Goal: Task Accomplishment & Management: Manage account settings

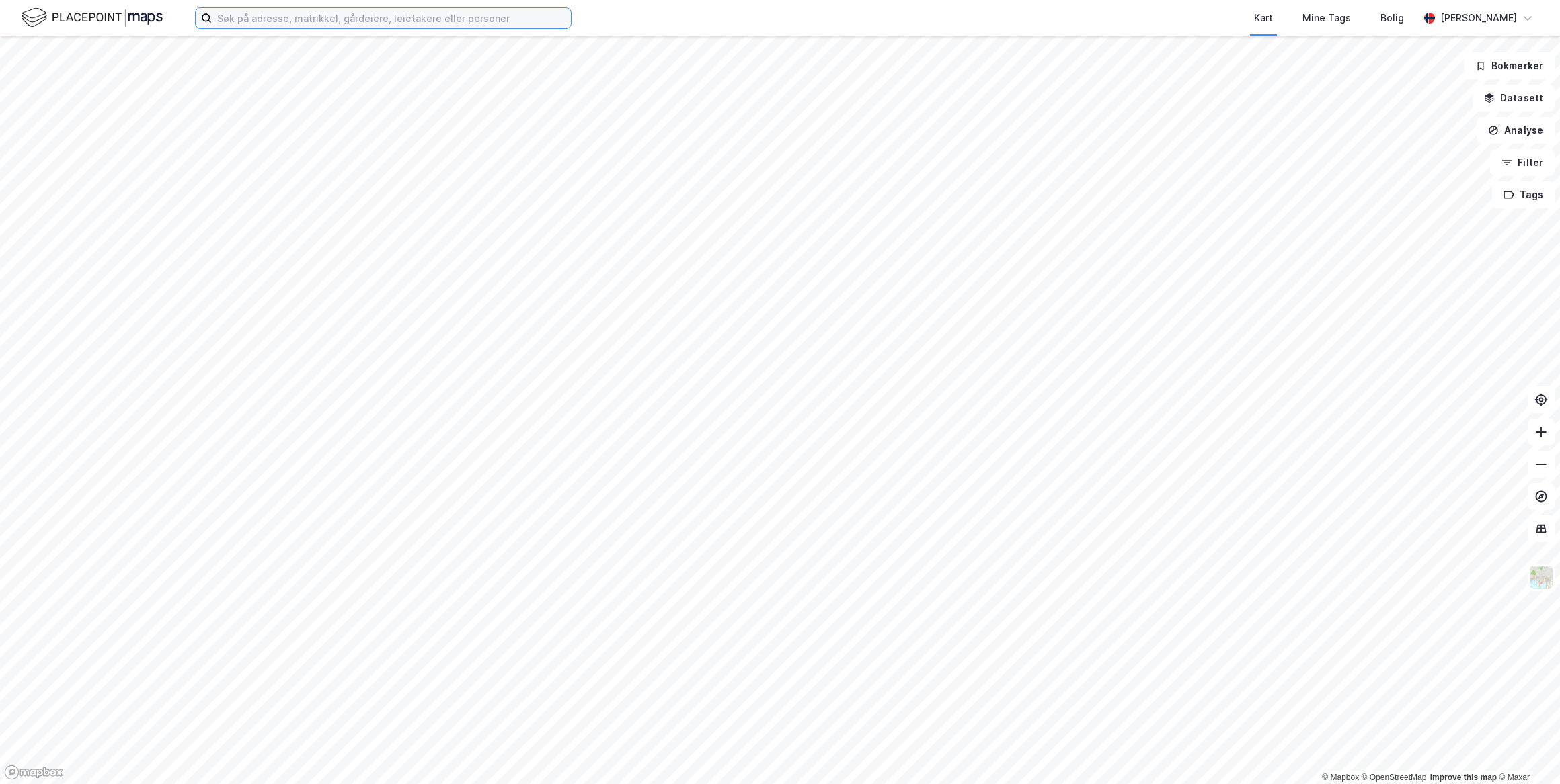
click at [491, 23] on input at bounding box center [391, 18] width 359 height 21
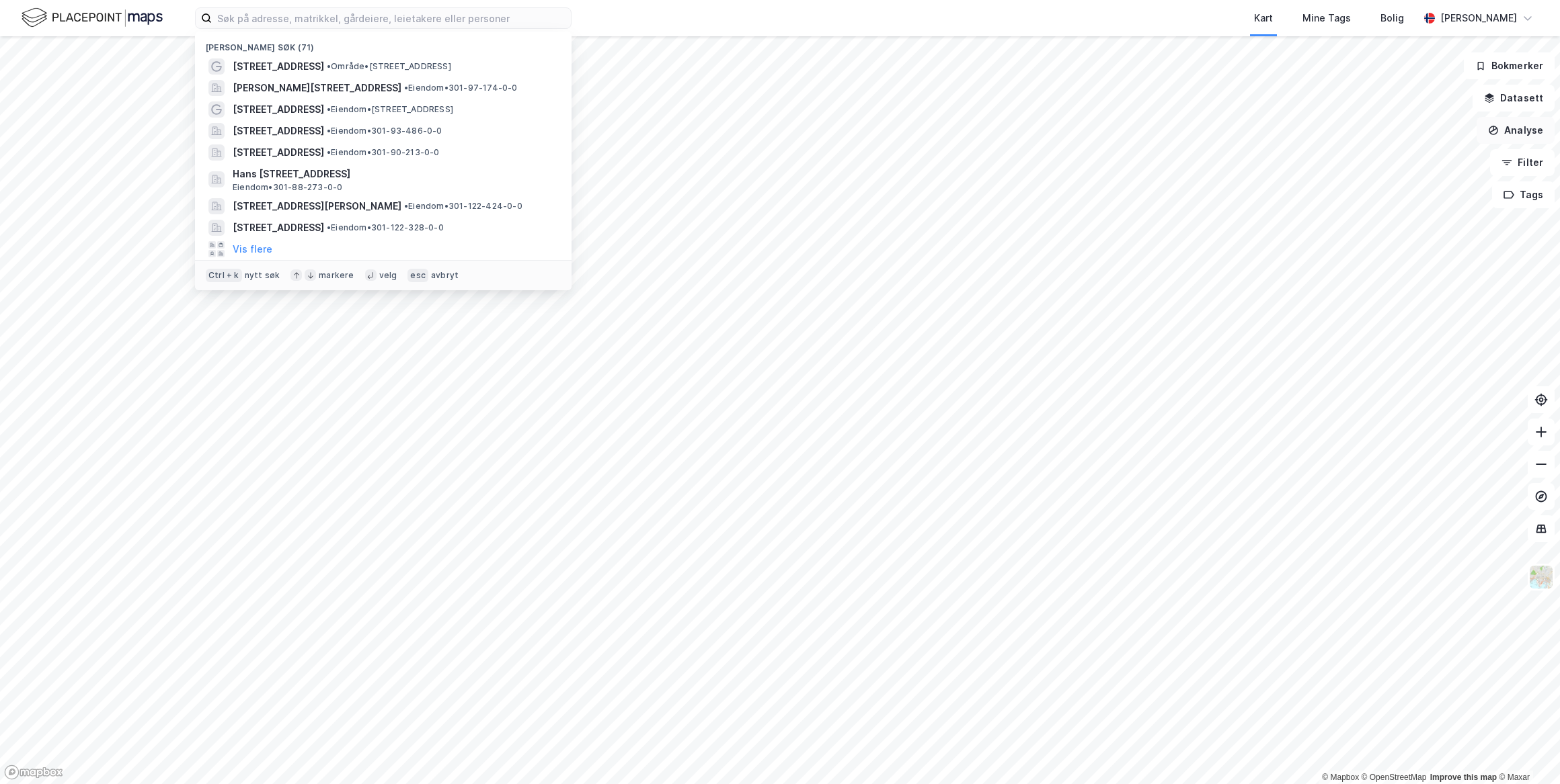
click at [1535, 129] on button "Analyse" at bounding box center [1515, 129] width 78 height 27
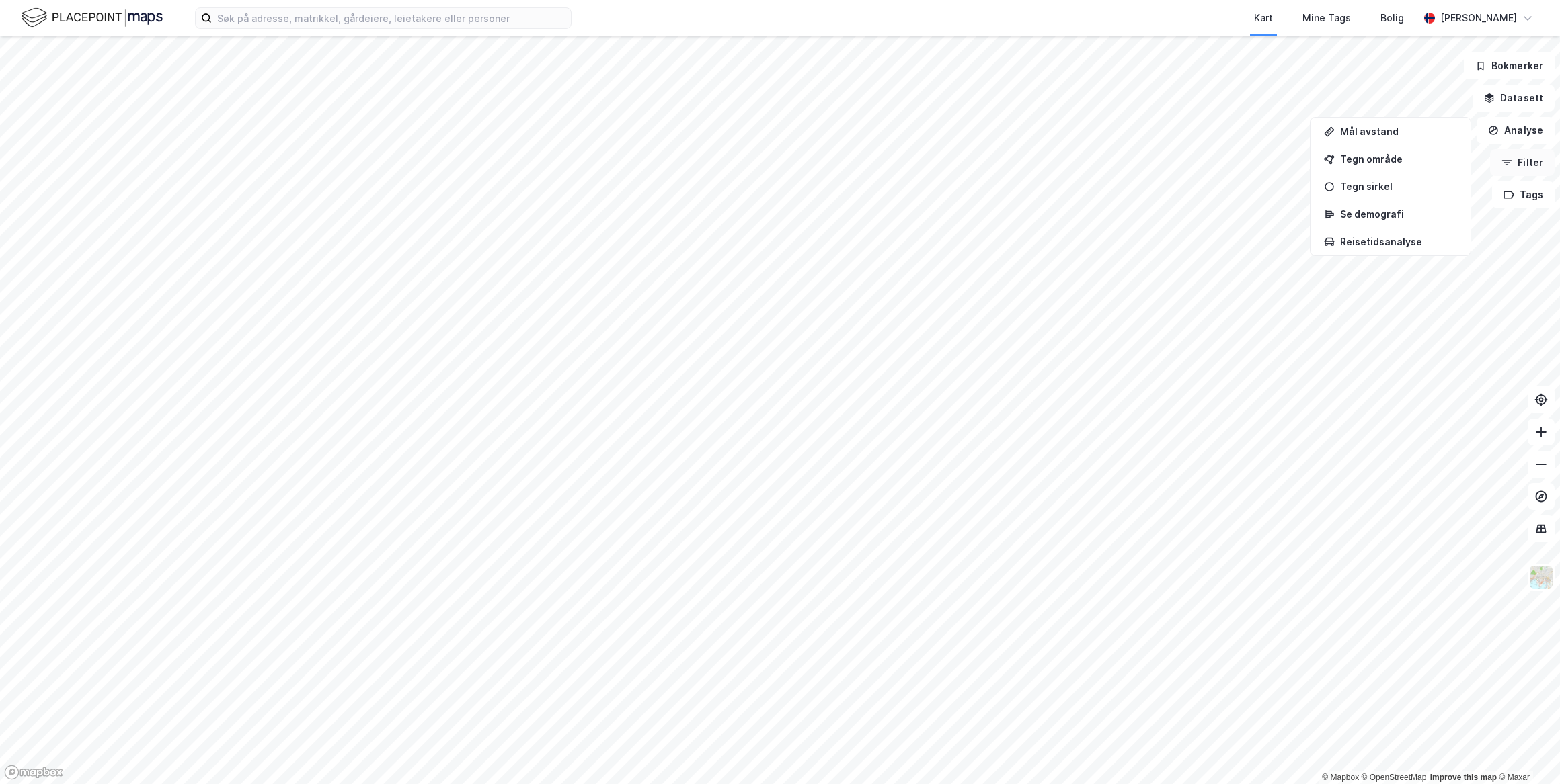
click at [1527, 163] on button "Filter" at bounding box center [1521, 162] width 64 height 27
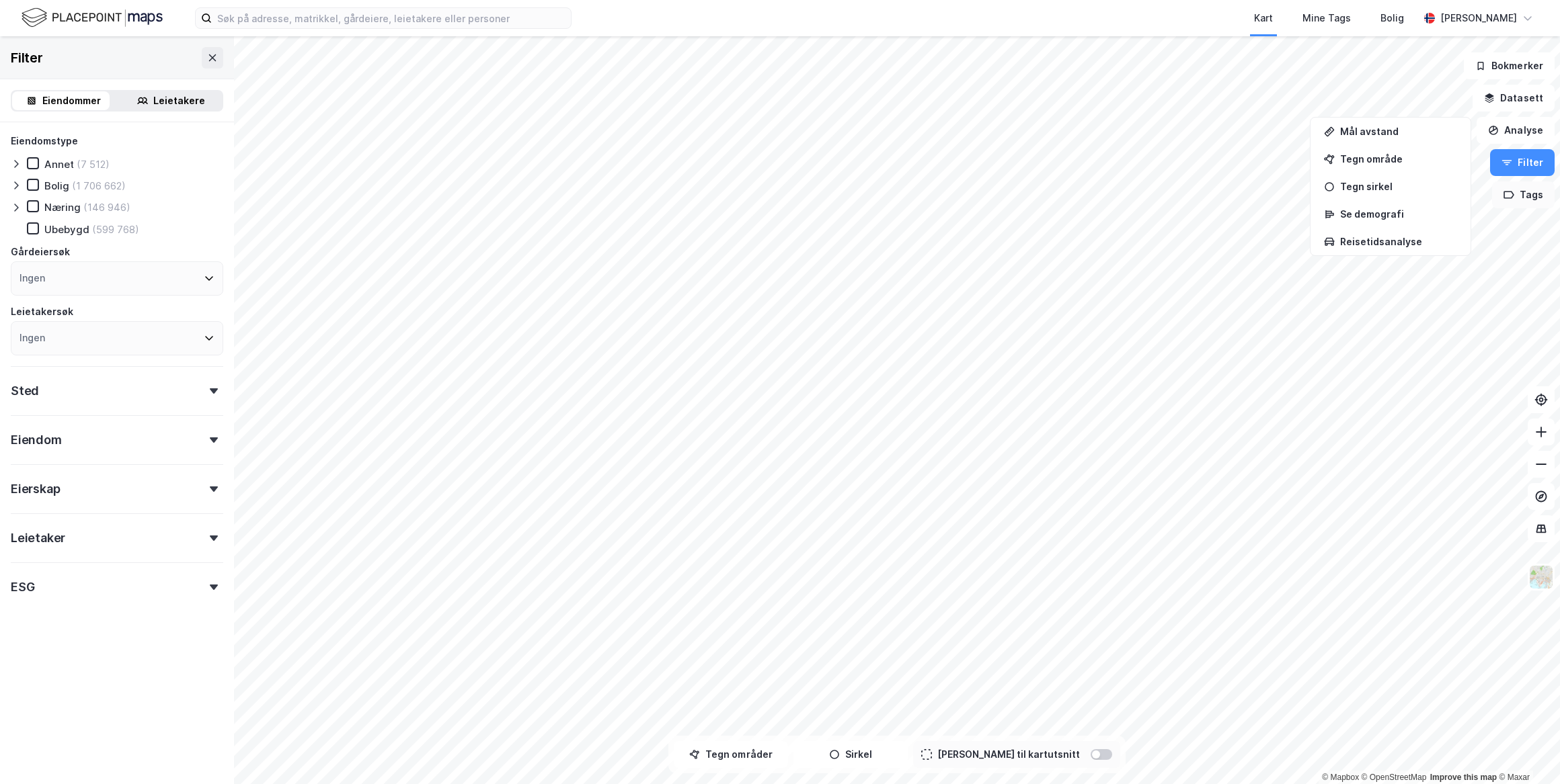
click at [1516, 195] on button "Tags" at bounding box center [1522, 195] width 63 height 27
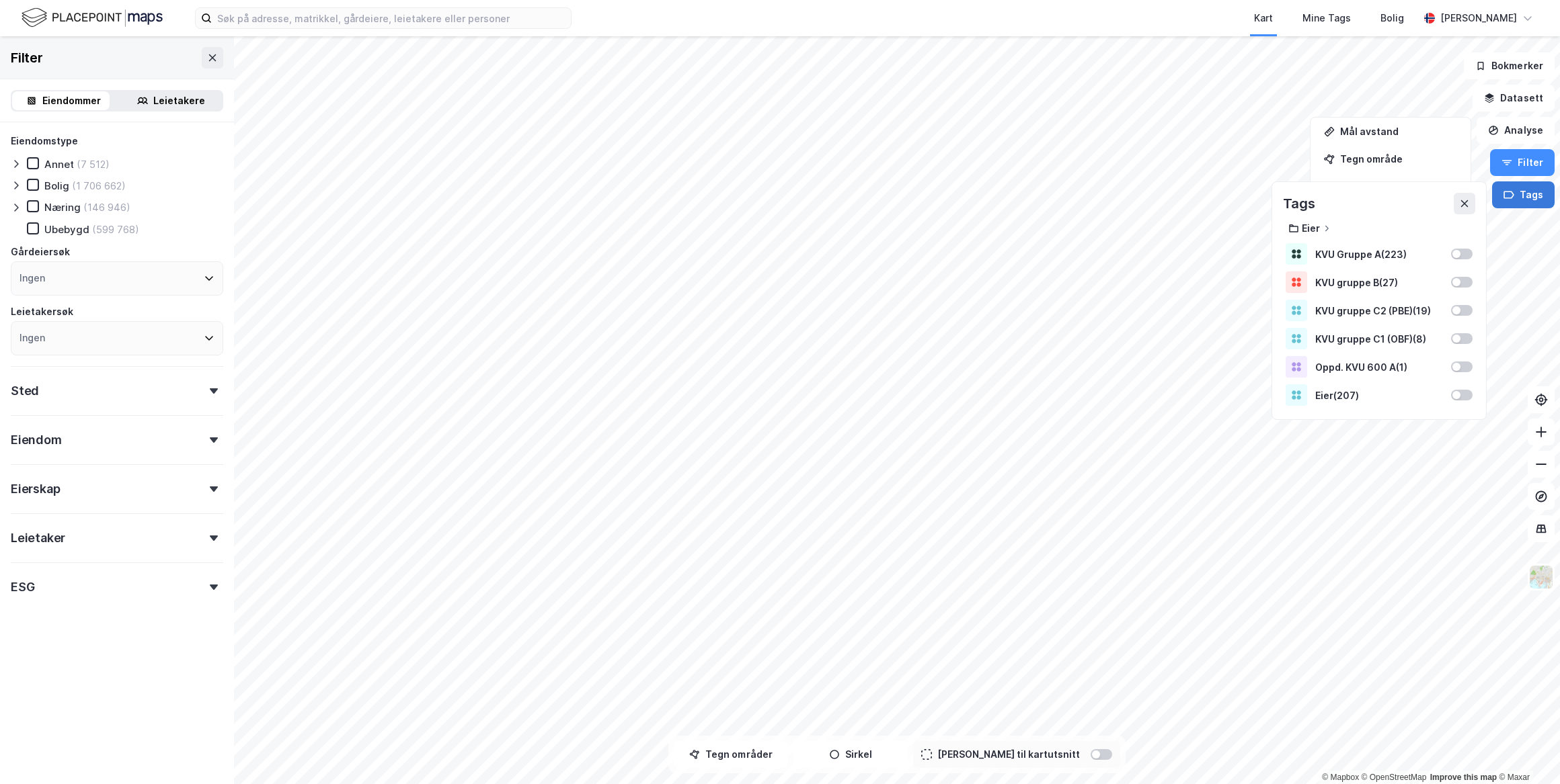
click at [1517, 195] on button "Tags" at bounding box center [1522, 195] width 63 height 27
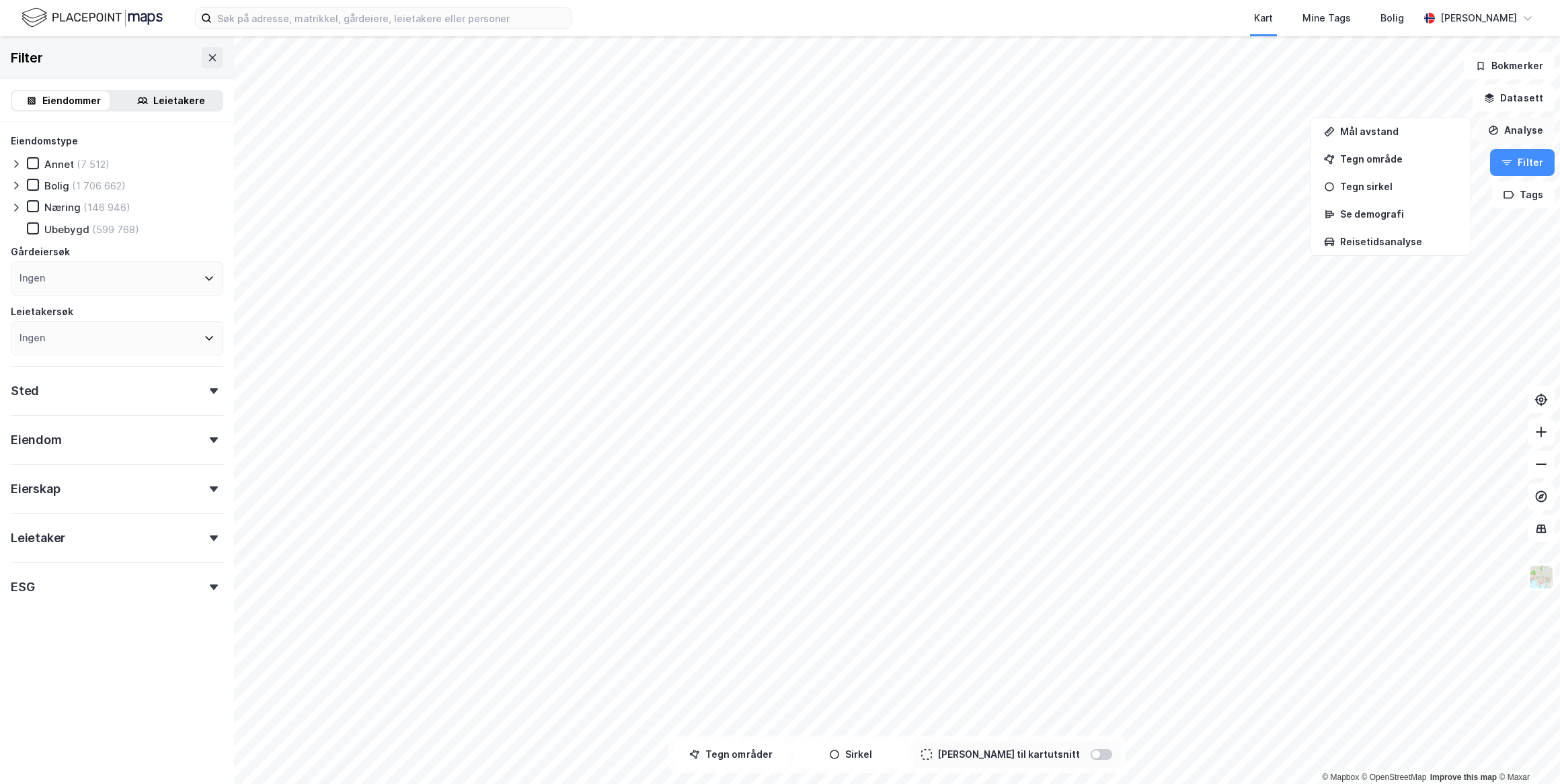
click at [1534, 117] on button "Analyse" at bounding box center [1515, 129] width 78 height 27
click at [1528, 93] on button "Datasett" at bounding box center [1514, 98] width 82 height 27
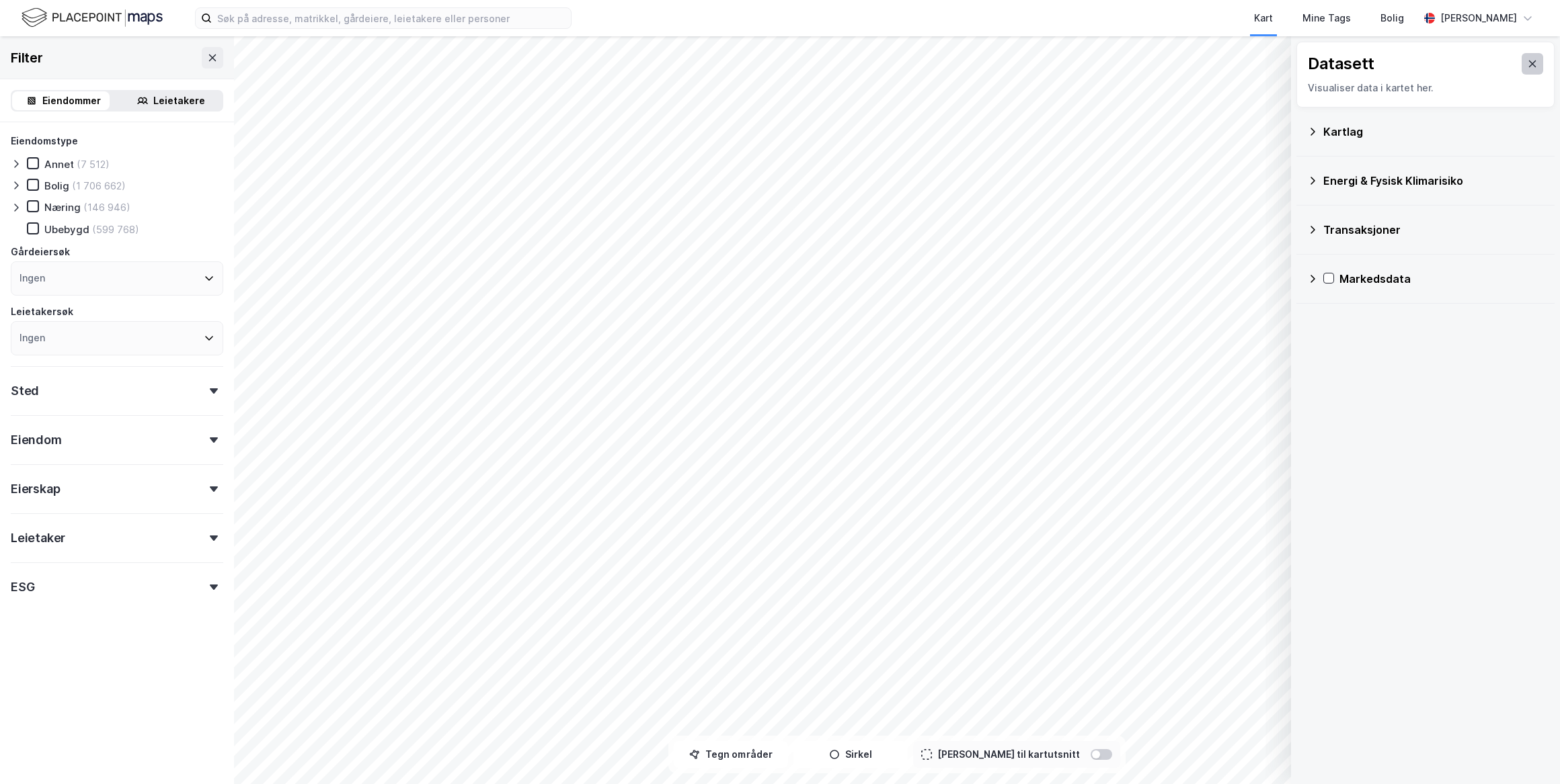
click at [1527, 64] on icon at bounding box center [1532, 63] width 11 height 11
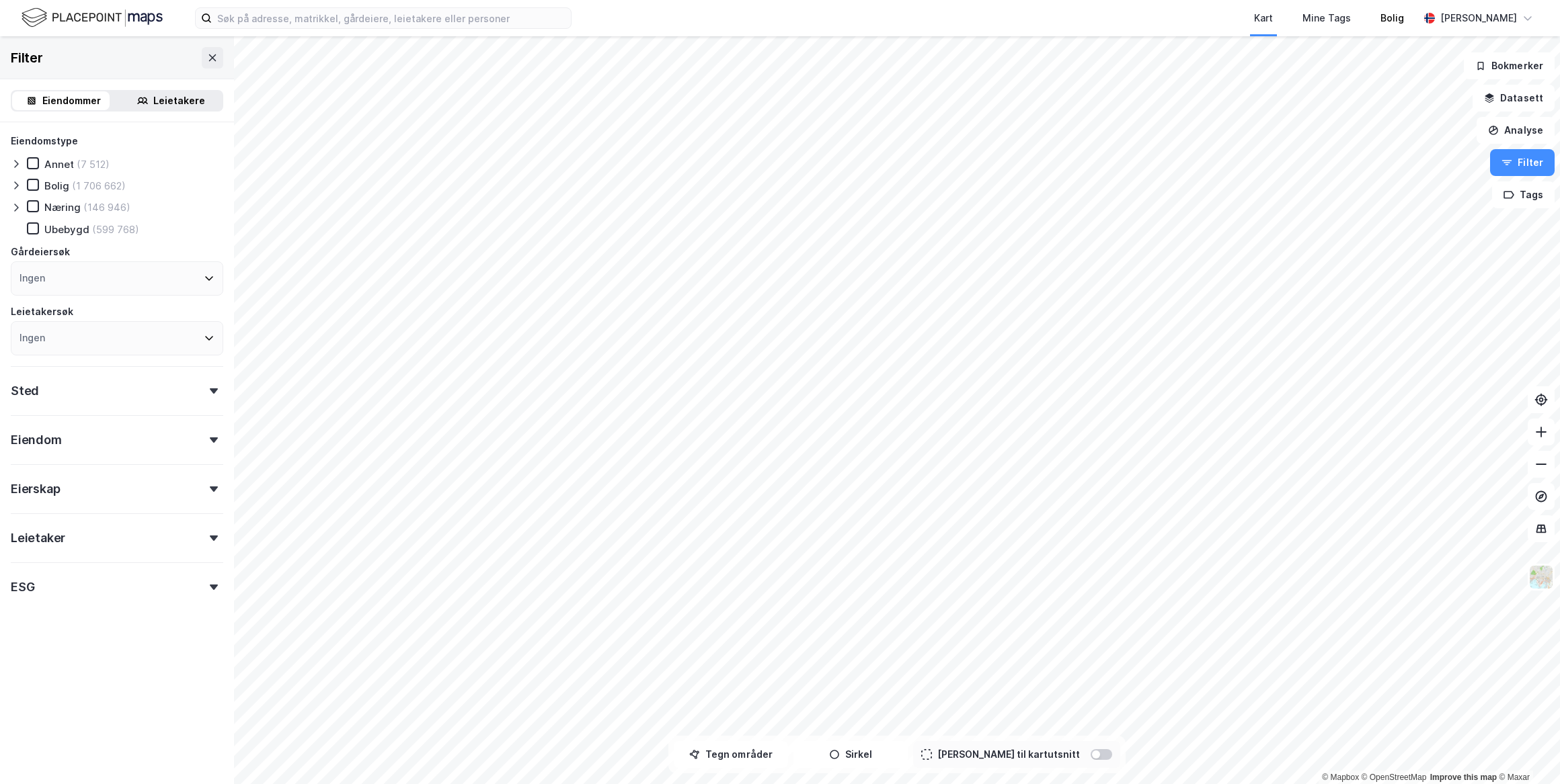
click at [1378, 30] on div "Bolig" at bounding box center [1392, 18] width 53 height 36
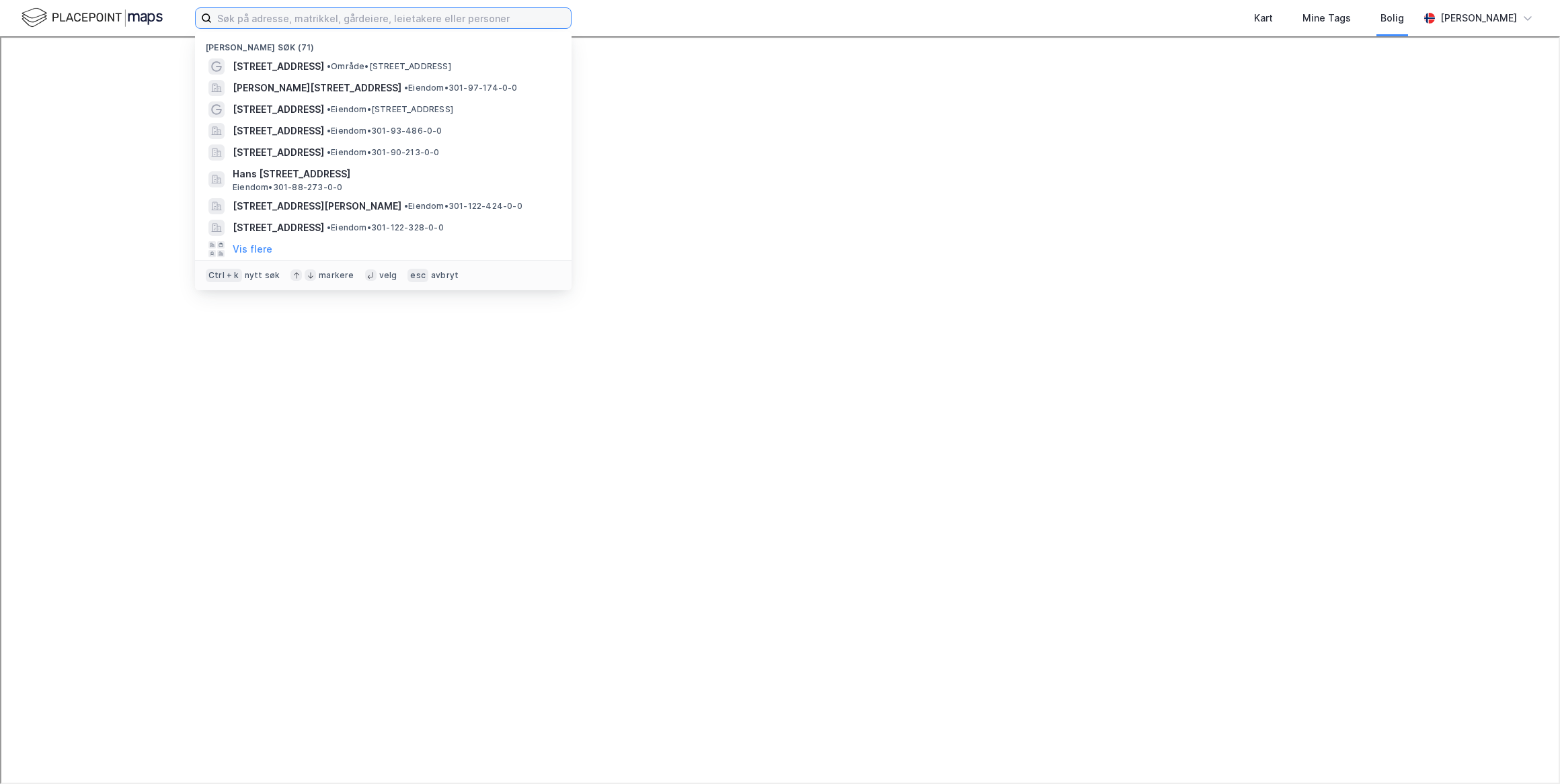
click at [489, 13] on input at bounding box center [391, 18] width 359 height 21
click at [303, 254] on div "Vis flere" at bounding box center [383, 248] width 355 height 21
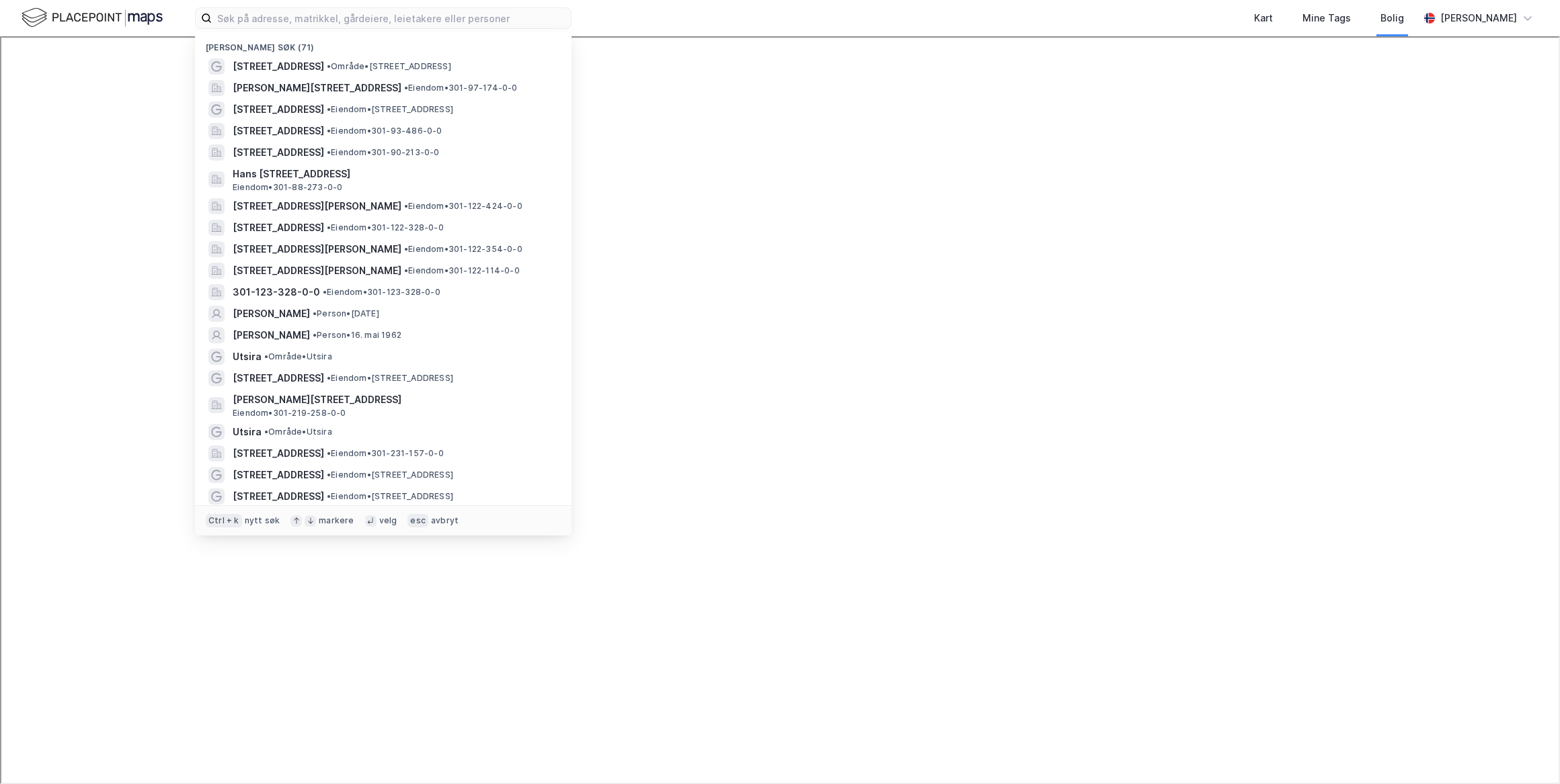
click at [103, 19] on img at bounding box center [92, 17] width 141 height 23
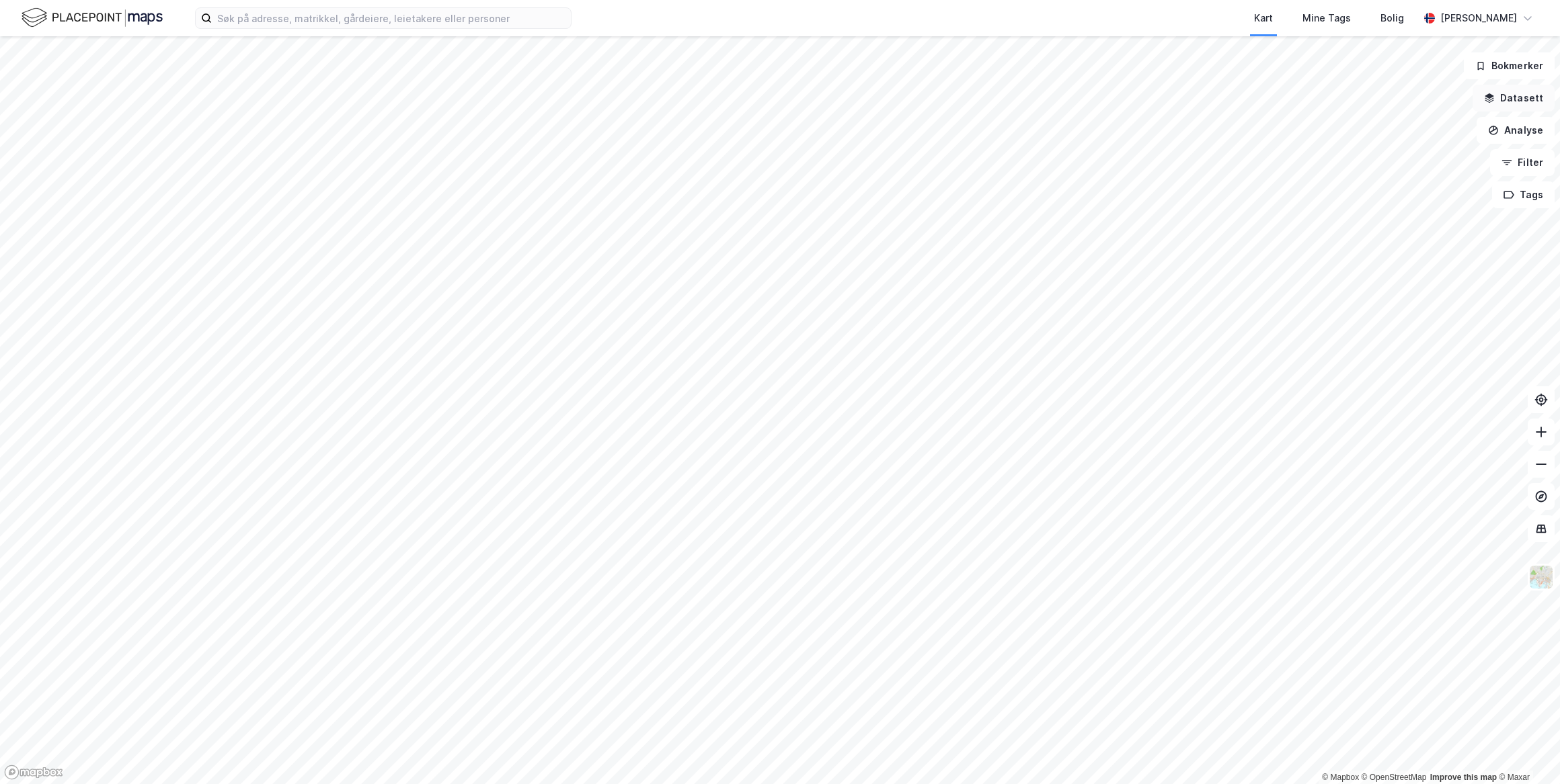
click at [1539, 95] on button "Datasett" at bounding box center [1514, 98] width 82 height 27
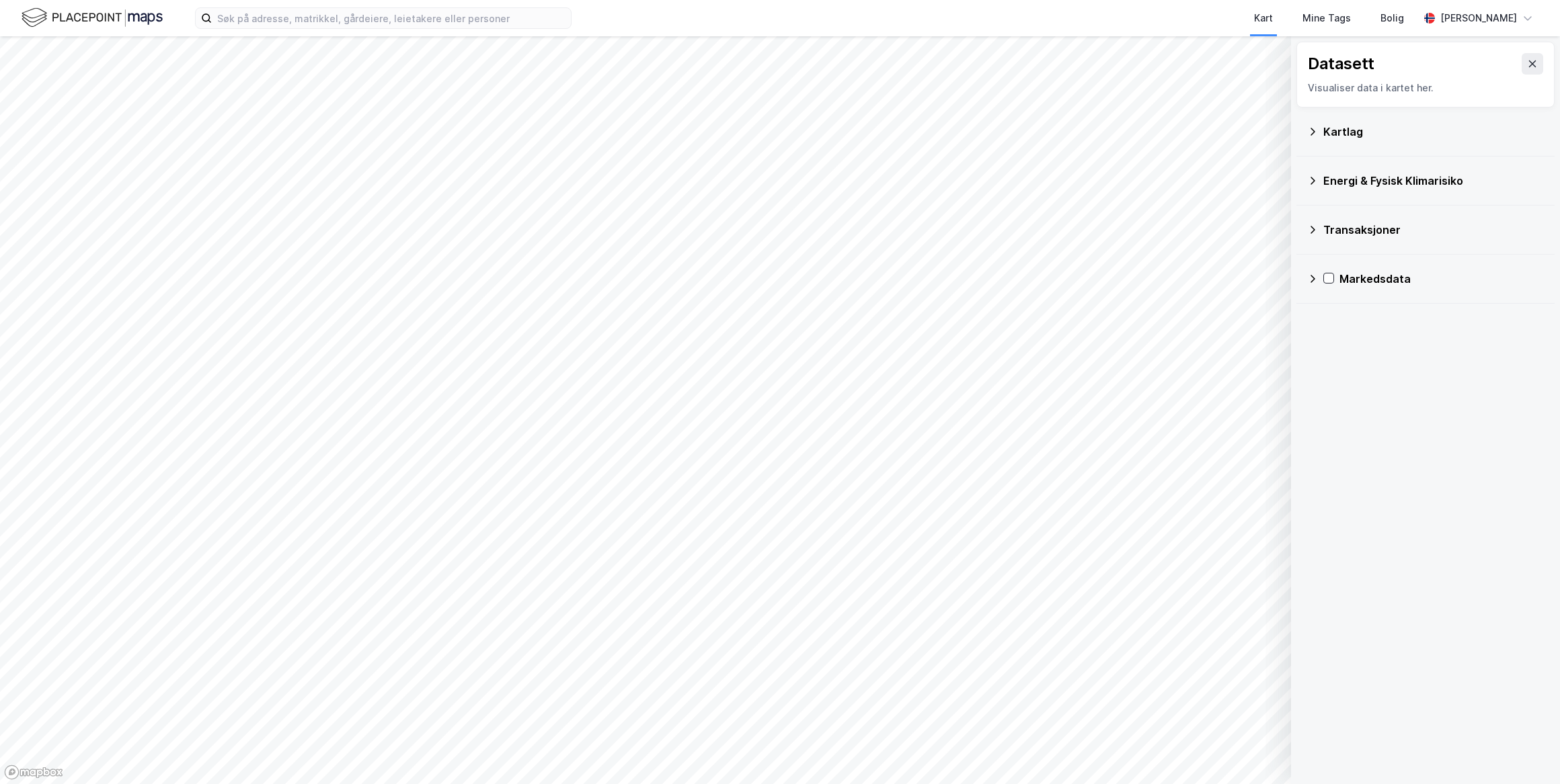
click at [1373, 226] on div "Transaksjoner" at bounding box center [1432, 230] width 220 height 16
click at [1380, 234] on div "Transaksjoner" at bounding box center [1432, 230] width 220 height 16
click at [1391, 183] on div "Energi & Fysisk Klimarisiko" at bounding box center [1432, 181] width 220 height 16
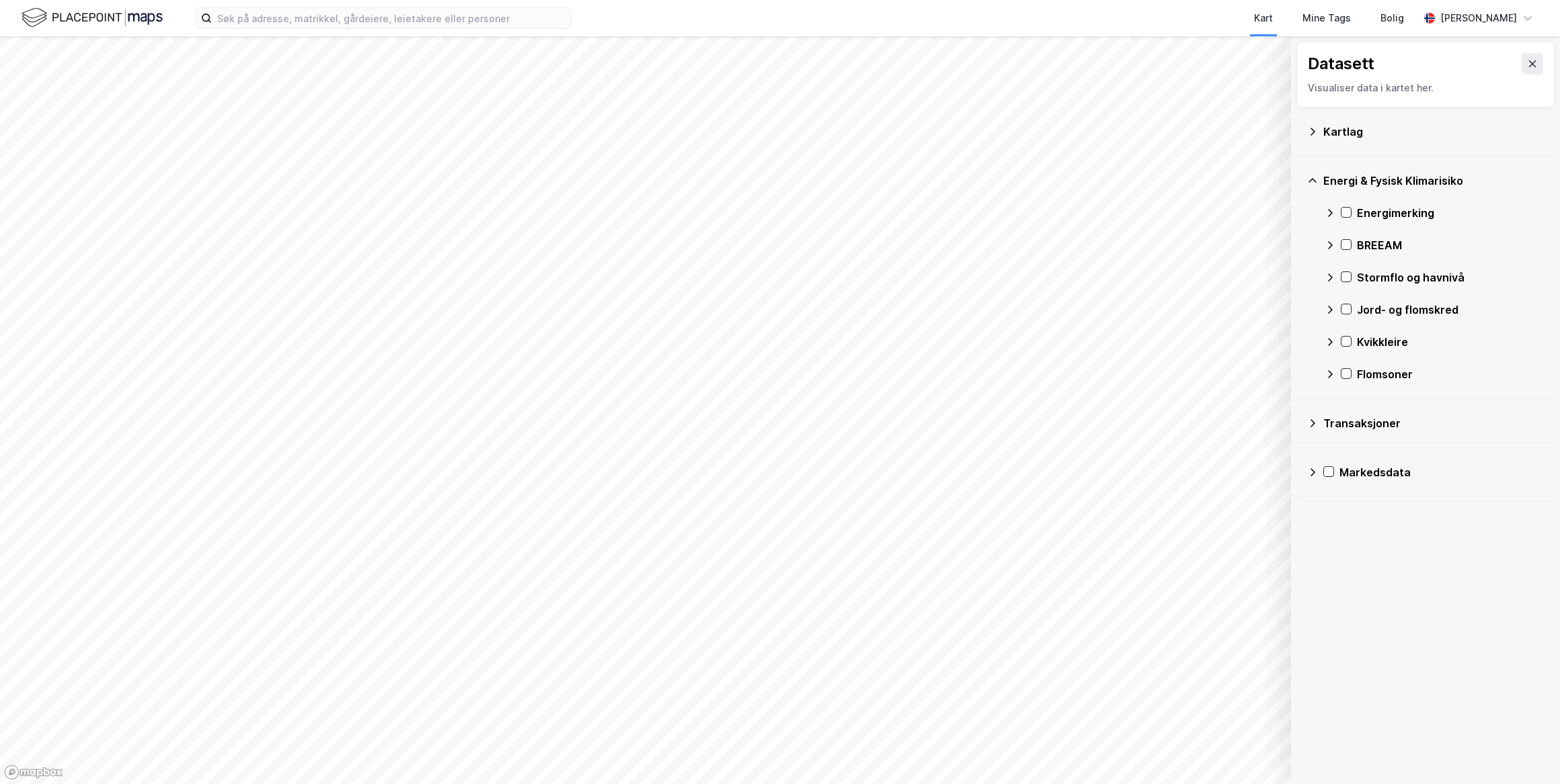
click at [1391, 183] on div "Energi & Fysisk Klimarisiko" at bounding box center [1432, 181] width 220 height 16
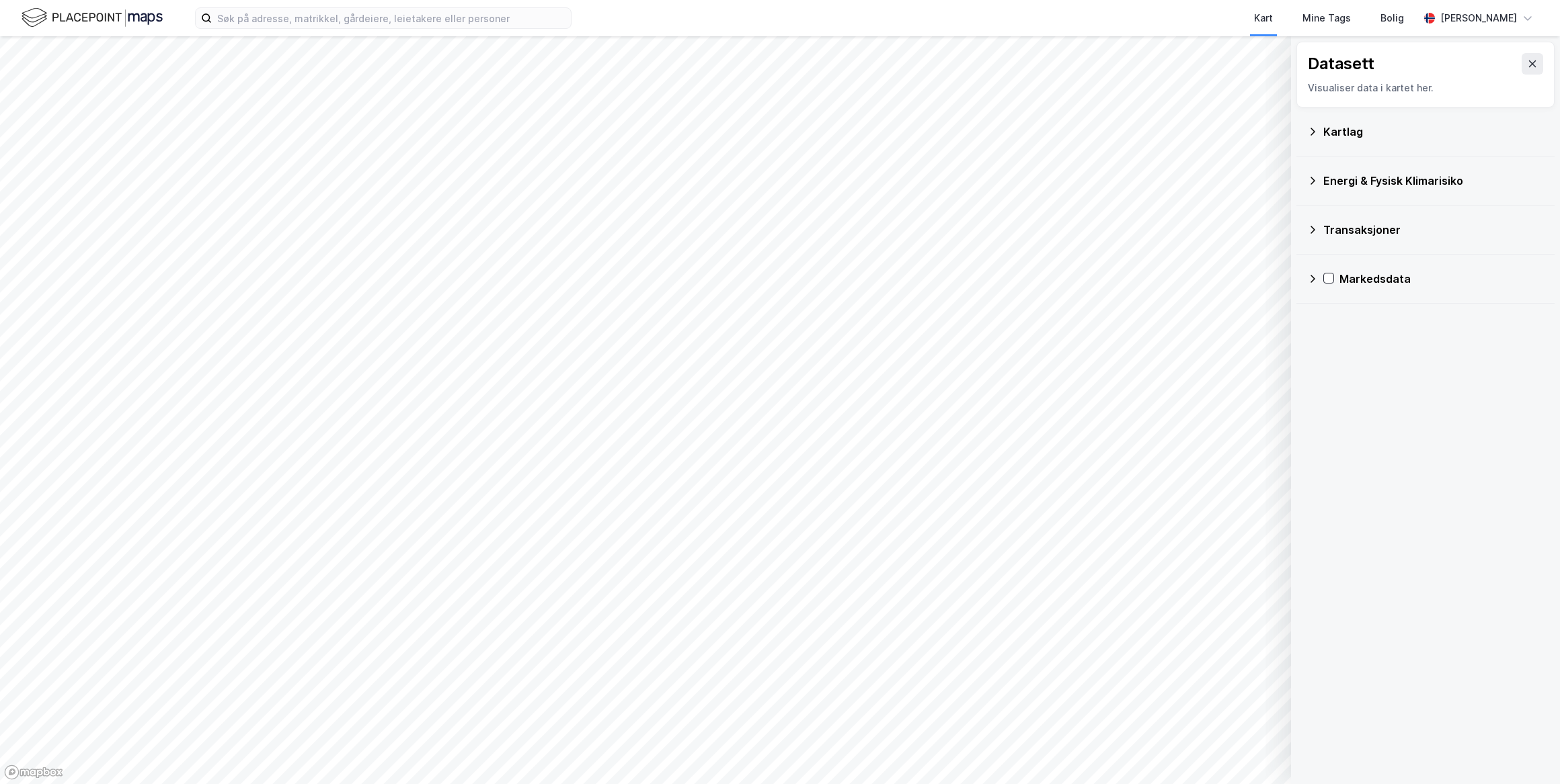
drag, startPoint x: 1391, startPoint y: 183, endPoint x: 1367, endPoint y: 135, distance: 53.7
click at [1367, 135] on div "Kartlag" at bounding box center [1432, 131] width 220 height 16
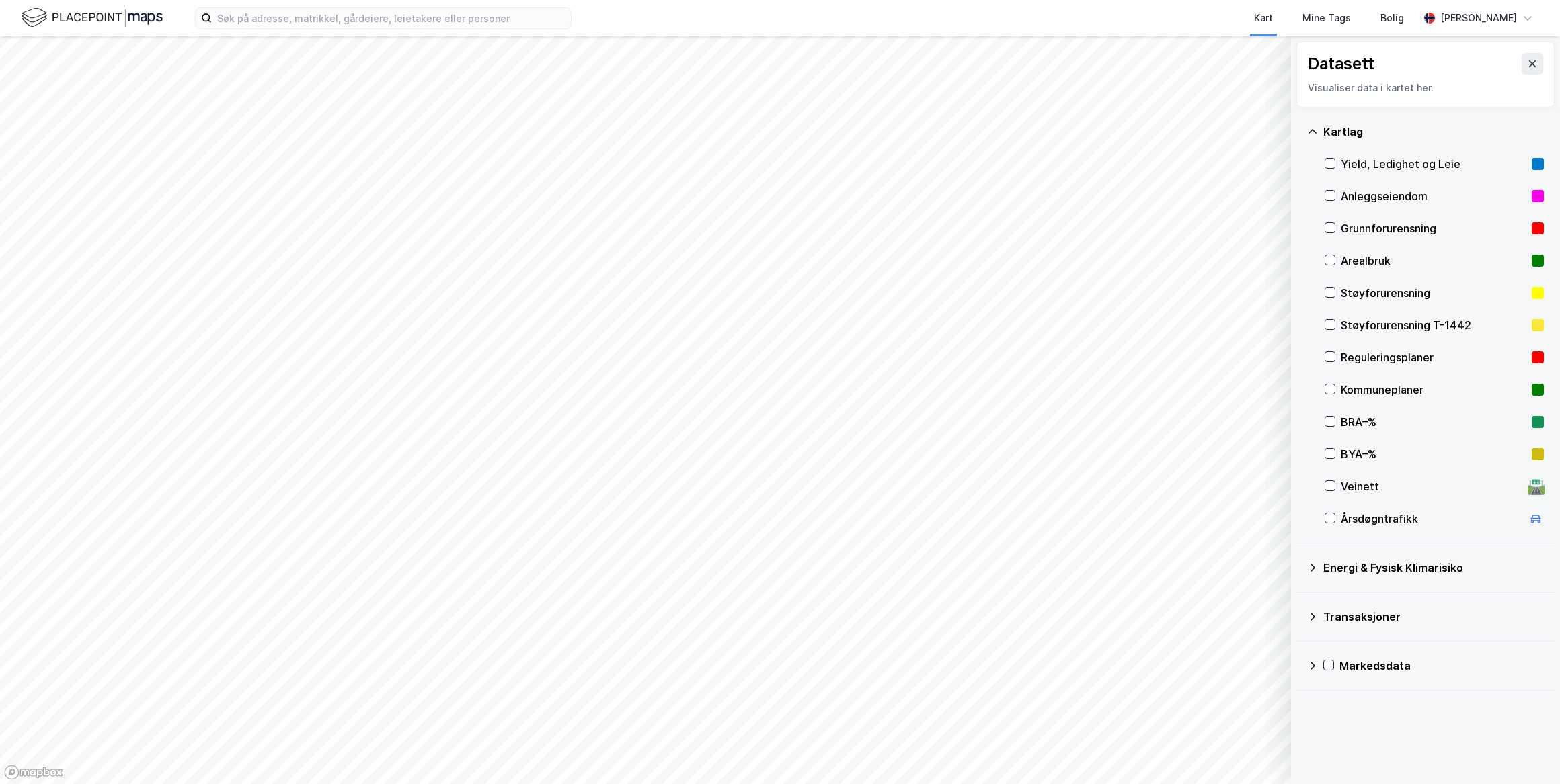
click at [1367, 135] on div "Kartlag" at bounding box center [1432, 131] width 220 height 16
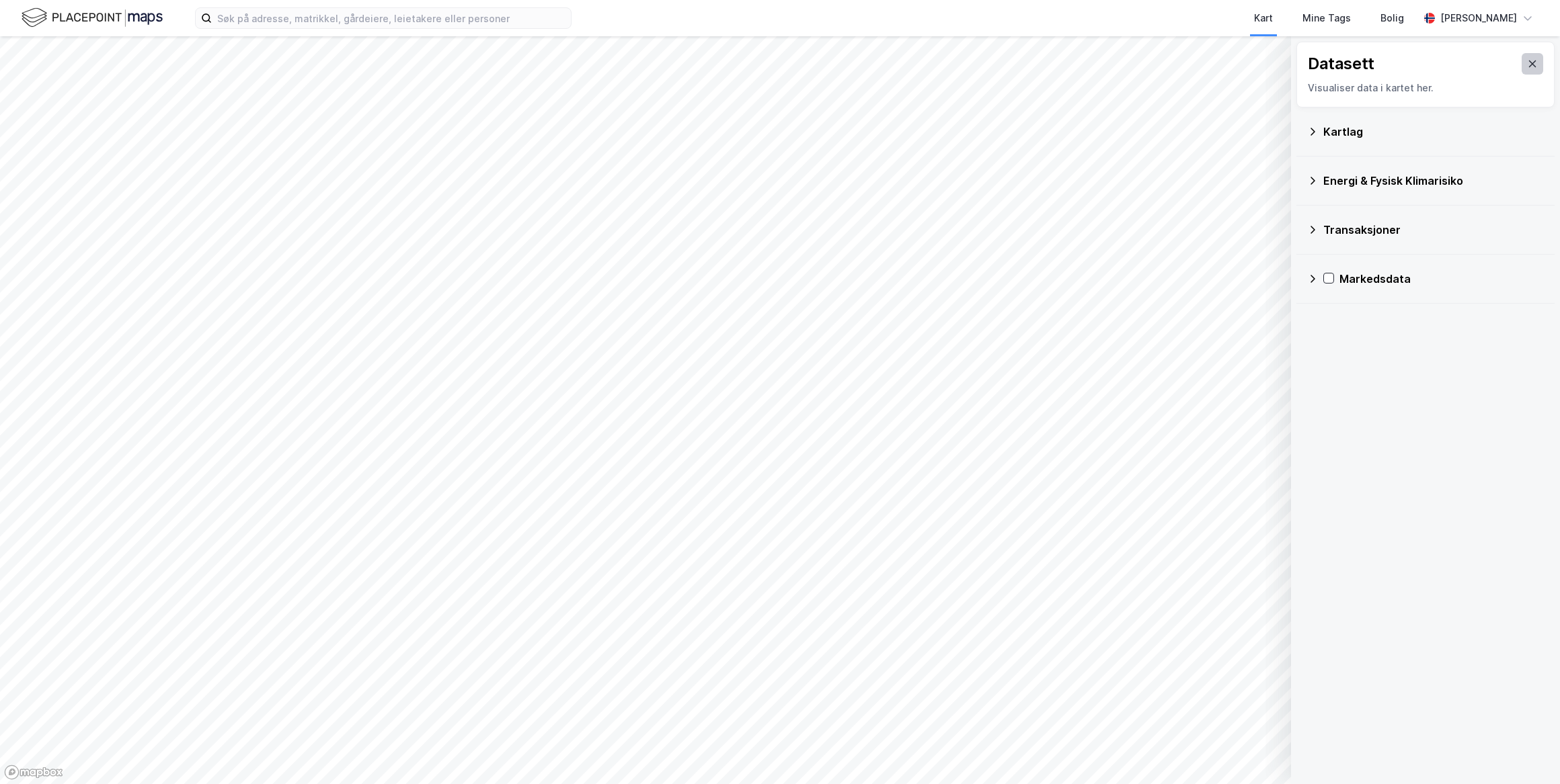
click at [1521, 66] on button at bounding box center [1532, 63] width 21 height 21
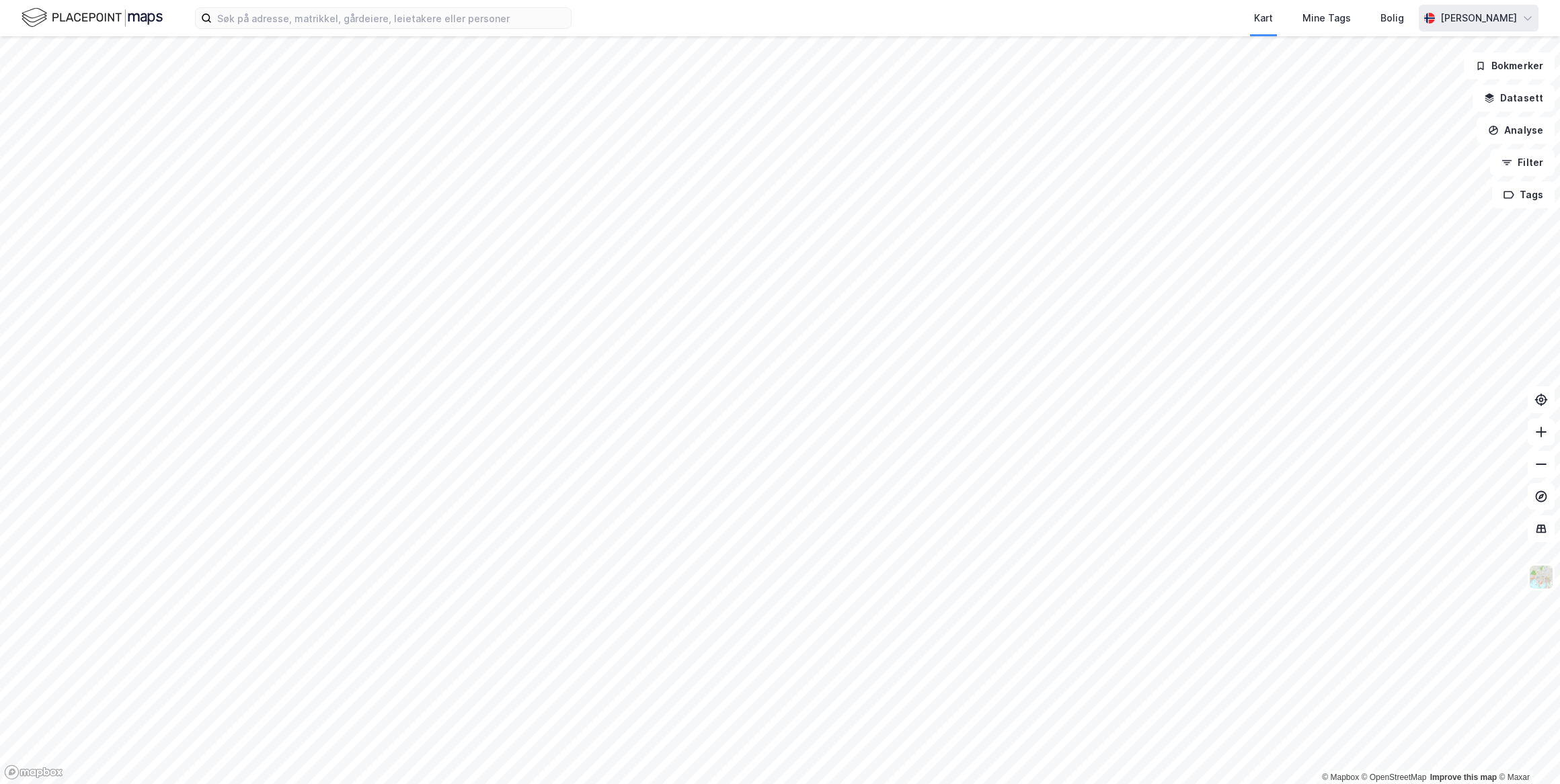
click at [1488, 18] on div "[PERSON_NAME]" at bounding box center [1478, 18] width 76 height 16
click at [1487, 20] on div "[PERSON_NAME]" at bounding box center [1478, 18] width 76 height 16
click at [1329, 23] on div "Mine Tags" at bounding box center [1326, 18] width 48 height 16
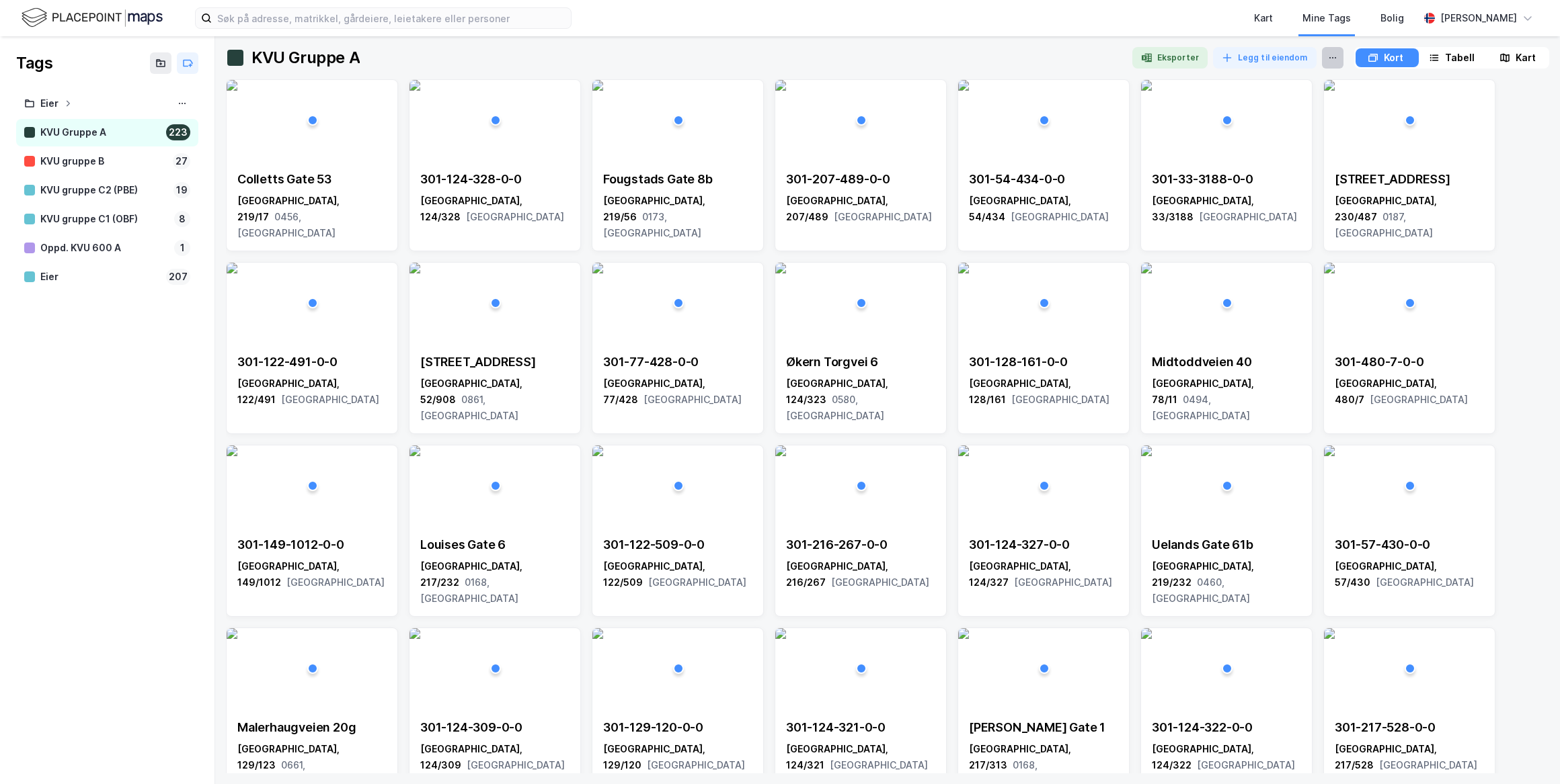
click at [1329, 60] on icon at bounding box center [1332, 57] width 11 height 11
click at [1367, 52] on icon at bounding box center [1372, 57] width 11 height 11
click at [1284, 61] on button "Legg til eiendom" at bounding box center [1264, 57] width 104 height 21
click at [1149, 105] on div "[PERSON_NAME] inn matrikkelnøkler" at bounding box center [1144, 106] width 322 height 54
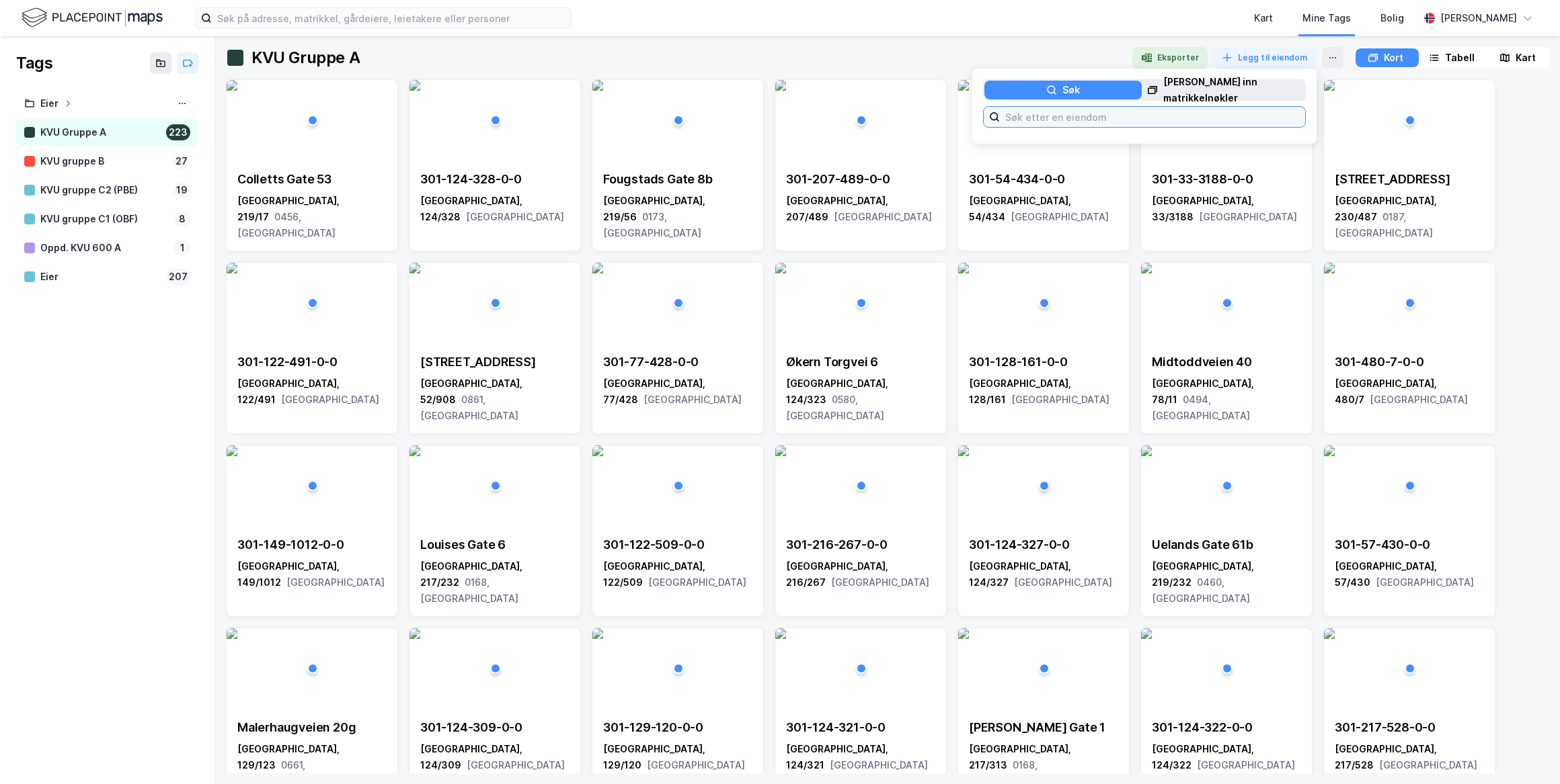
click at [1153, 114] on input at bounding box center [1152, 117] width 305 height 21
click at [1204, 87] on div "[PERSON_NAME] inn matrikkelnøkler" at bounding box center [1233, 90] width 141 height 33
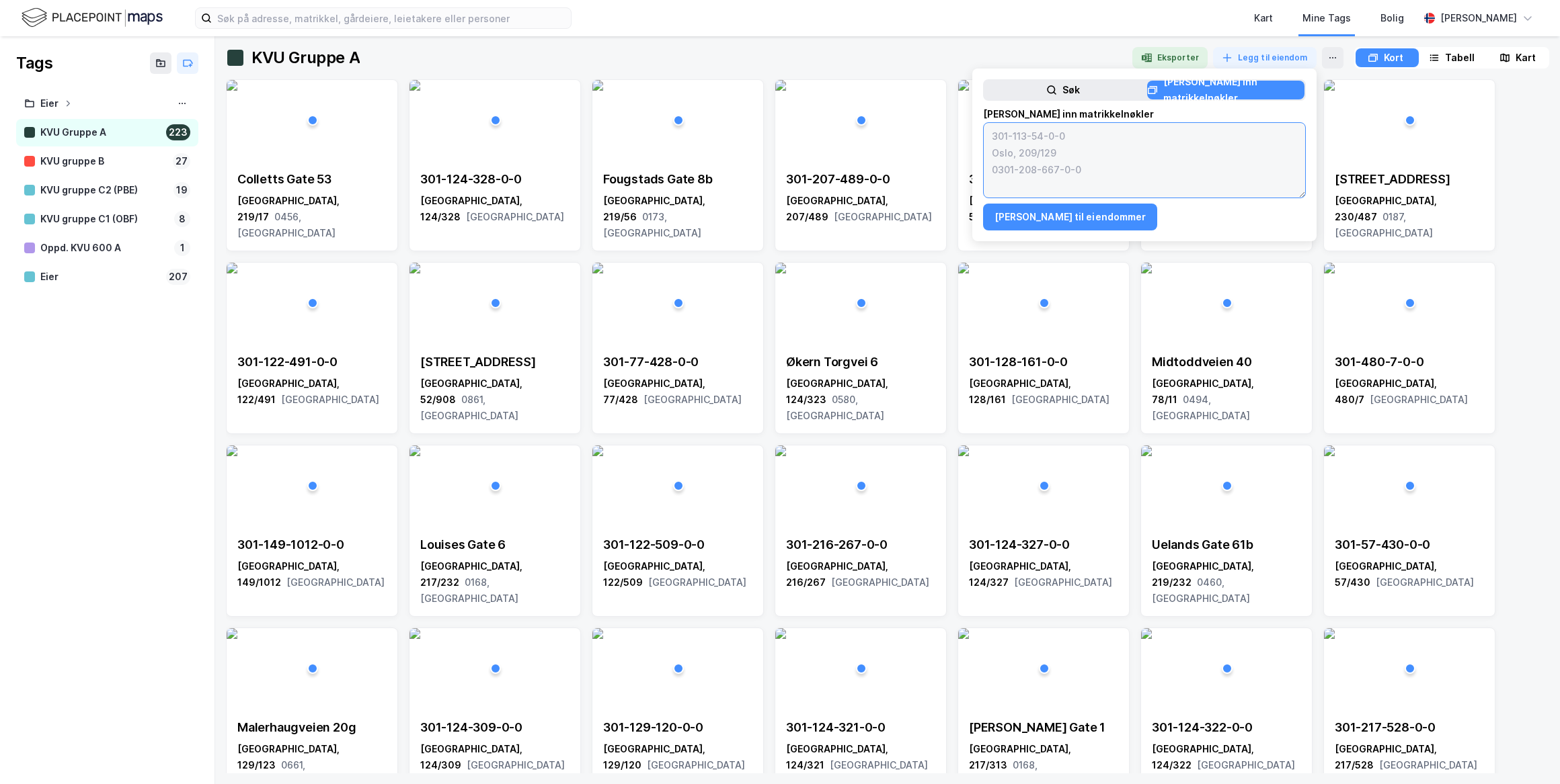
click at [1092, 159] on textarea at bounding box center [1143, 160] width 321 height 75
paste textarea "0301-102/235/0/0 0301-102/139/0/0 0301-102/201/0/0 0301-999/317/0/0 0301-122/30…"
type textarea "0301-102/235/0/0 0301-102/139/0/0 0301-102/201/0/0 0301-999/317/0/0 0301-122/30…"
click at [1063, 217] on button "[PERSON_NAME] til eiendommer" at bounding box center [1071, 217] width 175 height 27
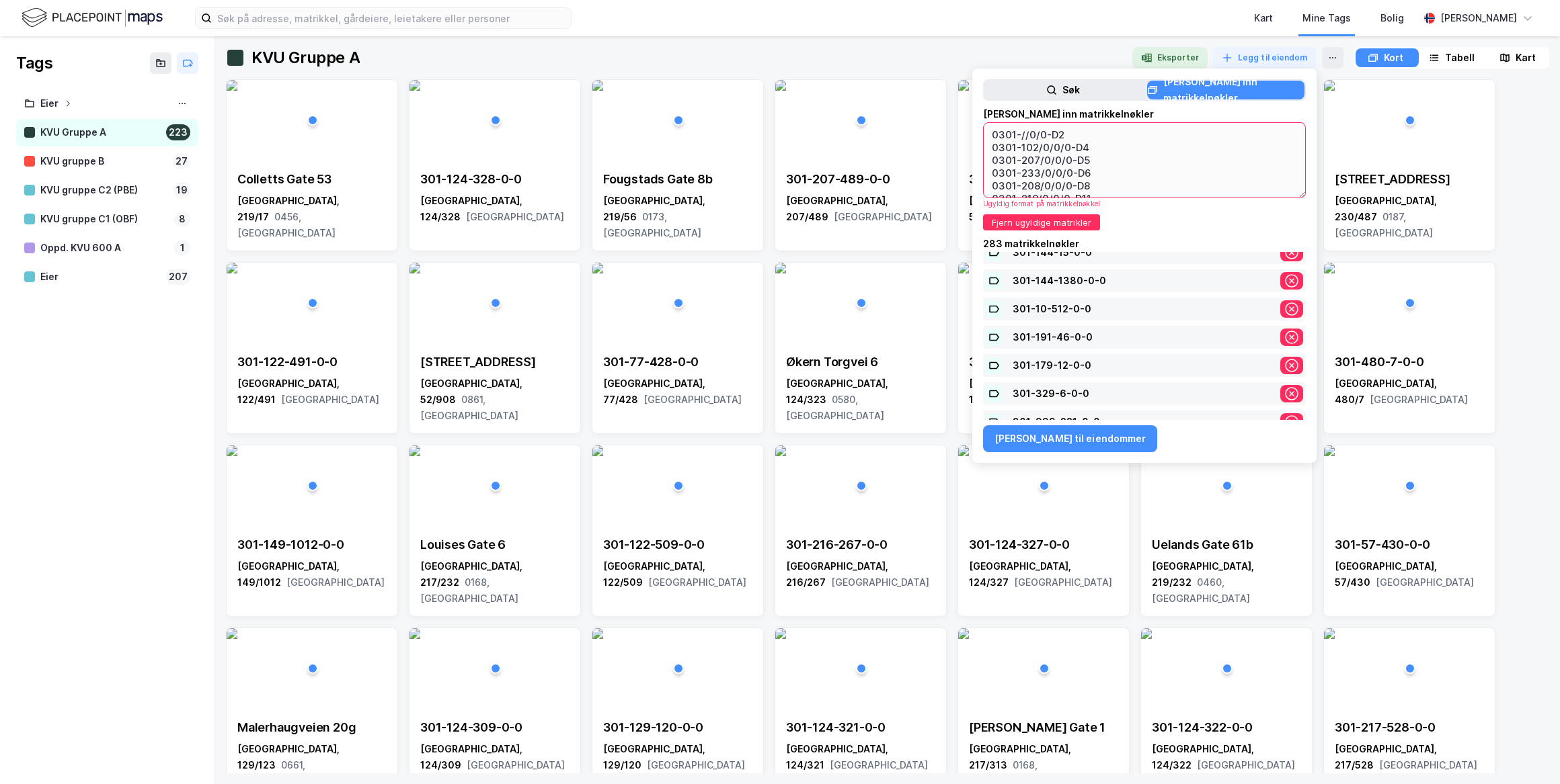
scroll to position [0, 0]
click at [1027, 214] on button "Fjern ugyldige matrikler" at bounding box center [1041, 222] width 117 height 16
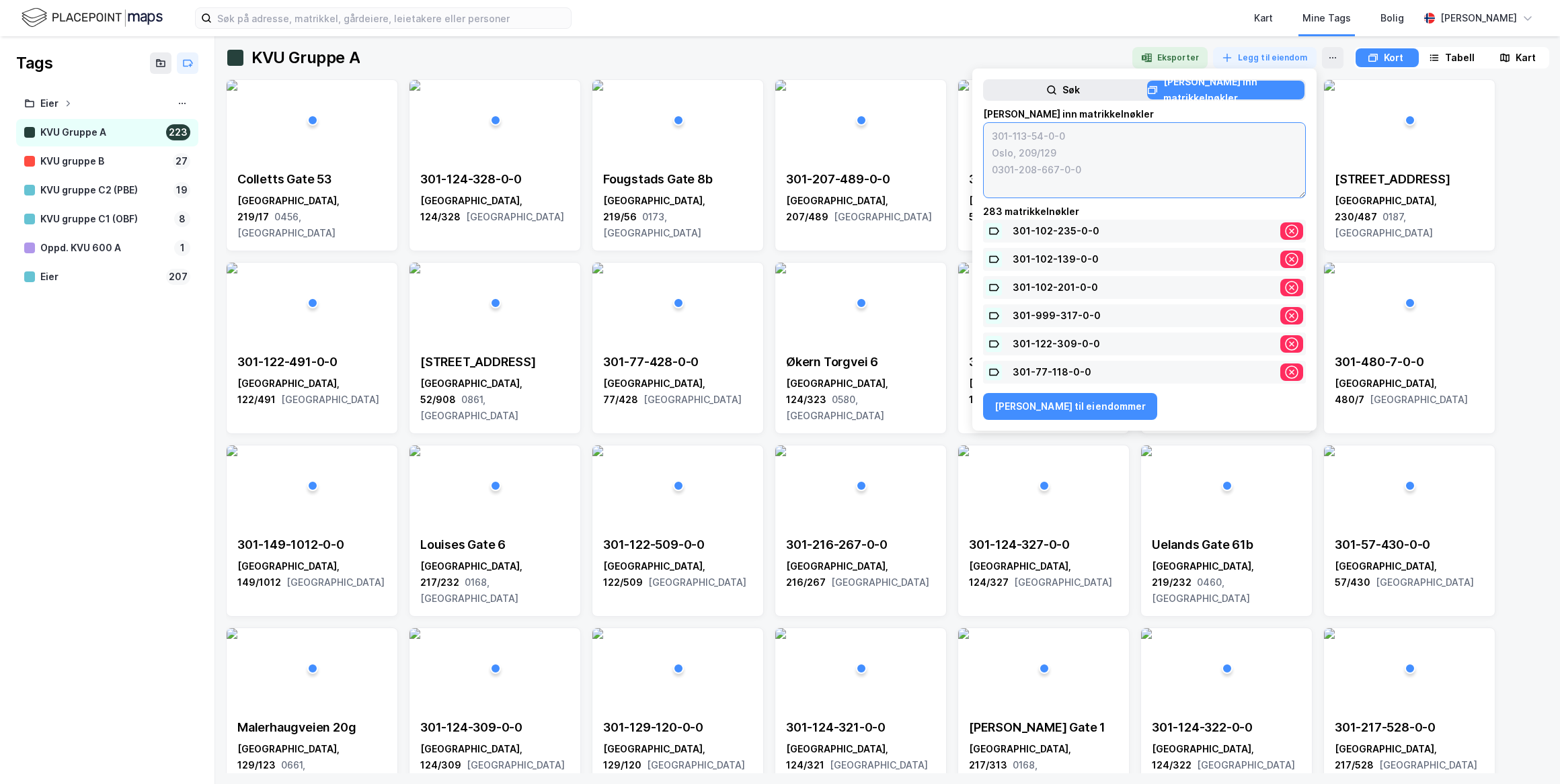
click at [1130, 156] on textarea at bounding box center [1143, 160] width 321 height 75
paste textarea "0301-102/235/0/0 0301-102/139/0/0 0301-102/201/0/0 0301-999/317/0/0 0301-122/30…"
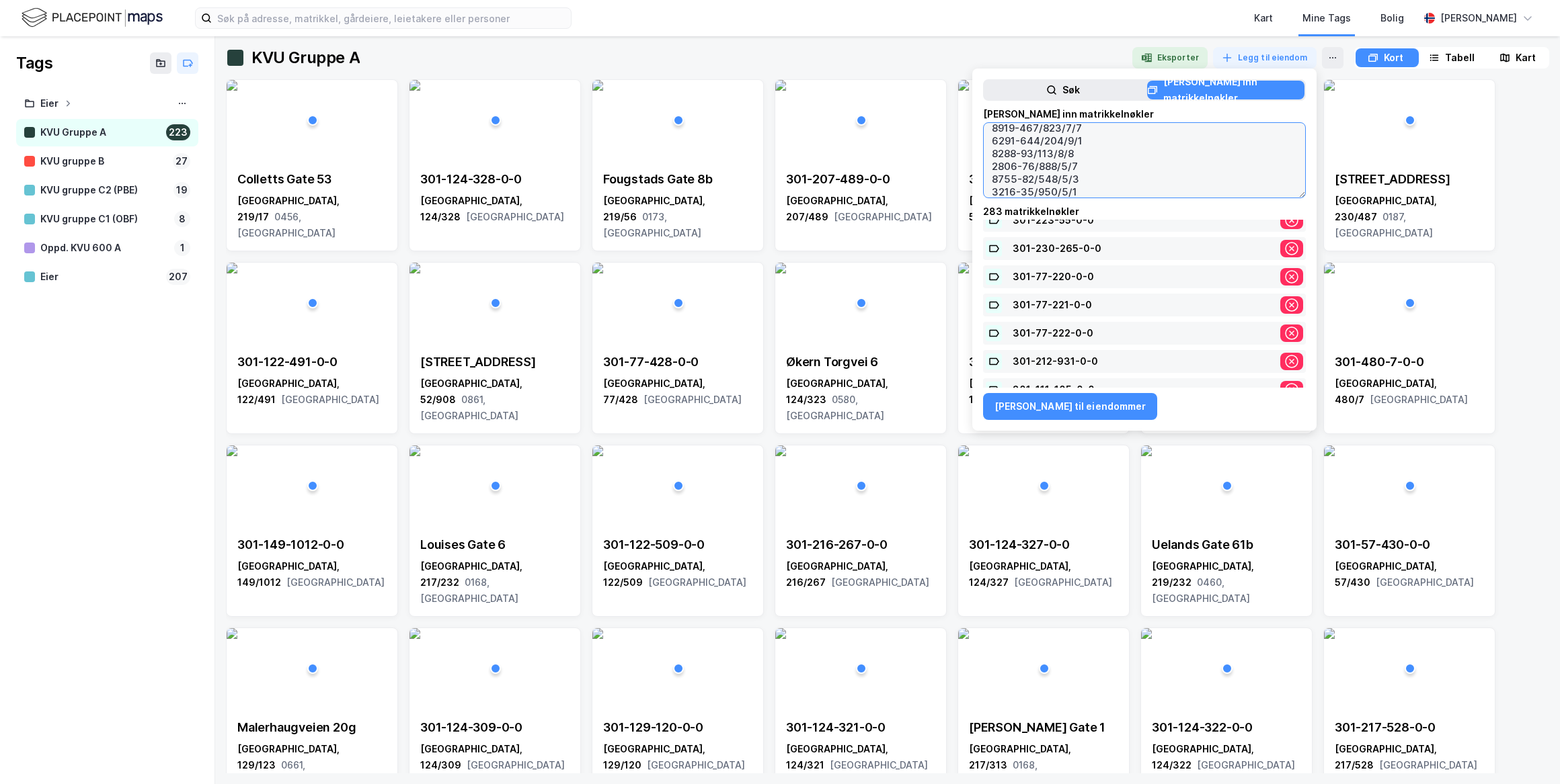
scroll to position [7774, 0]
type textarea "0301-102/235/0/0 0301-102/139/0/0 0301-102/201/0/0 0301-999/317/0/0 0301-122/30…"
click at [1089, 87] on div "Søk" at bounding box center [1063, 90] width 158 height 19
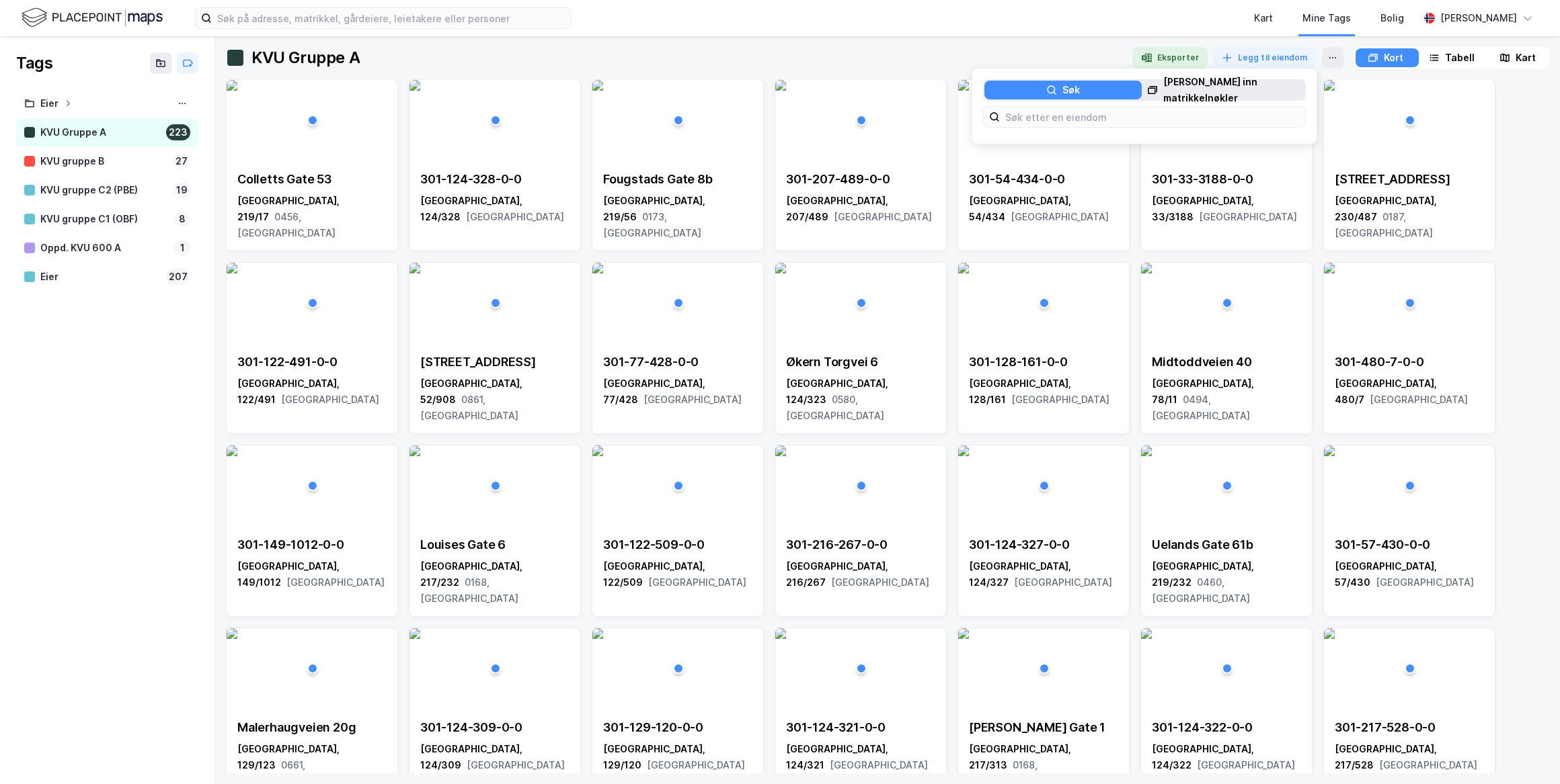
click at [1184, 85] on div "[PERSON_NAME] inn matrikkelnøkler" at bounding box center [1233, 90] width 141 height 33
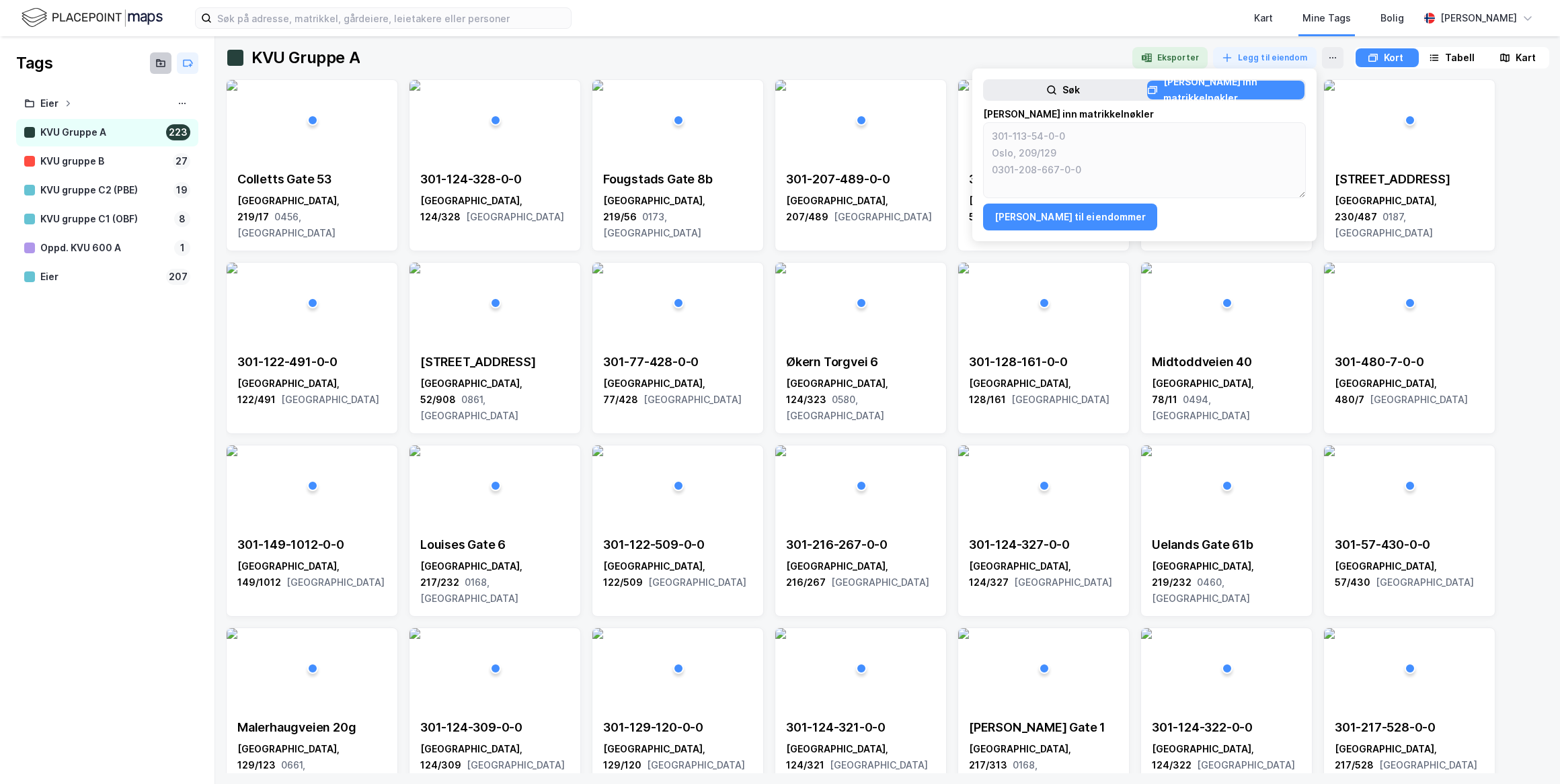
click at [166, 64] on button at bounding box center [160, 63] width 21 height 21
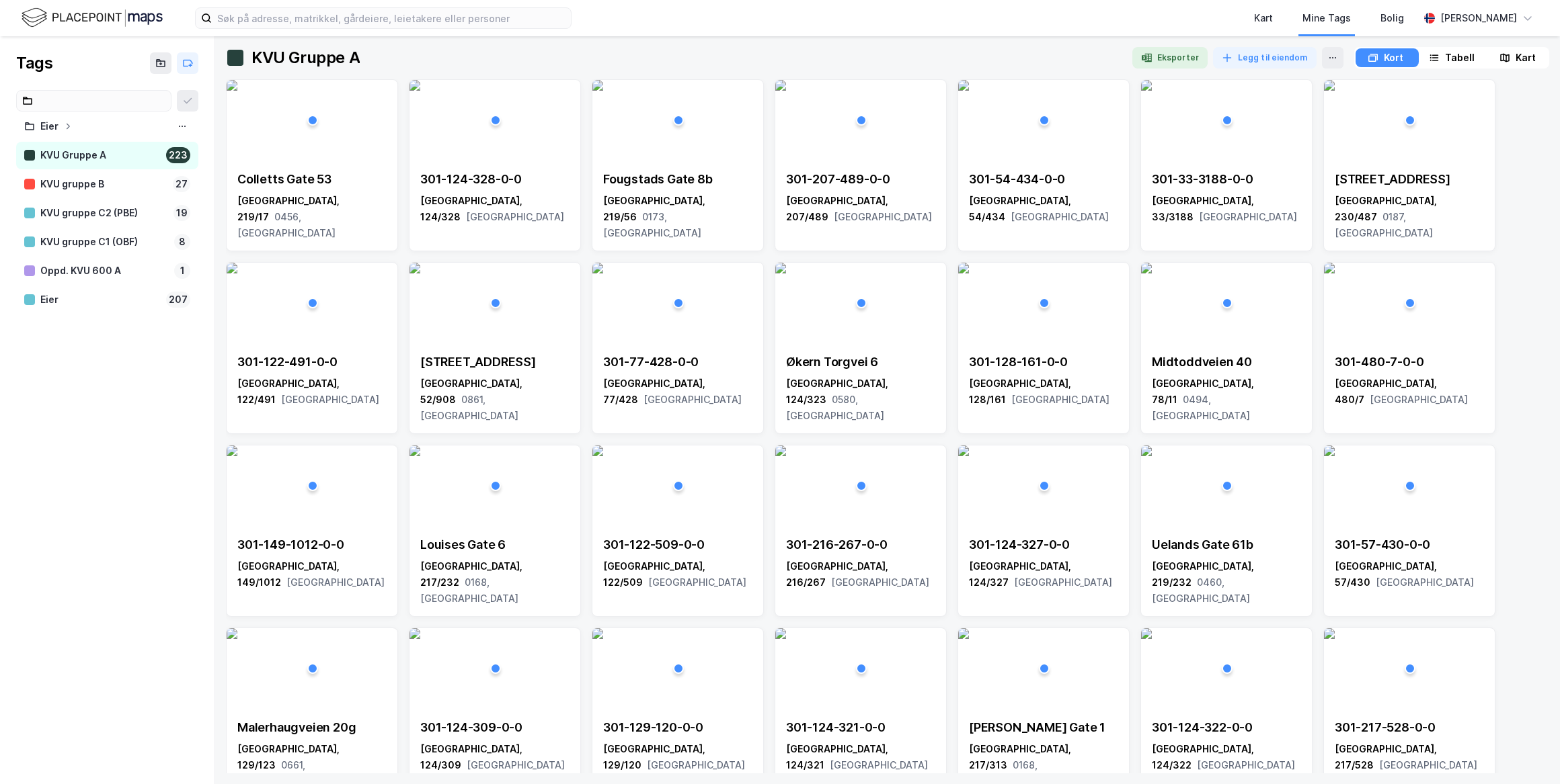
click at [95, 125] on div "Eier KVU Gruppe A 223 KVU gruppe B 27 KVU gruppe C2 (PBE) 19 KVU gruppe C1 (OBF…" at bounding box center [107, 224] width 214 height 267
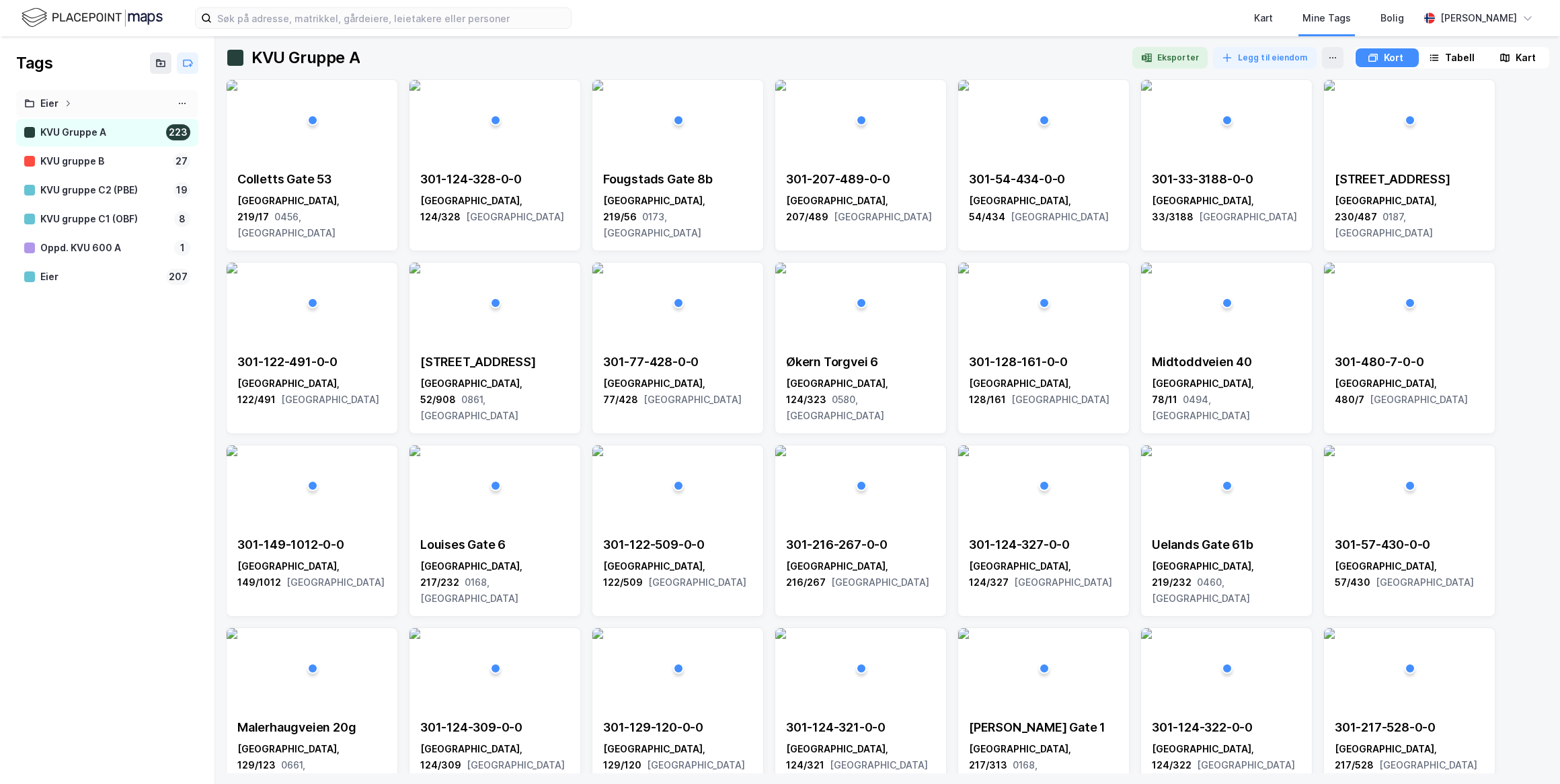
click at [101, 105] on div "Eier" at bounding box center [107, 104] width 166 height 17
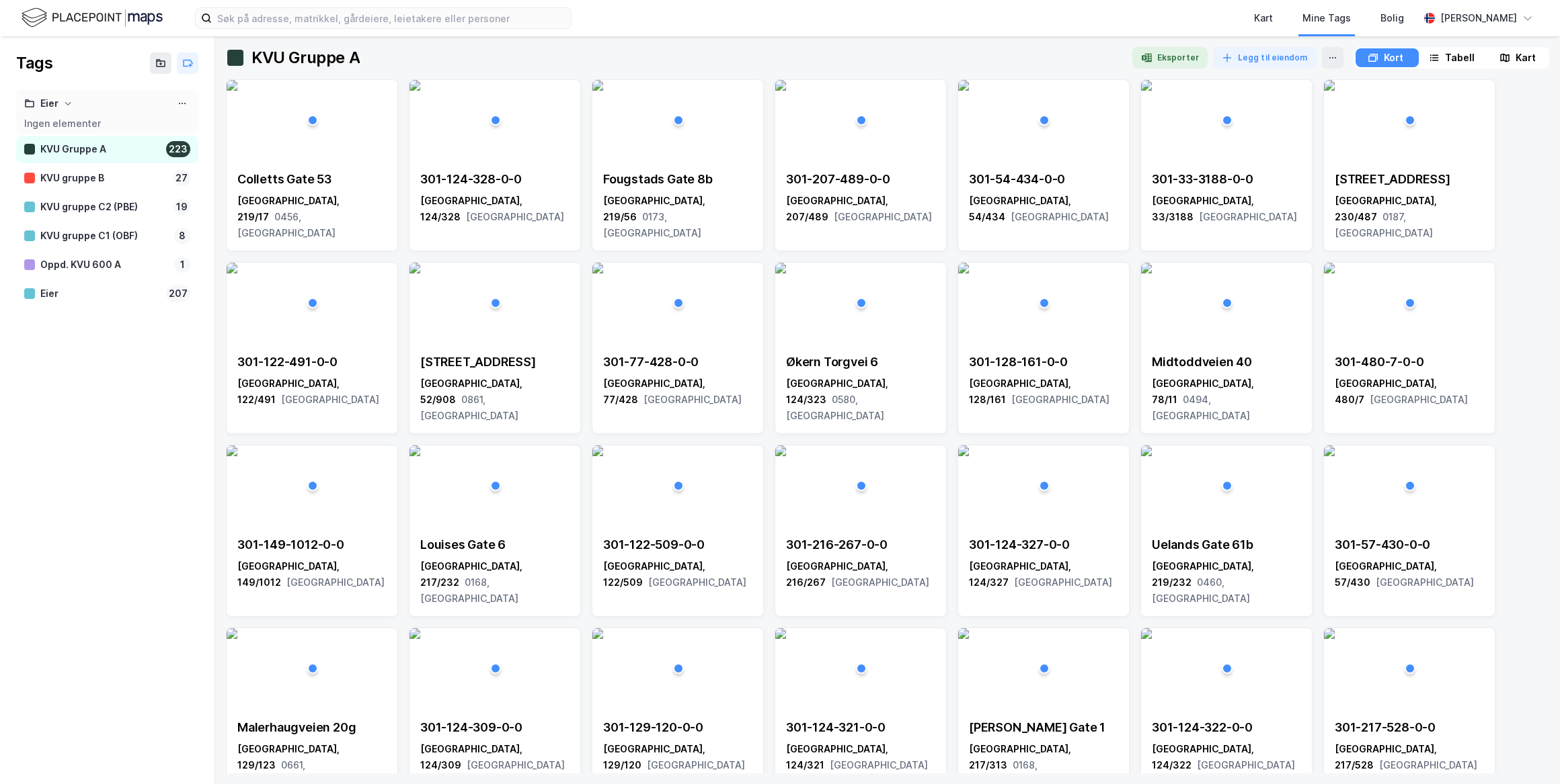
click at [101, 105] on div "Eier" at bounding box center [107, 104] width 166 height 17
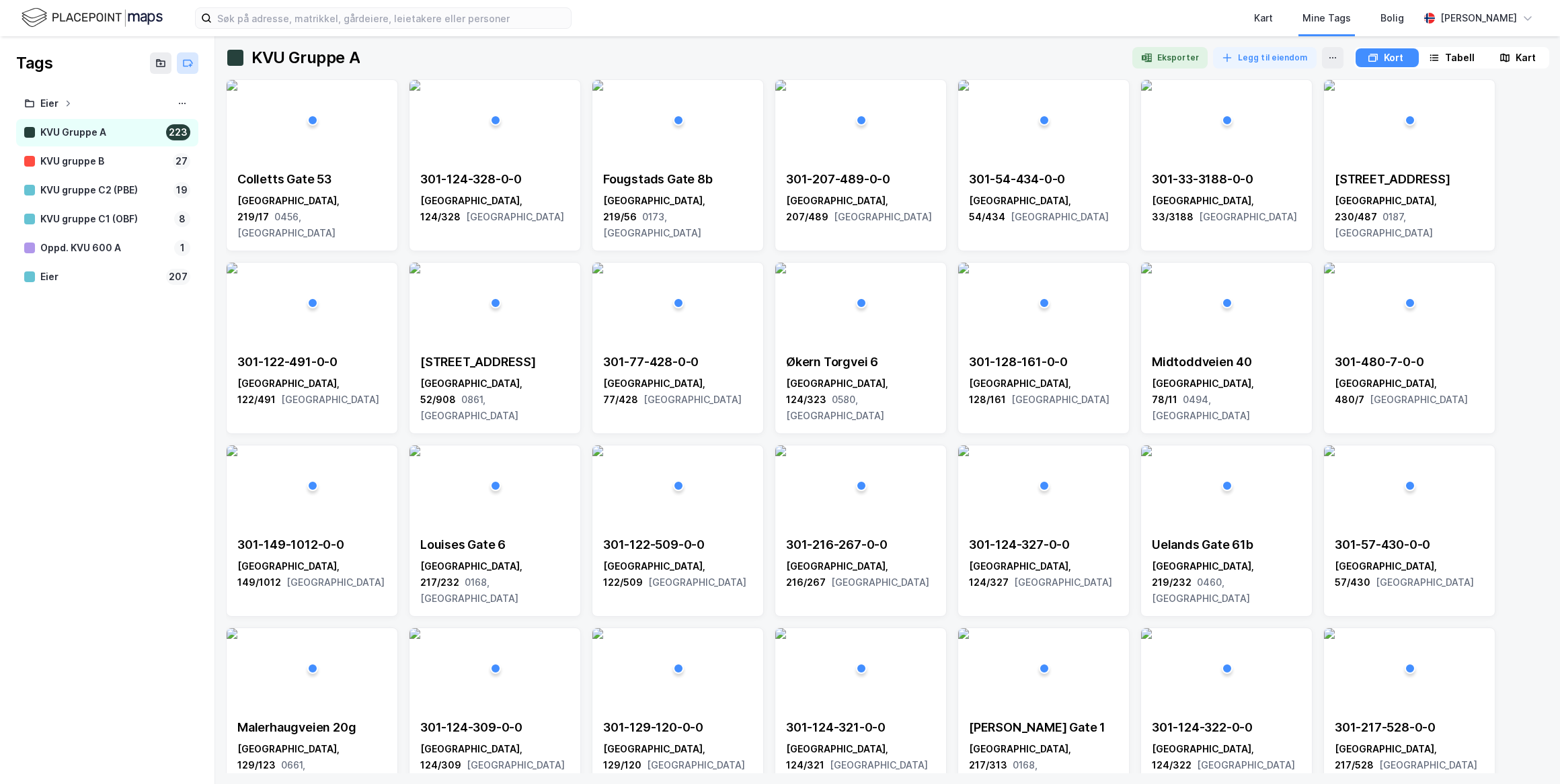
click at [184, 66] on icon at bounding box center [188, 63] width 9 height 6
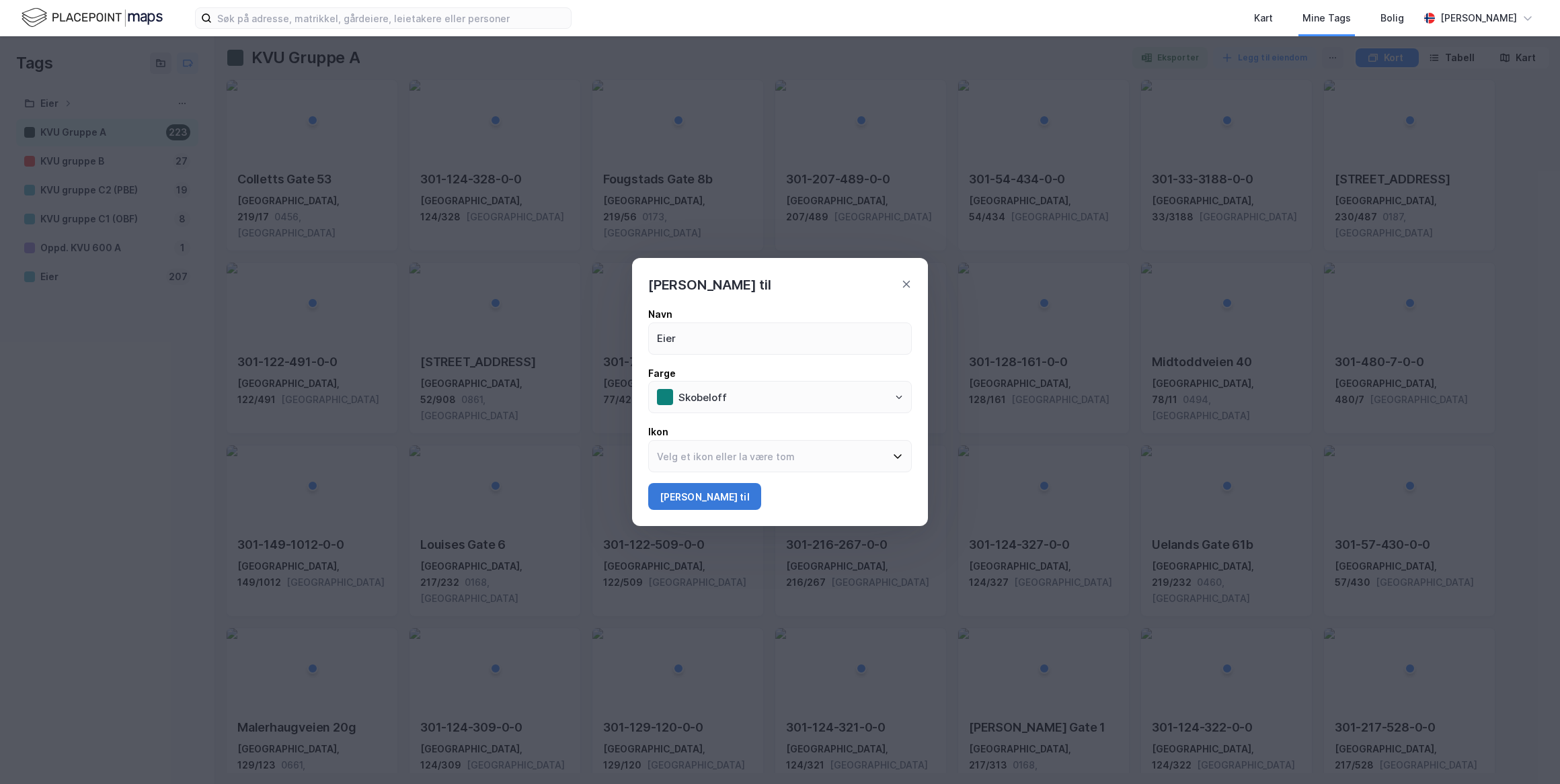
type input "Eier"
click at [690, 495] on button "[PERSON_NAME] til" at bounding box center [705, 496] width 113 height 27
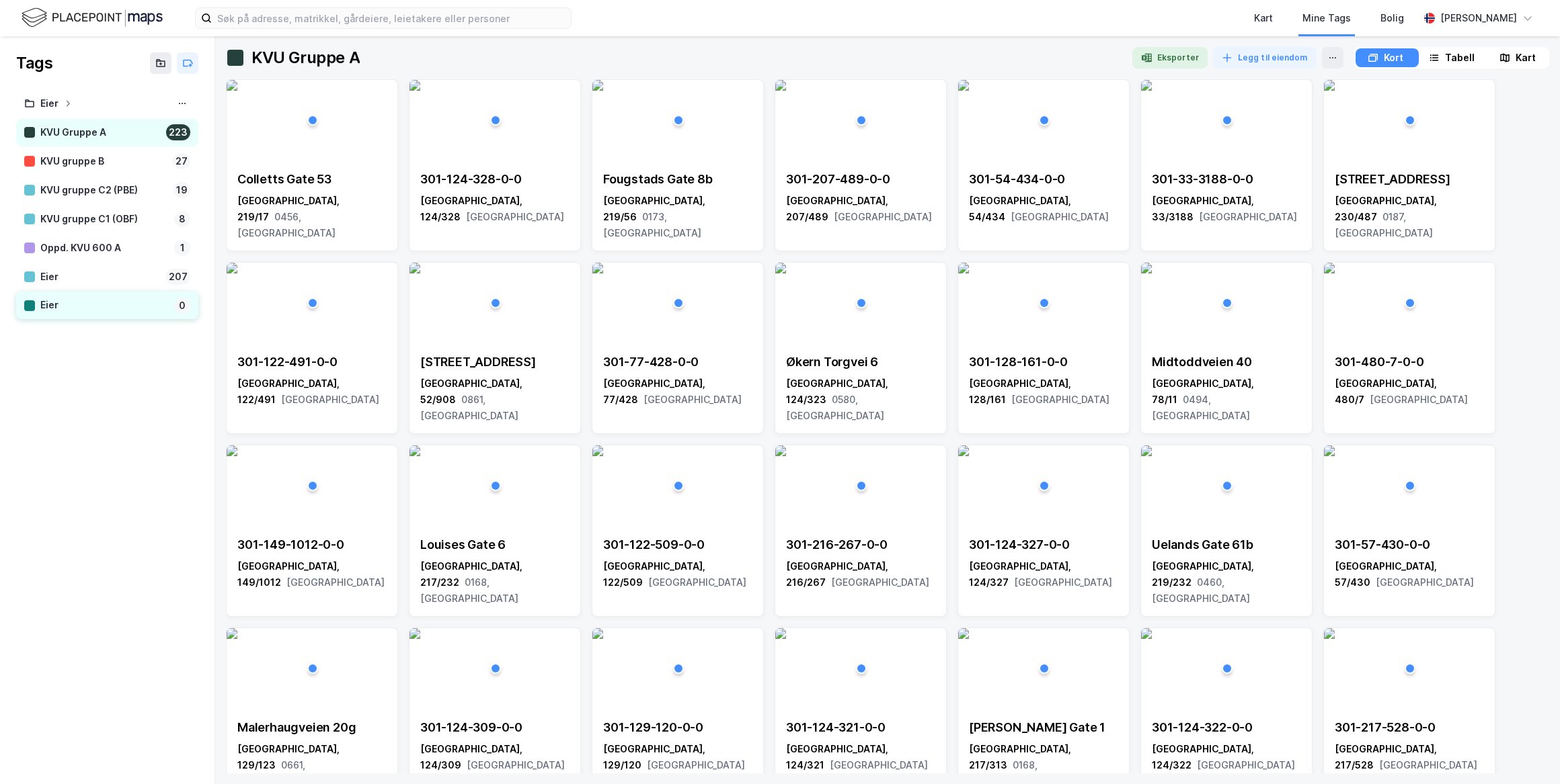
click at [111, 316] on div "Eier 0" at bounding box center [107, 305] width 183 height 27
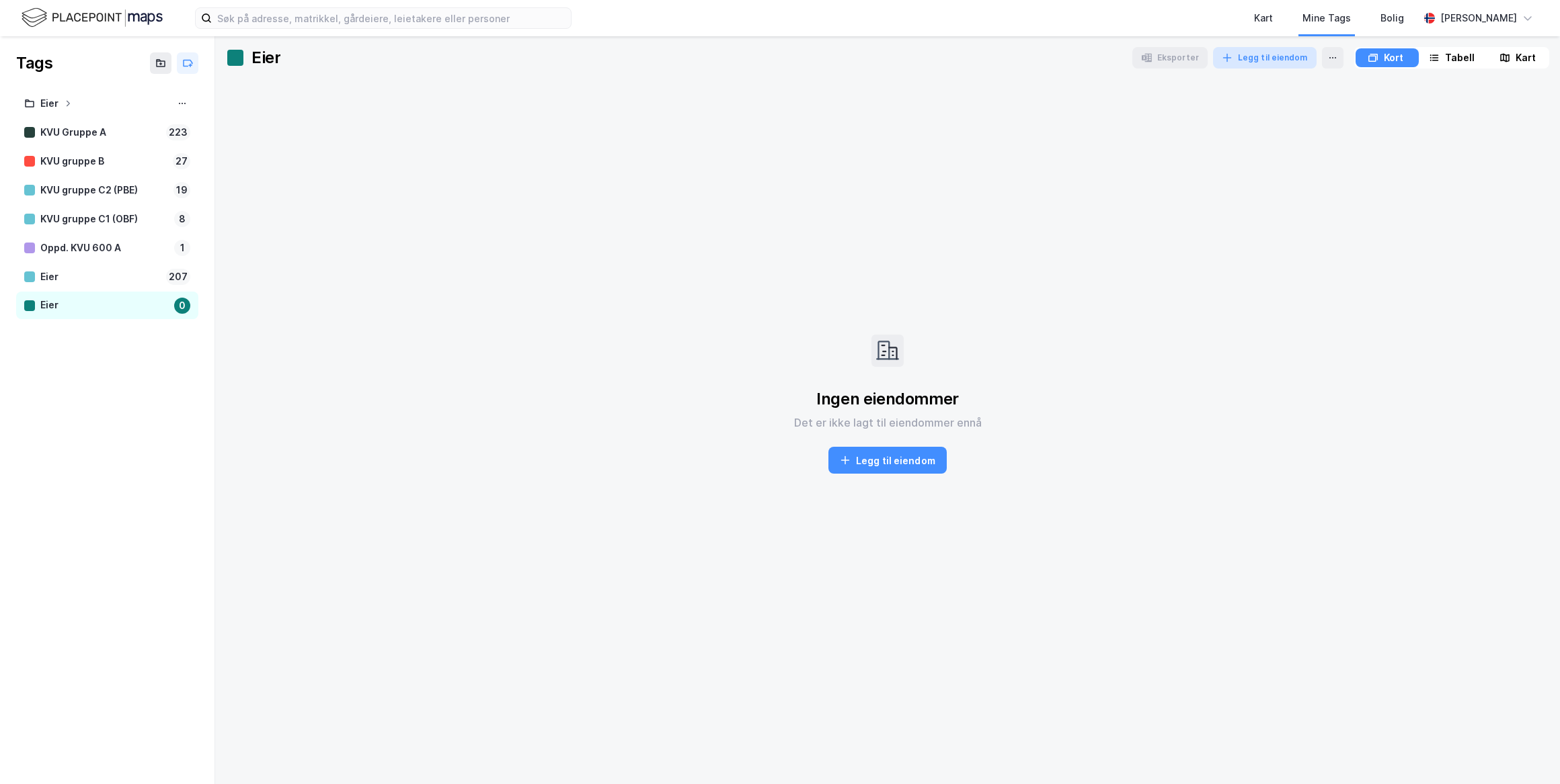
click at [1269, 61] on button "Legg til eiendom" at bounding box center [1264, 57] width 104 height 21
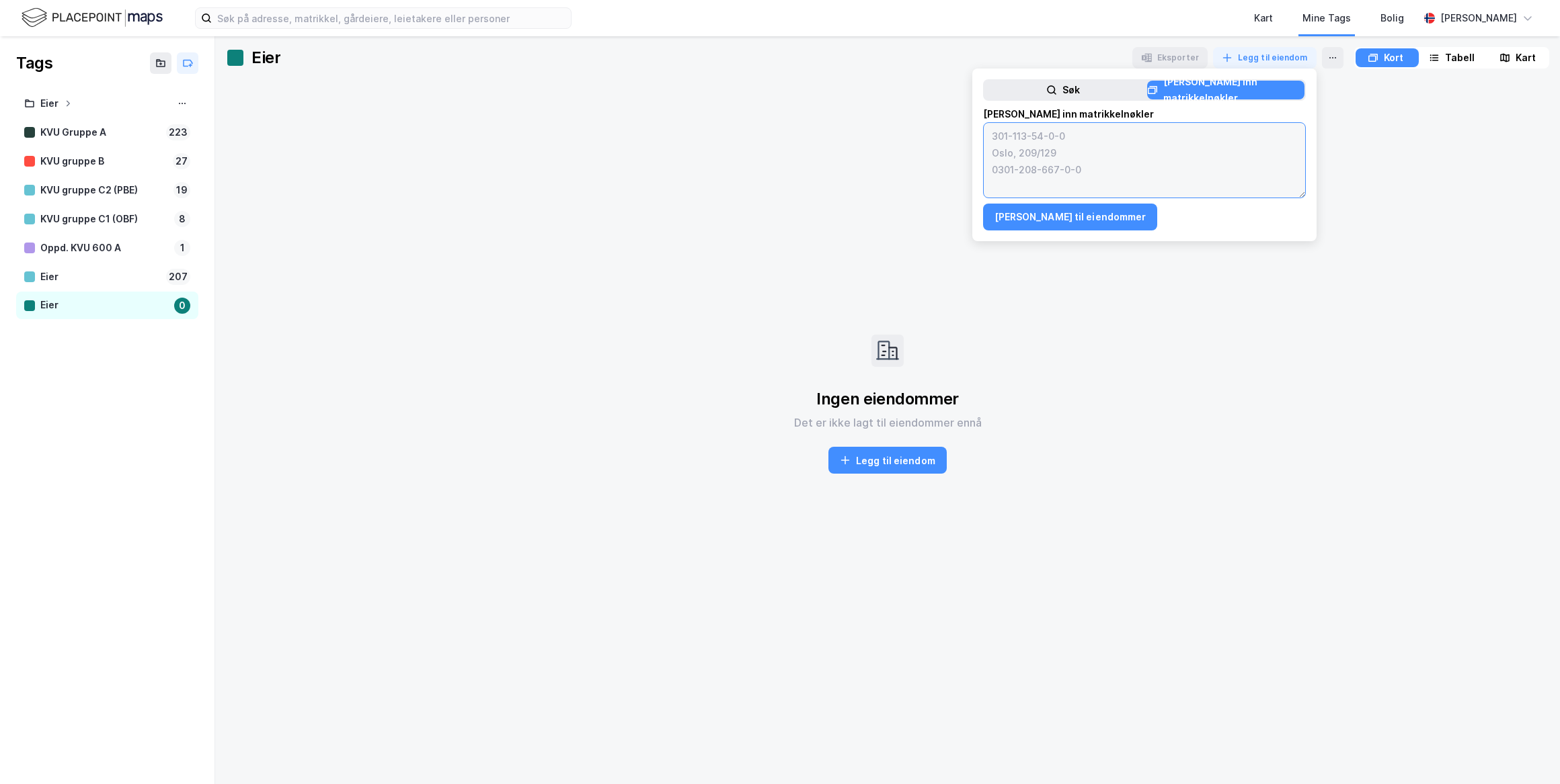
click at [1155, 135] on textarea at bounding box center [1143, 160] width 321 height 75
paste textarea "0301-102/235/0/0 0301-102/139/0/0 0301-102/201/0/0 0301-999/317/0/0 0301-122/30…"
type textarea "0301-102/235/0/0 0301-102/139/0/0 0301-102/201/0/0 0301-999/317/0/0 0301-122/30…"
click at [1077, 210] on button "[PERSON_NAME] til eiendommer" at bounding box center [1071, 217] width 175 height 27
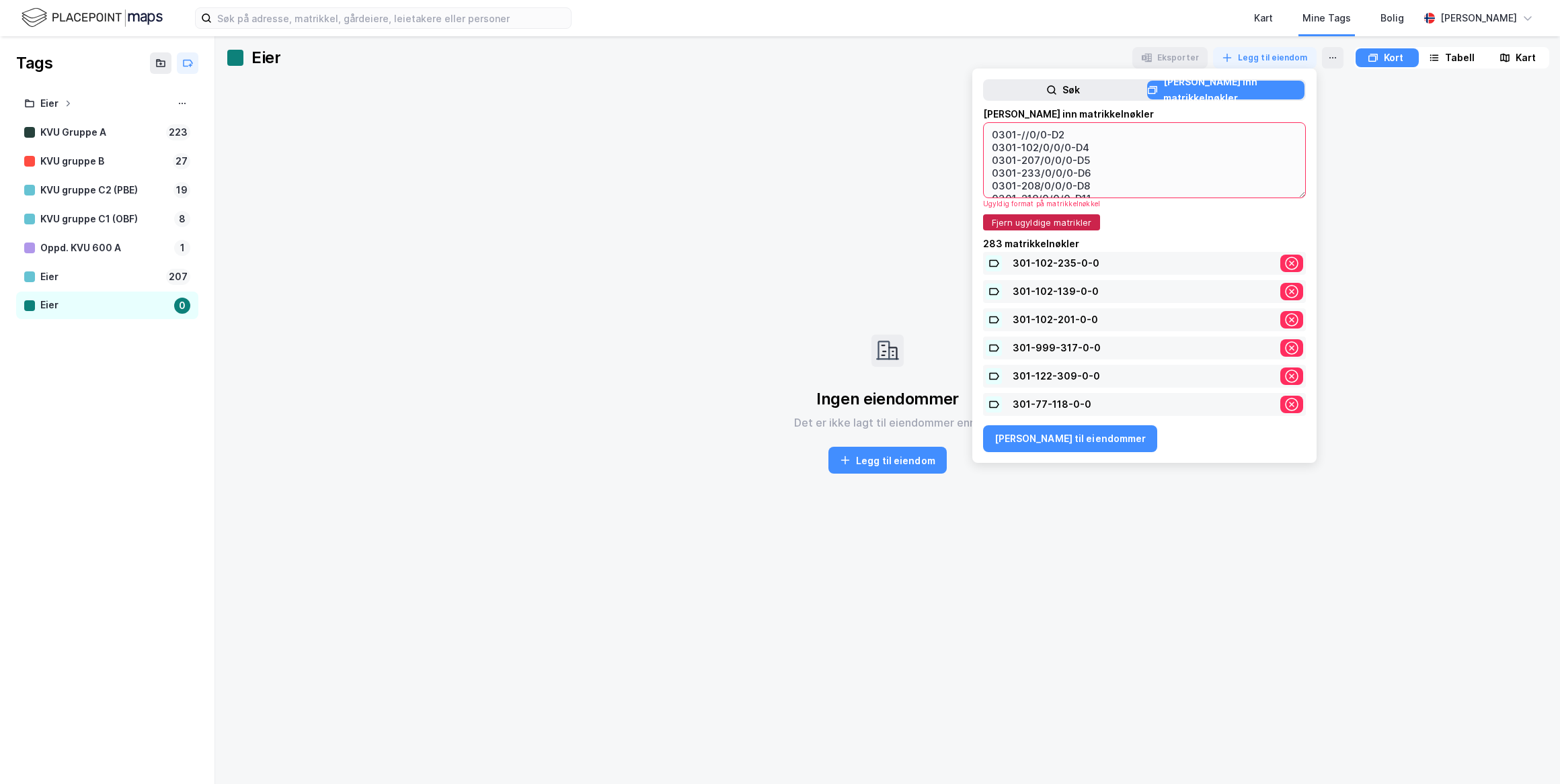
click at [1062, 224] on button "Fjern ugyldige matrikler" at bounding box center [1041, 222] width 117 height 16
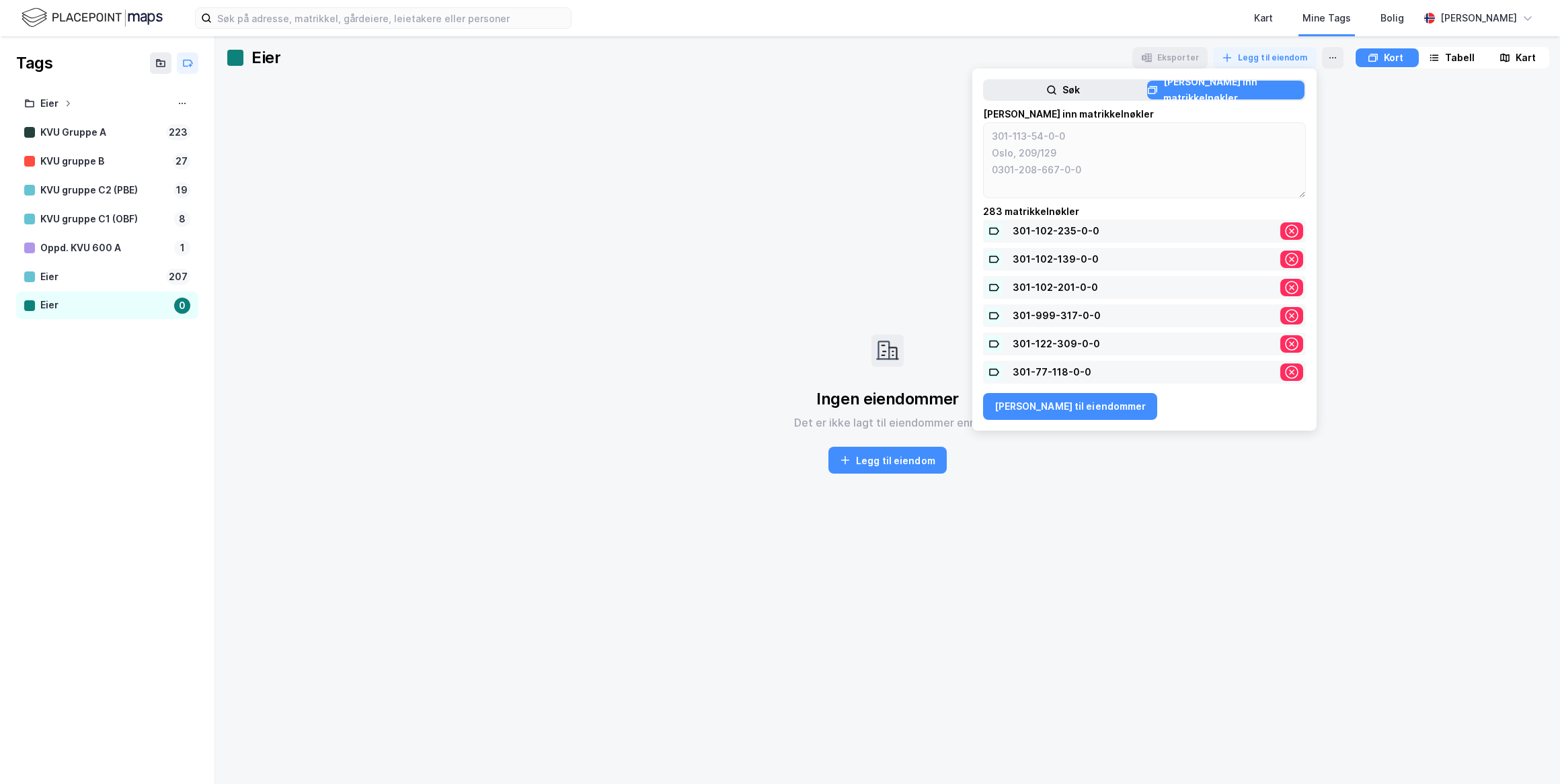
click at [1093, 230] on div "301-102-235-0-0" at bounding box center [1141, 230] width 257 height 16
click at [1108, 178] on textarea at bounding box center [1143, 160] width 321 height 75
click at [1045, 164] on textarea at bounding box center [1143, 160] width 321 height 75
click at [1107, 183] on textarea at bounding box center [1143, 160] width 321 height 75
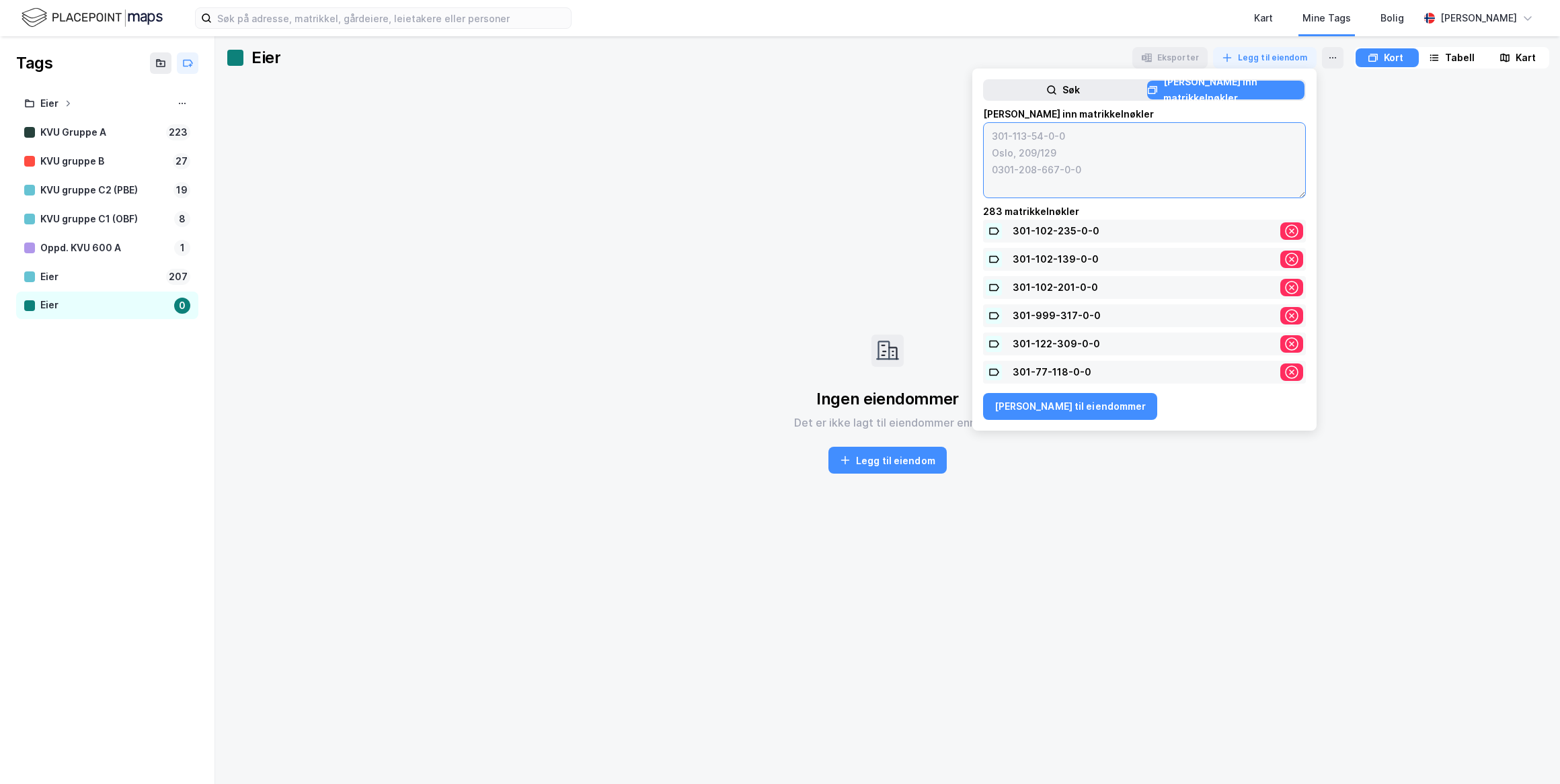
paste textarea "0301-102/235/0/0 0301-102/139/0/0 0301-102/201/0/0 0301-999/317/0/0 0301-122/30…"
type textarea "0301-102/235/0/0 0301-102/139/0/0 0301-102/201/0/0 0301-999/317/0/0 0301-122/30…"
click at [1061, 402] on button "[PERSON_NAME] til eiendommer" at bounding box center [1071, 406] width 175 height 27
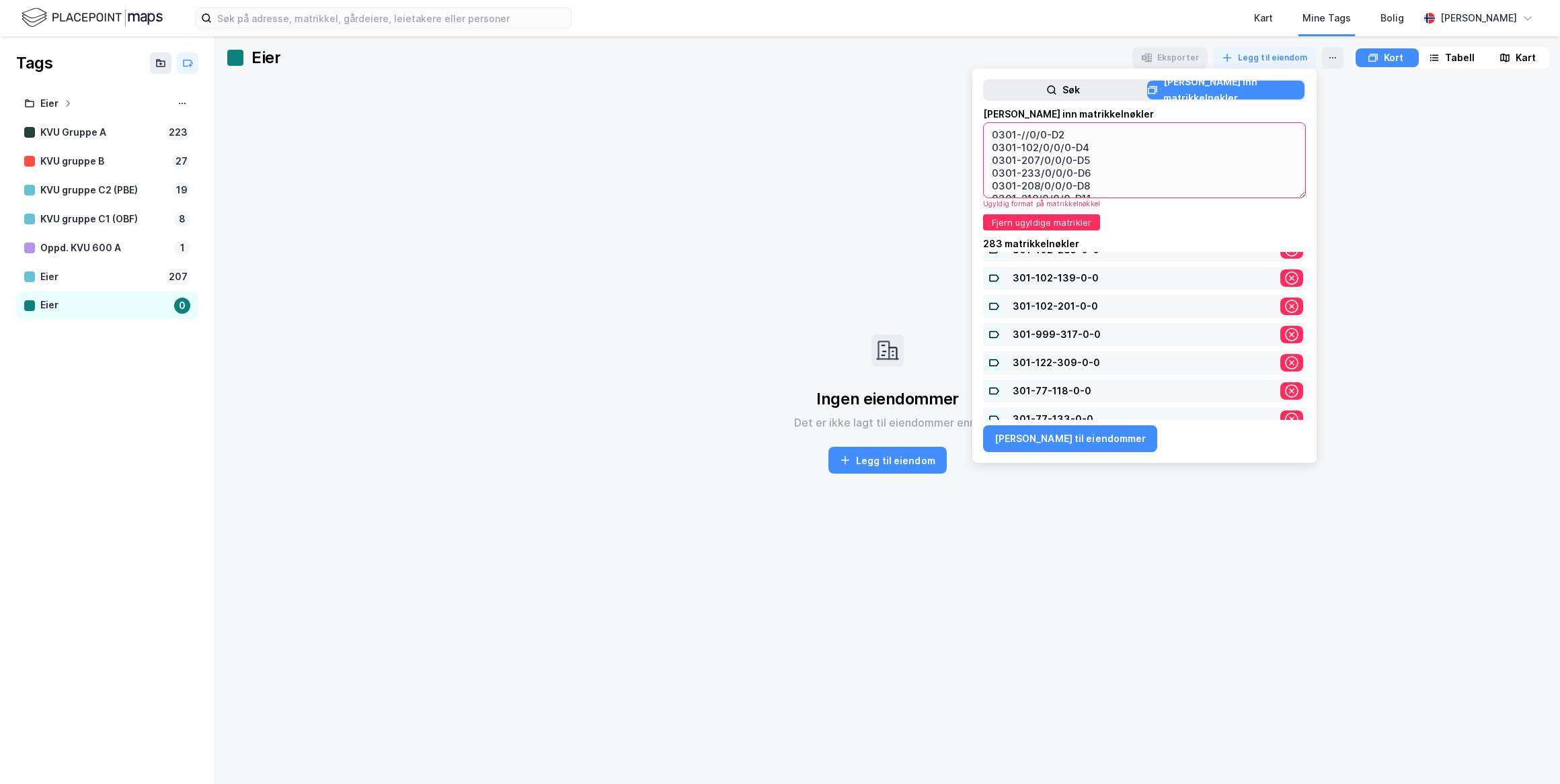
scroll to position [0, 0]
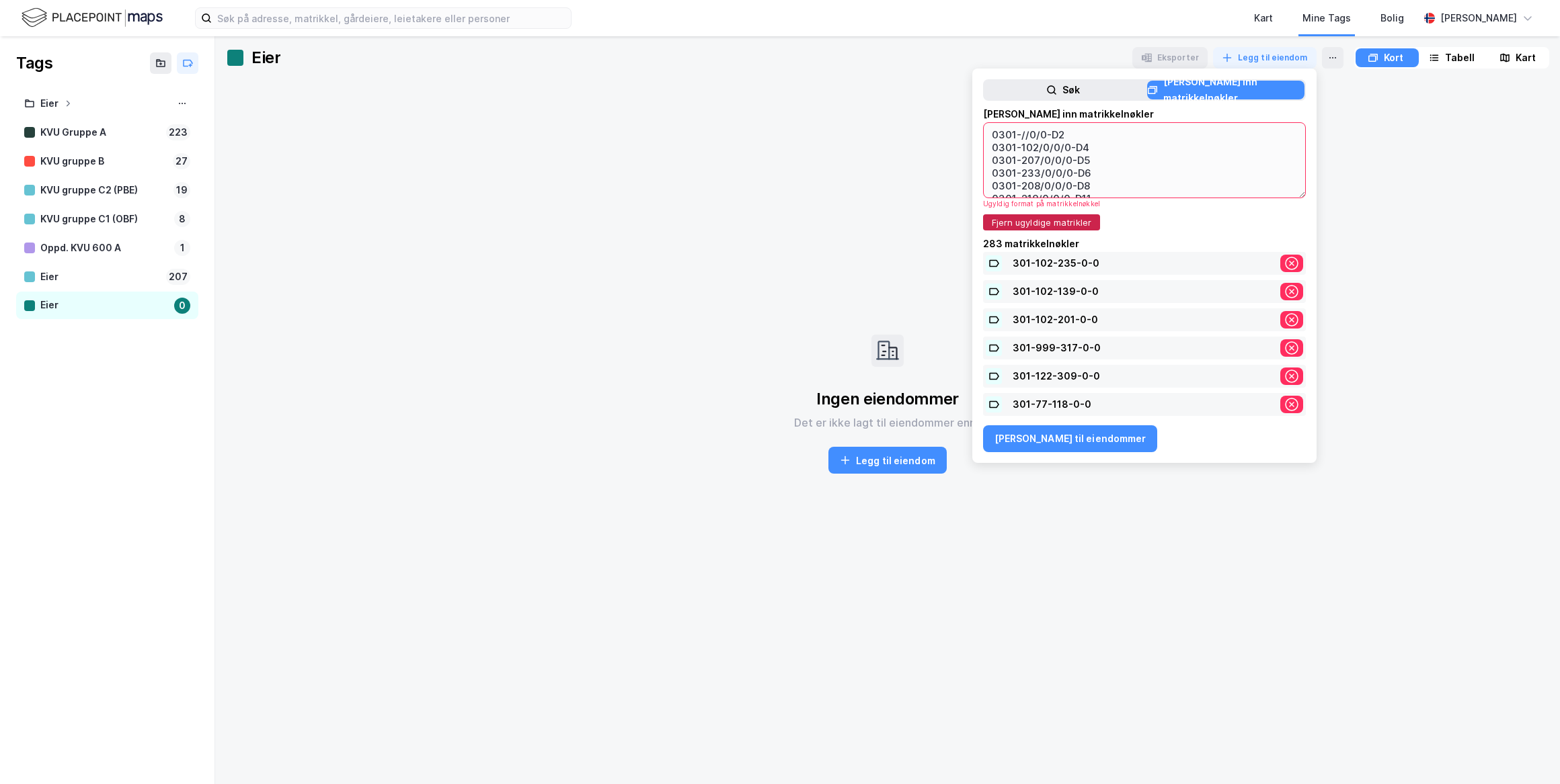
click at [1045, 223] on button "Fjern ugyldige matrikler" at bounding box center [1041, 222] width 117 height 16
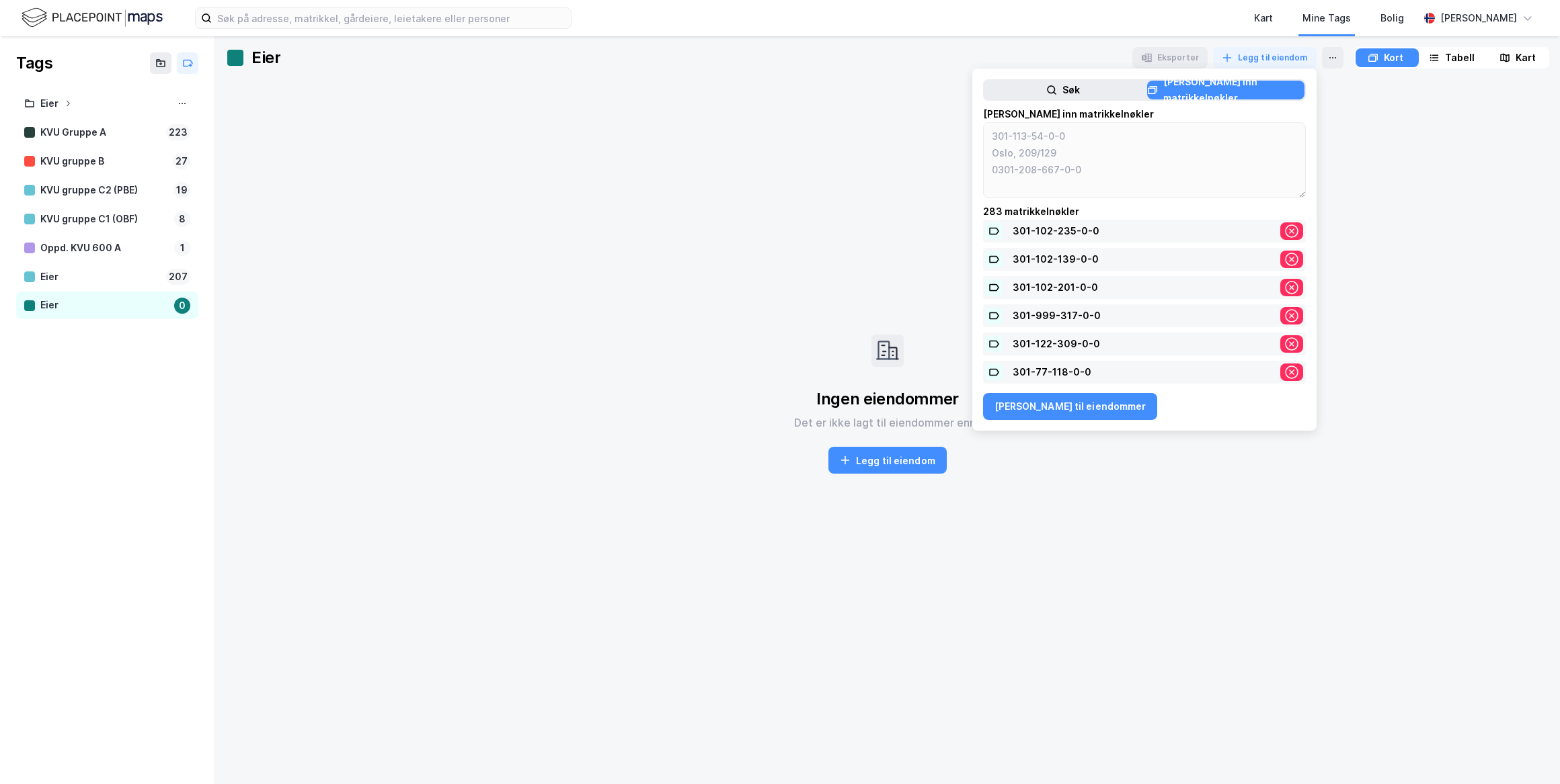
click at [1077, 81] on div "Søk" at bounding box center [1063, 90] width 158 height 19
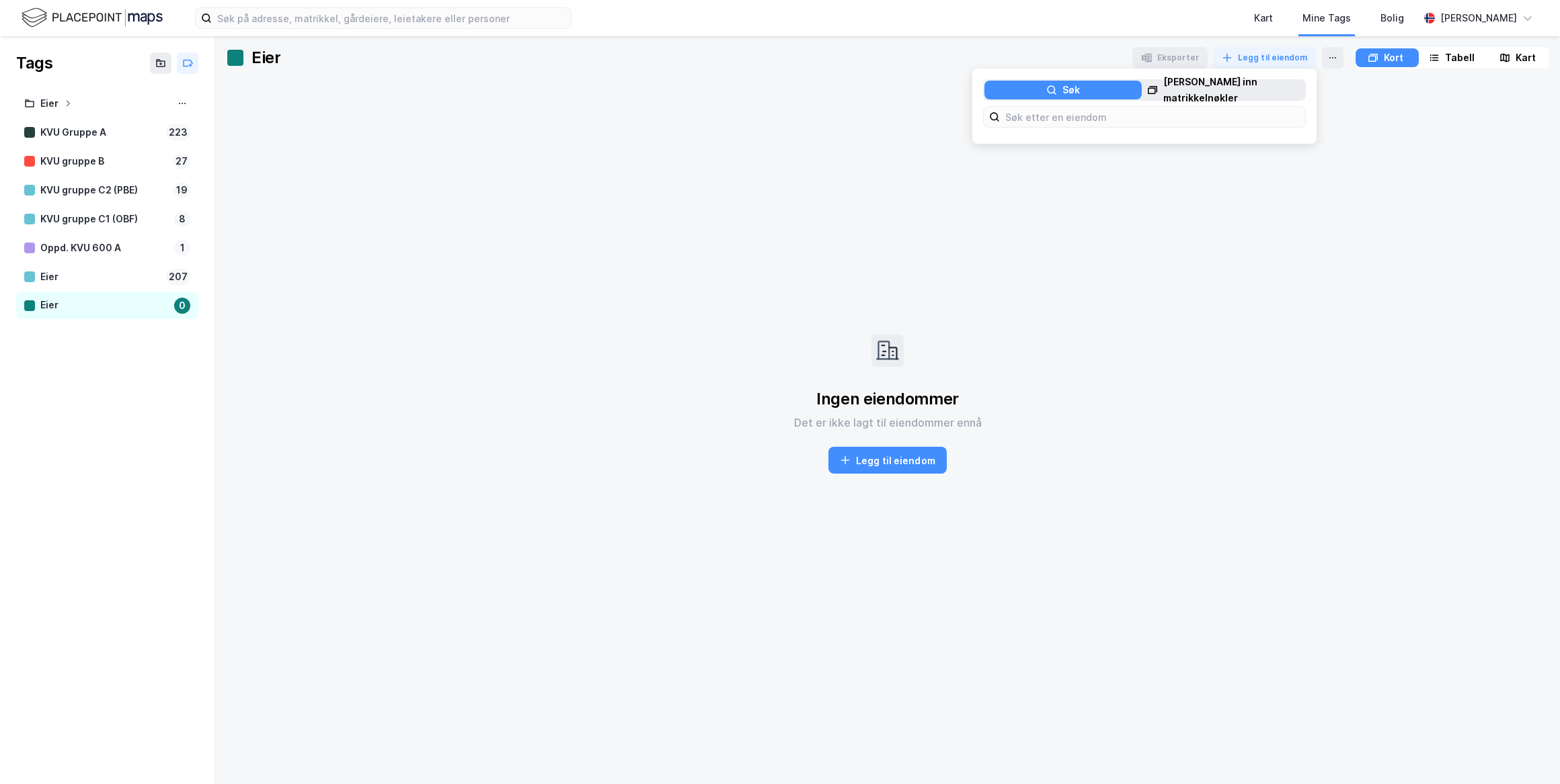
click at [1173, 91] on div "[PERSON_NAME] inn matrikkelnøkler" at bounding box center [1233, 90] width 141 height 33
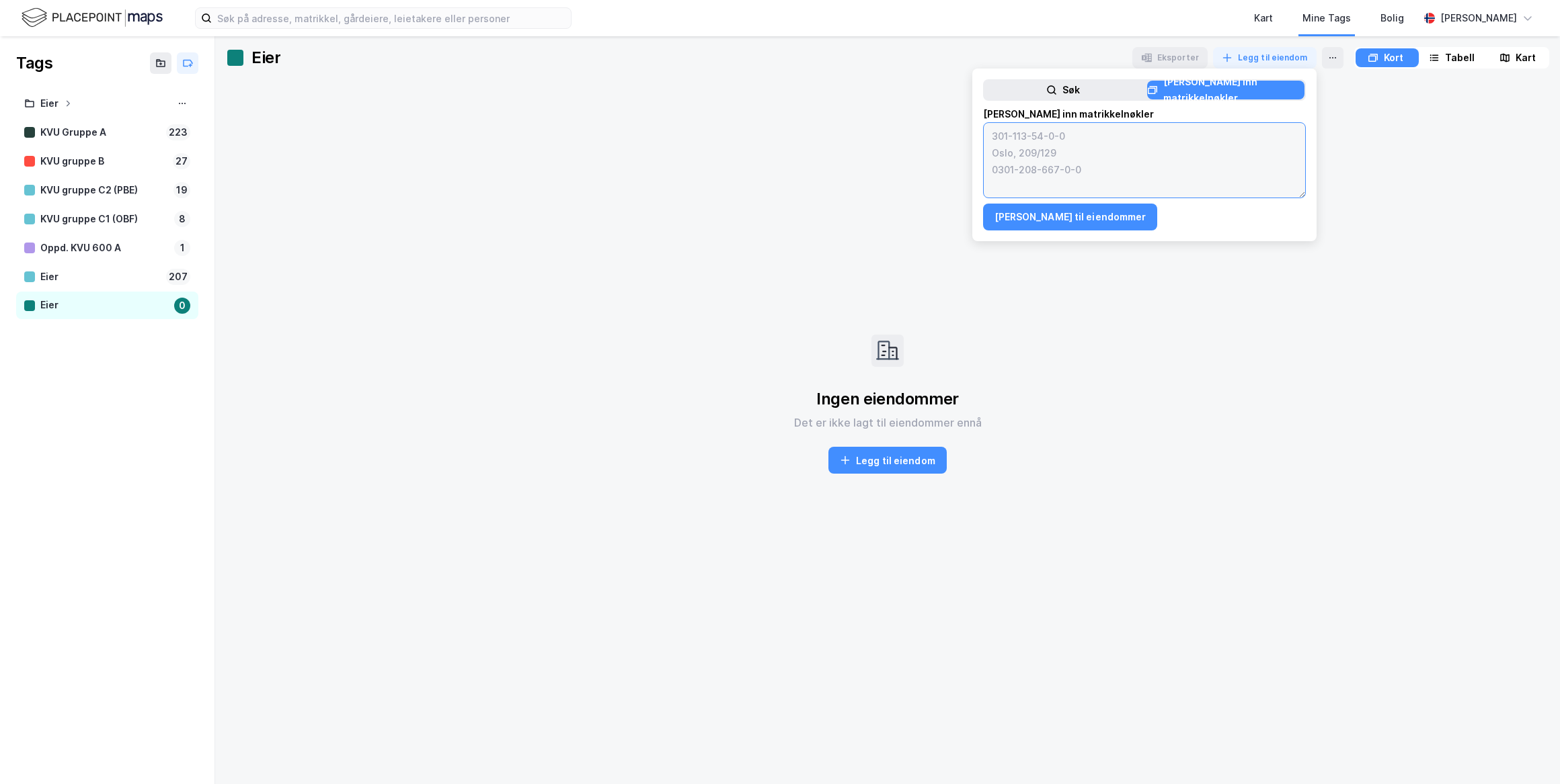
click at [1152, 136] on textarea at bounding box center [1143, 160] width 321 height 75
paste textarea "0301-102/235/0/0 0301-102/139/0/0 0301-102/201/0/0 0301-999/317/0/0 0301-122/30…"
type textarea "0301-102/235/0/0 0301-102/139/0/0 0301-102/201/0/0 0301-999/317/0/0 0301-122/30…"
click at [1085, 214] on button "[PERSON_NAME] til eiendommer" at bounding box center [1071, 217] width 175 height 27
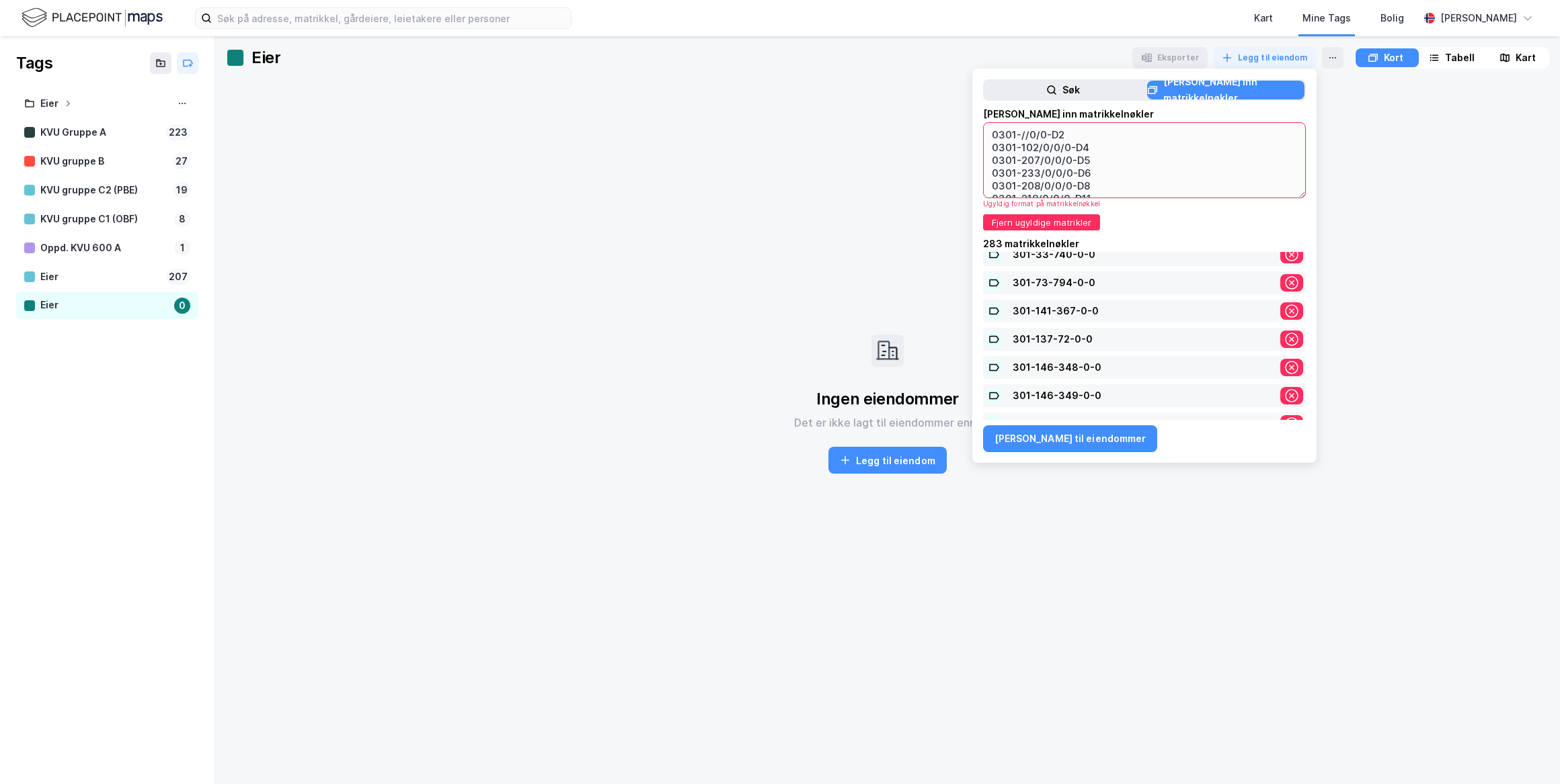
scroll to position [7774, 0]
click at [1058, 215] on button "Fjern ugyldige matrikler" at bounding box center [1041, 222] width 117 height 16
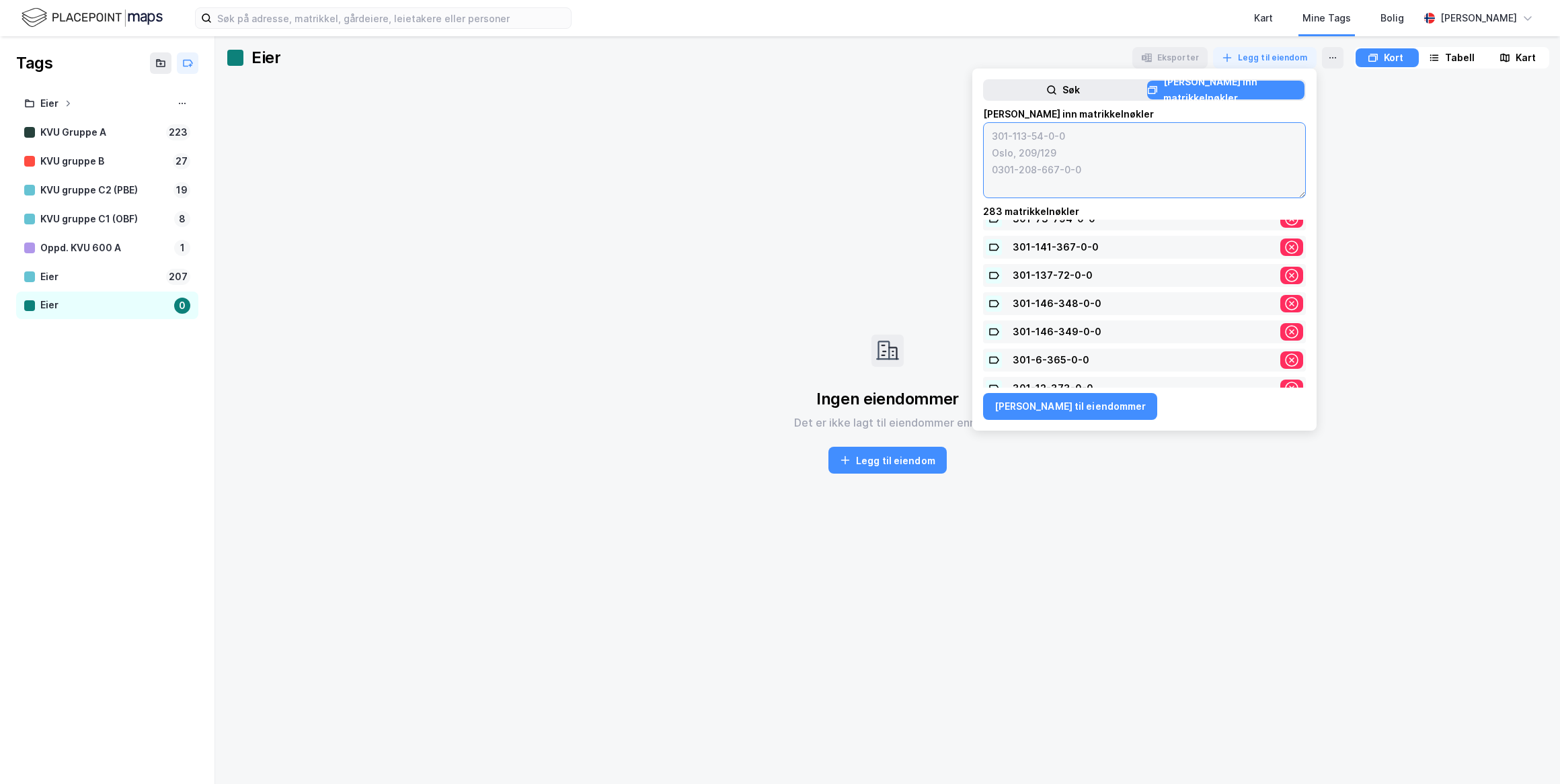
click at [1065, 172] on textarea at bounding box center [1143, 160] width 321 height 75
click at [1064, 398] on button "[PERSON_NAME] til eiendommer" at bounding box center [1071, 406] width 175 height 27
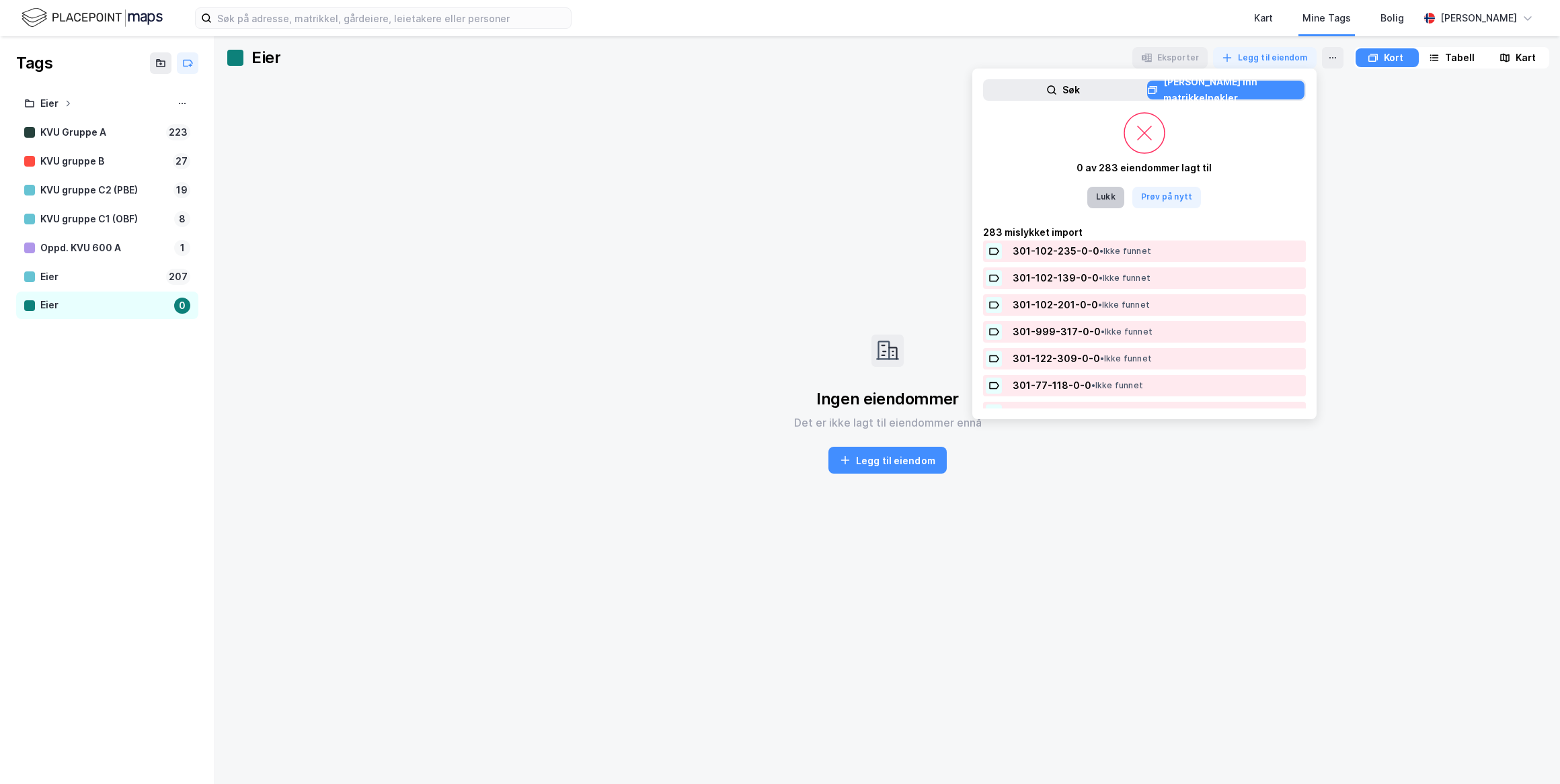
click at [1103, 198] on button "Lukk" at bounding box center [1105, 197] width 36 height 21
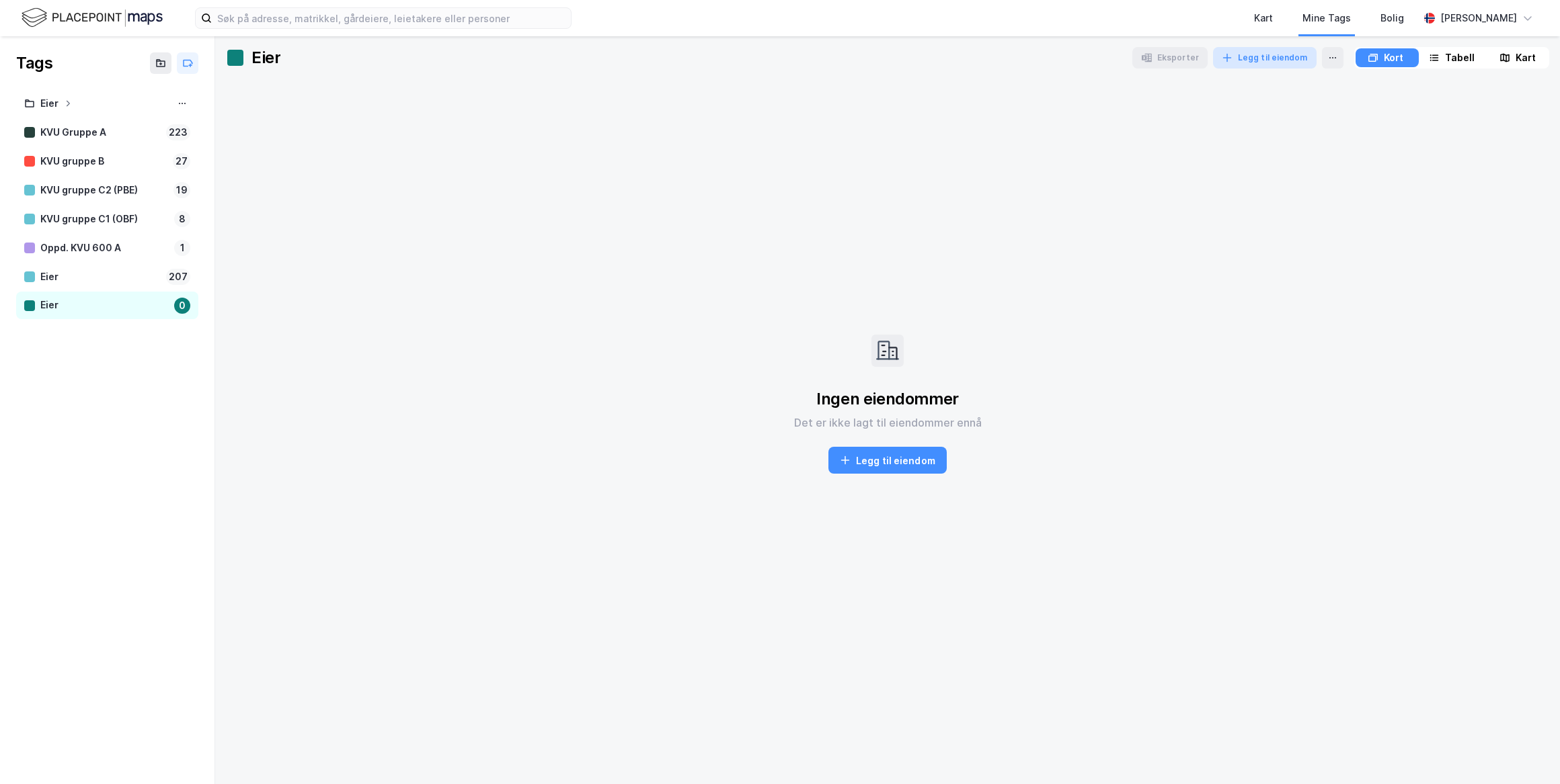
click at [1278, 62] on button "Legg til eiendom" at bounding box center [1264, 57] width 104 height 21
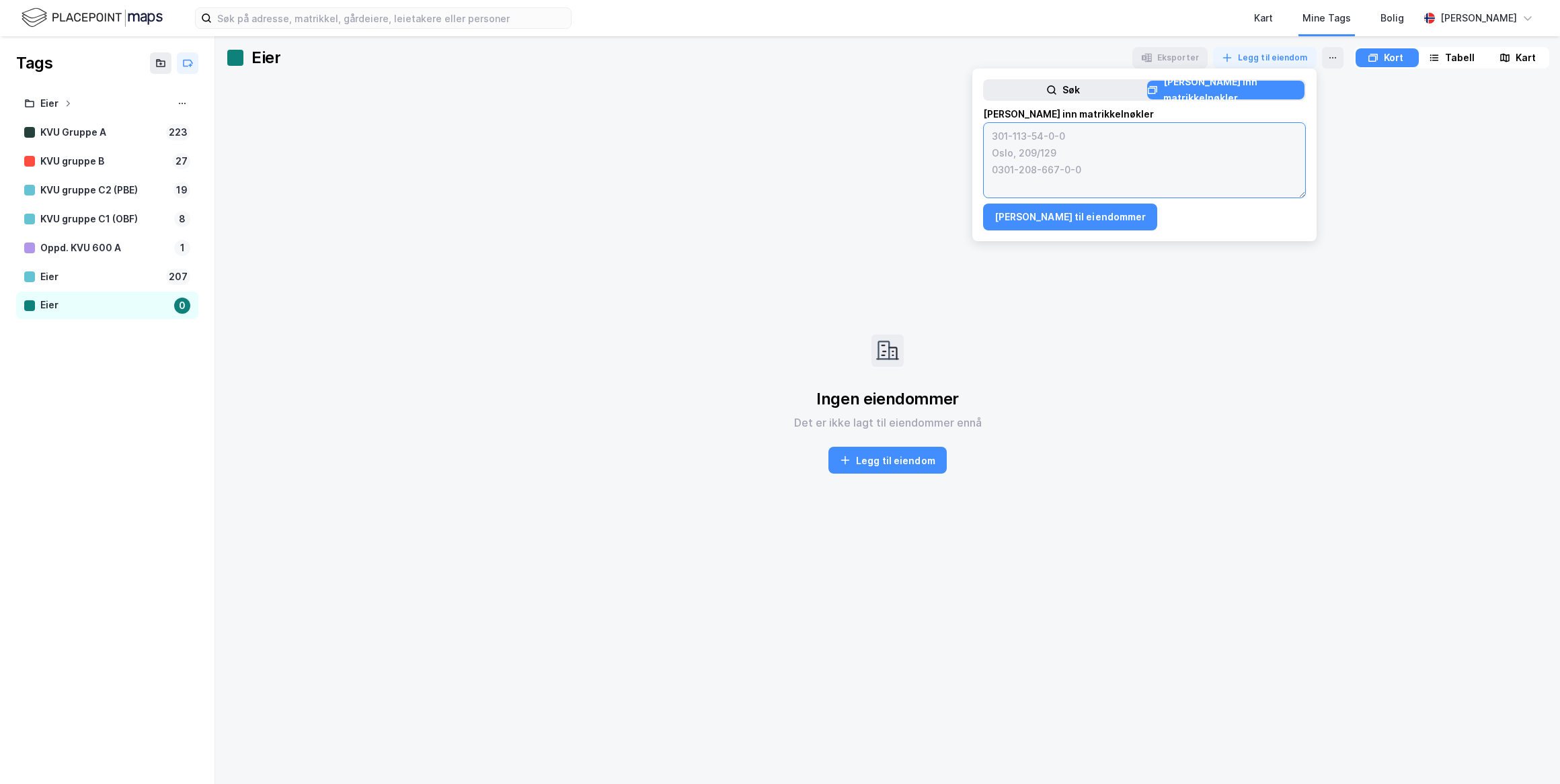
click at [1084, 146] on textarea at bounding box center [1143, 160] width 321 height 75
paste textarea "0301-102/235/0/0 0301-102/139/0/0 0301-102/201/0/0 0301-999/317/0/0 0301-122/30…"
type textarea "0301-102/235/0/0 0301-102/139/0/0 0301-102/201/0/0 0301-999/317/0/0 0301-122/30…"
click at [1034, 207] on button "[PERSON_NAME] til eiendommer" at bounding box center [1071, 217] width 175 height 27
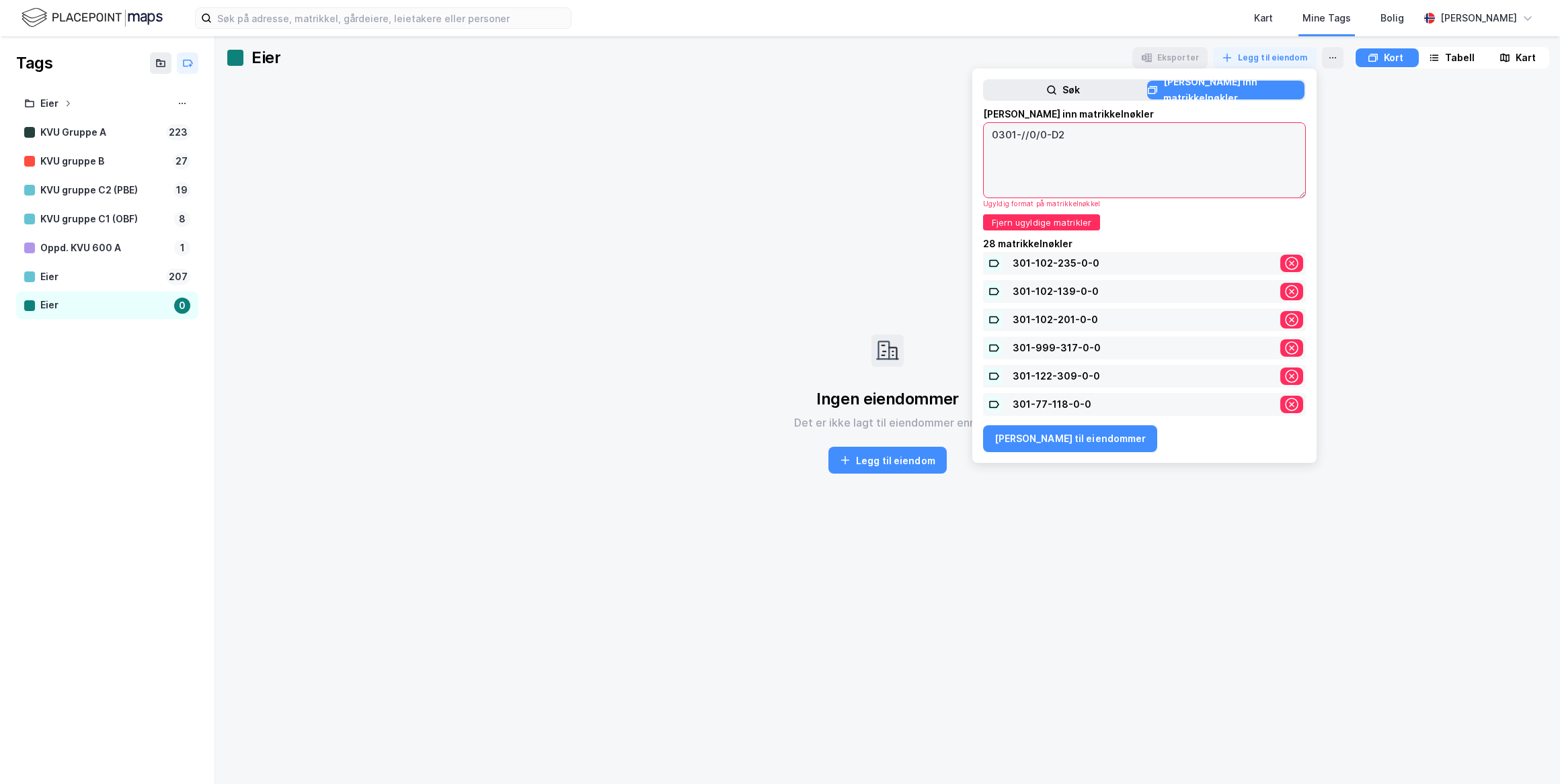
click at [1099, 147] on textarea "0301-//0/0-D2" at bounding box center [1143, 160] width 321 height 75
click at [1047, 435] on button "[PERSON_NAME] til eiendommer" at bounding box center [1071, 438] width 175 height 27
click at [1056, 215] on button "Fjern ugyldige matrikler" at bounding box center [1041, 222] width 117 height 16
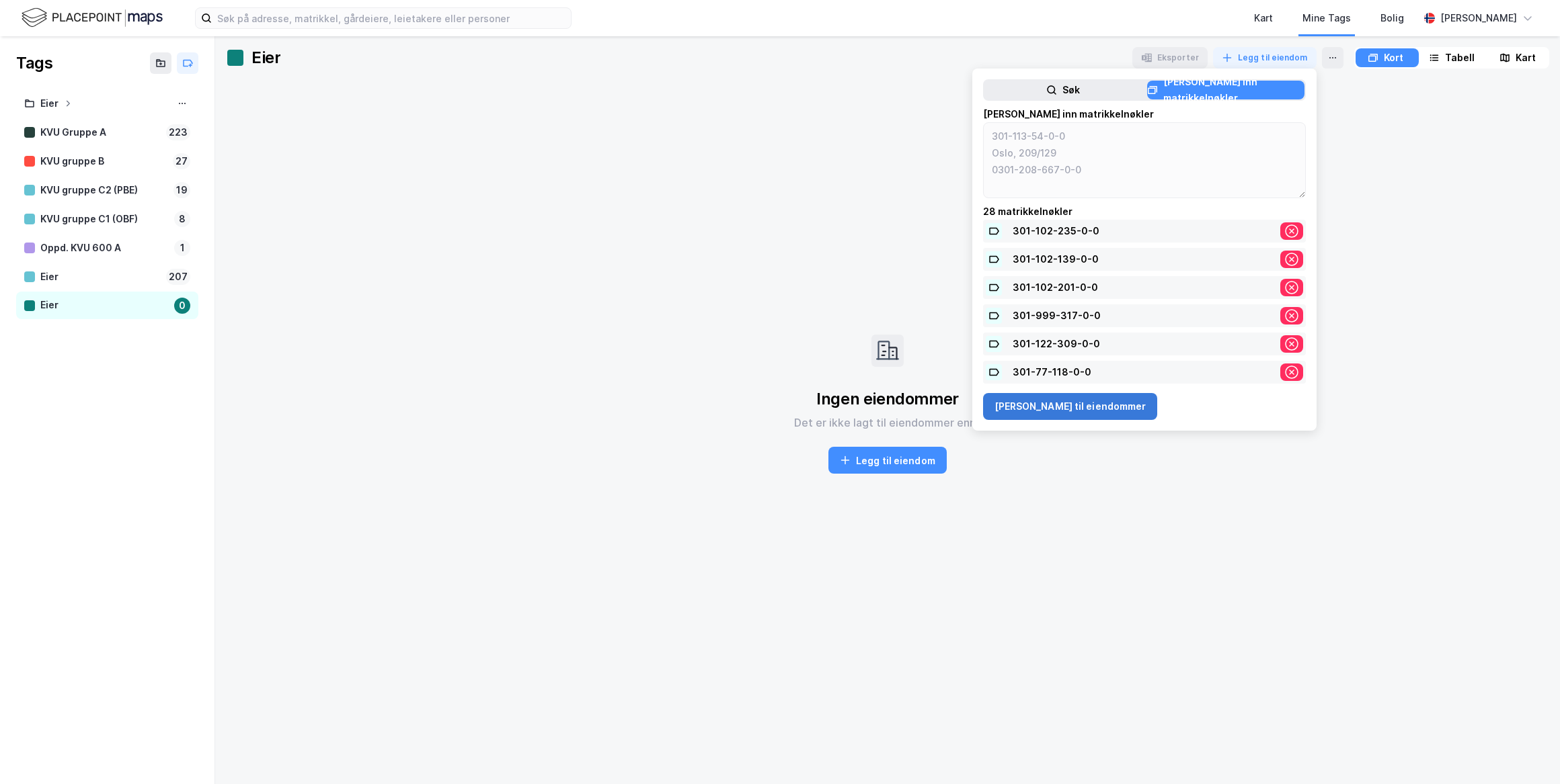
click at [1070, 408] on button "[PERSON_NAME] til eiendommer" at bounding box center [1071, 406] width 175 height 27
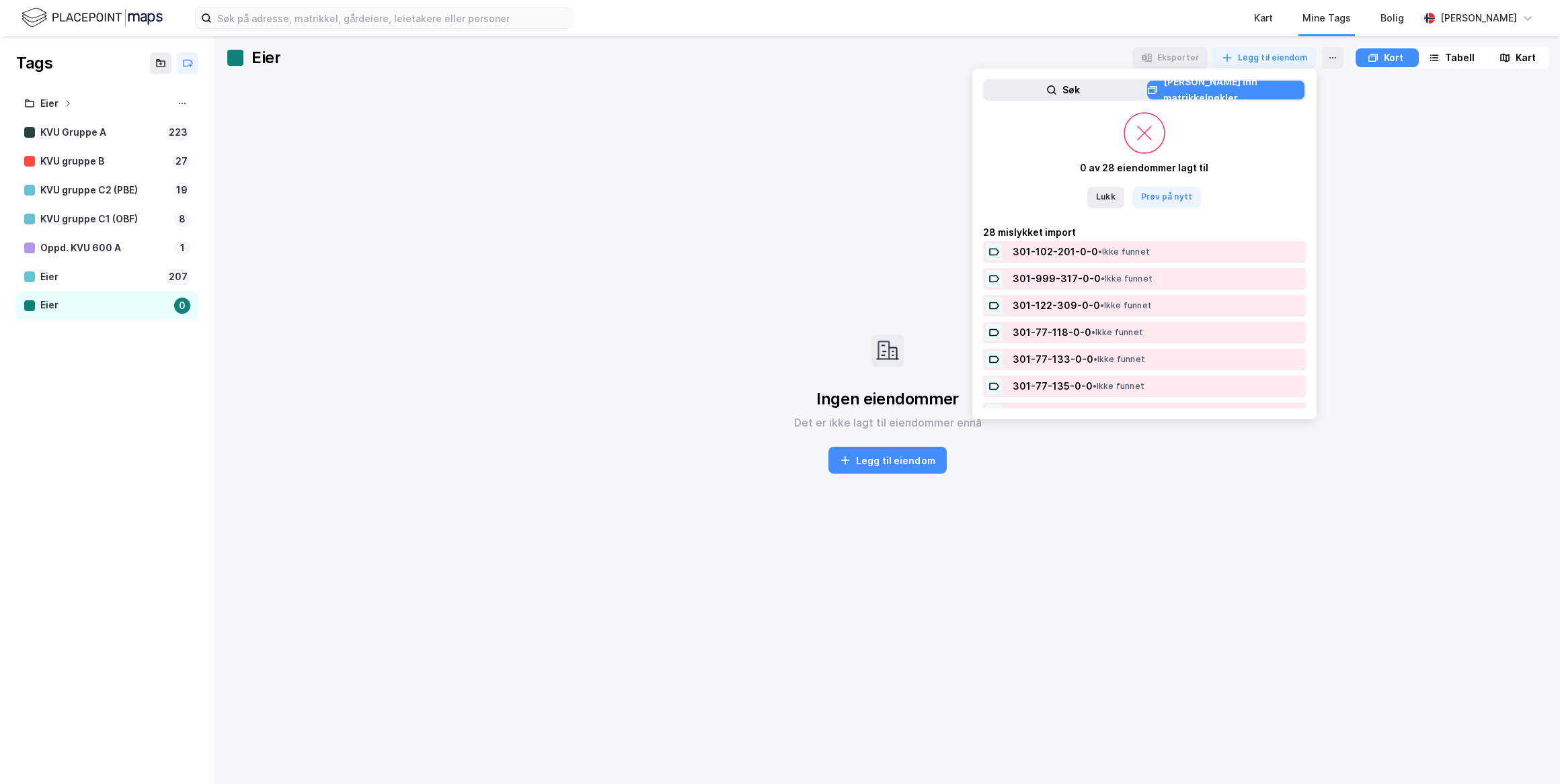
scroll to position [0, 0]
click at [1161, 198] on button "Prøv på nytt" at bounding box center [1167, 197] width 69 height 21
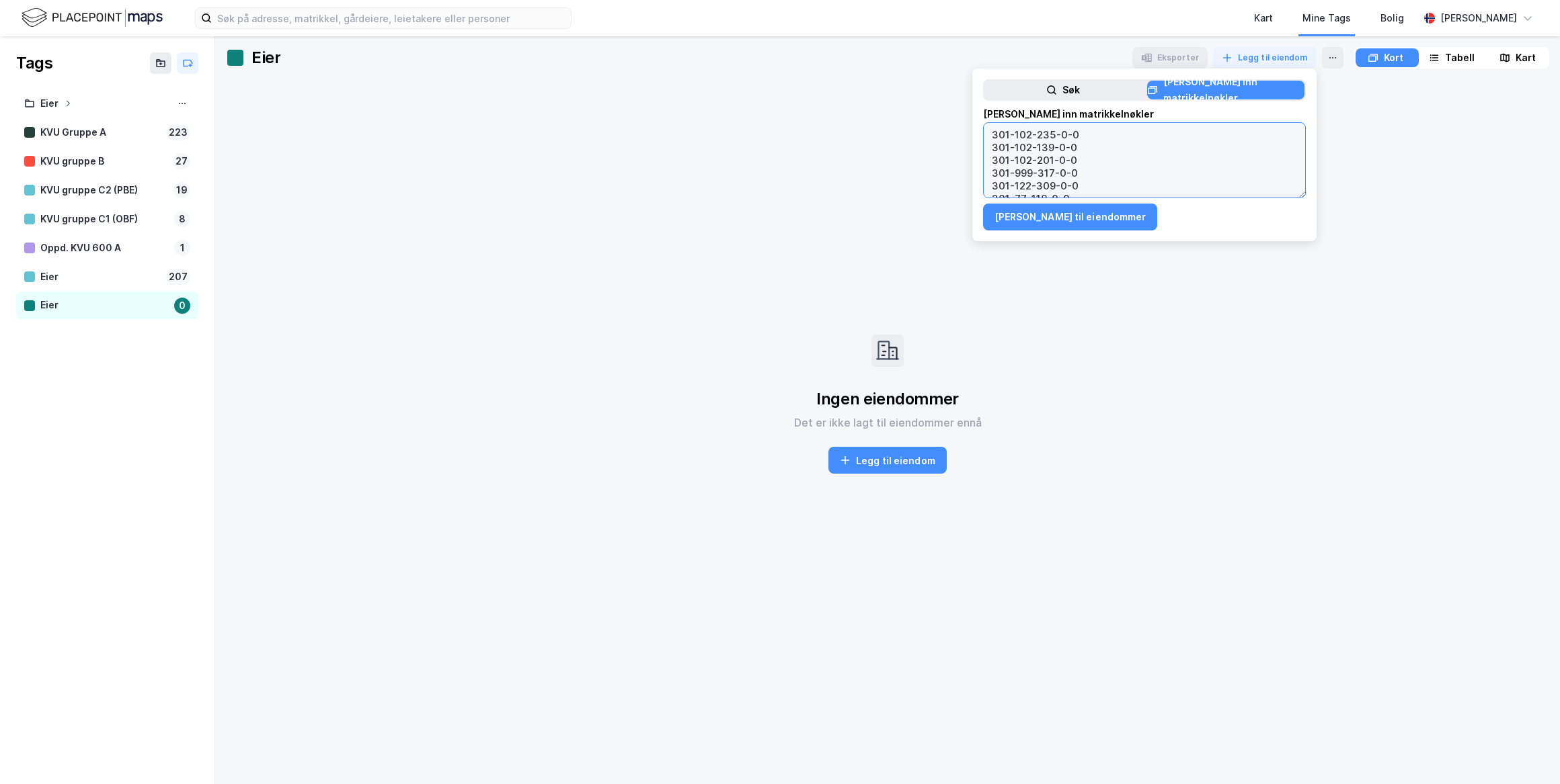
click at [1087, 187] on textarea "301-102-235-0-0 301-102-139-0-0 301-102-201-0-0 301-999-317-0-0 301-122-309-0-0…" at bounding box center [1143, 160] width 321 height 75
click at [1059, 224] on button "[PERSON_NAME] til eiendommer" at bounding box center [1071, 217] width 175 height 27
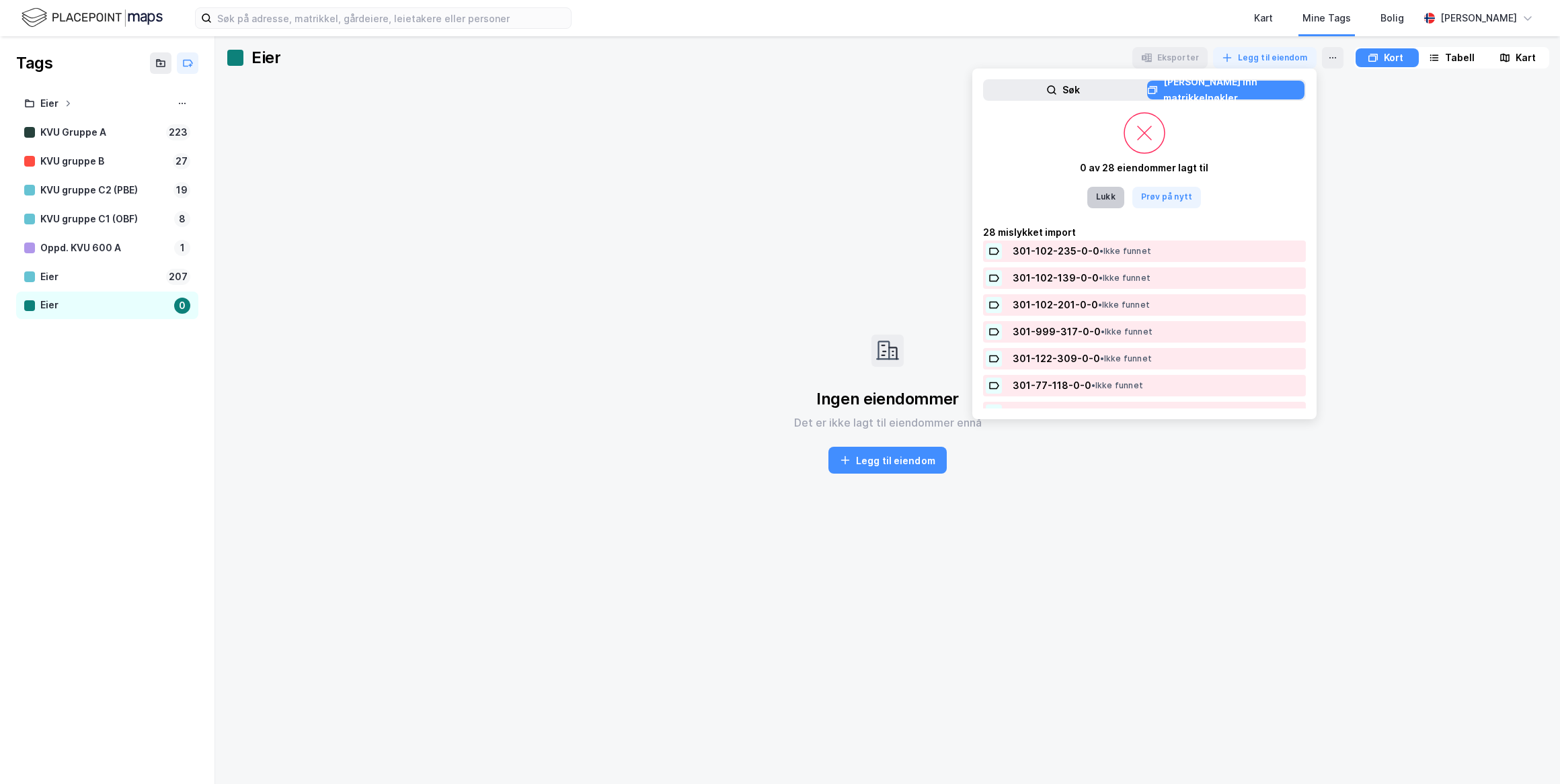
click at [1106, 198] on button "Lukk" at bounding box center [1105, 197] width 36 height 21
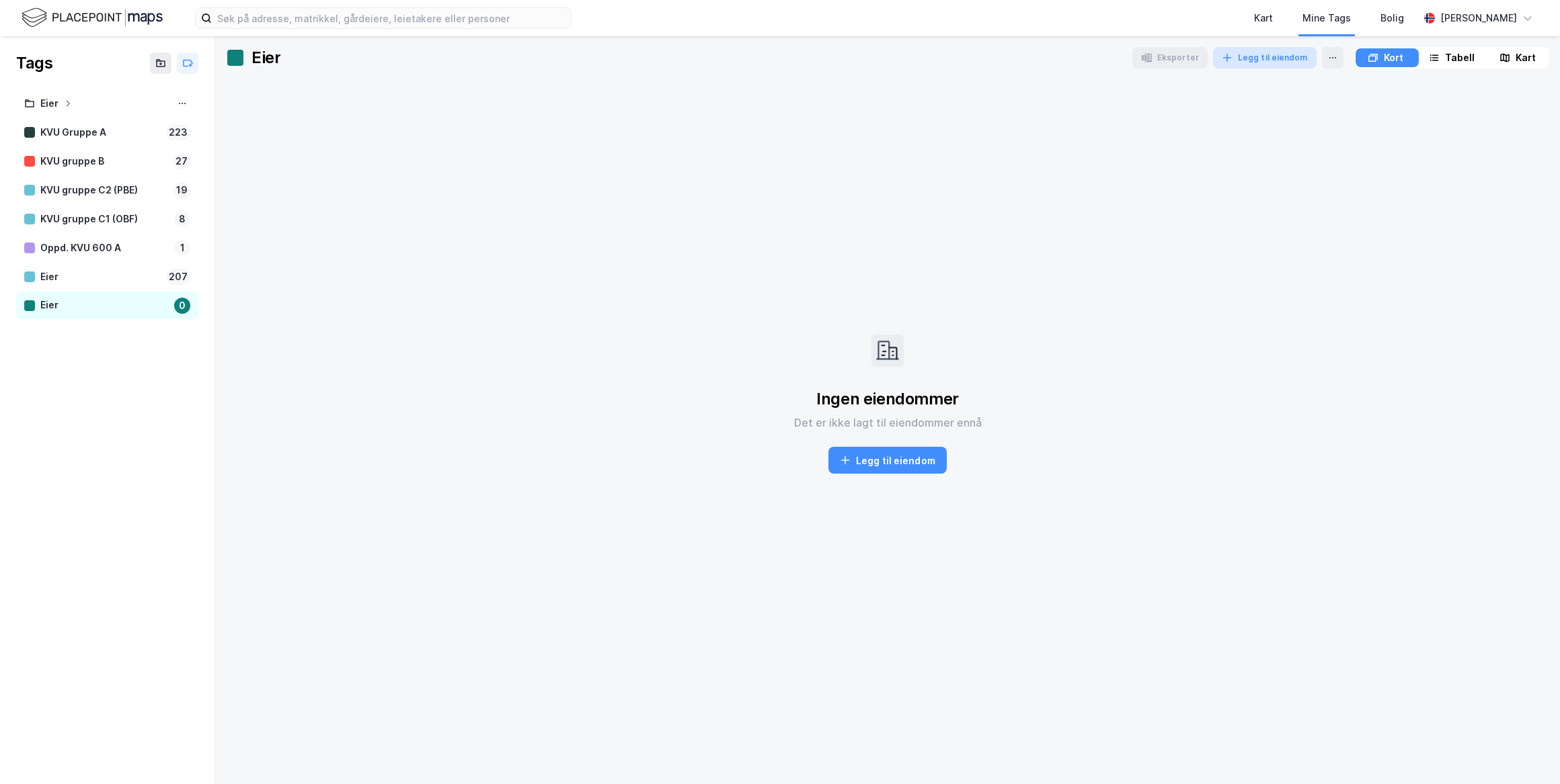
click at [1230, 64] on button "Legg til eiendom" at bounding box center [1264, 57] width 104 height 21
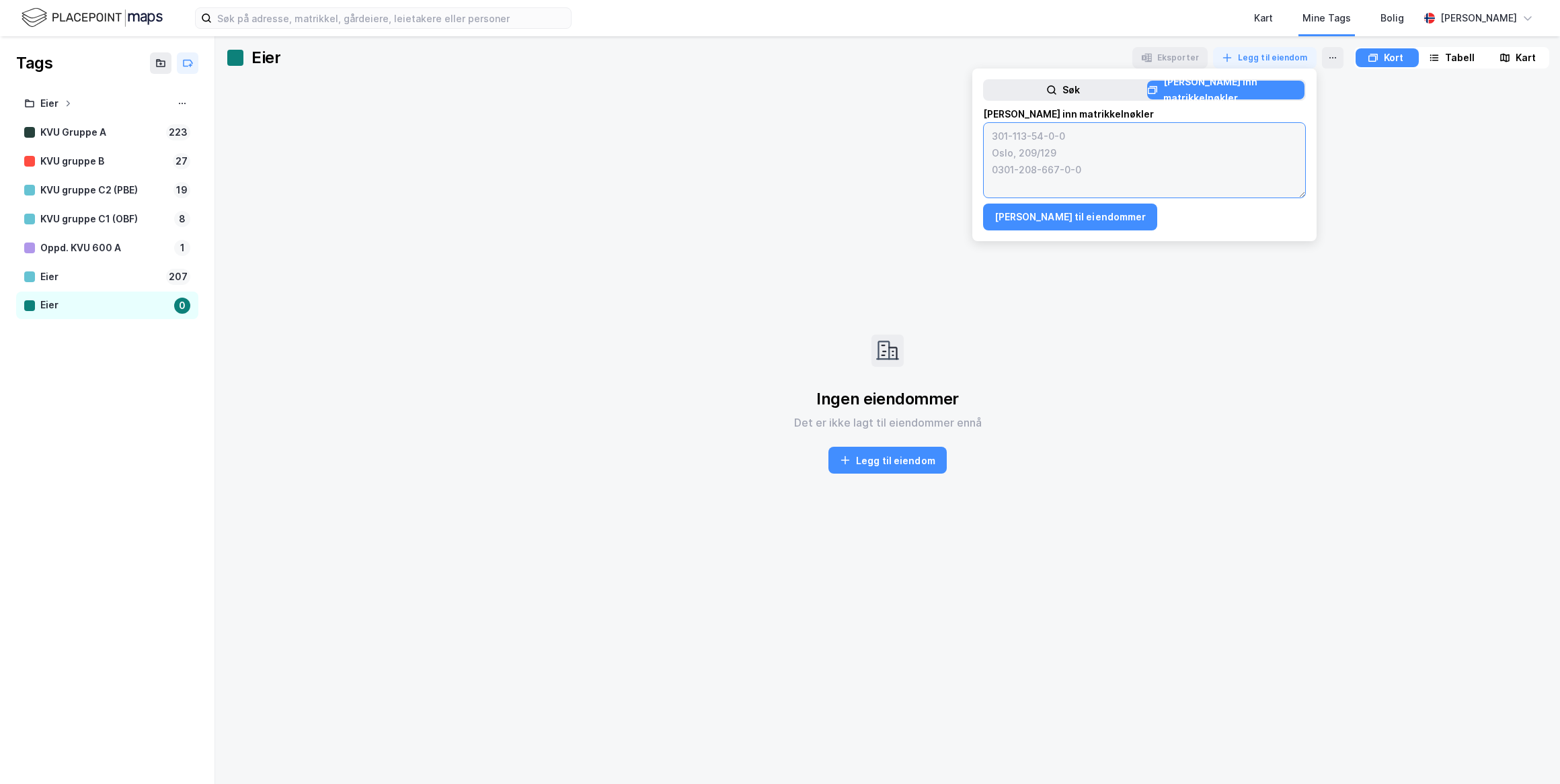
click at [1042, 189] on textarea at bounding box center [1143, 160] width 321 height 75
paste textarea "0301-102/235/0/0 0301-102/139/0/0 0301-102/201/0/0 0301-999/317/0/0 0301-122/30…"
type textarea "0301-102/235/0/0 0301-102/139/0/0 0301-102/201/0/0 0301-999/317/0/0 0301-122/30…"
click at [1055, 198] on div "[PERSON_NAME] inn matrikkelnøkler [PERSON_NAME] til eiendommer" at bounding box center [1144, 168] width 322 height 124
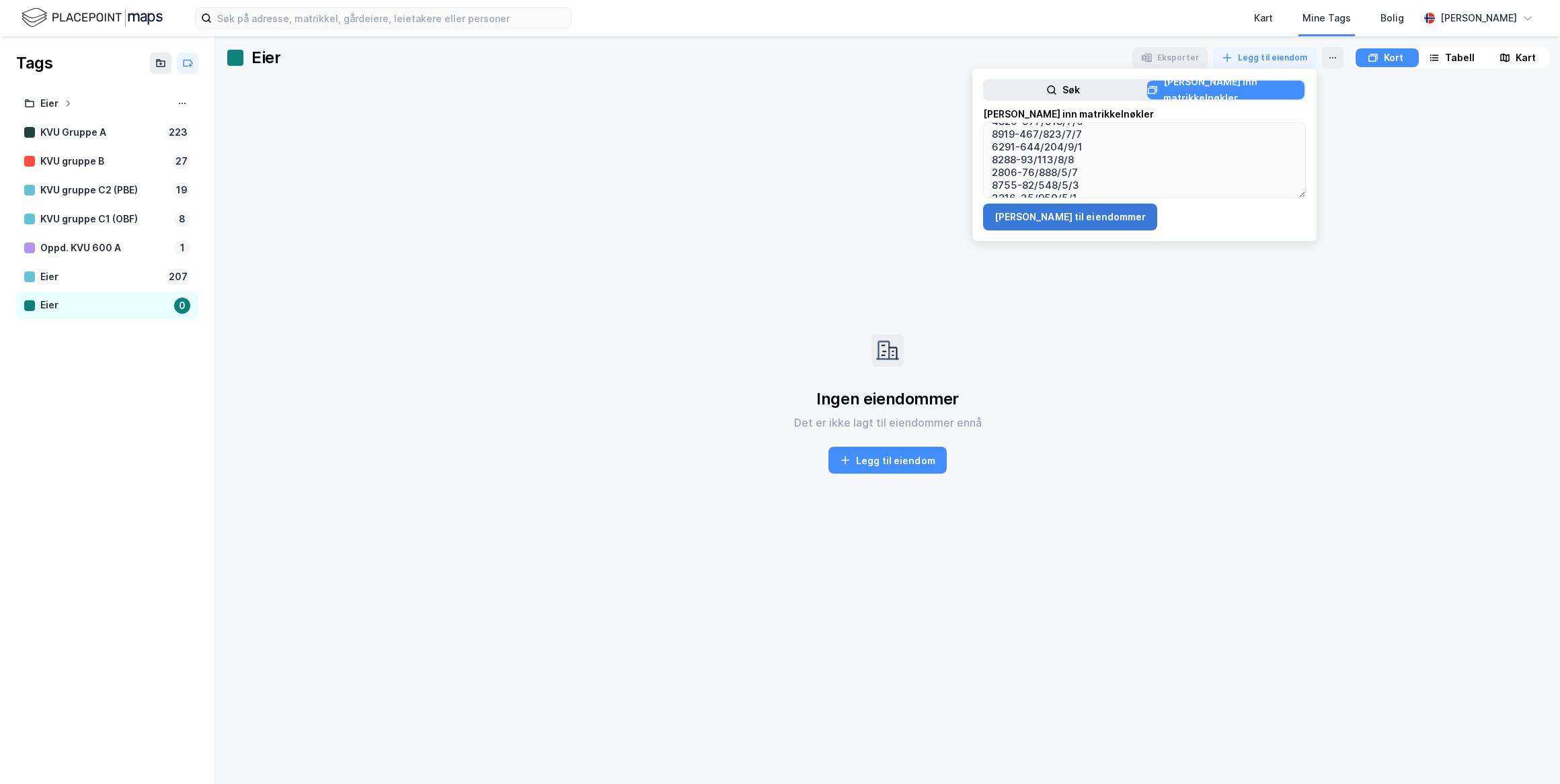
click at [1055, 204] on button "[PERSON_NAME] til eiendommer" at bounding box center [1071, 217] width 175 height 27
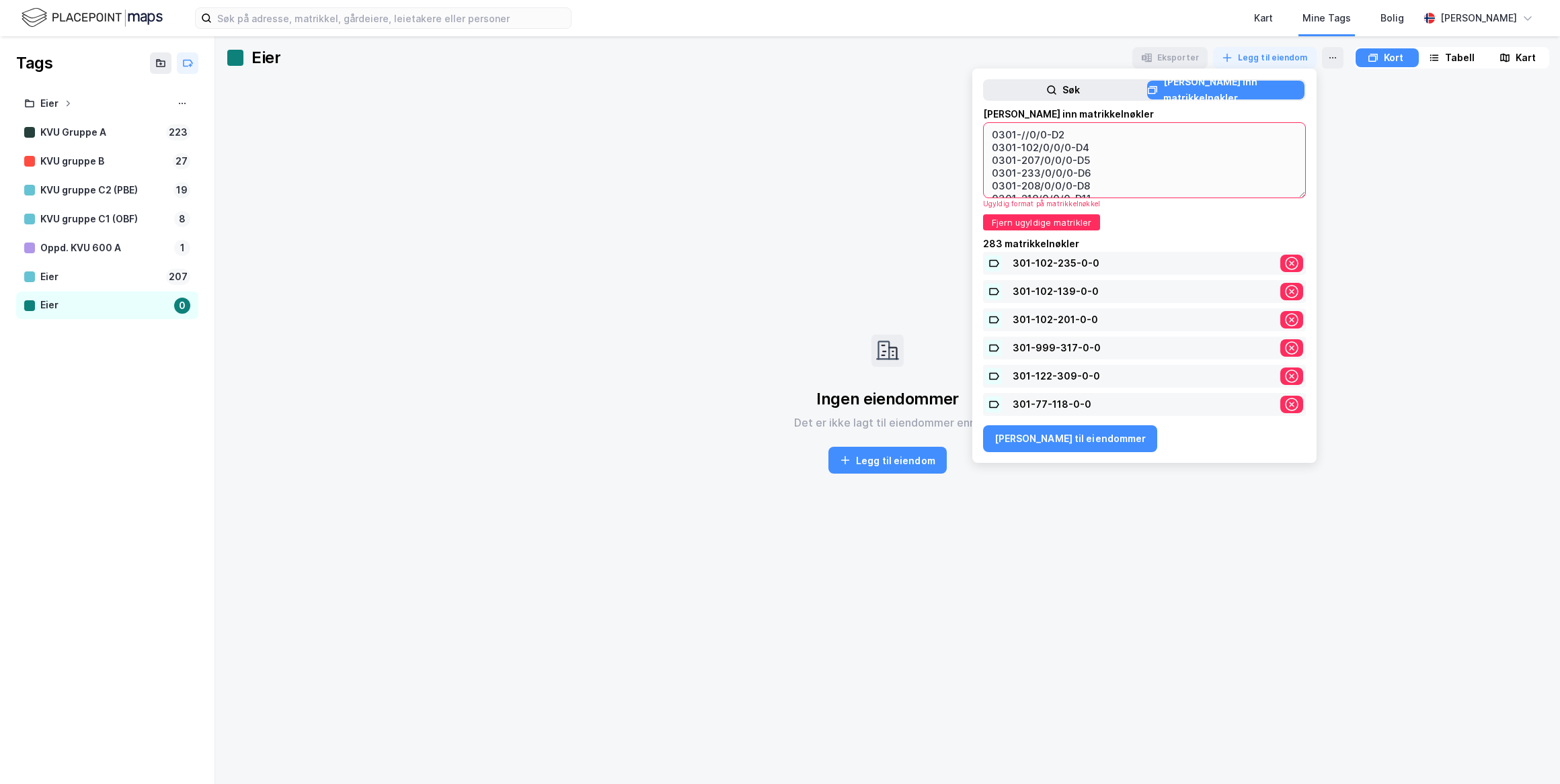
click at [1059, 255] on div "301-102-235-0-0" at bounding box center [1141, 263] width 257 height 16
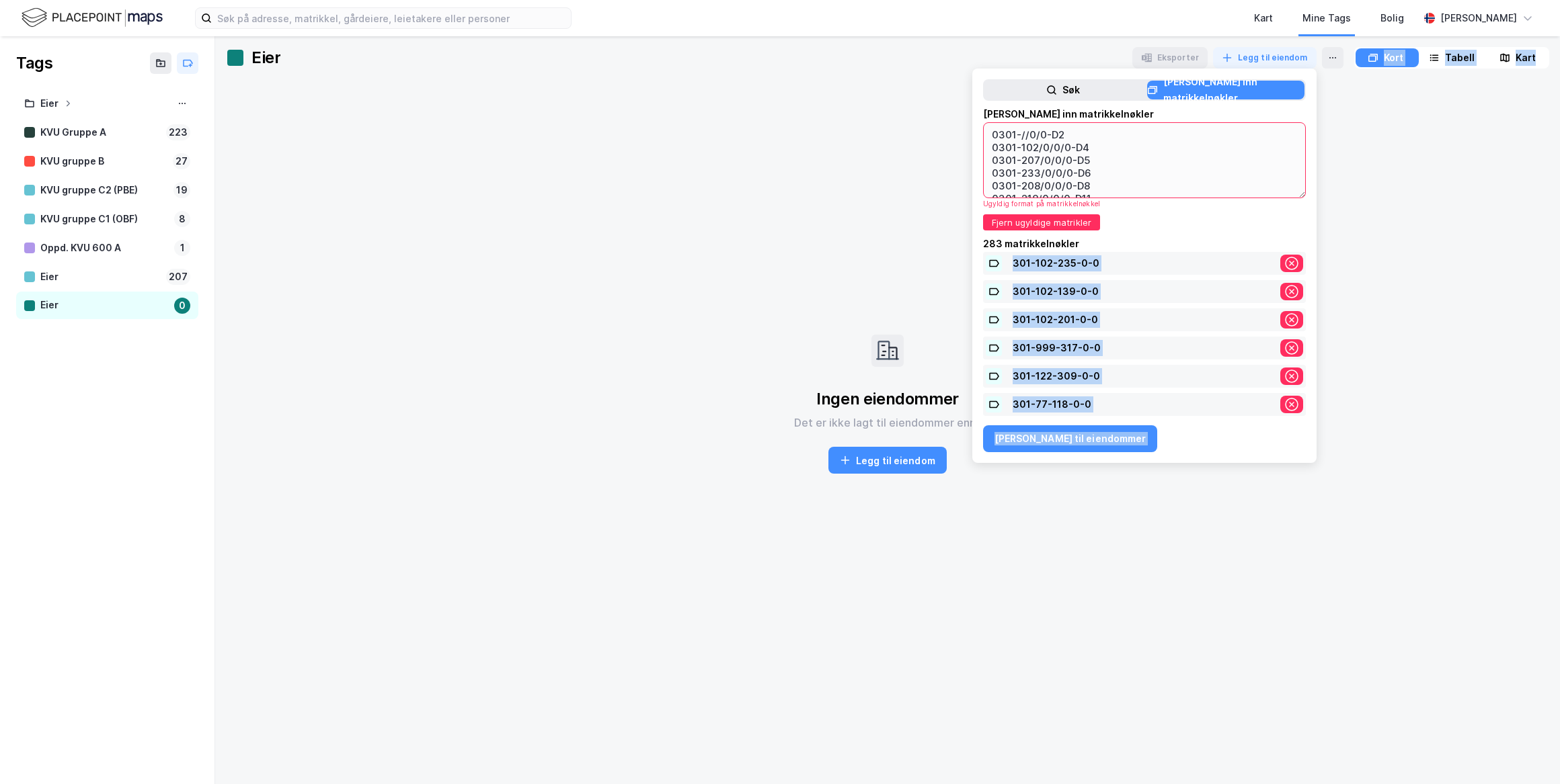
drag, startPoint x: 1070, startPoint y: 236, endPoint x: 963, endPoint y: 246, distance: 107.5
click at [963, 246] on div "Eier Eksporter [PERSON_NAME] til eiendom [PERSON_NAME] inn matrikkelnøkler Lim …" at bounding box center [887, 388] width 1323 height 682
click at [1293, 189] on textarea "0301-//0/0-D2 0301-102/0/0/0-D4 0301-207/0/0/0-D5 0301-233/0/0/0-D6 0301-208/0/…" at bounding box center [1143, 159] width 321 height 73
click at [1293, 193] on textarea "0301-//0/0-D2 0301-102/0/0/0-D4 0301-207/0/0/0-D5 0301-233/0/0/0-D6 0301-208/0/…" at bounding box center [1143, 160] width 321 height 74
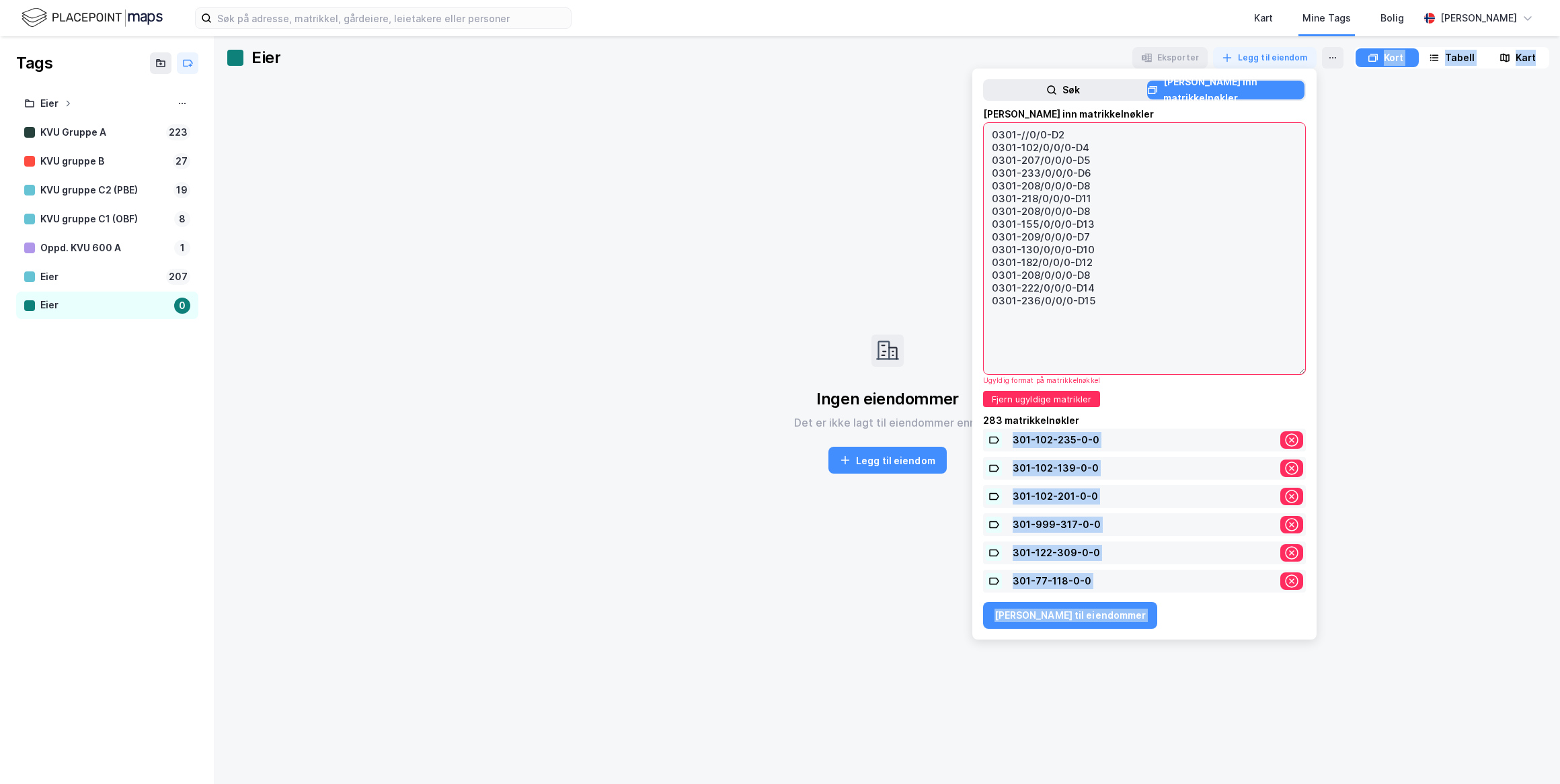
drag, startPoint x: 1293, startPoint y: 195, endPoint x: 1268, endPoint y: 389, distance: 195.6
click at [1268, 374] on textarea "0301-//0/0-D2 0301-102/0/0/0-D4 0301-207/0/0/0-D5 0301-233/0/0/0-D6 0301-208/0/…" at bounding box center [1143, 248] width 321 height 251
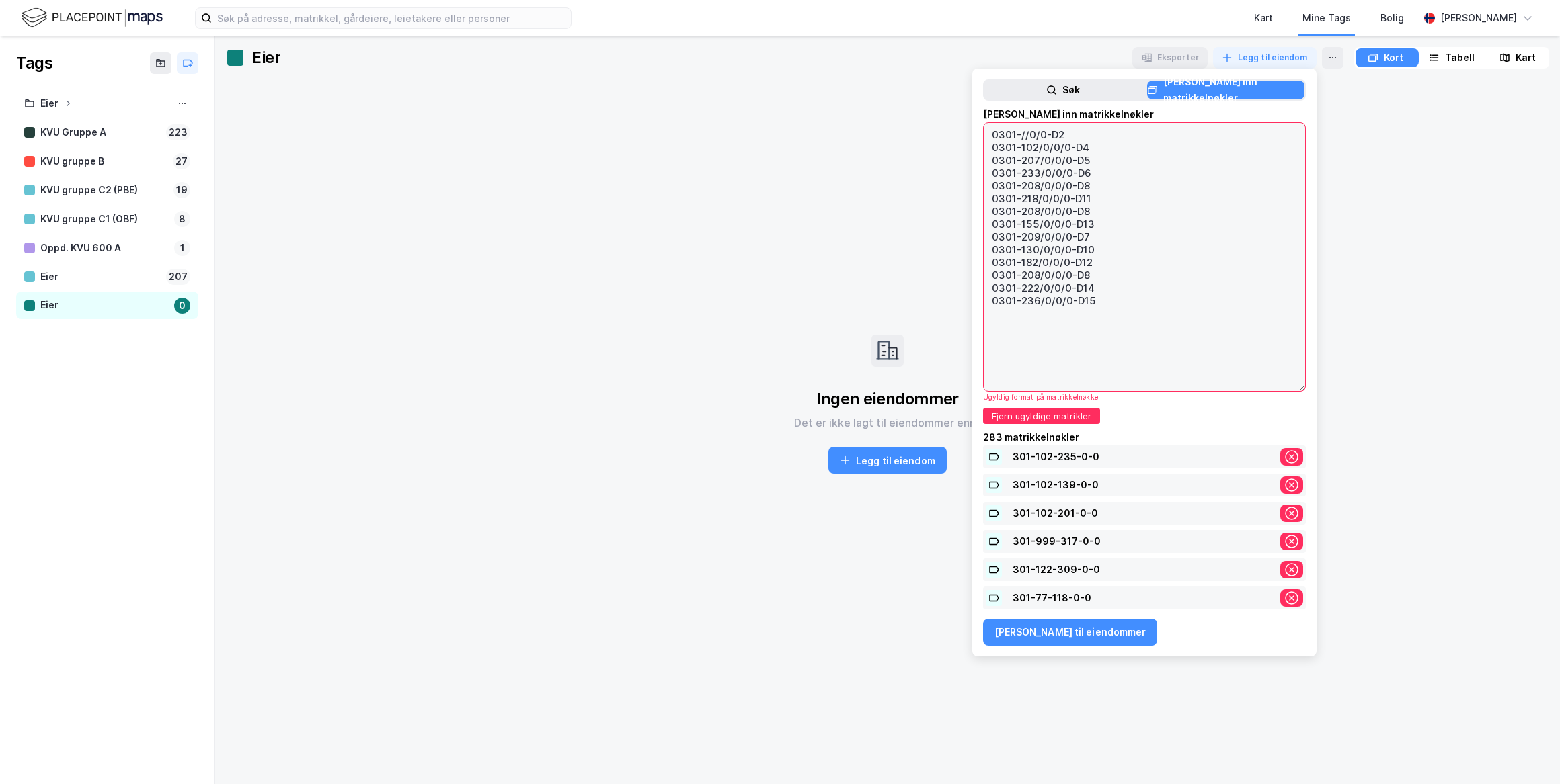
click at [1106, 307] on textarea "0301-//0/0-D2 0301-102/0/0/0-D4 0301-207/0/0/0-D5 0301-233/0/0/0-D6 0301-208/0/…" at bounding box center [1143, 257] width 321 height 268
drag, startPoint x: 1110, startPoint y: 299, endPoint x: 940, endPoint y: 119, distance: 247.6
click at [940, 119] on div "Eier Eksporter [PERSON_NAME] til eiendom [PERSON_NAME] inn matrikkelnøkler Lim …" at bounding box center [887, 388] width 1323 height 682
click at [1071, 410] on button "Fjern ugyldige matrikler" at bounding box center [1041, 416] width 117 height 16
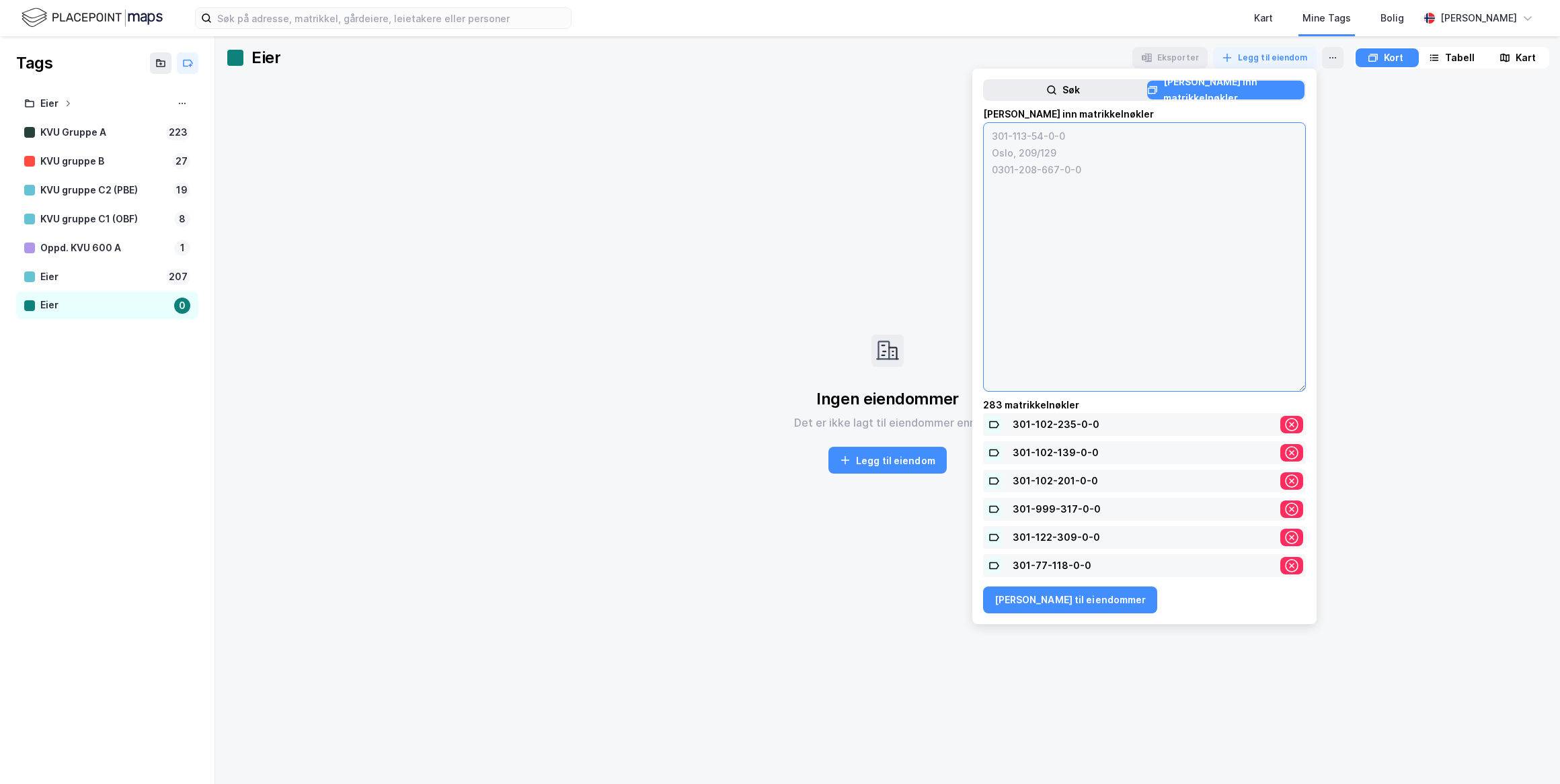
click at [1081, 310] on textarea at bounding box center [1143, 257] width 321 height 268
click at [1251, 242] on textarea at bounding box center [1143, 257] width 321 height 268
paste textarea "0301-102/235/0/0 0301-102/139/0/0 0301-102/201/0/0 0301-999/317/0/0 0301-122/30…"
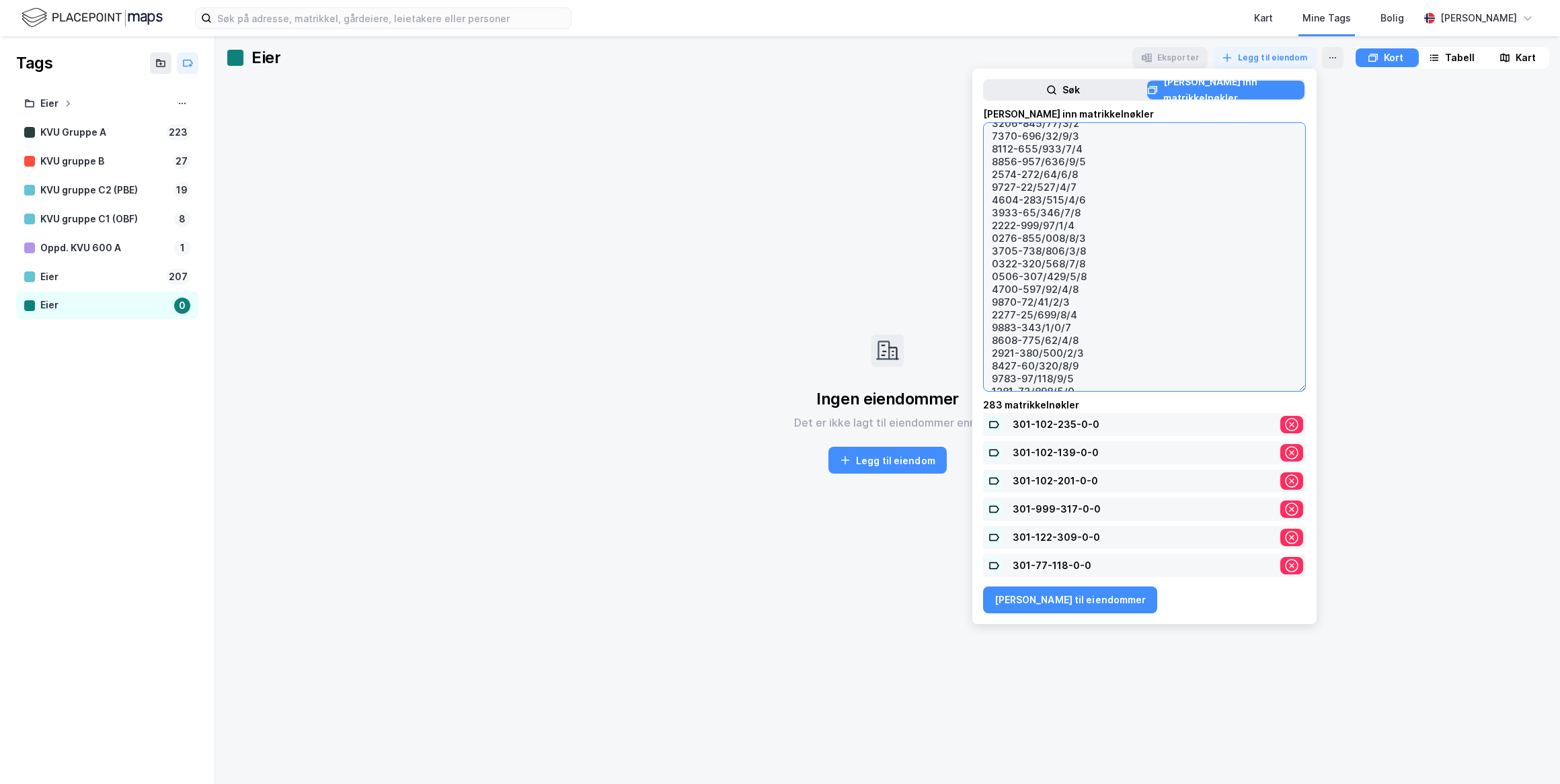
scroll to position [3909, 0]
type textarea "0301-102/235/0/0 0301-102/139/0/0 0301-102/201/0/0 0301-999/317/0/0 0301-122/30…"
click at [1054, 601] on button "[PERSON_NAME] til eiendommer" at bounding box center [1071, 600] width 175 height 27
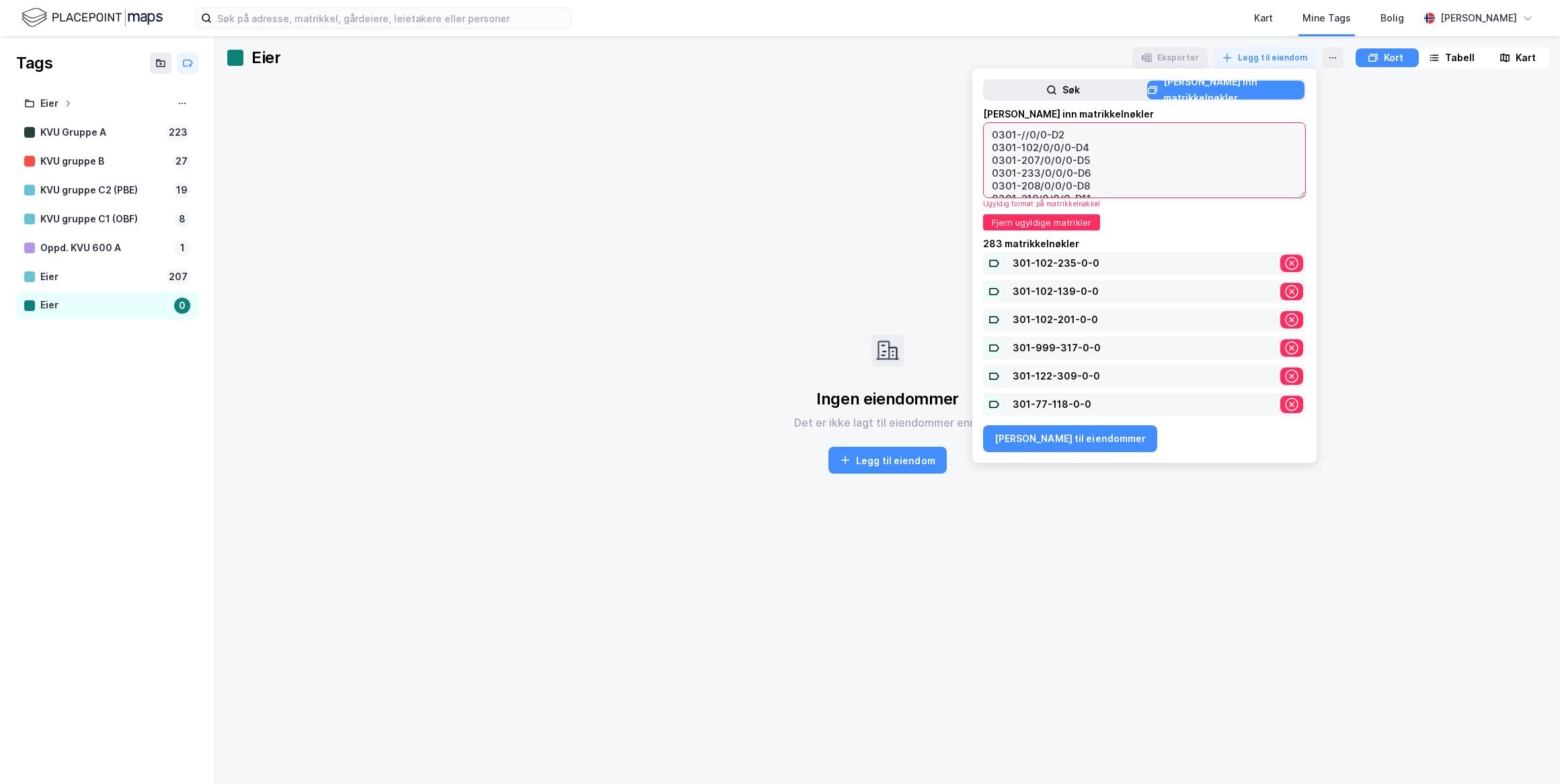
click at [1095, 151] on textarea "0301-//0/0-D2 0301-102/0/0/0-D4 0301-207/0/0/0-D5 0301-233/0/0/0-D6 0301-208/0/…" at bounding box center [1143, 160] width 321 height 75
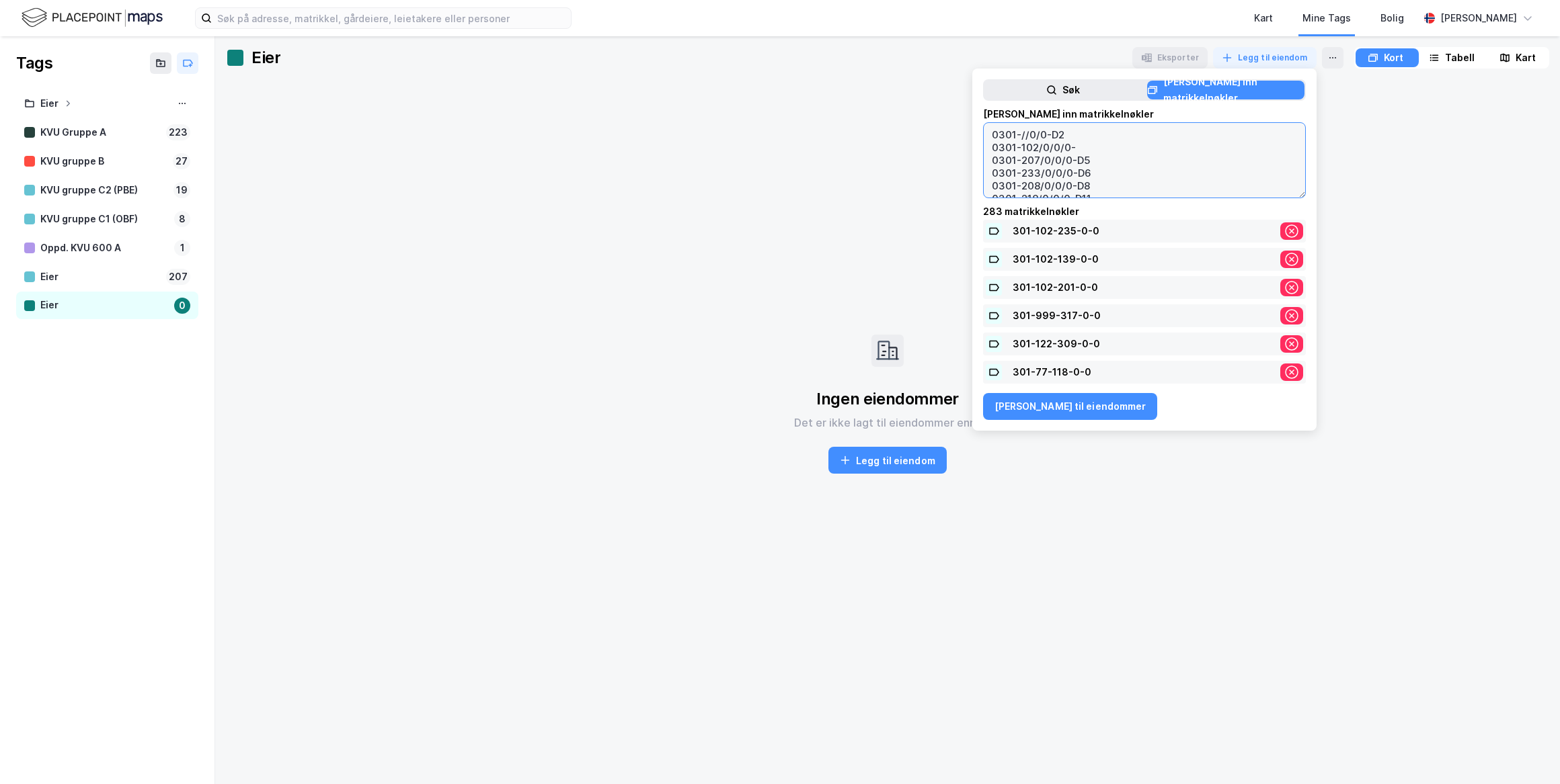
click at [1075, 135] on textarea "0301-//0/0-D2 0301-102/0/0/0- 0301-207/0/0/0-D5 0301-233/0/0/0-D6 0301-208/0/0/…" at bounding box center [1143, 160] width 321 height 75
click at [1086, 158] on textarea "0301-//0/0- 0301-102/0/0/0- 0301-207/0/0/0-D5 0301-233/0/0/0-D6 0301-208/0/0/0-…" at bounding box center [1143, 160] width 321 height 75
click at [1074, 146] on textarea "0301-//0/0- 0301-102/0/0/0- 0301-207/0/0/0 0301-233/0/0/0-D6 0301-208/0/0/0-D8 …" at bounding box center [1143, 160] width 321 height 75
click at [1046, 135] on textarea "0301-//0/0- 0301-102/0/0/0 0301-207/0/0/0 0301-233/0/0/0-D6 0301-208/0/0/0-D8 0…" at bounding box center [1143, 160] width 321 height 75
click at [1085, 165] on textarea "0301-//0/0 0301-102/0/0/0 0301-207/0/0/0 0301-233/0/0/0-D6 0301-208/0/0/0-D8 03…" at bounding box center [1143, 160] width 321 height 75
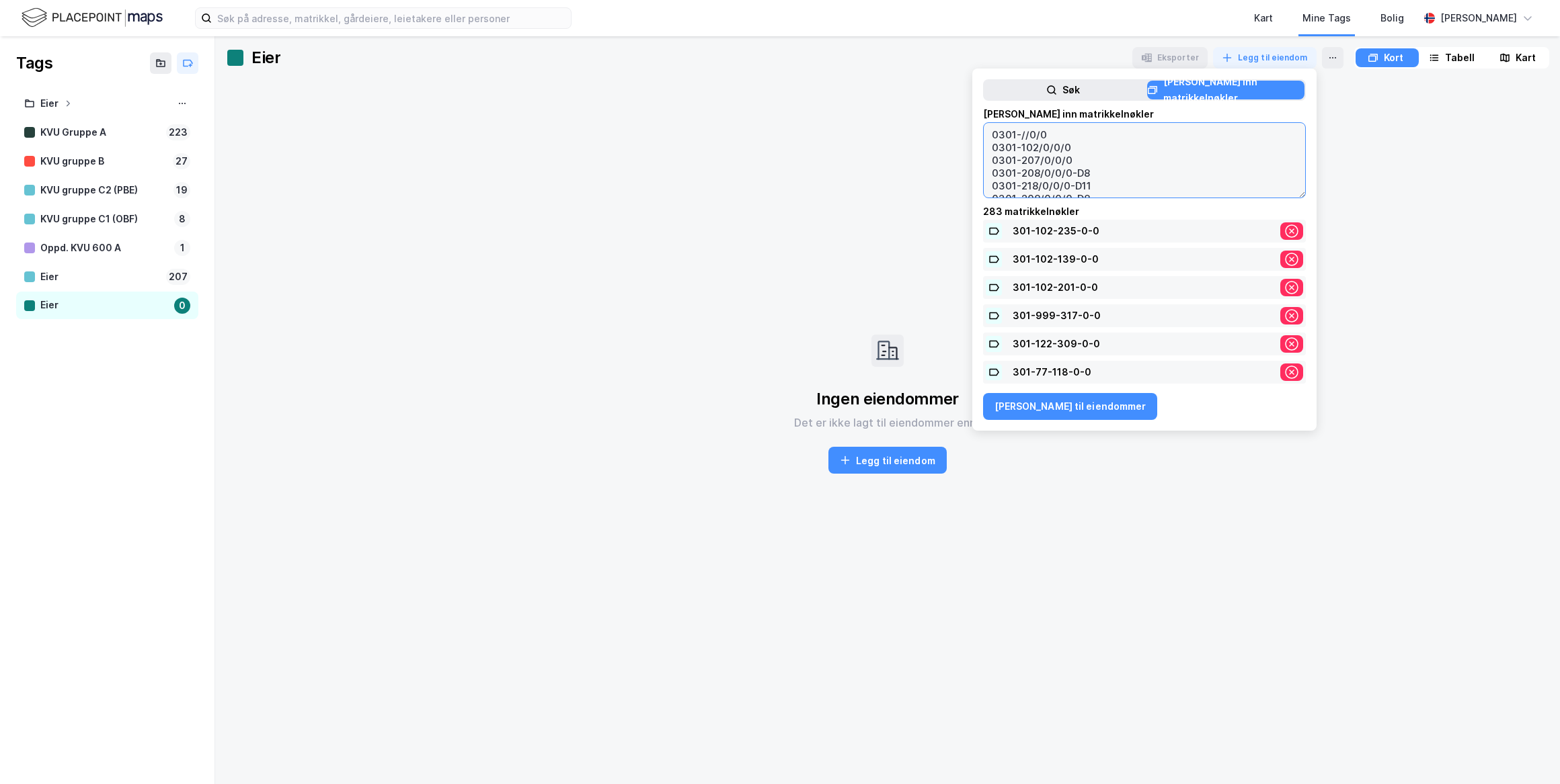
click at [1090, 169] on textarea "0301-//0/0 0301-102/0/0/0 0301-207/0/0/0 0301-208/0/0/0-D8 0301-218/0/0/0-D11 0…" at bounding box center [1143, 160] width 321 height 75
drag, startPoint x: 1087, startPoint y: 178, endPoint x: 1077, endPoint y: 152, distance: 27.9
click at [1077, 152] on textarea "0301-//0/0 0301-102/0/0/0 0301-207/0/0/0 0301-208/0/0/0 0301-218/0/0/0-D11 0301…" at bounding box center [1143, 160] width 321 height 75
click at [1083, 165] on textarea "0301-//0/0 0301-102/0/0/0 0301-207/0/0/0 0301-208/0/0/0 0301-218/0/0/0-D11 0301…" at bounding box center [1143, 160] width 321 height 75
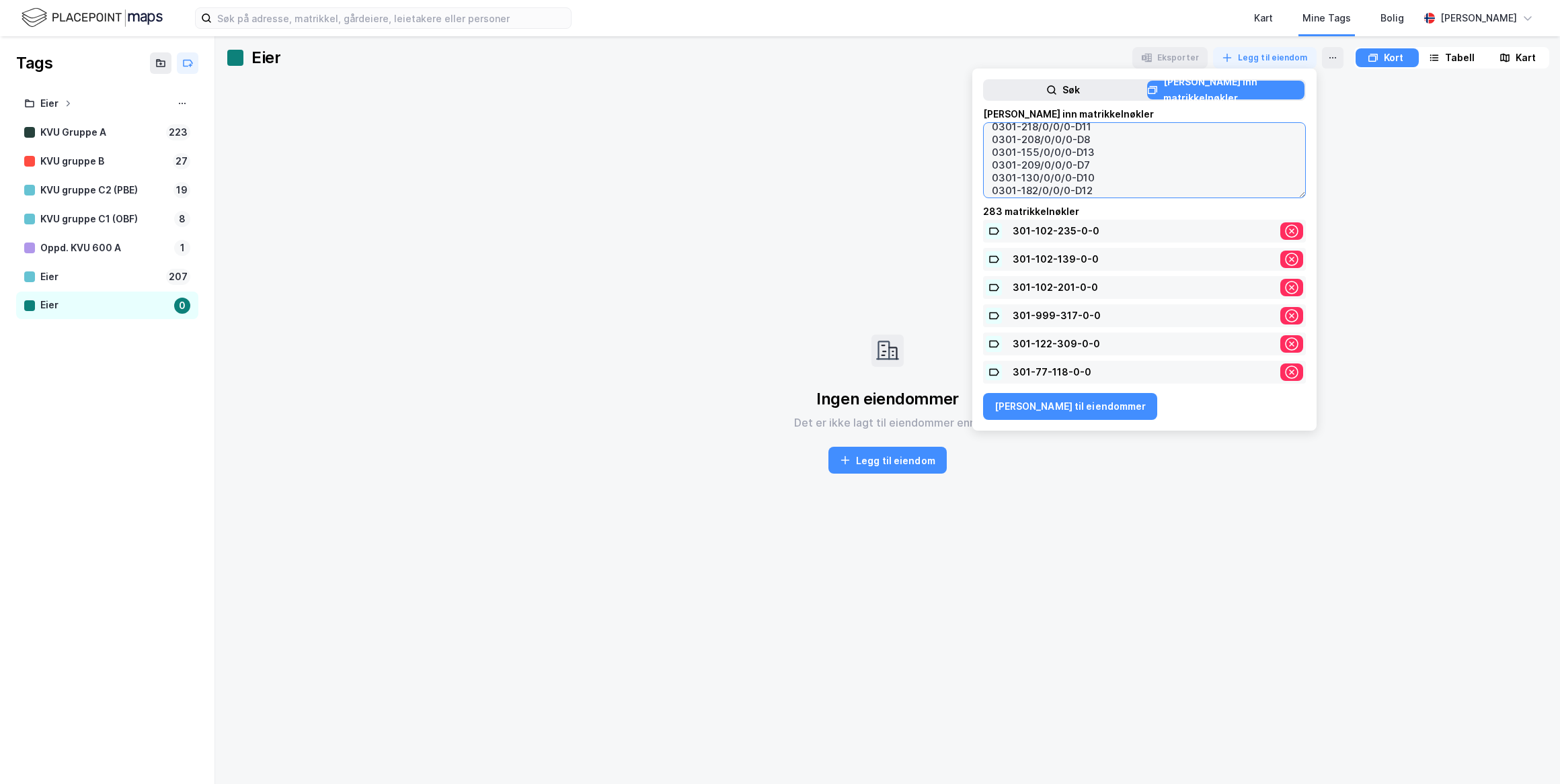
scroll to position [0, 0]
click at [1081, 176] on textarea "0301-//0/0 0301-102/0/0/0 0301-207/0/0/0 0301-208/0/0/0 0301-218/0/0/0-D11 0301…" at bounding box center [1143, 160] width 321 height 75
click at [1083, 177] on textarea "0301-//0/0 0301-102/0/0/0 0301-207/0/0/0 0301-208/0/0/0 0301-218/0/0/0-D11 0301…" at bounding box center [1143, 160] width 321 height 75
click at [1083, 138] on textarea "0301-//0/0 0301-102/0/0/0 0301-207/0/0/0 0301-208/0/0/0 0301-218/0/0/0 0301-208…" at bounding box center [1143, 160] width 321 height 75
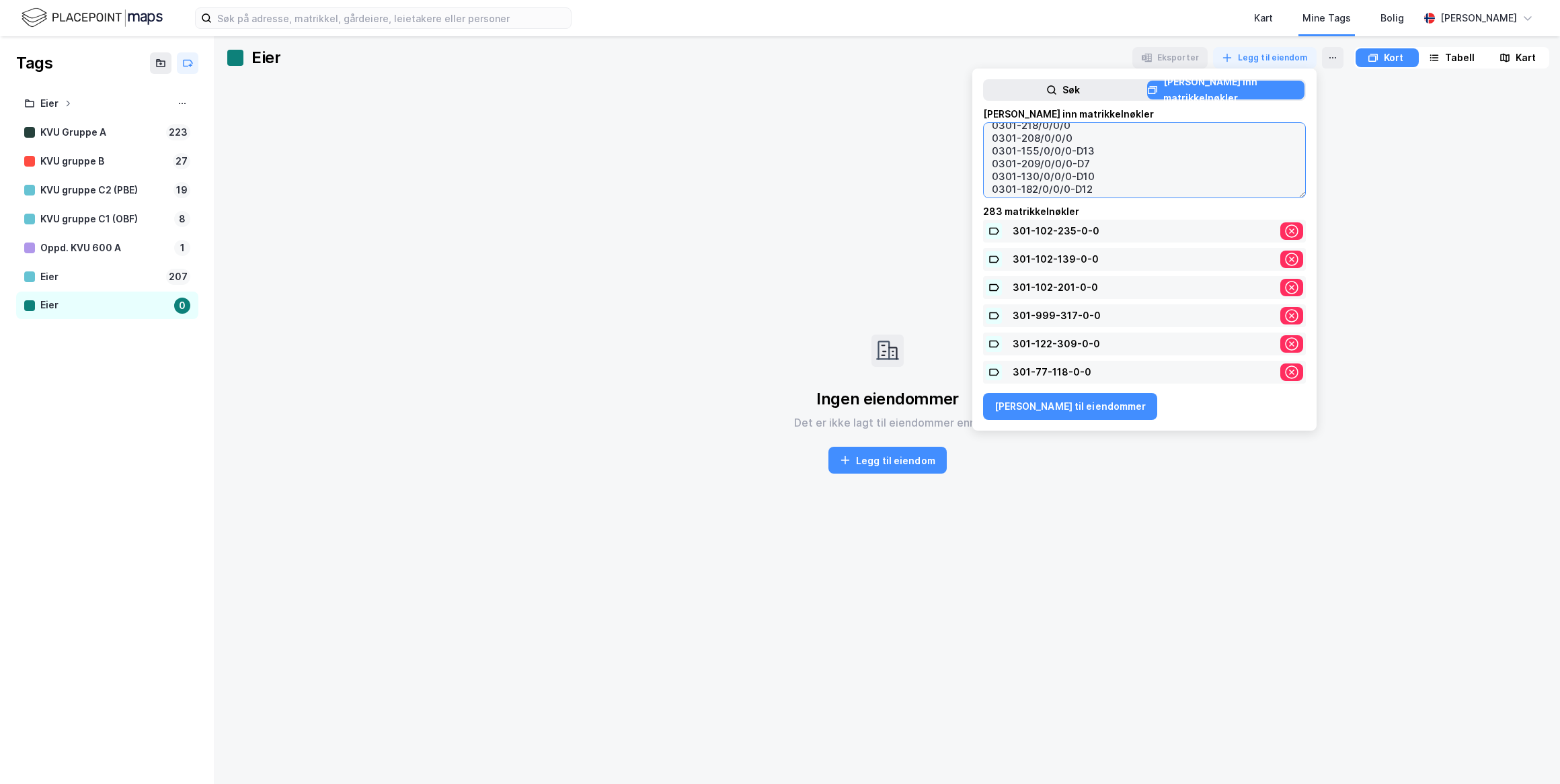
click at [1089, 146] on textarea "0301-//0/0 0301-102/0/0/0 0301-207/0/0/0 0301-208/0/0/0 0301-218/0/0/0 0301-208…" at bounding box center [1143, 160] width 321 height 75
click at [1089, 154] on textarea "0301-//0/0 0301-102/0/0/0 0301-207/0/0/0 0301-208/0/0/0 0301-218/0/0/0 0301-208…" at bounding box center [1143, 160] width 321 height 75
click at [1089, 169] on textarea "0301-//0/0 0301-102/0/0/0 0301-207/0/0/0 0301-208/0/0/0 0301-218/0/0/0 0301-208…" at bounding box center [1143, 160] width 321 height 75
click at [1087, 178] on textarea "0301-//0/0 0301-102/0/0/0 0301-207/0/0/0 0301-208/0/0/0 0301-218/0/0/0 0301-208…" at bounding box center [1143, 160] width 321 height 75
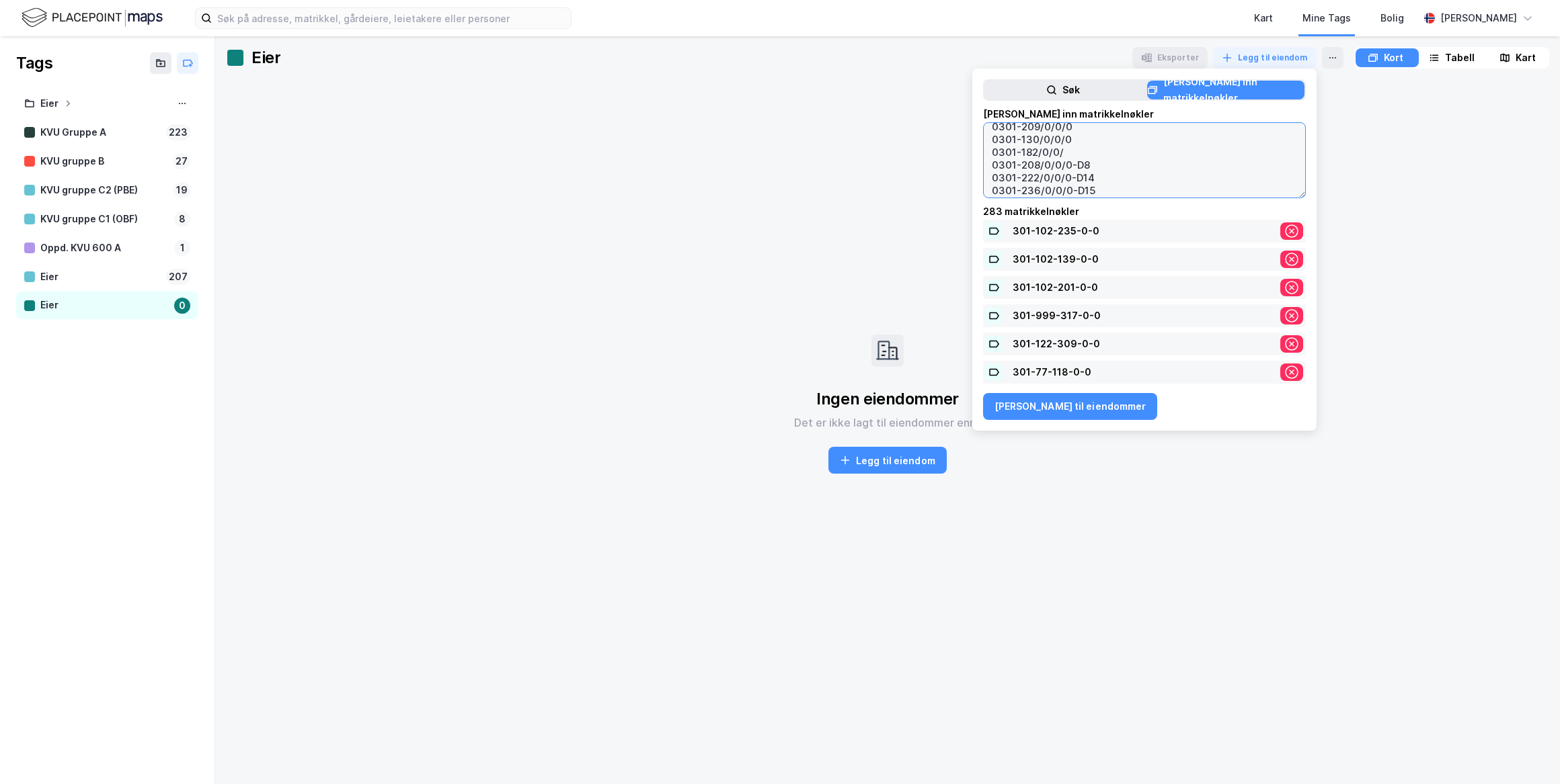
click at [1087, 158] on textarea "0301-//0/0 0301-102/0/0/0 0301-207/0/0/0 0301-208/0/0/0 0301-218/0/0/0 0301-208…" at bounding box center [1143, 160] width 321 height 75
click at [1091, 170] on textarea "0301-//0/0 0301-102/0/0/0 0301-207/0/0/0 0301-208/0/0/0 0301-218/0/0/0 0301-208…" at bounding box center [1143, 160] width 321 height 75
click at [1091, 183] on textarea "0301-//0/0 0301-102/0/0/0 0301-207/0/0/0 0301-208/0/0/0 0301-218/0/0/0 0301-208…" at bounding box center [1143, 160] width 321 height 75
type textarea "0301-//0/0 0301-102/0/0/0 0301-207/0/0/0 0301-208/0/0/0 0301-218/0/0/0 0301-208…"
click at [1074, 407] on button "[PERSON_NAME] til eiendommer" at bounding box center [1071, 406] width 175 height 27
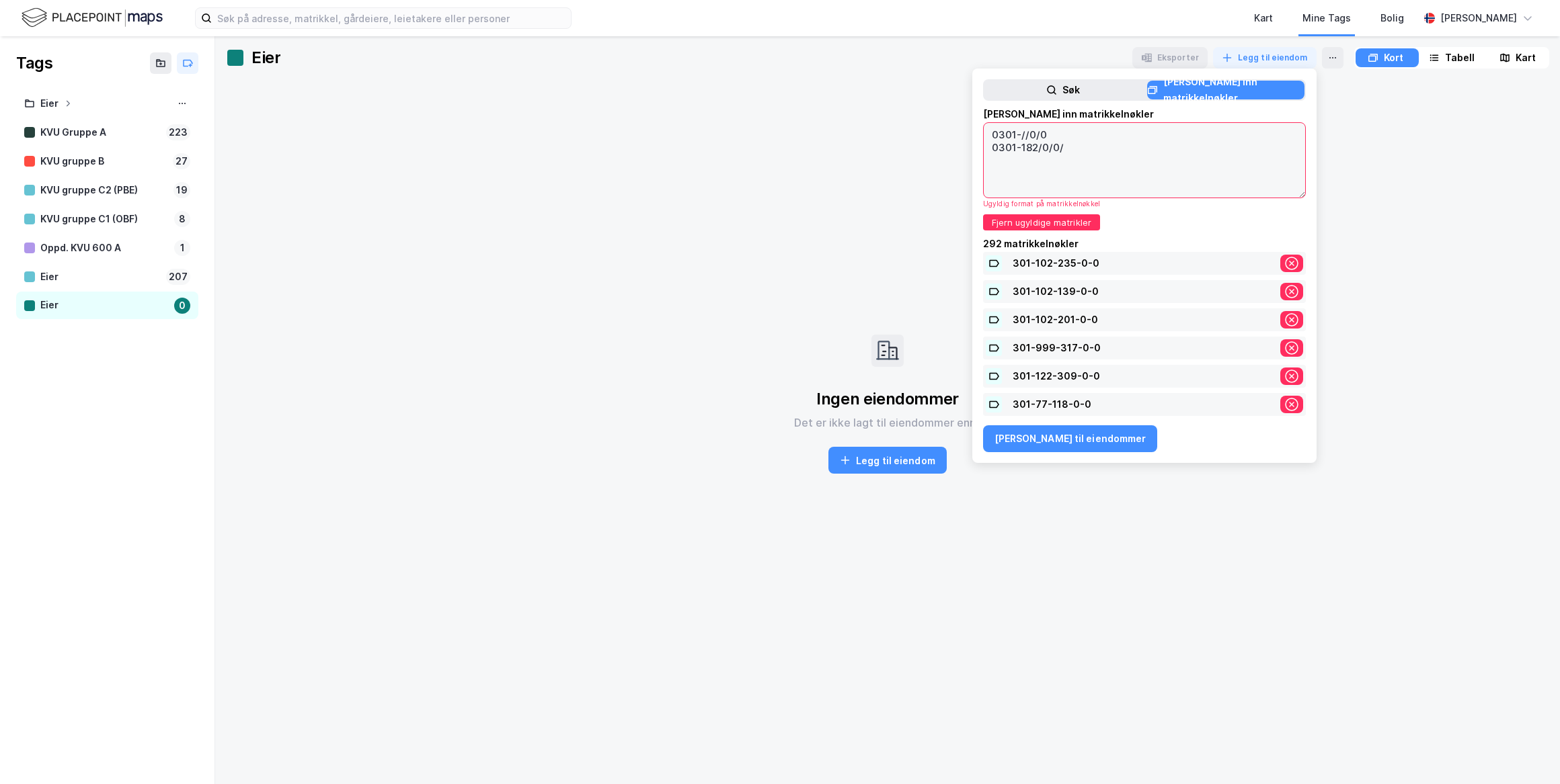
click at [1058, 149] on textarea "0301-//0/0 0301-182/0/0/" at bounding box center [1143, 160] width 321 height 75
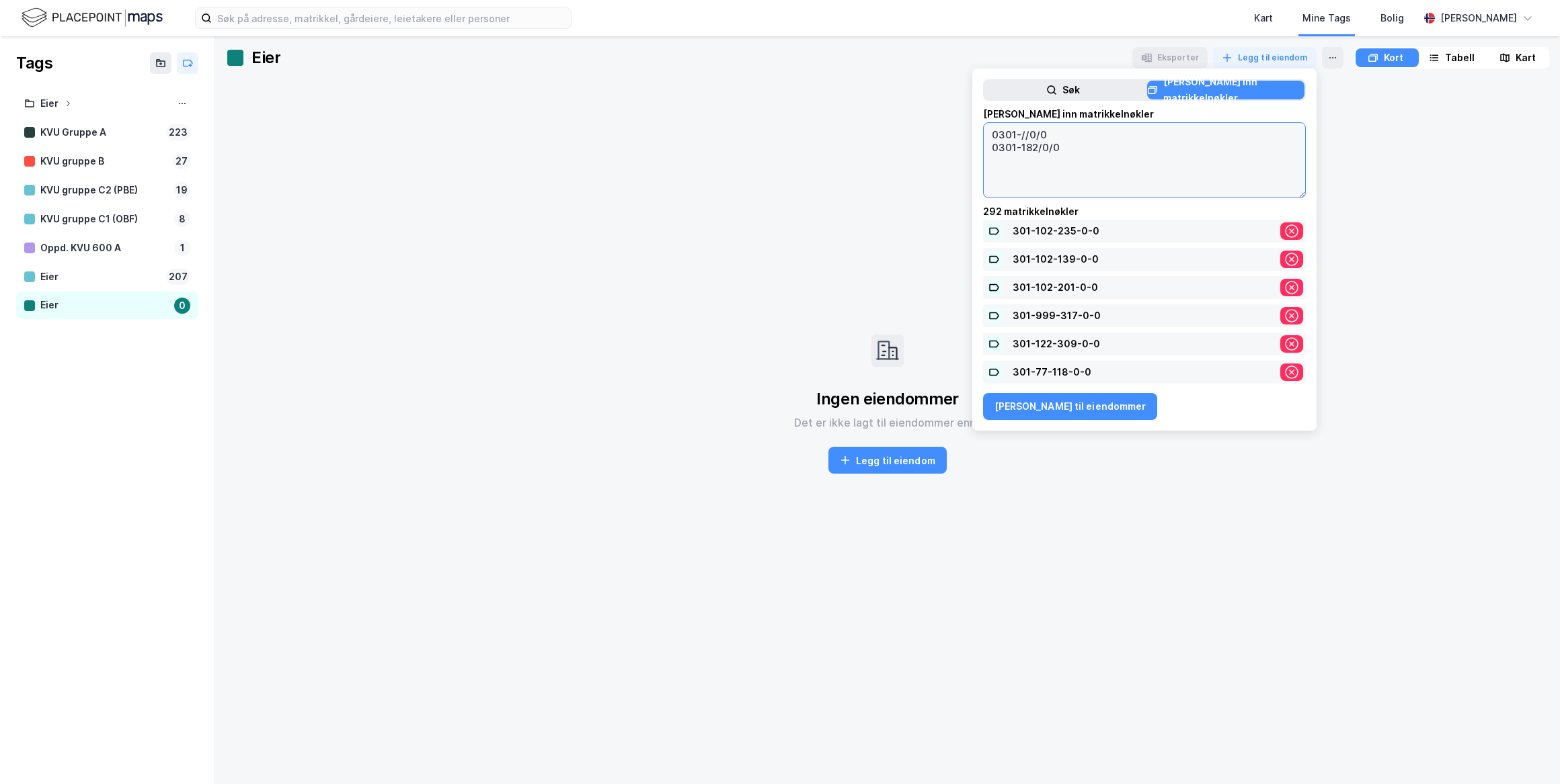
click at [1055, 139] on textarea "0301-//0/0 0301-182/0/0" at bounding box center [1143, 160] width 321 height 75
type textarea "0301-//0/0 0301-182/0/0"
click at [1063, 405] on button "[PERSON_NAME] til eiendommer" at bounding box center [1071, 406] width 175 height 27
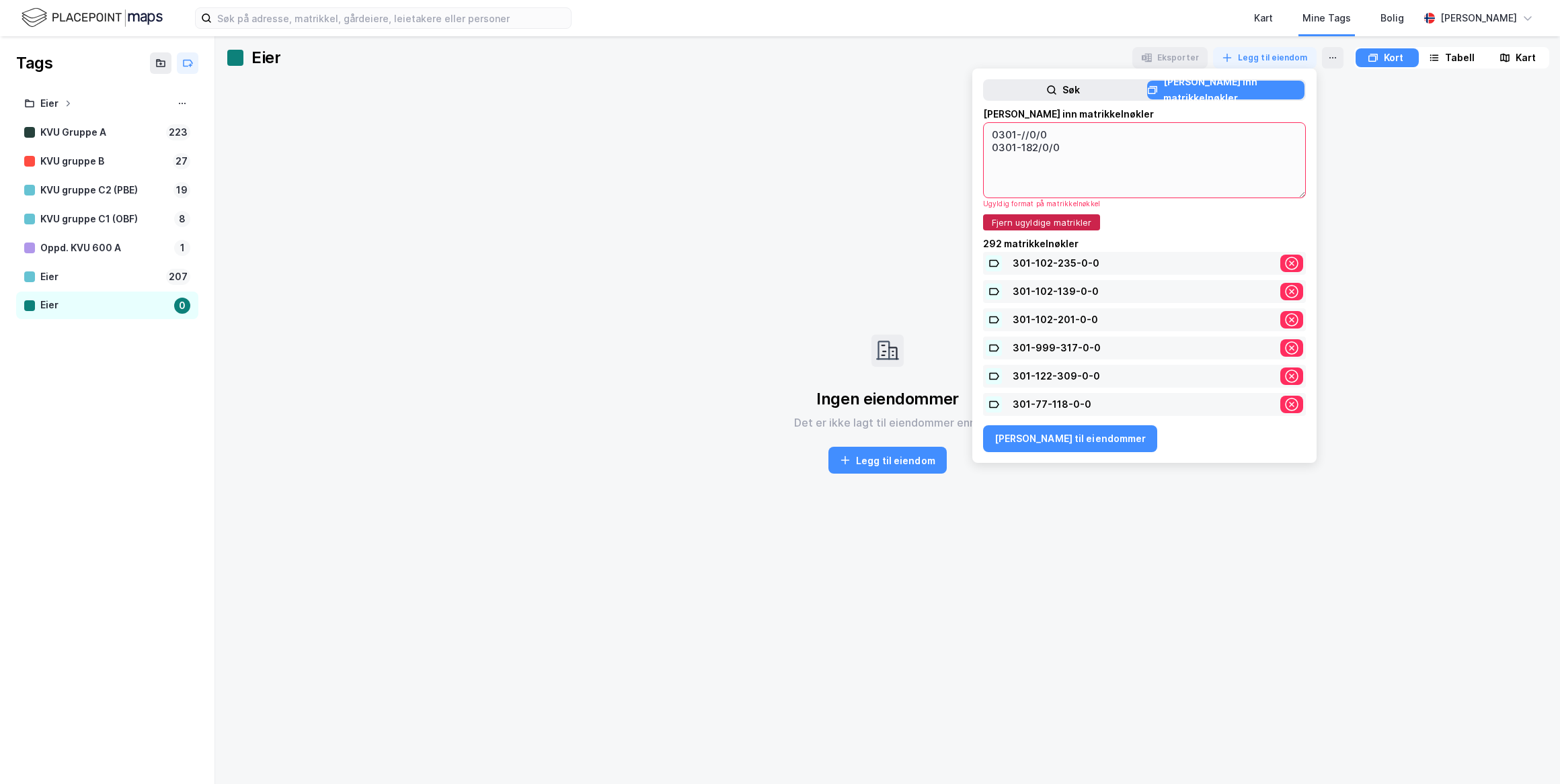
click at [1051, 219] on button "Fjern ugyldige matrikler" at bounding box center [1041, 222] width 117 height 16
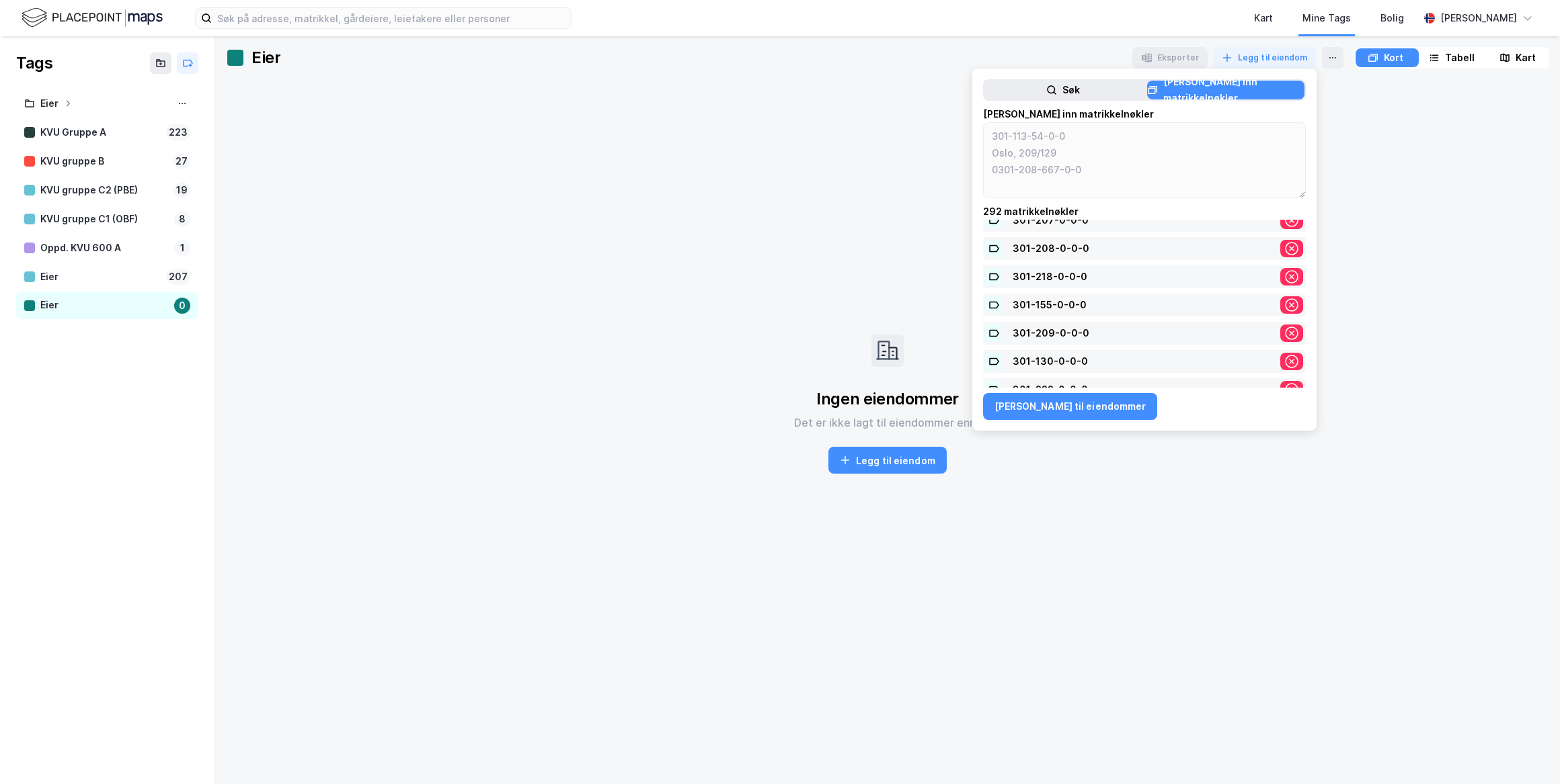
scroll to position [0, 0]
click at [1119, 226] on div "301-102-235-0-0" at bounding box center [1141, 230] width 257 height 16
click at [1110, 241] on div "301-102-235-0-0 301-102-139-0-0 301-102-201-0-0 301-999-317-0-0 301-122-309-0-0…" at bounding box center [1144, 303] width 322 height 168
click at [1004, 229] on div "301-102-235-0-0" at bounding box center [1144, 230] width 322 height 23
click at [995, 229] on div "301-102-235-0-0" at bounding box center [1144, 230] width 322 height 23
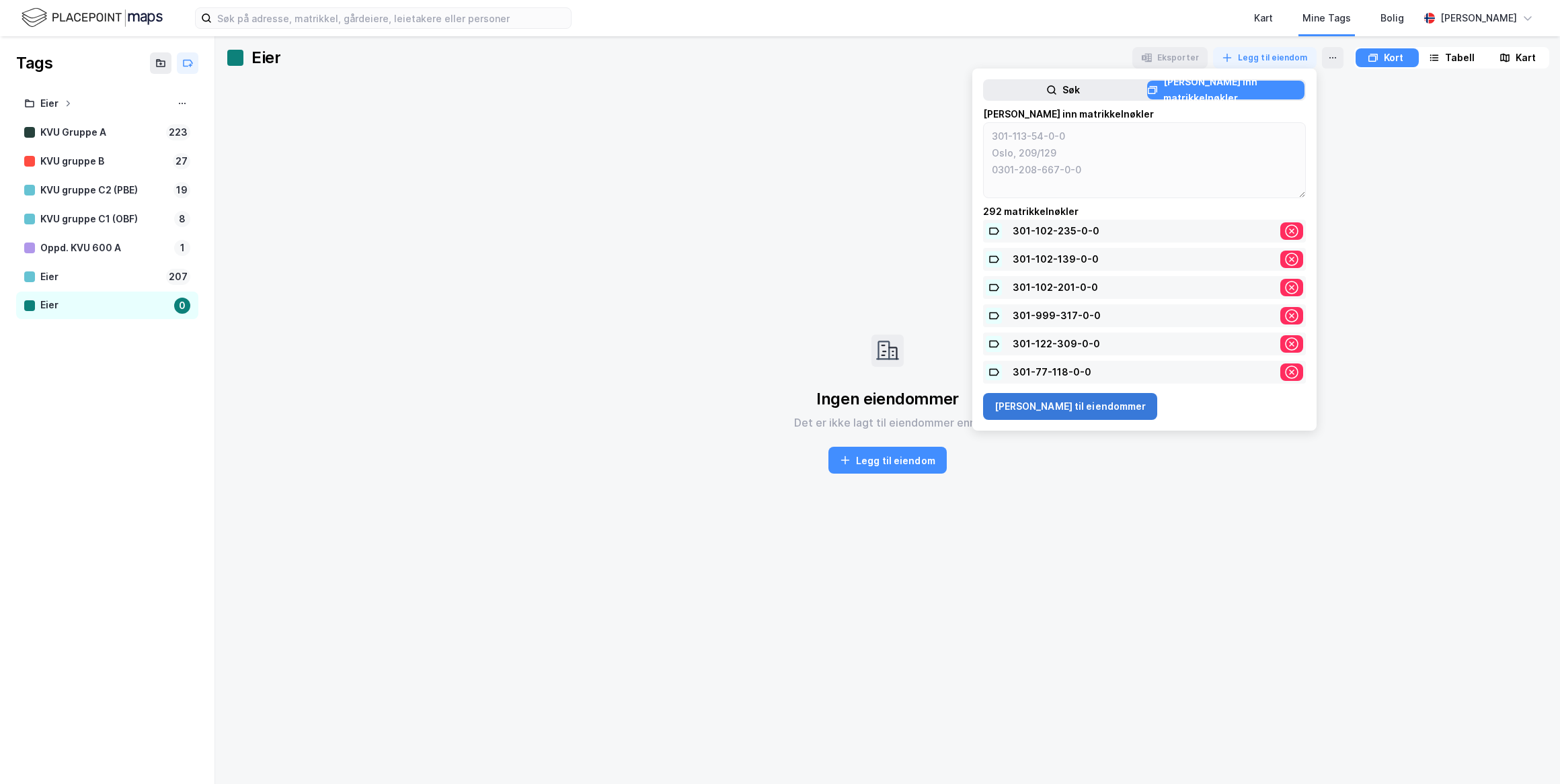
click at [1047, 395] on button "[PERSON_NAME] til eiendommer" at bounding box center [1071, 406] width 175 height 27
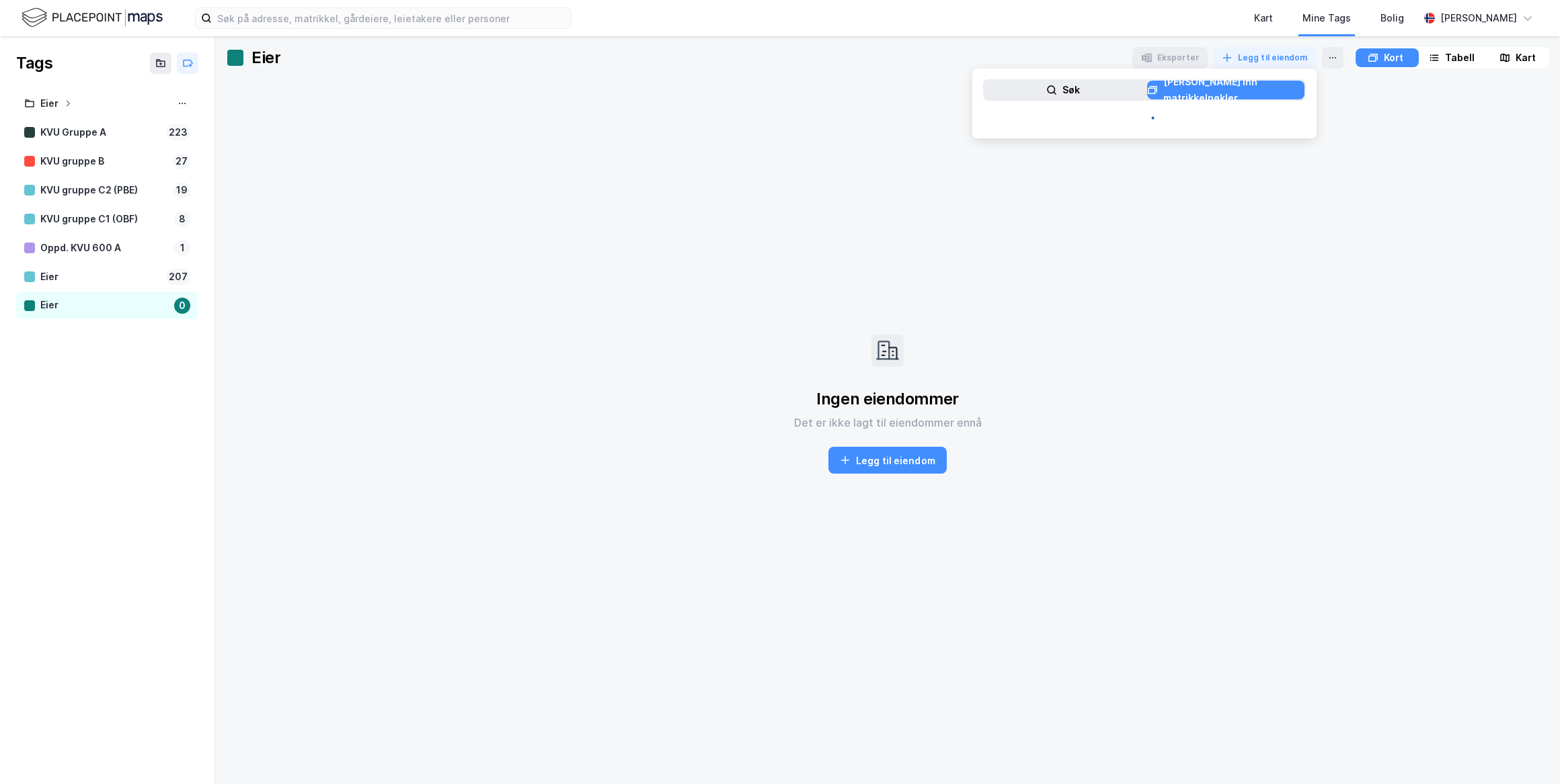
click at [1107, 484] on div "Ingen eiendommer Det er ikke lagt til eiendommer [PERSON_NAME] til eiendom" at bounding box center [887, 404] width 1323 height 649
click at [926, 458] on button "Legg til eiendom" at bounding box center [887, 460] width 118 height 27
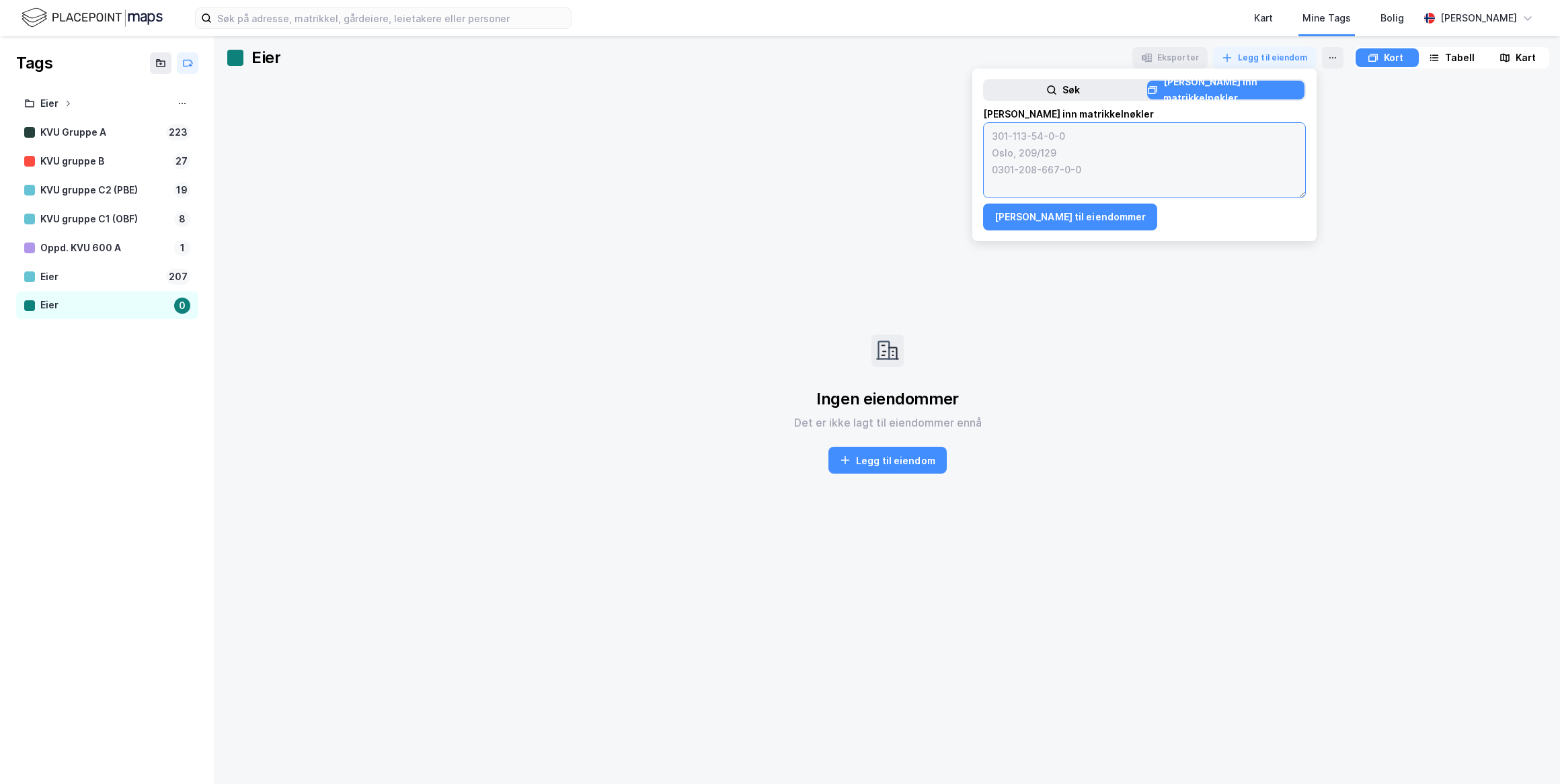
click at [1022, 135] on textarea at bounding box center [1143, 160] width 321 height 75
paste textarea "0301-102/235/0/0 0301-102/139/0/0 0301-102/201/0/0 0301-999/317/0/0 0301-122/30…"
type textarea "0301-102/235/0/0 0301-102/139/0/0 0301-102/201/0/0 0301-999/317/0/0 0301-122/30…"
click at [1077, 211] on button "[PERSON_NAME] til eiendommer" at bounding box center [1071, 217] width 175 height 27
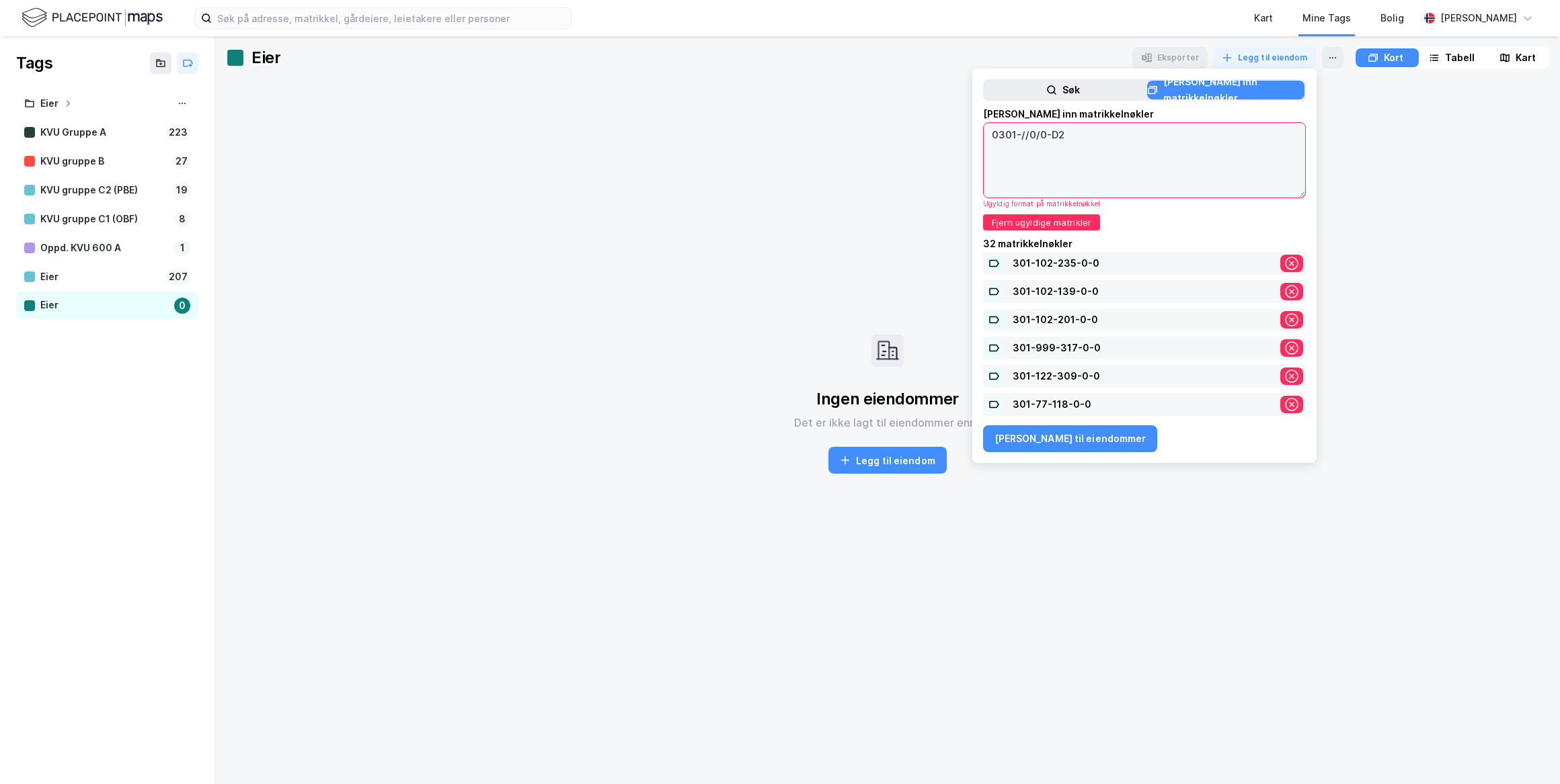
click at [1067, 127] on textarea "0301-//0/0-D2" at bounding box center [1143, 160] width 321 height 75
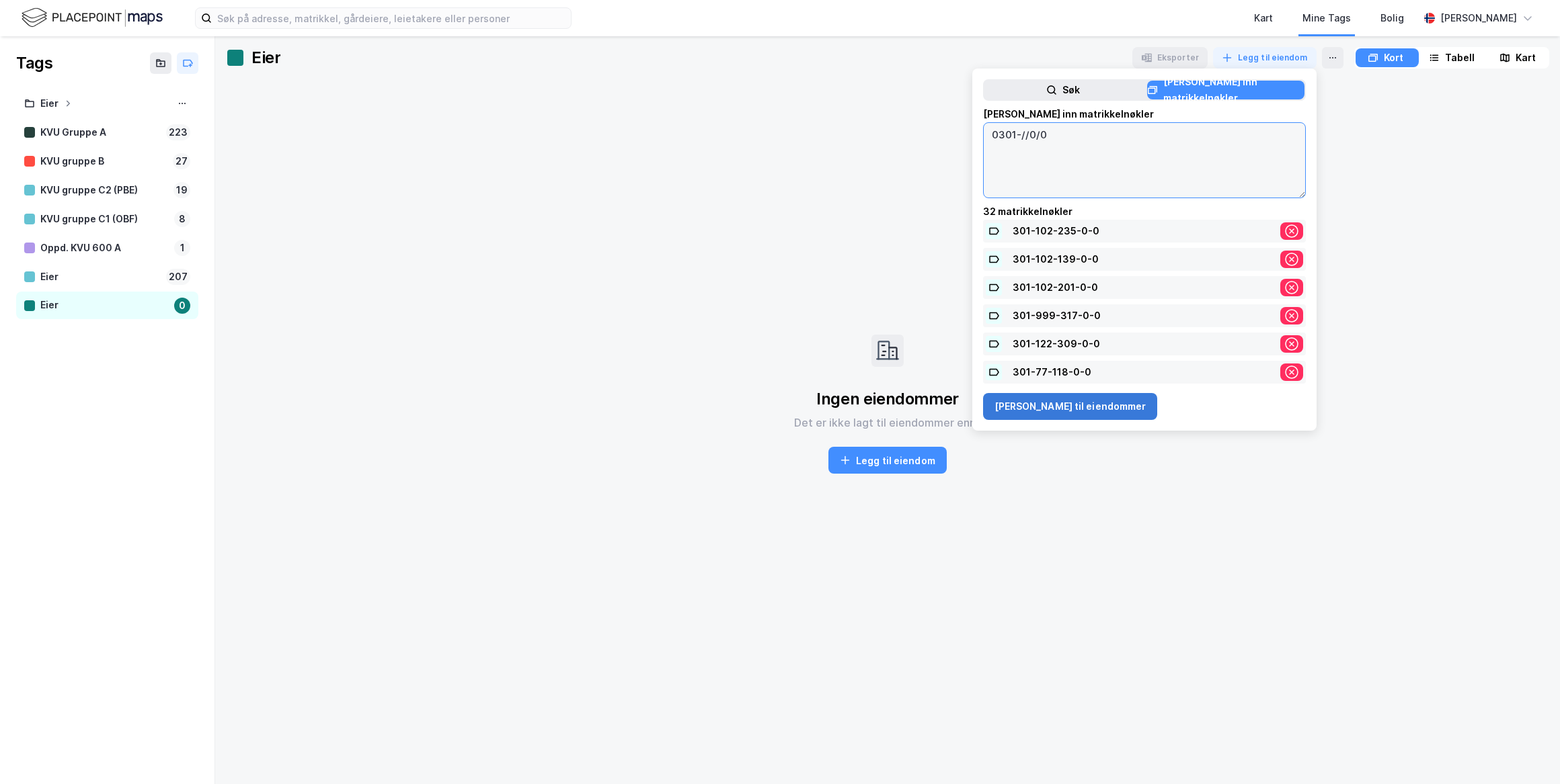
type textarea "0301-//0/0"
click at [1034, 413] on button "[PERSON_NAME] til eiendommer" at bounding box center [1071, 406] width 175 height 27
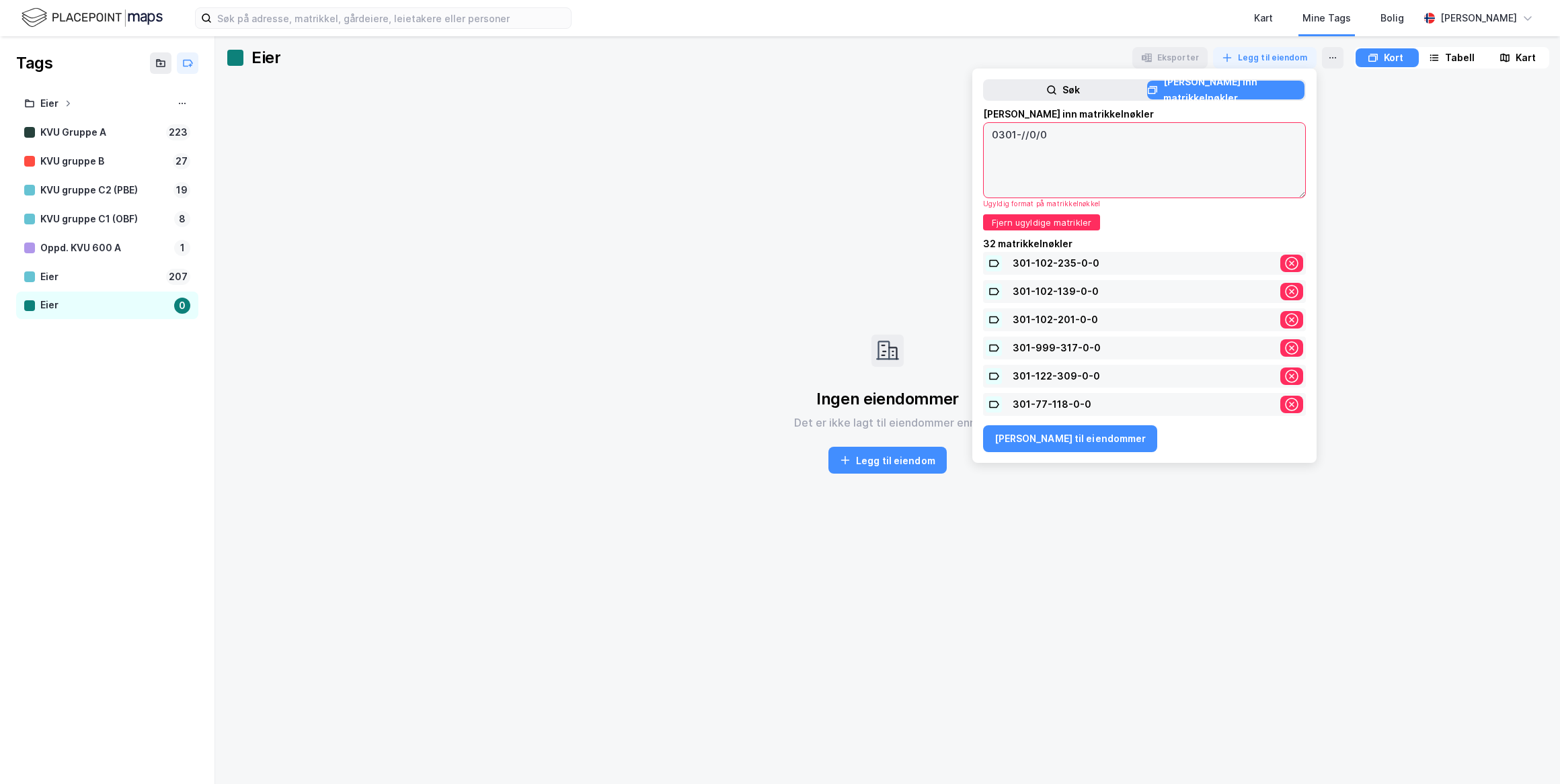
drag, startPoint x: 1054, startPoint y: 134, endPoint x: 791, endPoint y: 98, distance: 265.5
click at [791, 98] on div "Eier Eksporter [PERSON_NAME] til eiendom [PERSON_NAME] inn matrikkelnøkler Lim …" at bounding box center [887, 388] width 1323 height 682
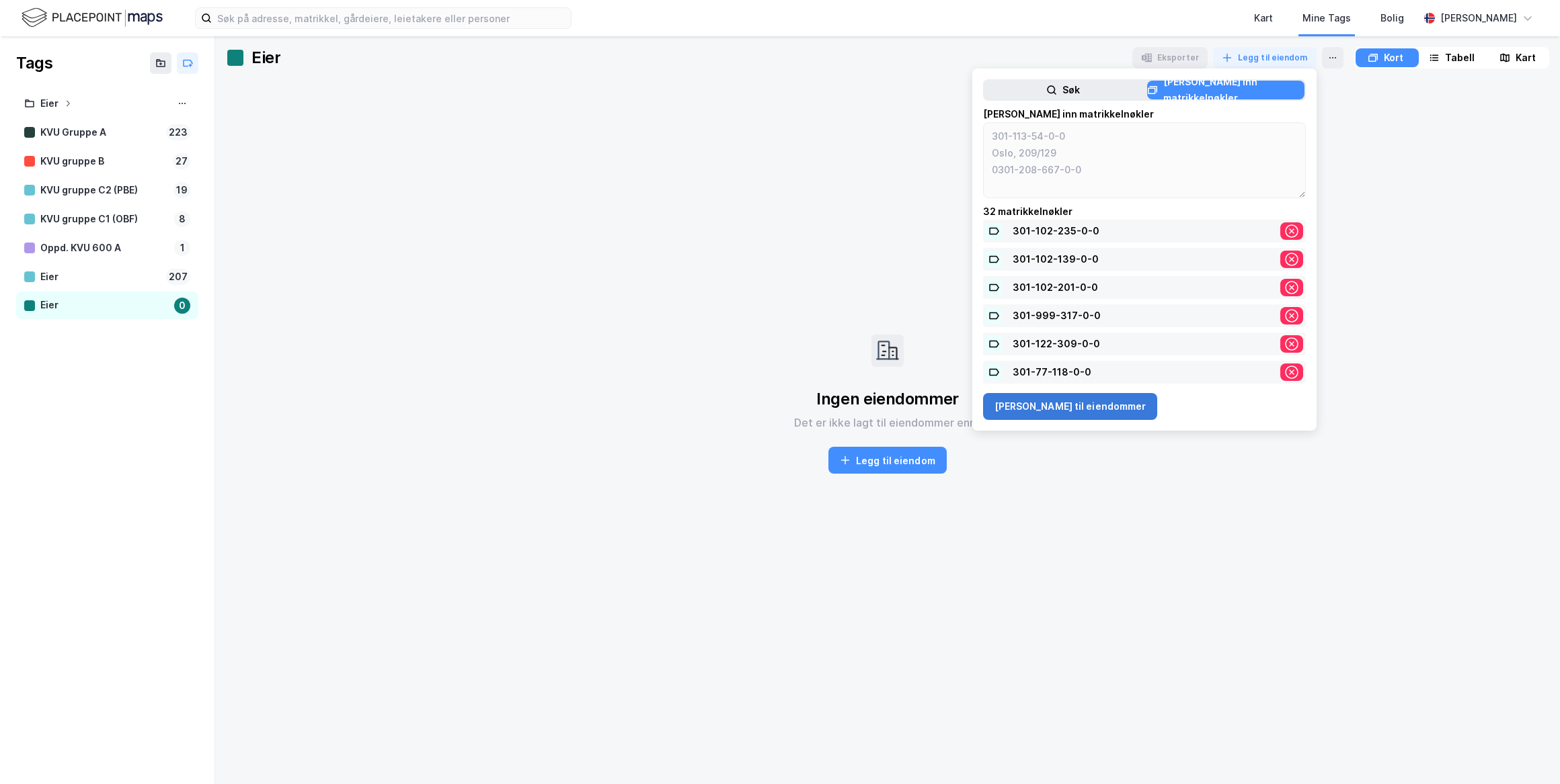
click at [1083, 393] on button "[PERSON_NAME] til eiendommer" at bounding box center [1071, 406] width 175 height 27
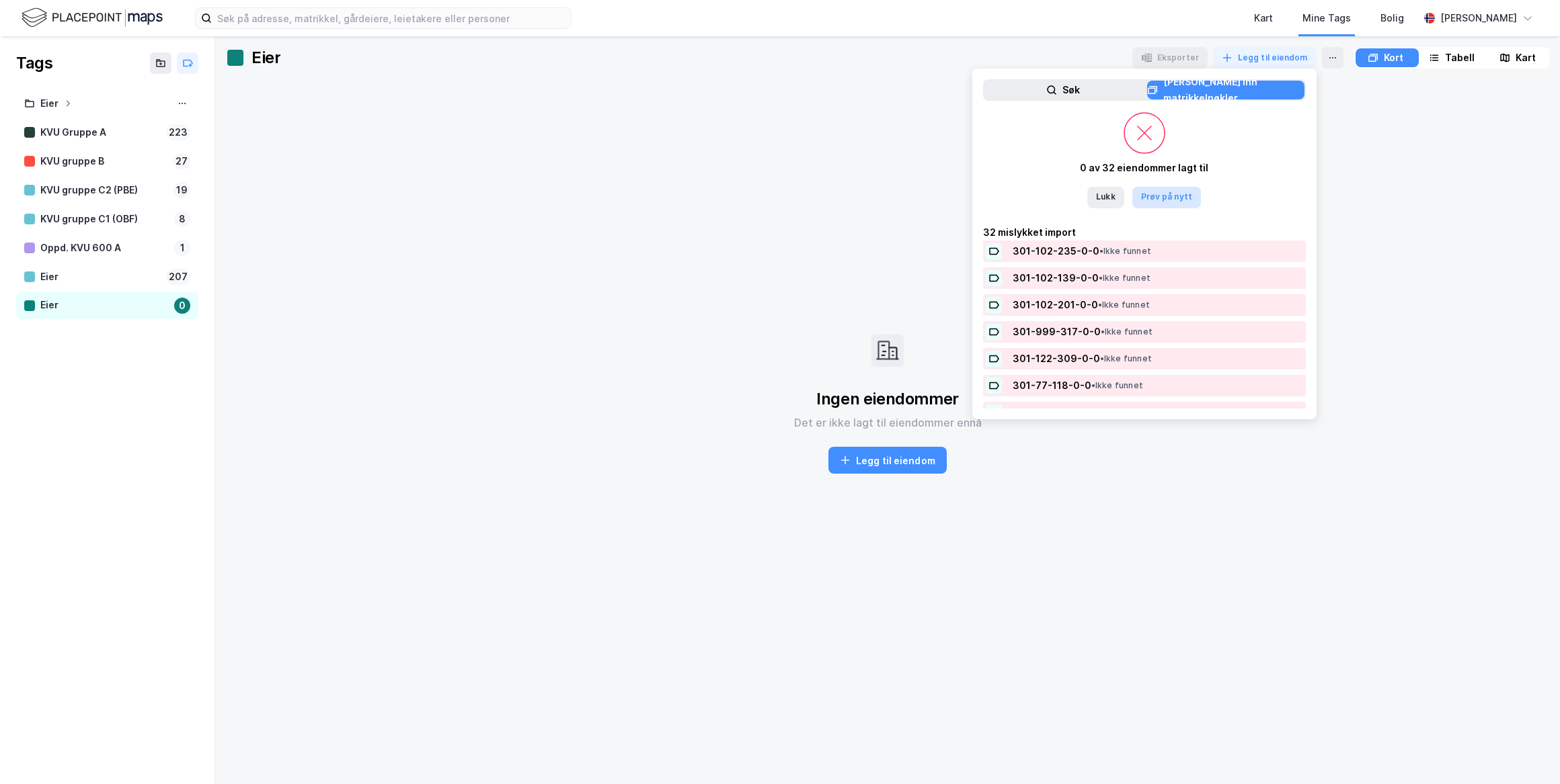
click at [1143, 203] on button "Prøv på nytt" at bounding box center [1167, 197] width 69 height 21
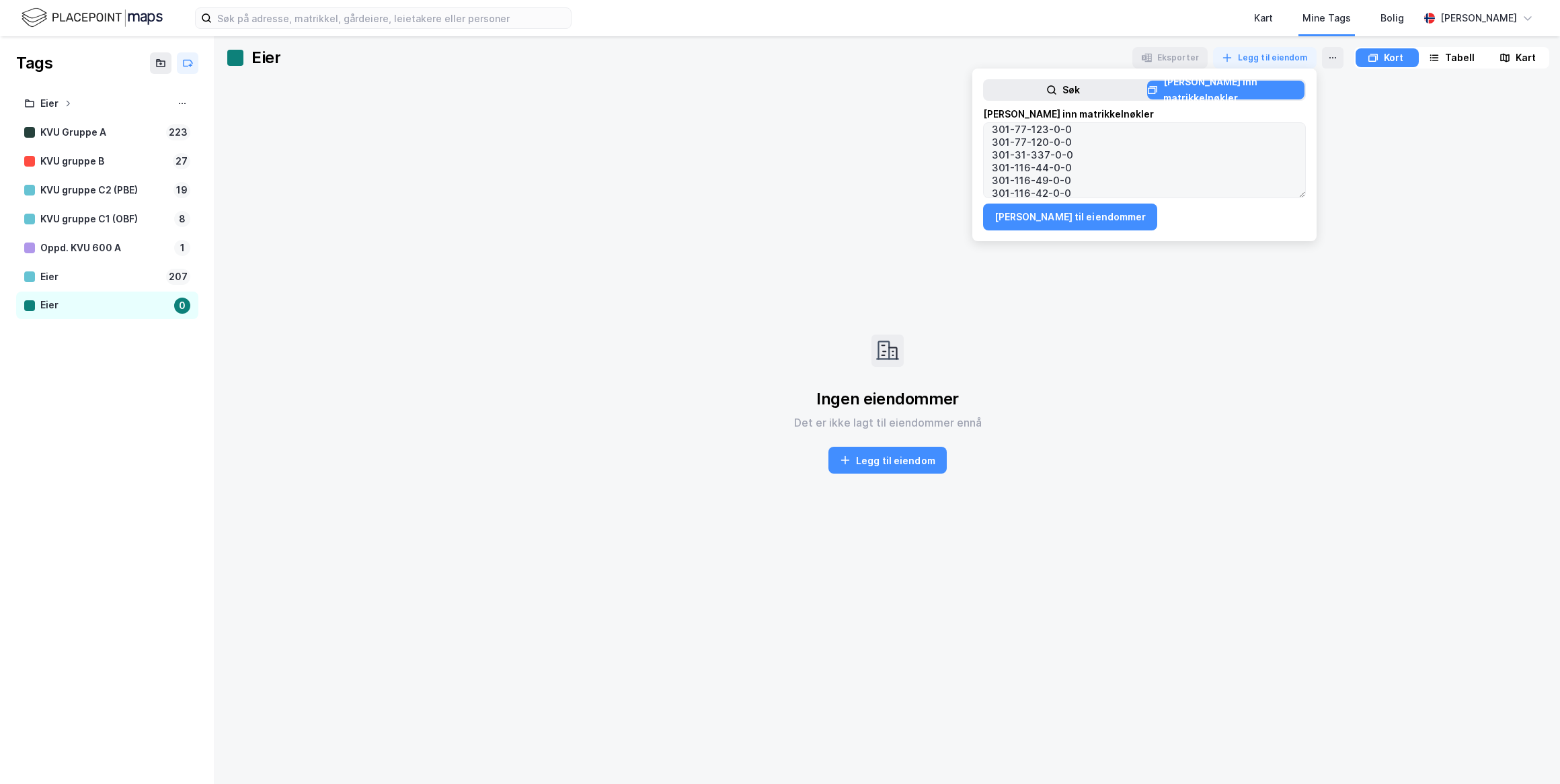
scroll to position [0, 0]
drag, startPoint x: 1005, startPoint y: 131, endPoint x: 1042, endPoint y: 134, distance: 37.1
click at [1042, 134] on textarea "301-102-235-0-0 301-102-139-0-0 301-102-201-0-0 301-999-317-0-0 301-122-309-0-0…" at bounding box center [1143, 160] width 321 height 75
click at [1043, 157] on textarea "301-102-235-0-0 301-102-139-0-0 301-102-201-0-0 301-999-317-0-0 301-122-309-0-0…" at bounding box center [1143, 160] width 321 height 75
click at [329, 19] on input at bounding box center [391, 18] width 359 height 21
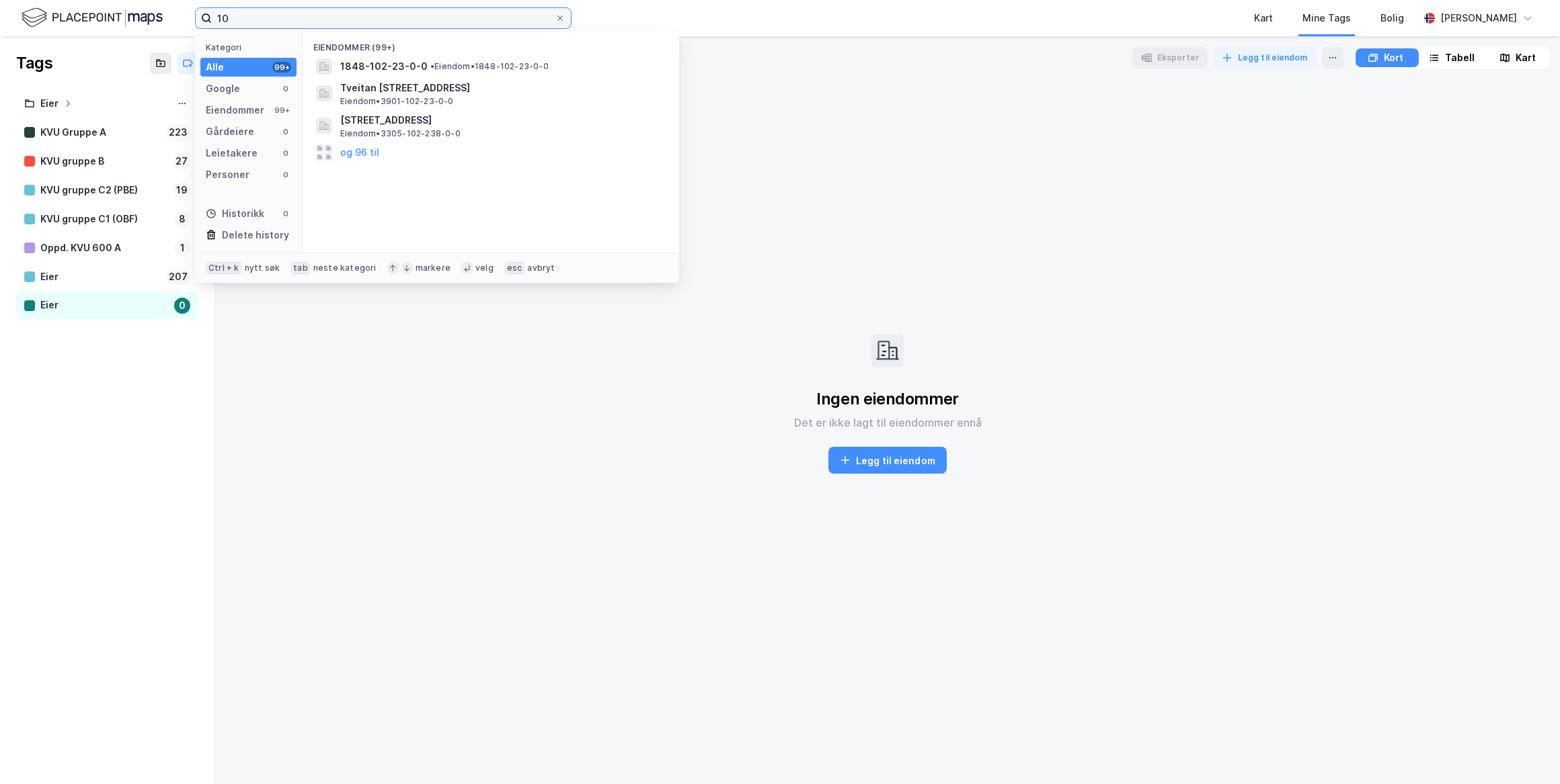
type input "1"
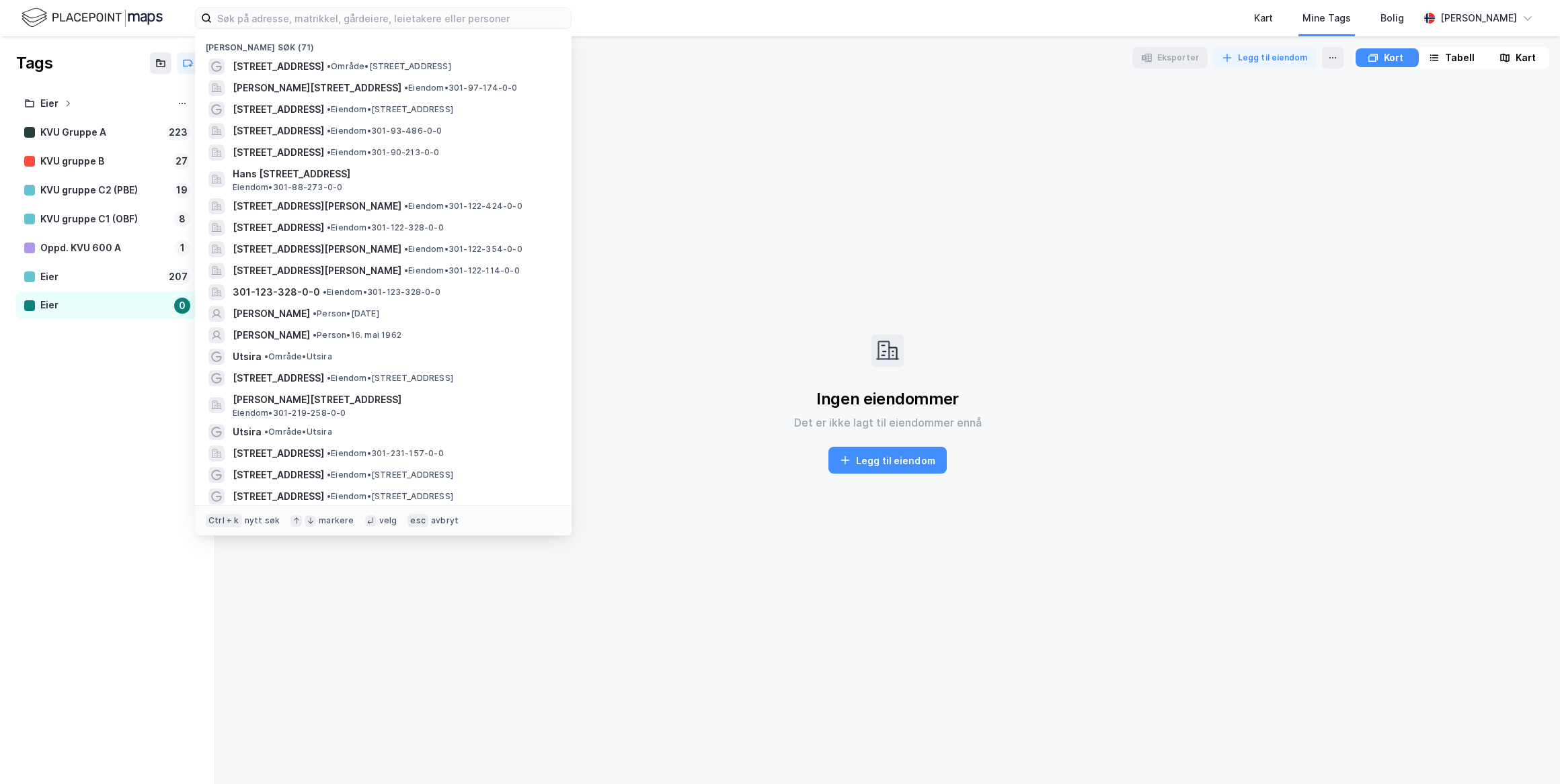
click at [1341, 200] on div "Ingen eiendommer Det er ikke lagt til eiendommer [PERSON_NAME] til eiendom" at bounding box center [887, 404] width 1323 height 649
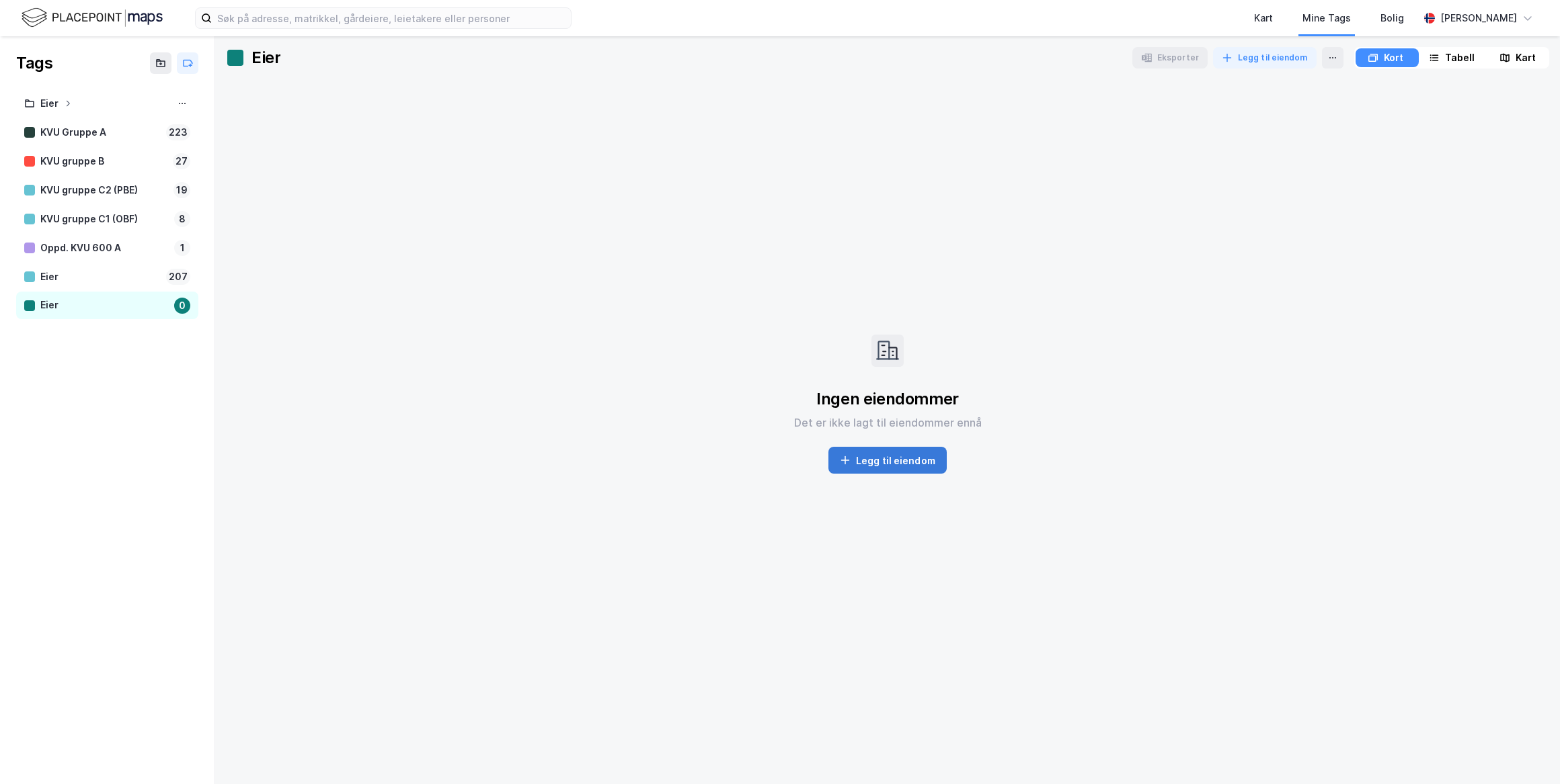
click at [897, 466] on button "Legg til eiendom" at bounding box center [887, 460] width 118 height 27
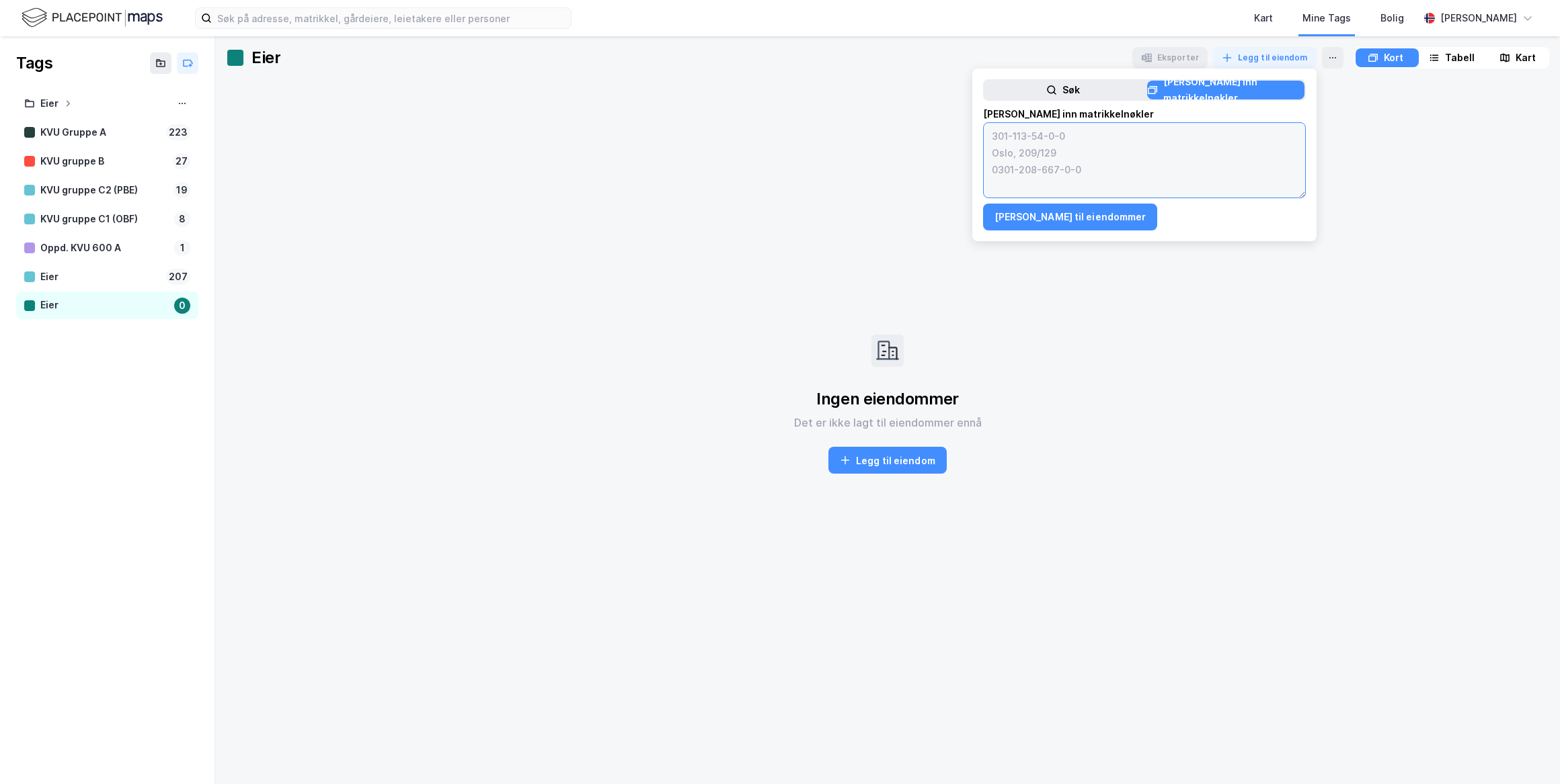
click at [1098, 159] on textarea at bounding box center [1143, 160] width 321 height 75
paste textarea "3002-1/3306/0/0 3002-1/3313/0/0 3002-1/3546/0/0 3002-164/153/0/0 3007-1/57/0/0 …"
type textarea "3002-1/3306/0/0 3002-1/3313/0/0 3002-1/3546/0/0 3002-164/153/0/0 3007-1/57/0/0 …"
click at [1057, 216] on button "[PERSON_NAME] til eiendommer" at bounding box center [1071, 217] width 175 height 27
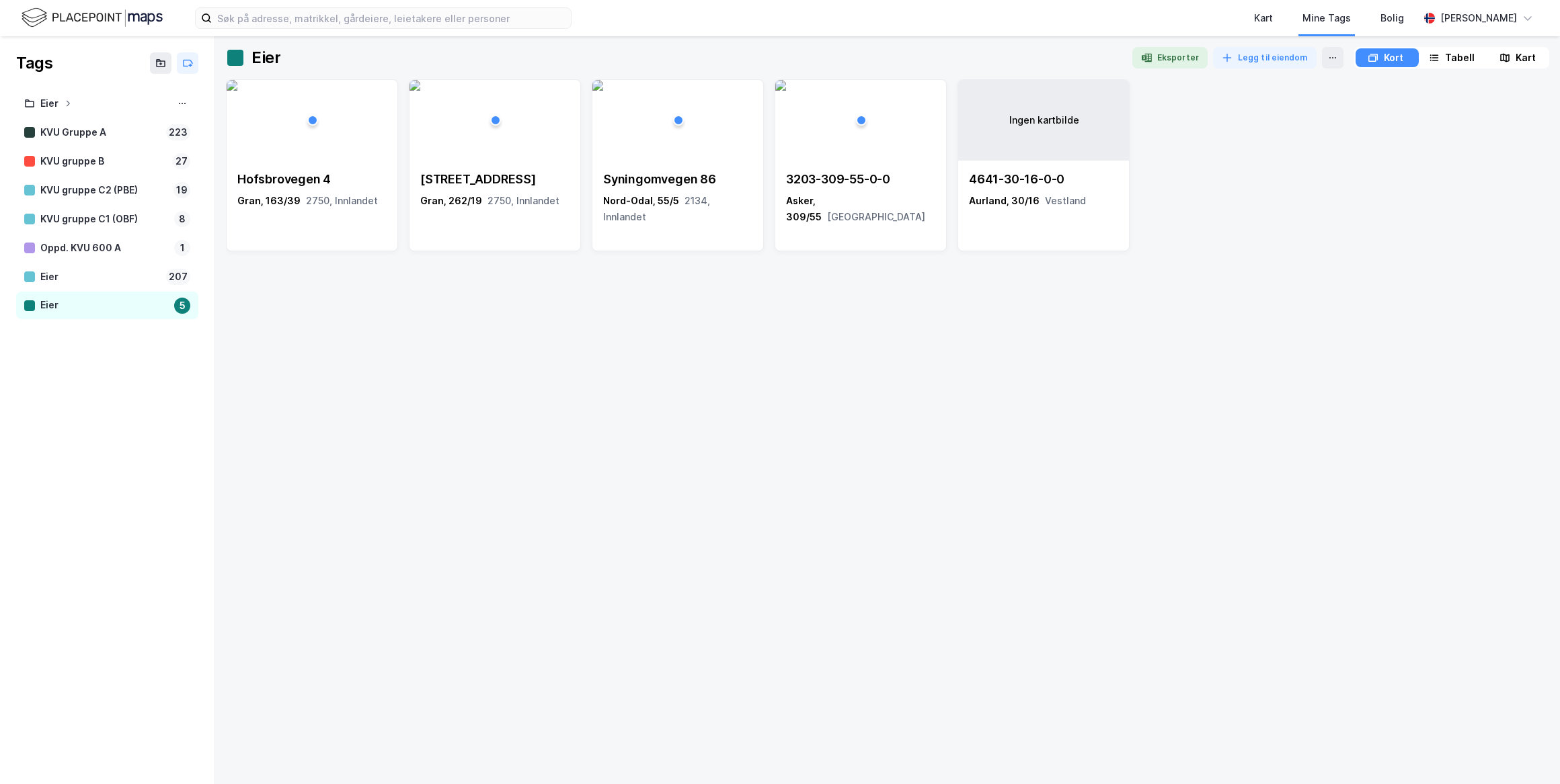
click at [802, 350] on div "Hofsbrovegen 4 Gran, 163/39 2750, Innlandet [GEOGRAPHIC_DATA], 262/19 2750, Inn…" at bounding box center [887, 427] width 1323 height 694
click at [313, 170] on div "[STREET_ADDRESS]" at bounding box center [311, 189] width 171 height 59
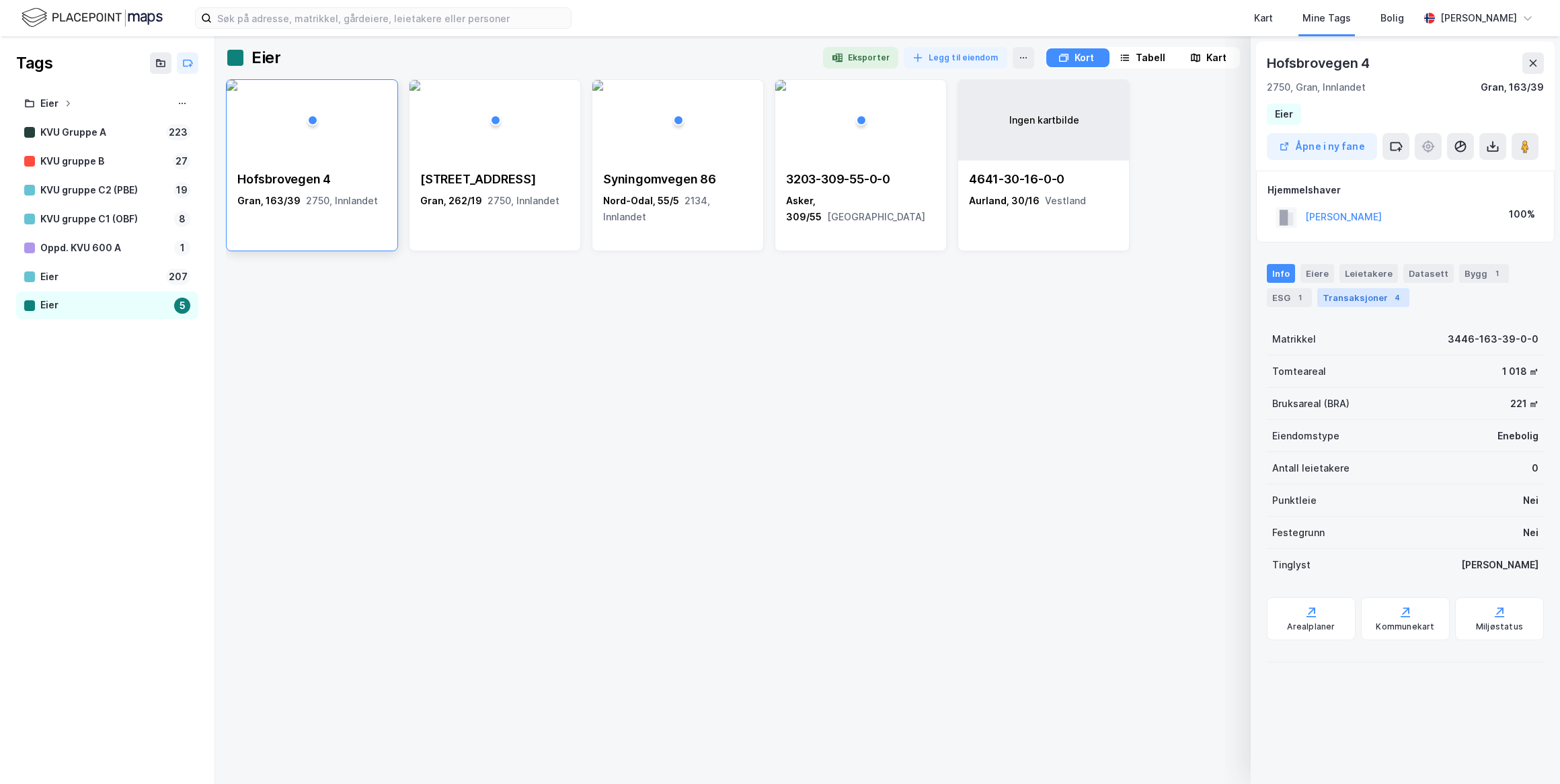
click at [1375, 295] on div "Transaksjoner 4" at bounding box center [1362, 297] width 92 height 19
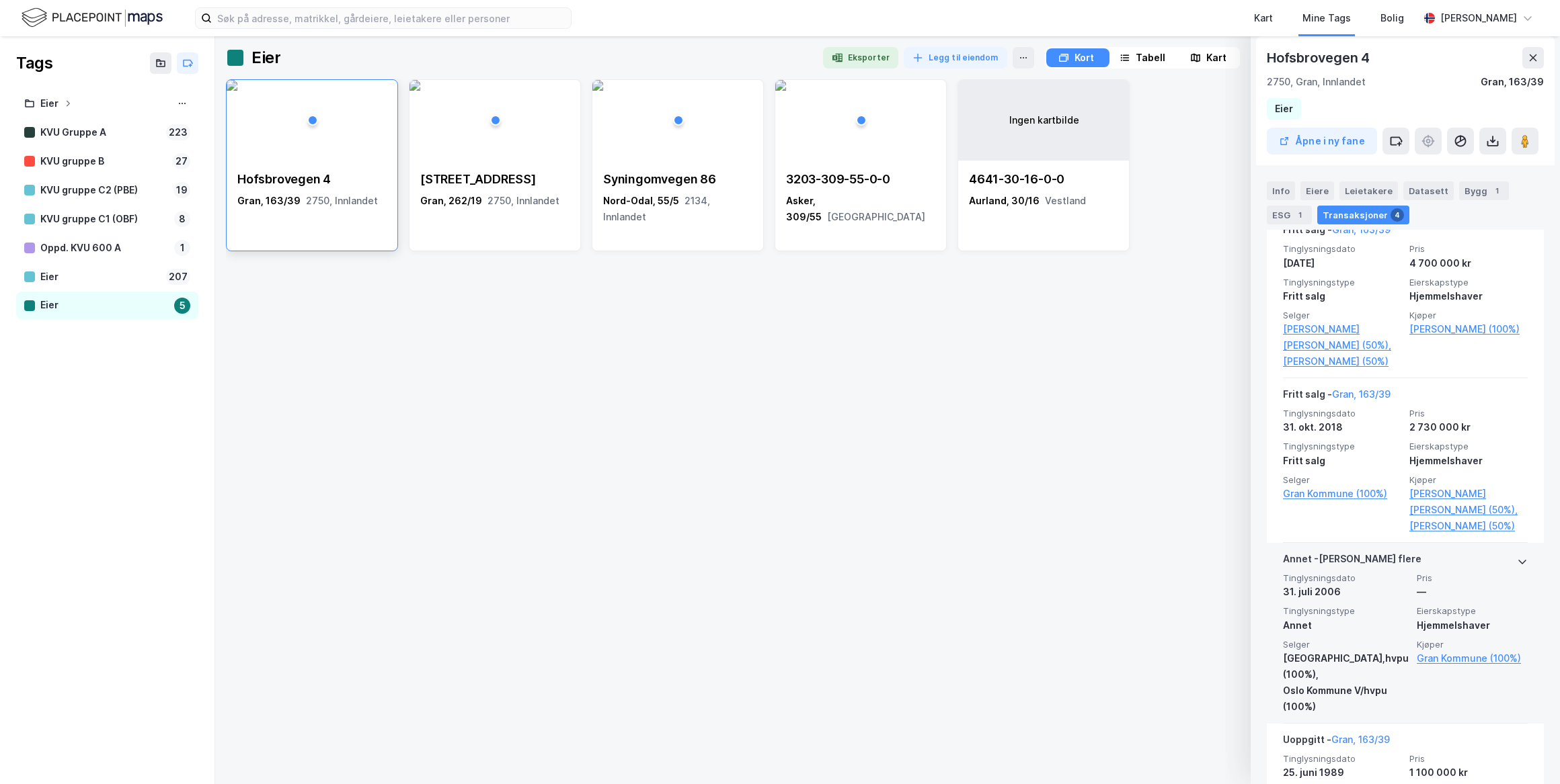
scroll to position [366, 0]
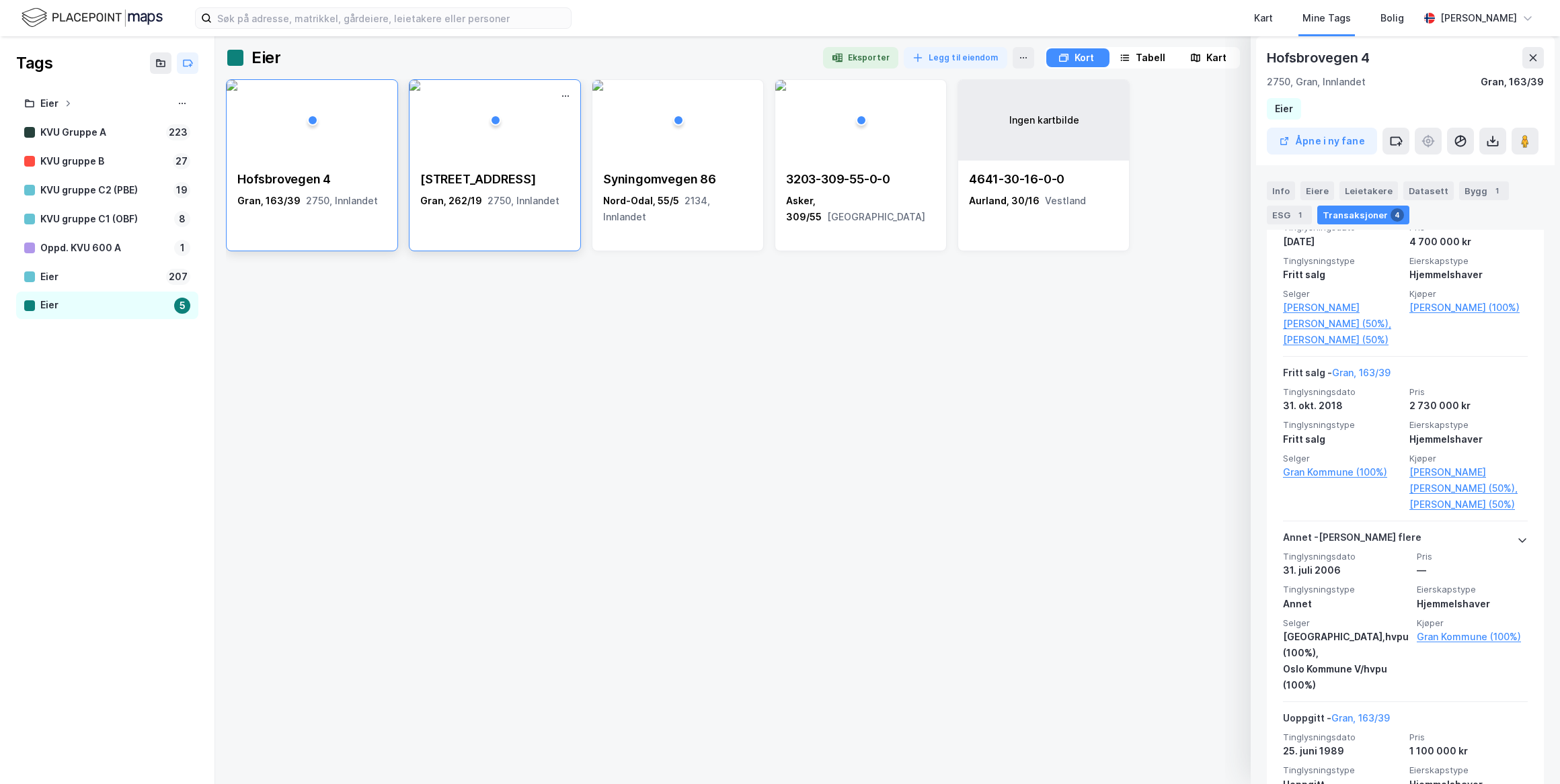
click at [466, 173] on div "[STREET_ADDRESS]" at bounding box center [495, 179] width 149 height 16
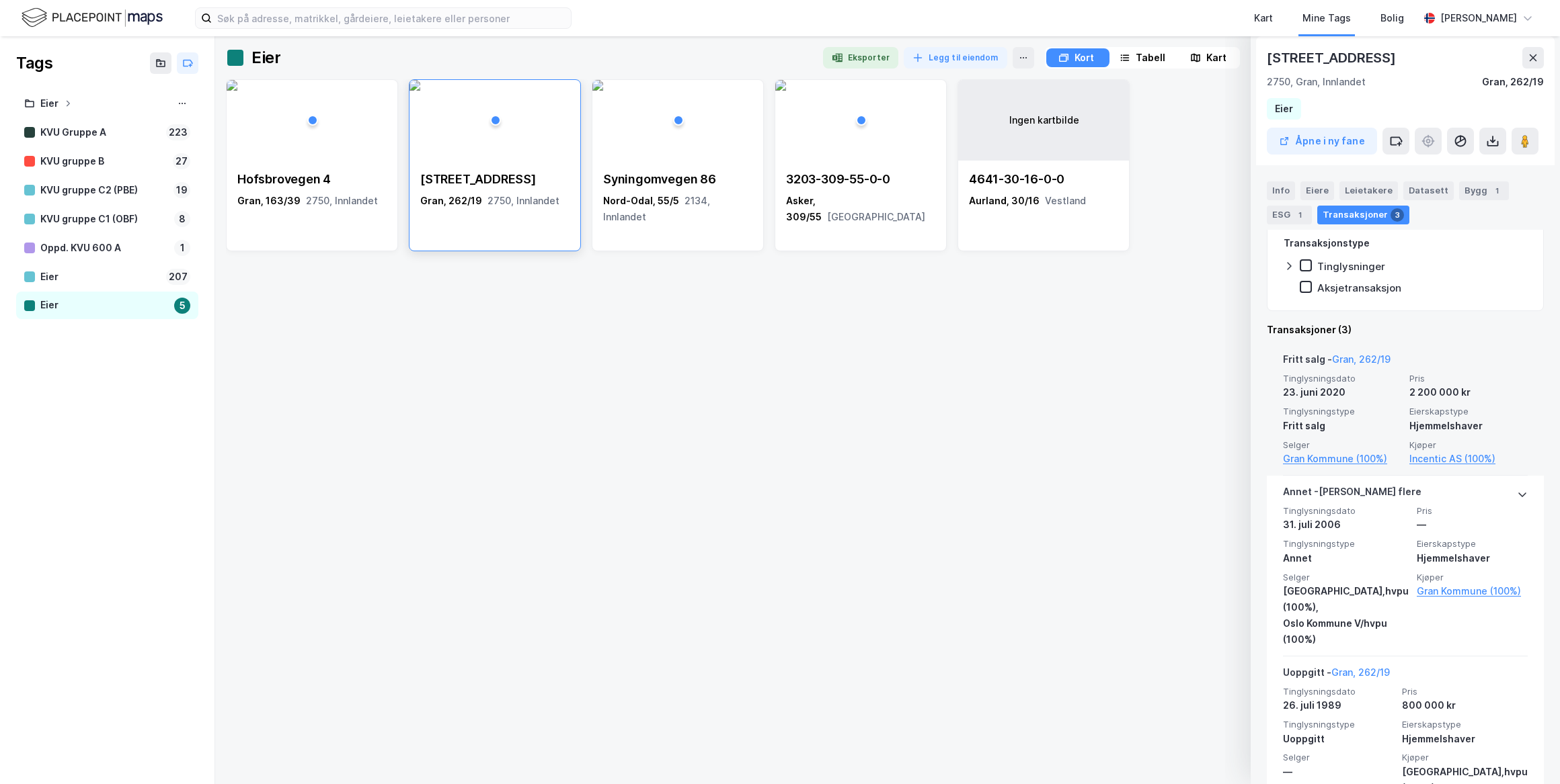
scroll to position [305, 0]
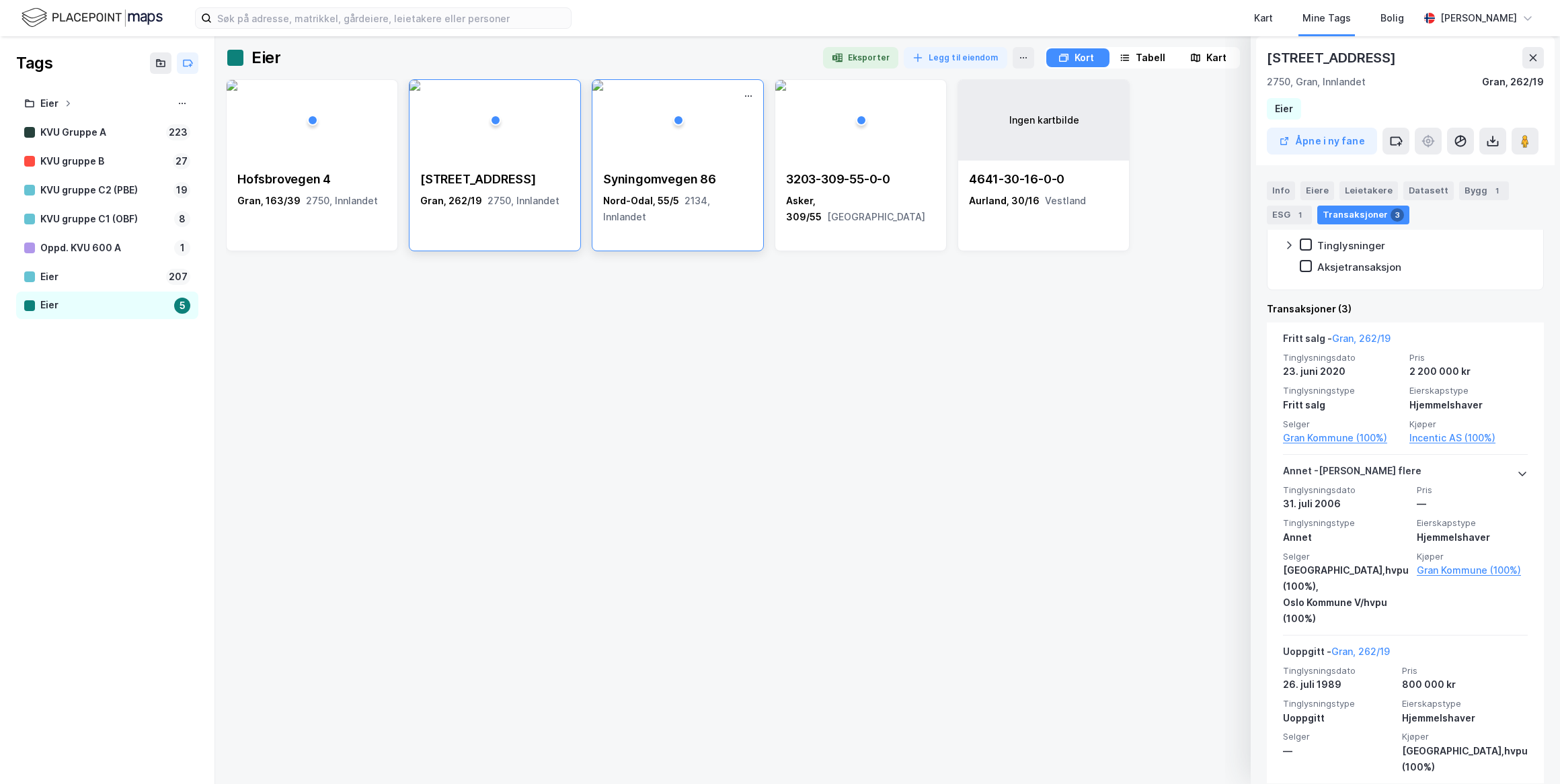
click at [643, 176] on div "Syningomvegen 86" at bounding box center [678, 179] width 149 height 16
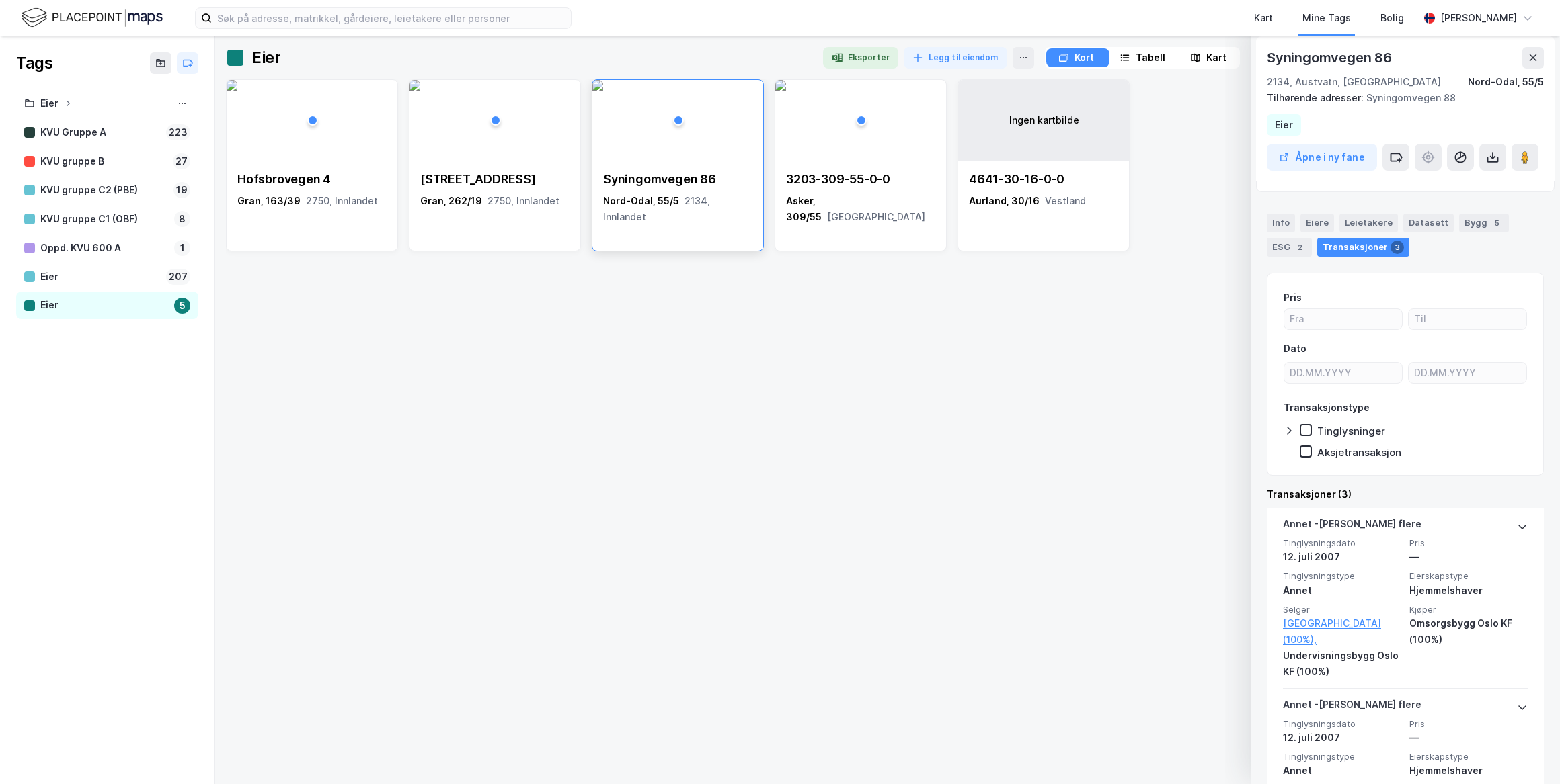
scroll to position [122, 0]
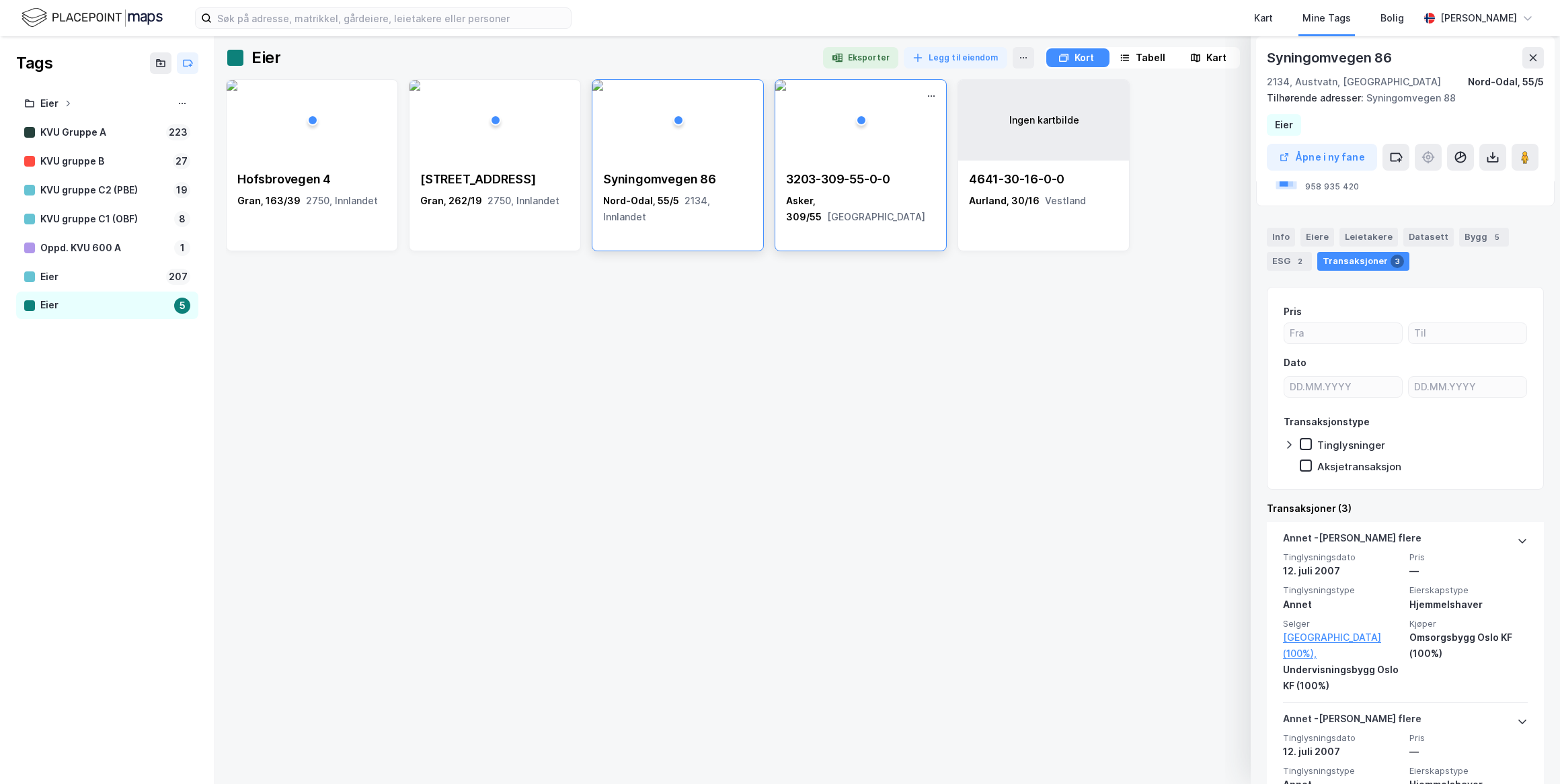
click at [856, 167] on div "3203-309-55-0-0 Asker, 309/55 [GEOGRAPHIC_DATA]" at bounding box center [860, 198] width 171 height 75
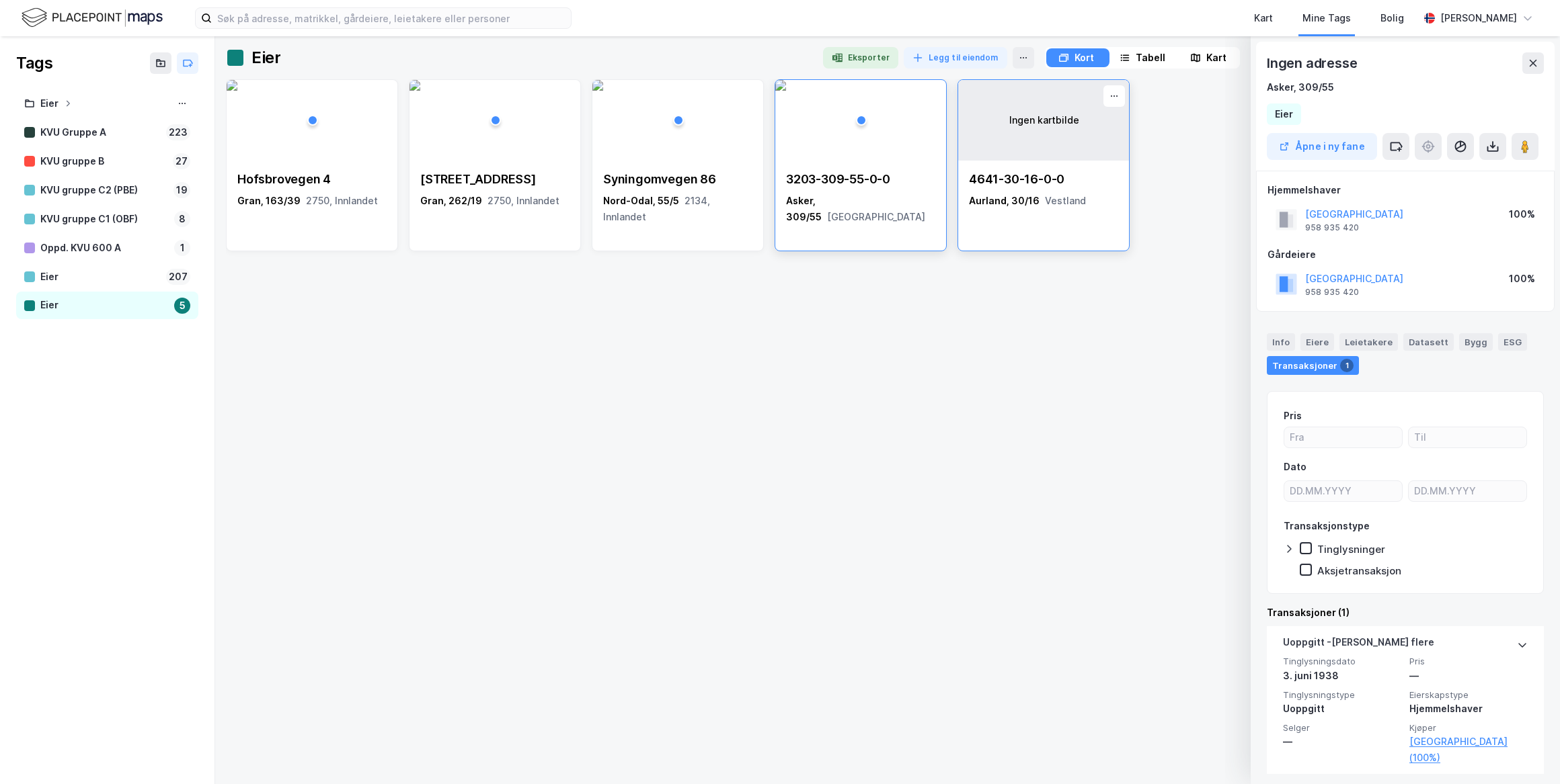
click at [1010, 196] on div "Aurland, 30/16 Vestland" at bounding box center [1043, 200] width 149 height 16
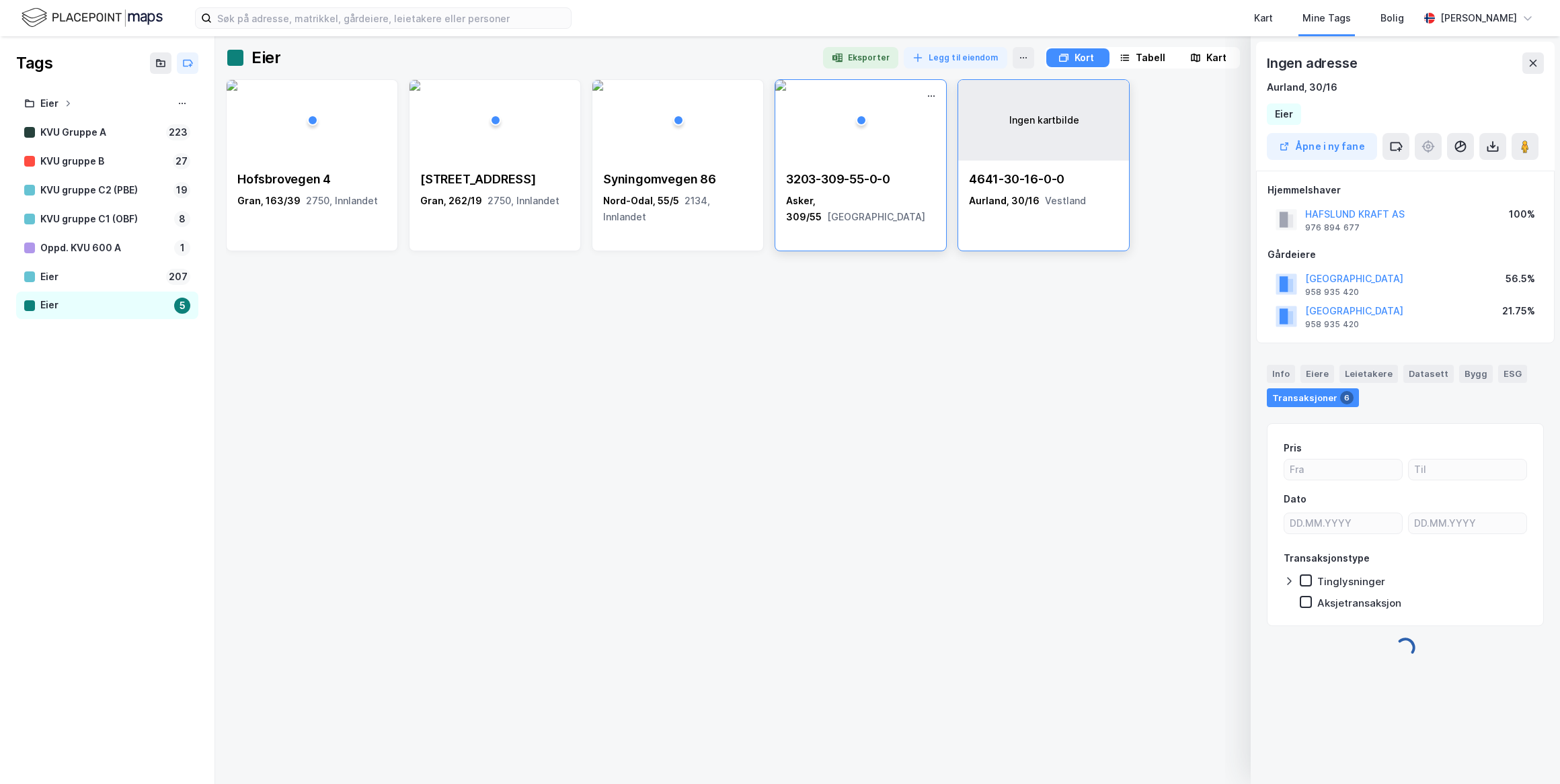
click at [815, 196] on div "Asker, 309/55 [GEOGRAPHIC_DATA]" at bounding box center [861, 209] width 149 height 33
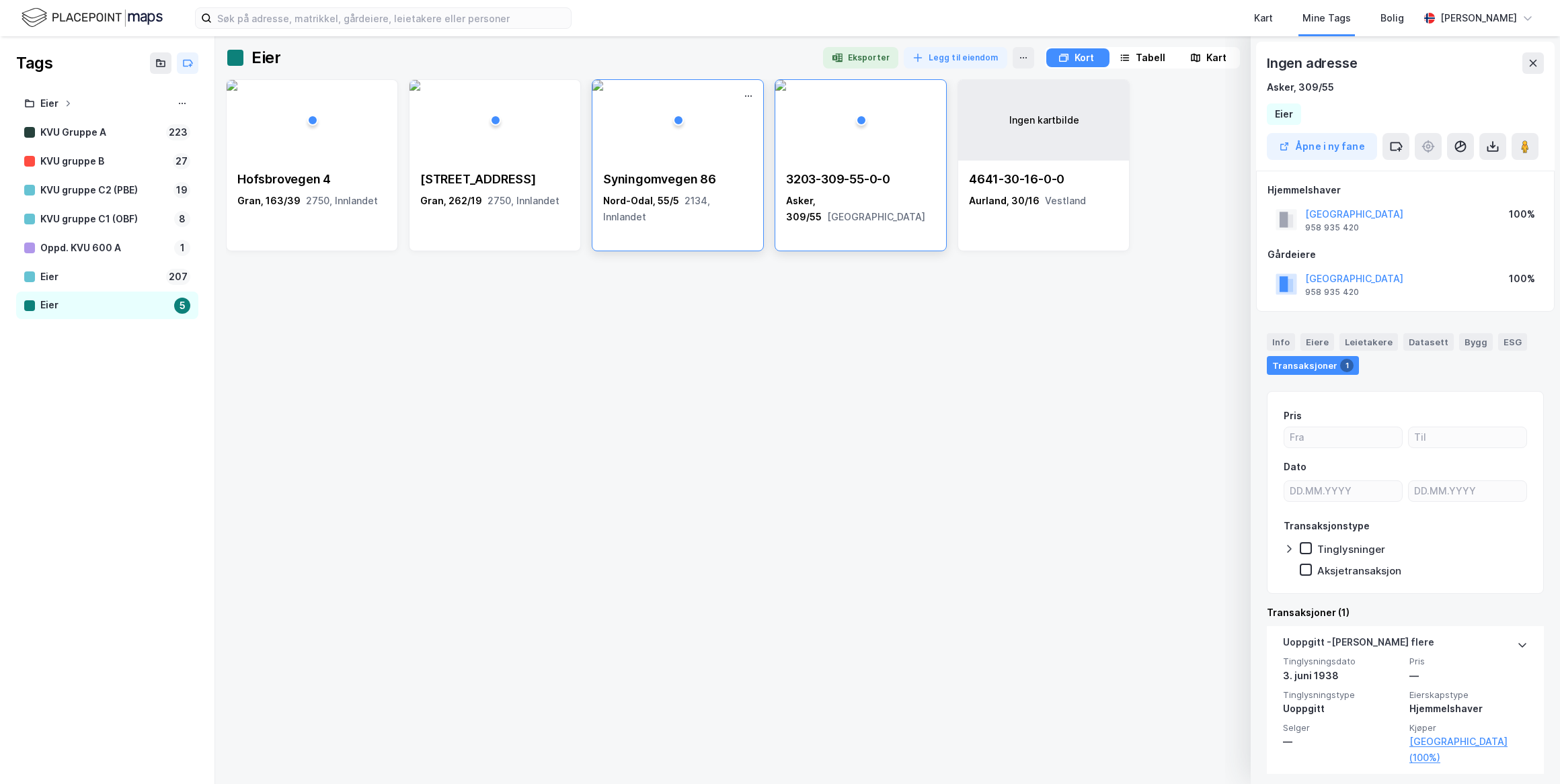
click at [710, 187] on div "Syningomvegen 86" at bounding box center [678, 179] width 149 height 16
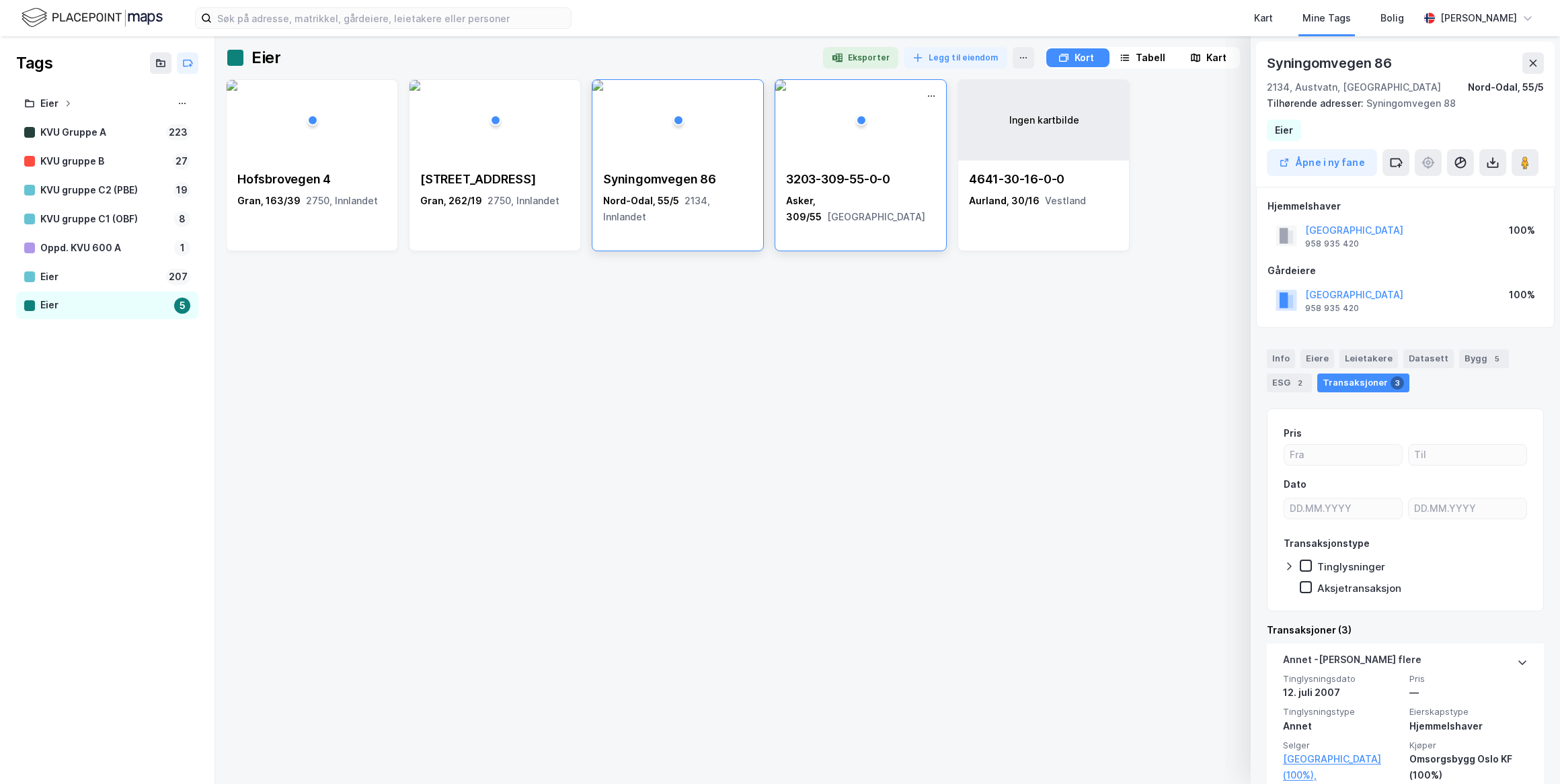
click at [865, 182] on div "3203-309-55-0-0" at bounding box center [861, 179] width 149 height 16
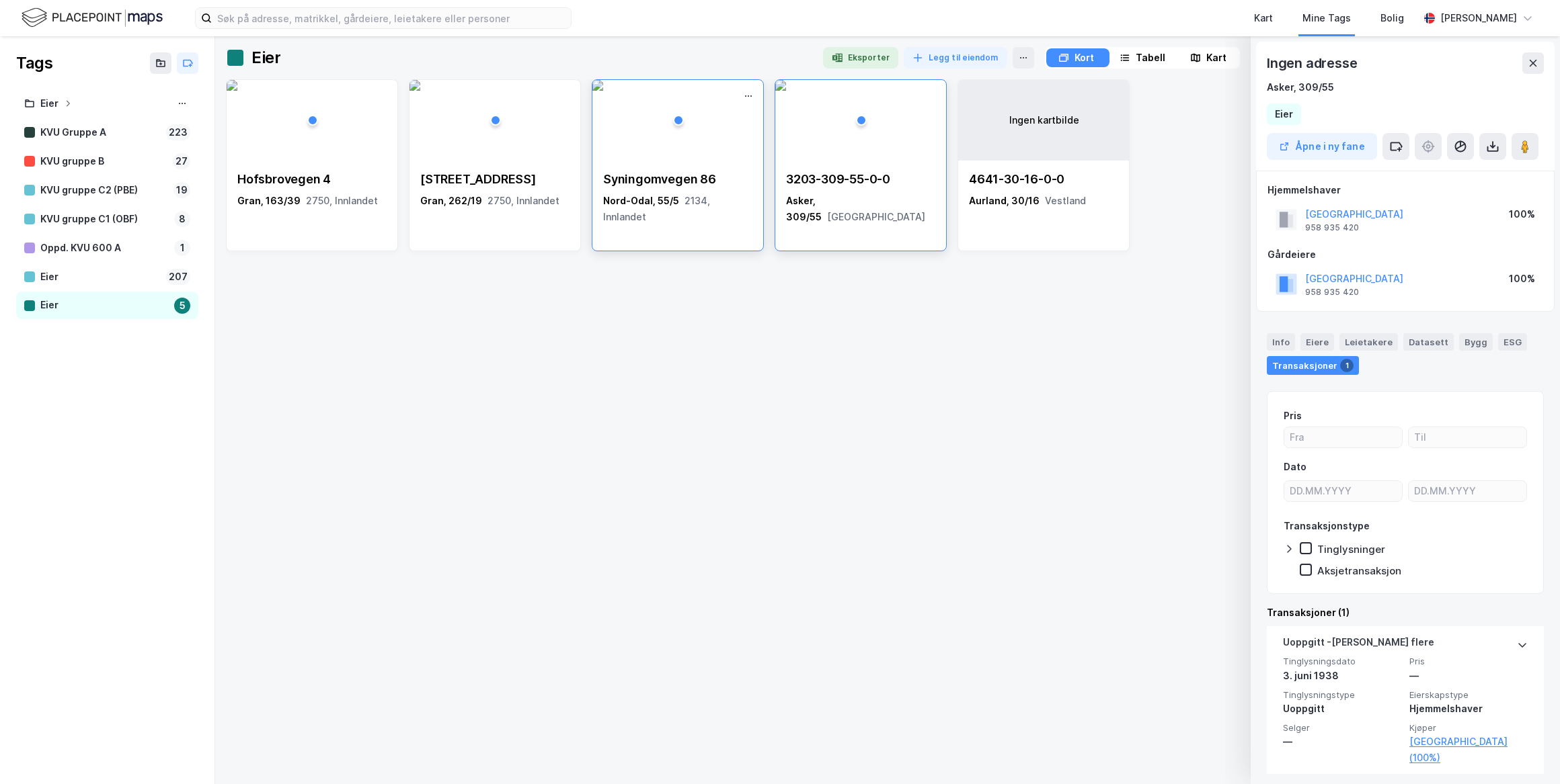
click at [741, 189] on div "Syningomvegen [STREET_ADDRESS]" at bounding box center [678, 198] width 149 height 54
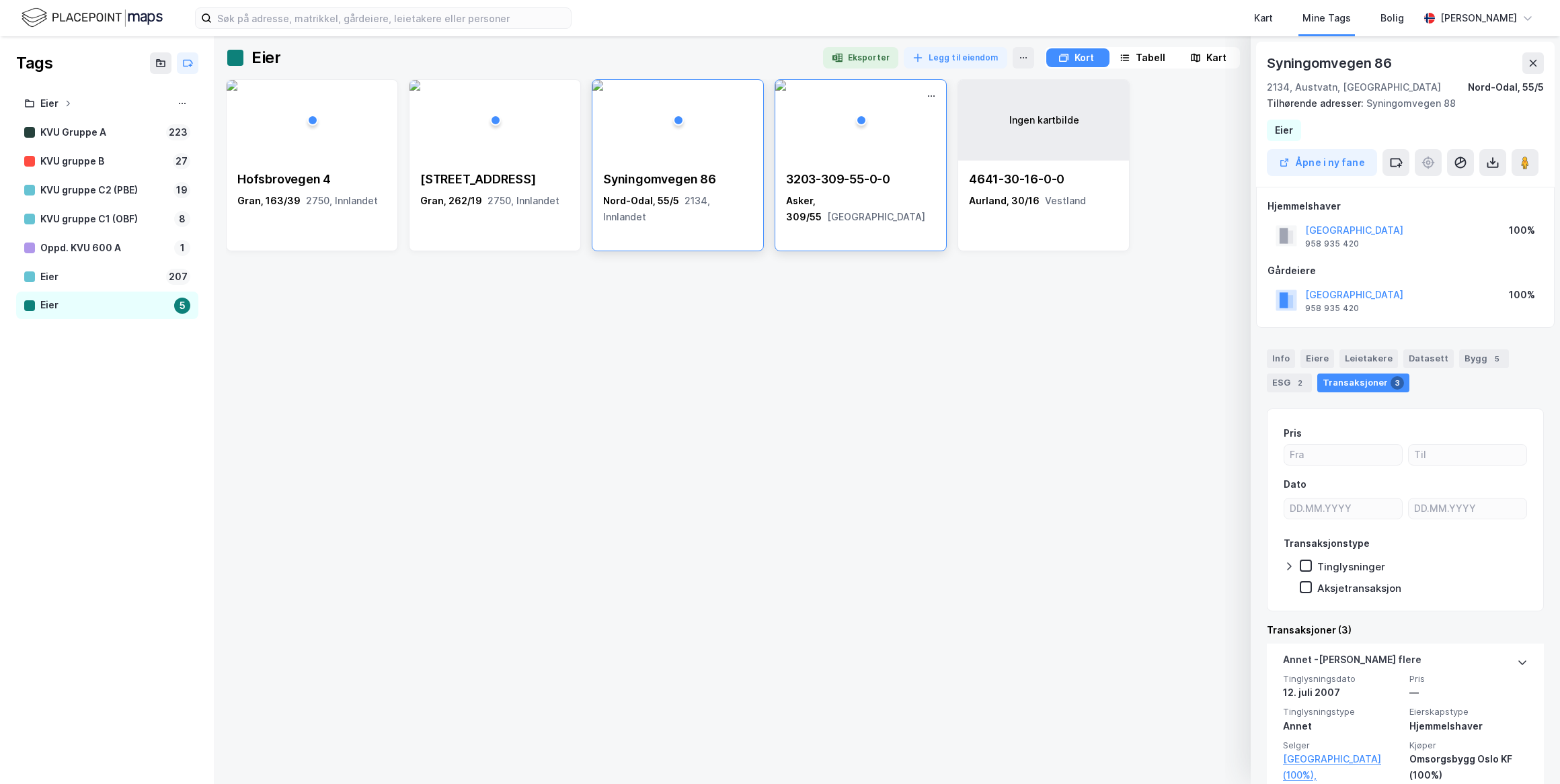
click at [850, 186] on div "3203-309-55-0-0" at bounding box center [861, 179] width 149 height 16
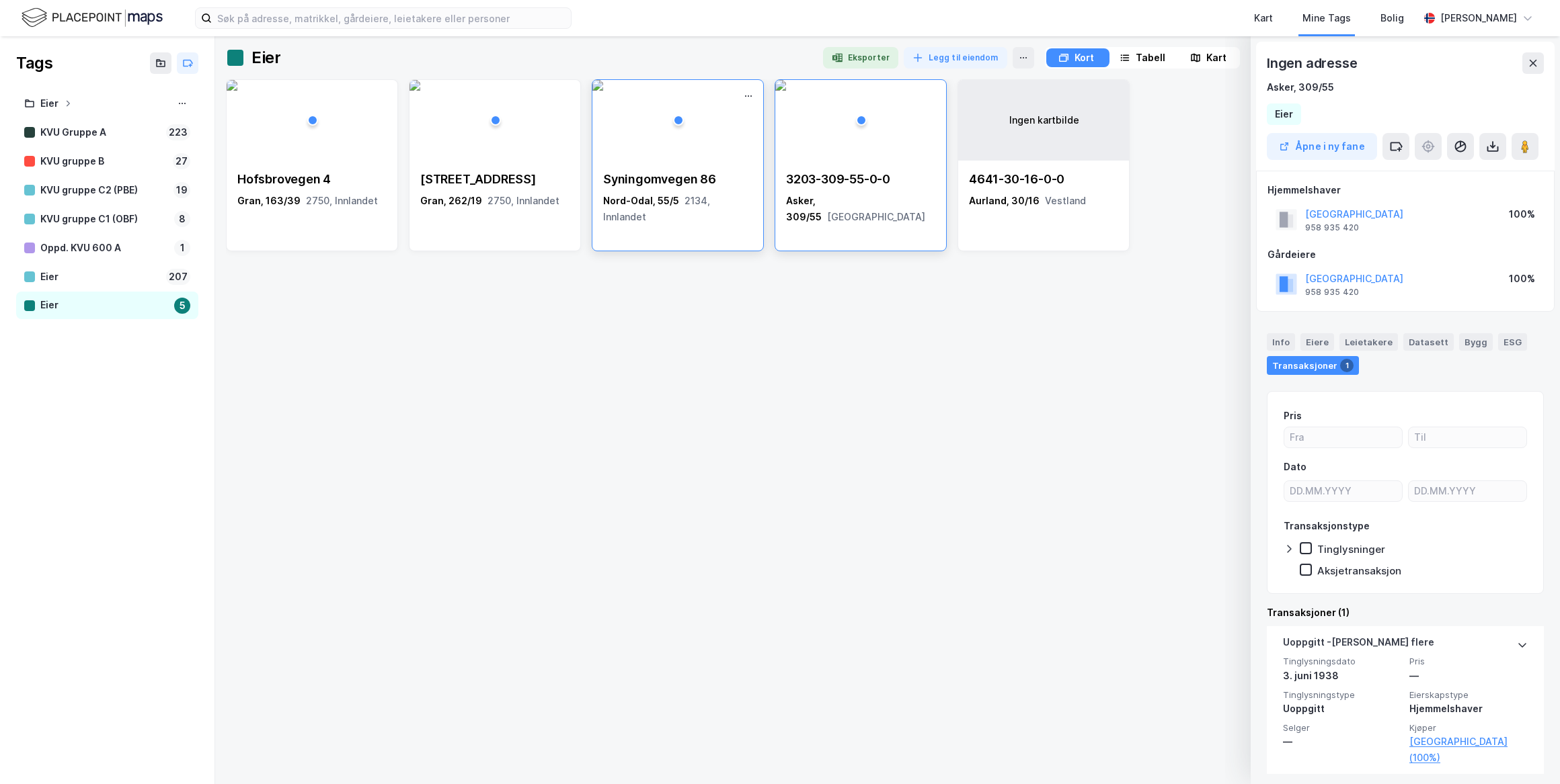
click at [659, 179] on div "Syningomvegen 86" at bounding box center [678, 179] width 149 height 16
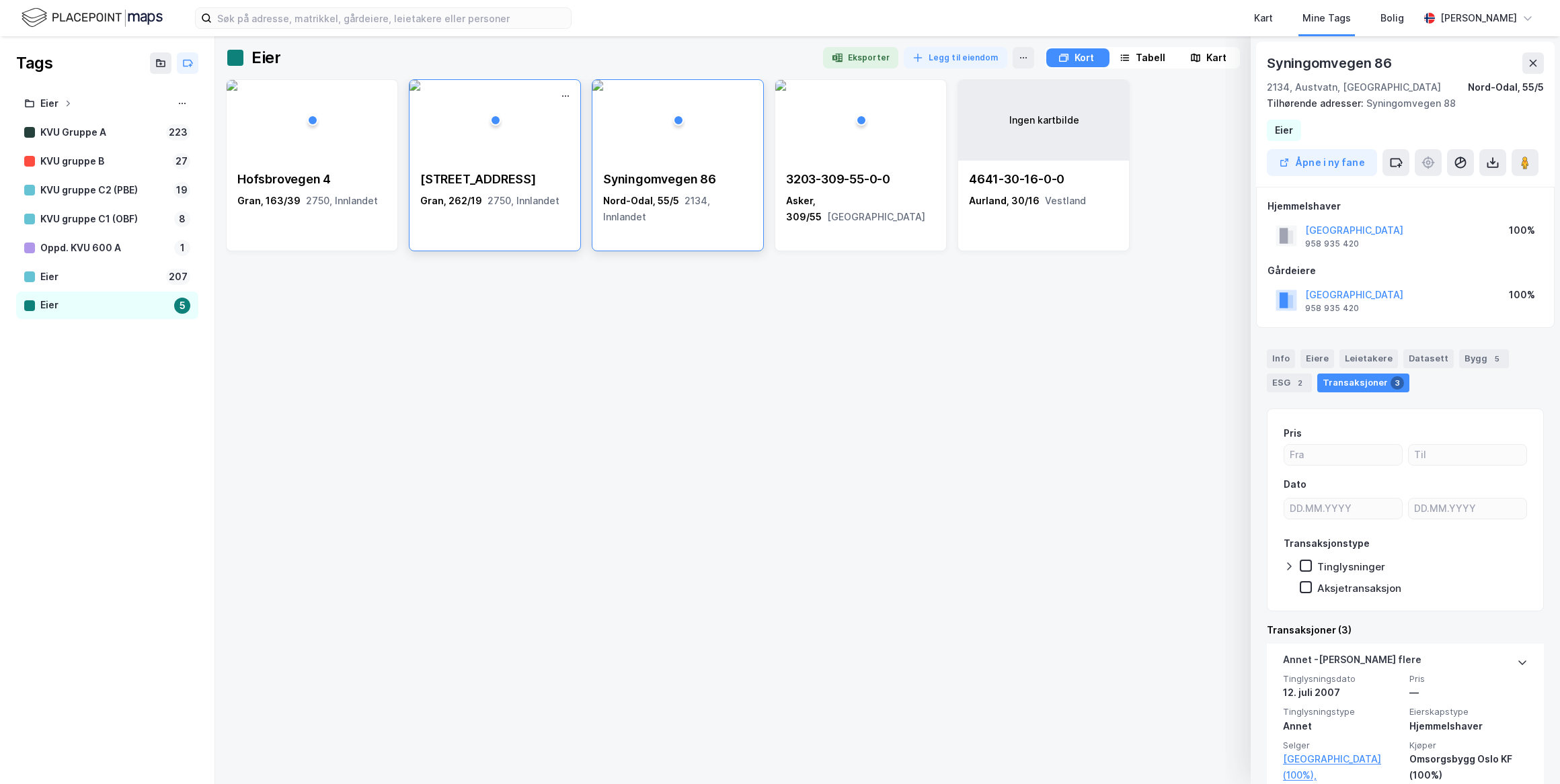
click at [509, 182] on div "[STREET_ADDRESS]" at bounding box center [495, 179] width 149 height 16
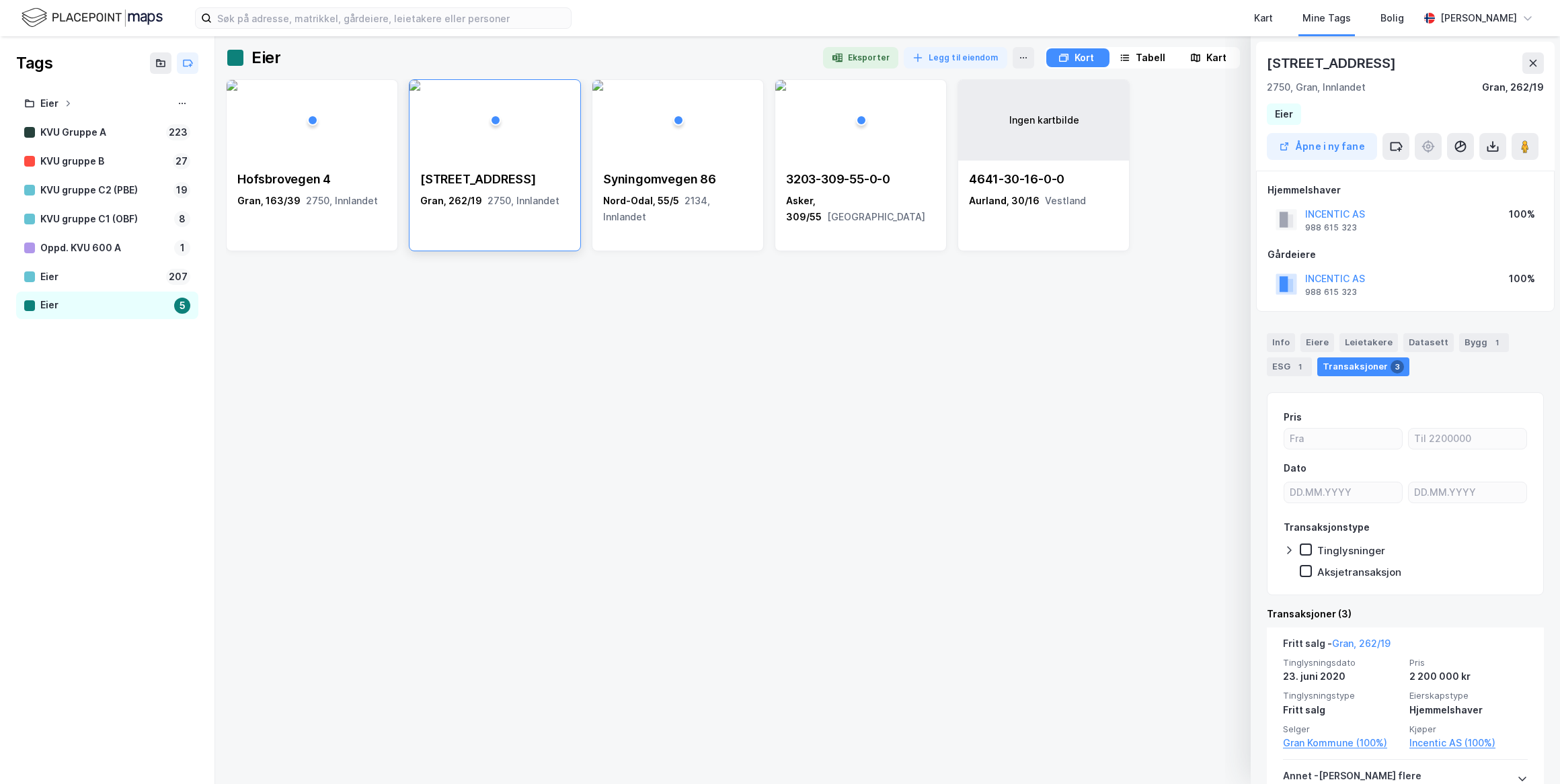
click at [354, 182] on div "Hofsbrovegen 4" at bounding box center [312, 179] width 149 height 16
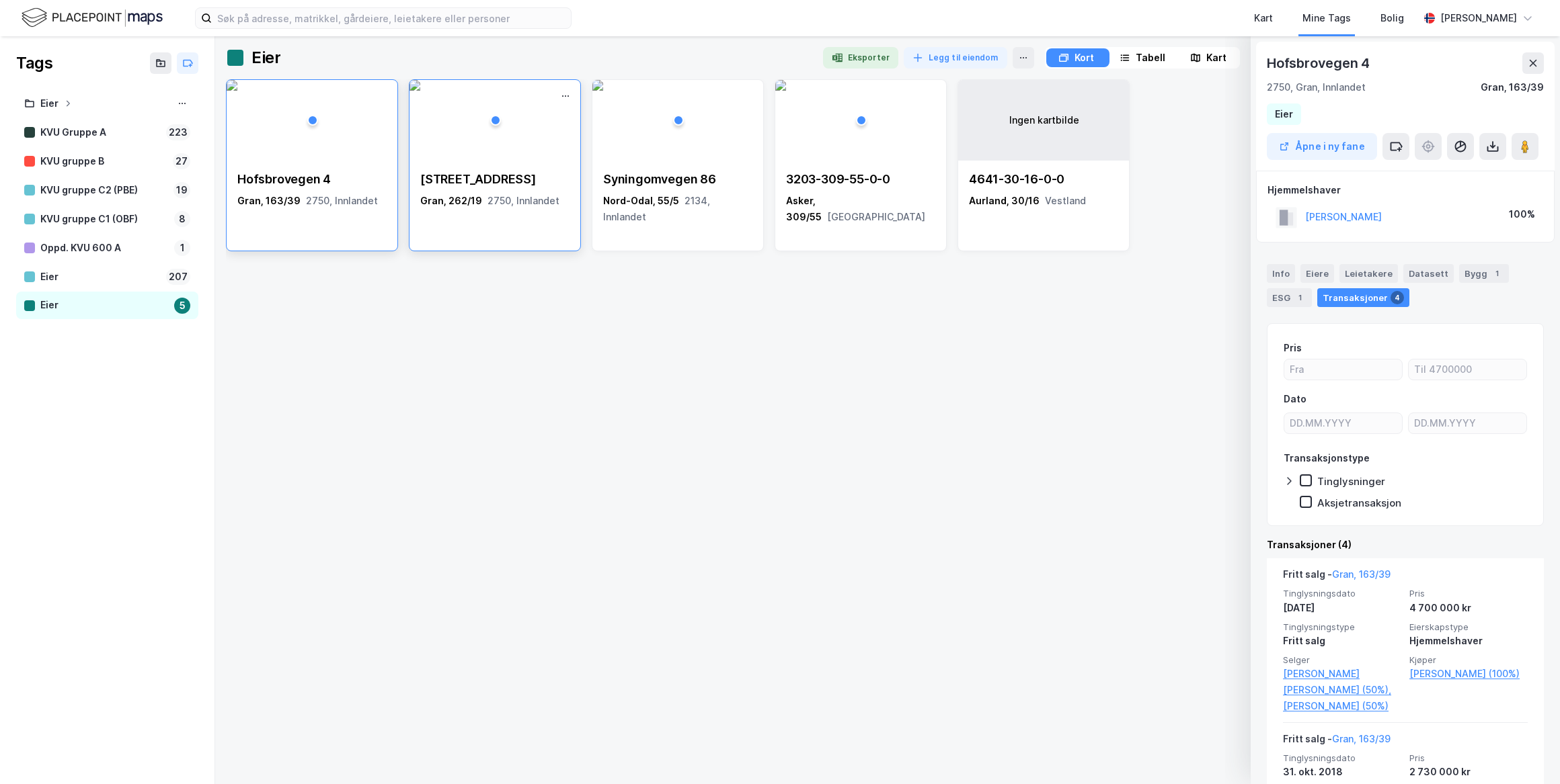
click at [489, 188] on div "[STREET_ADDRESS]" at bounding box center [495, 190] width 149 height 38
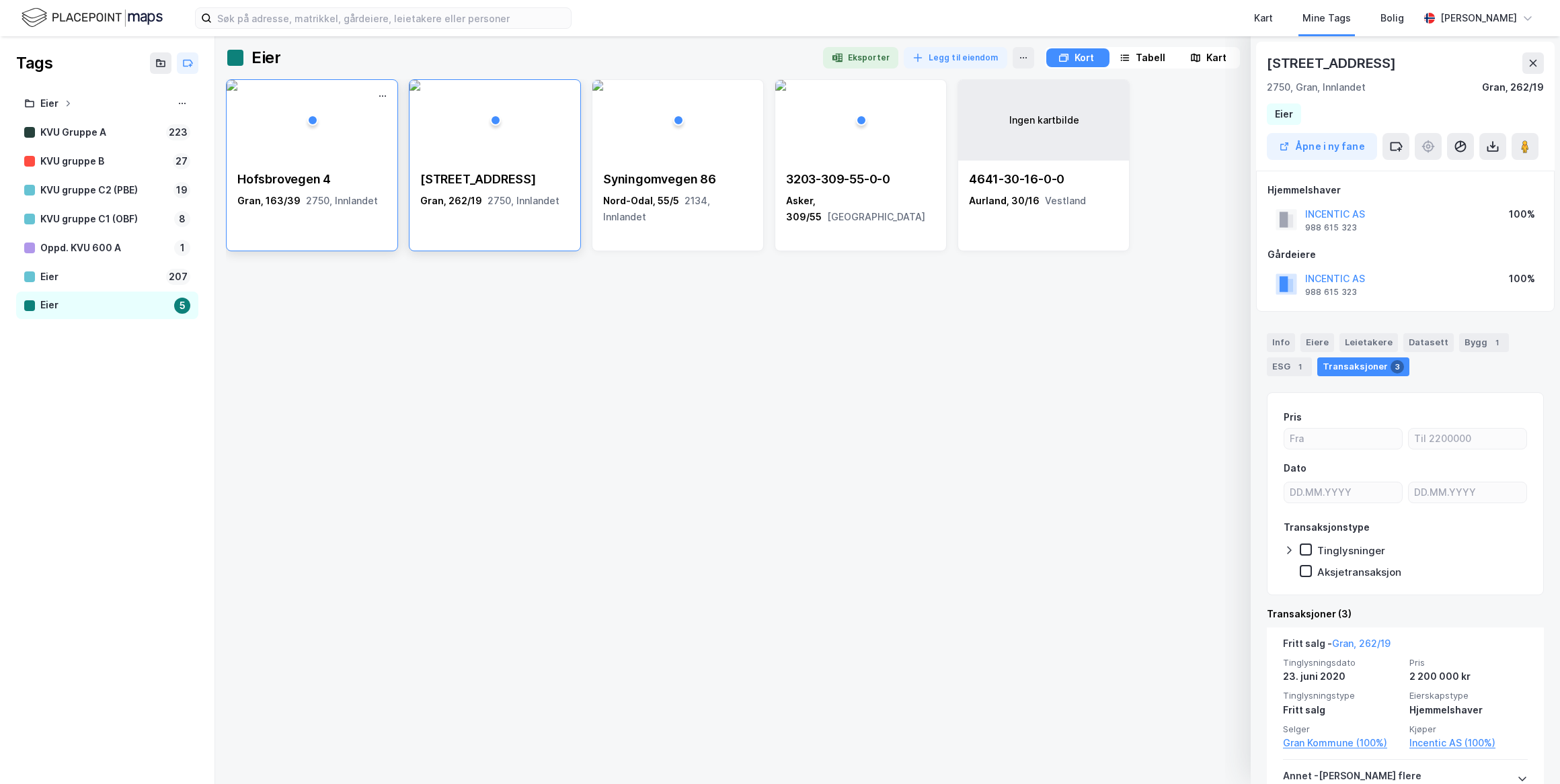
click at [363, 193] on div "[STREET_ADDRESS]" at bounding box center [312, 200] width 149 height 16
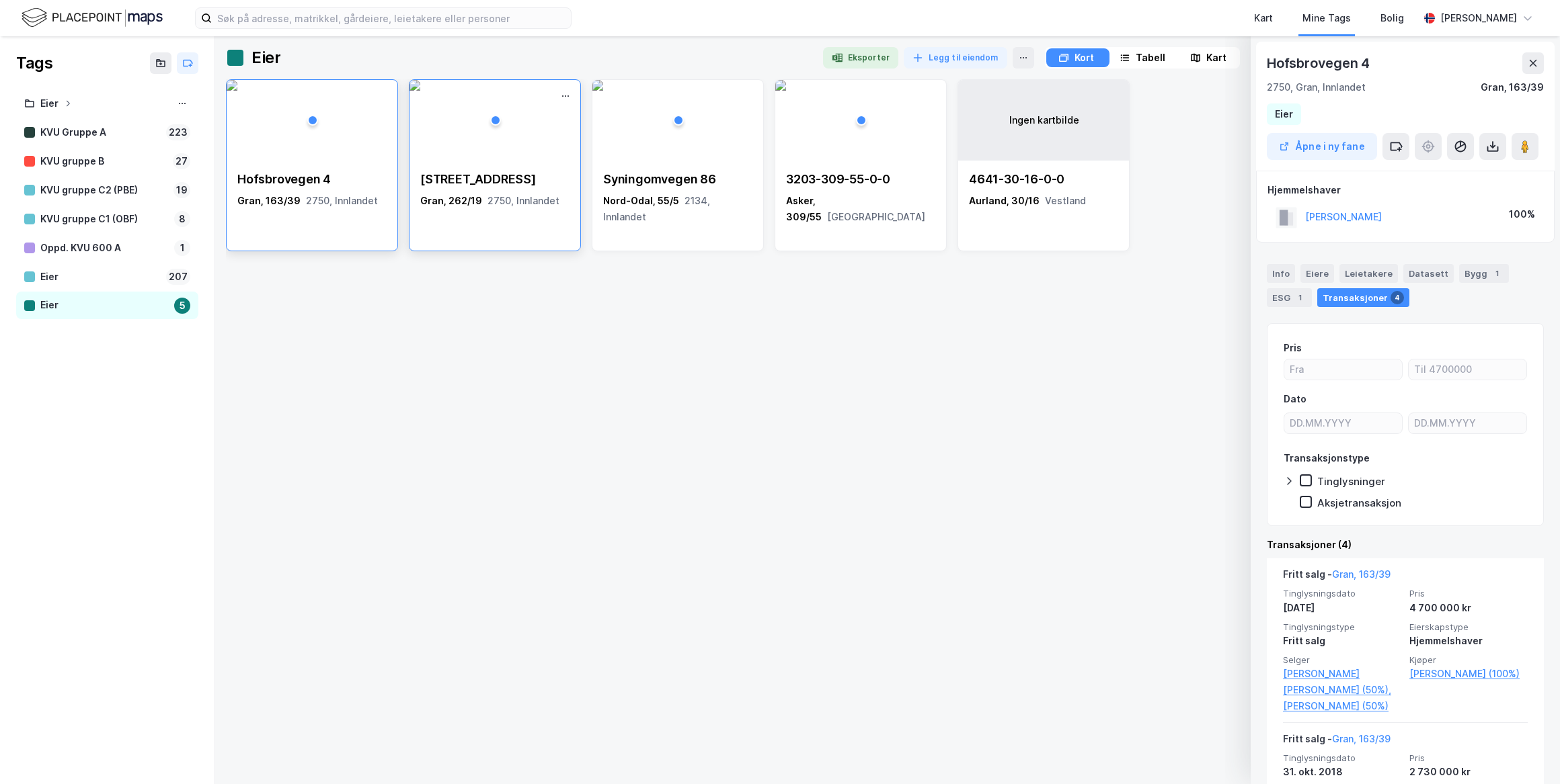
click at [450, 182] on div "[STREET_ADDRESS]" at bounding box center [495, 179] width 149 height 16
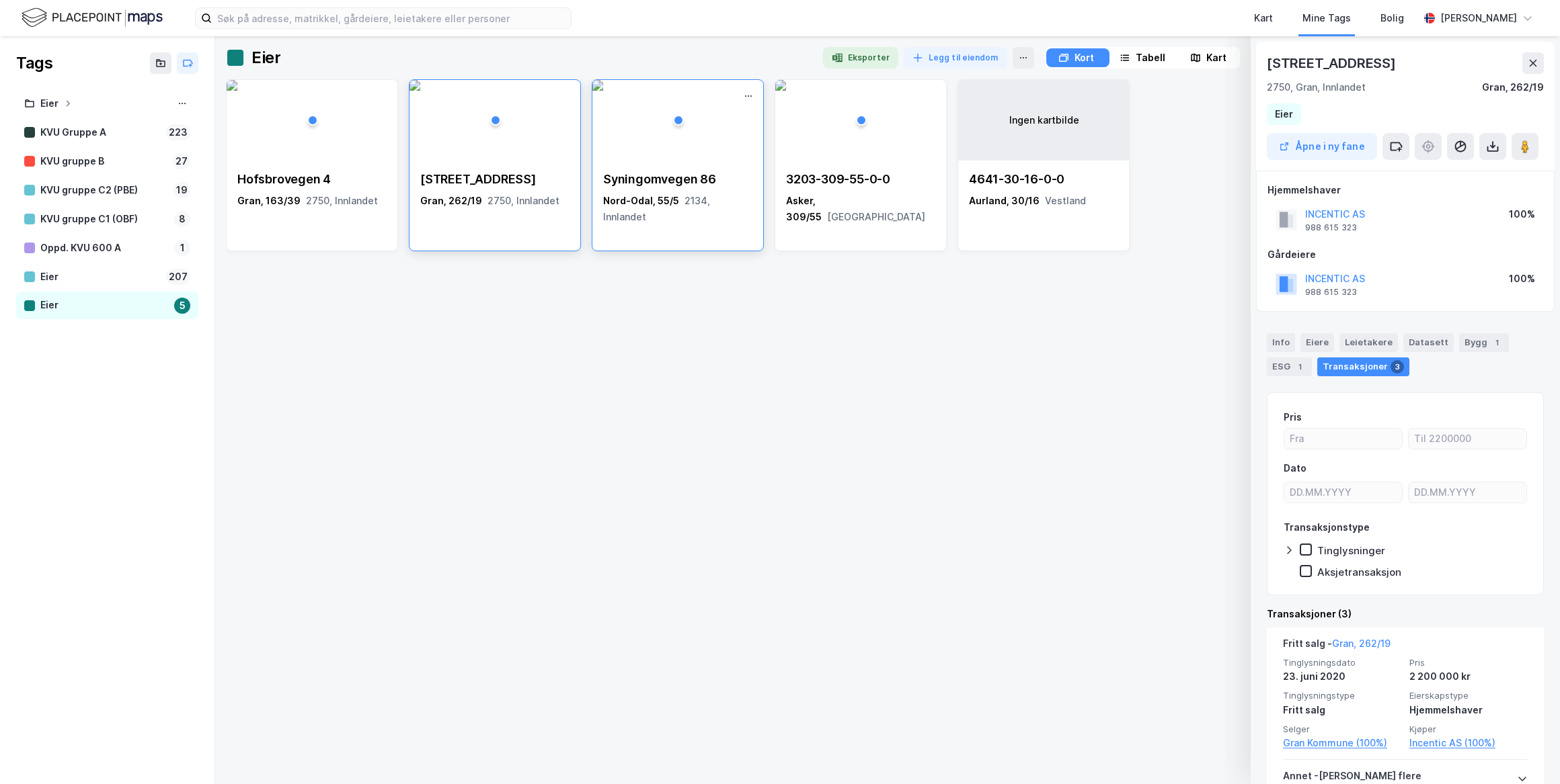
click at [649, 187] on div "Syningomvegen 86" at bounding box center [678, 179] width 149 height 16
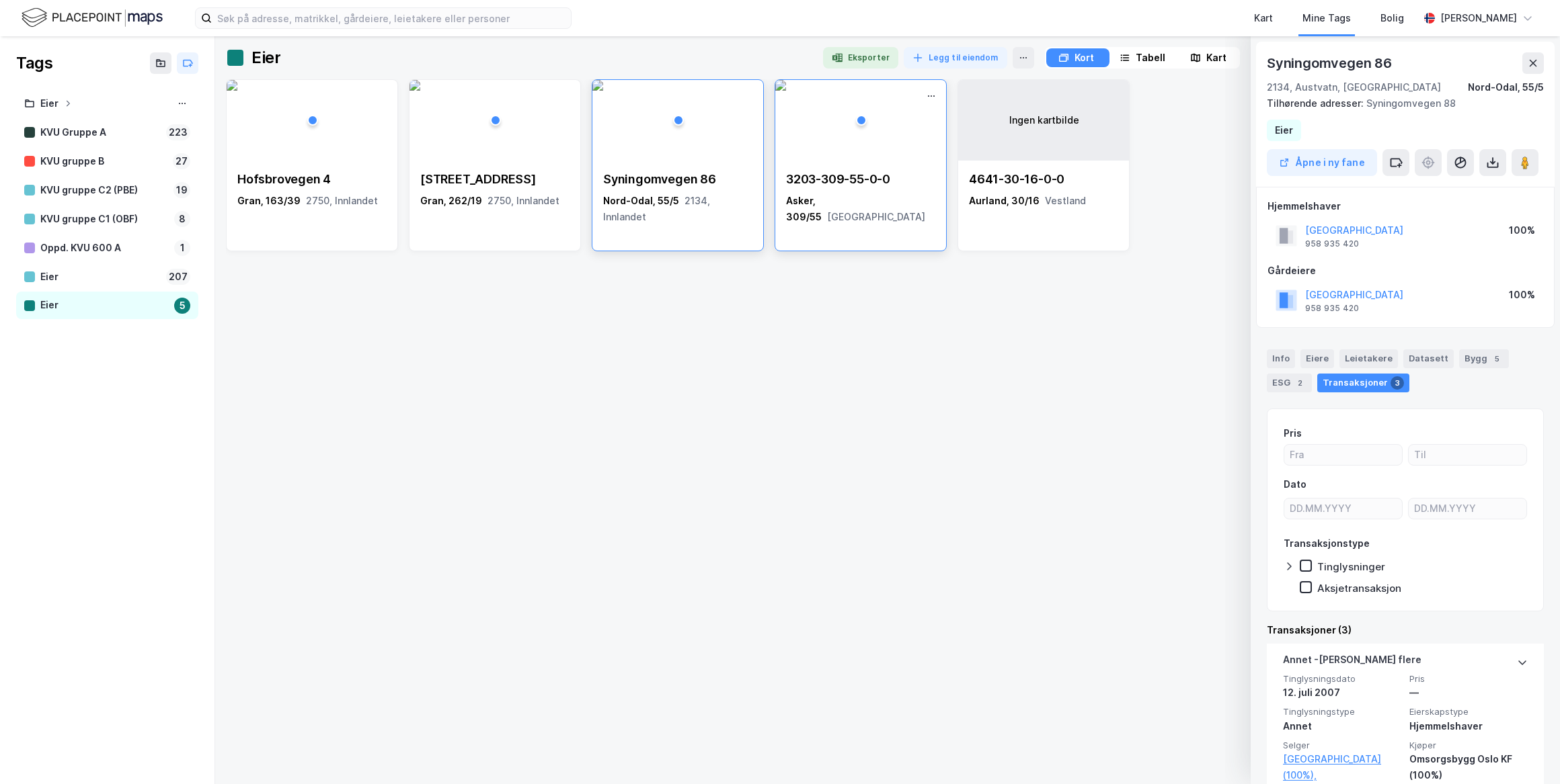
click at [854, 190] on div "3203-309-55-0-0 Asker, 309/55 [GEOGRAPHIC_DATA]" at bounding box center [861, 198] width 149 height 54
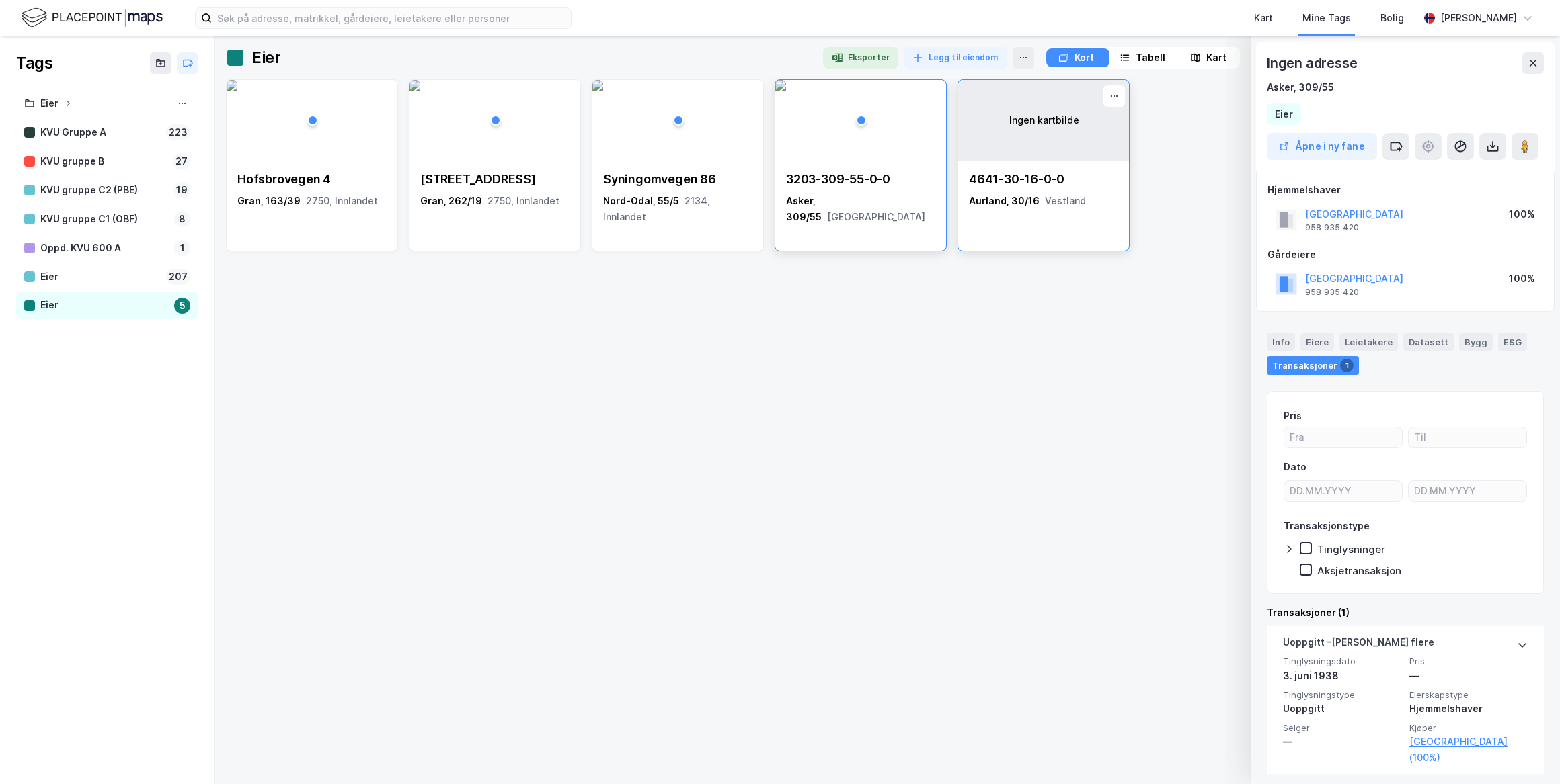
click at [1008, 195] on div "Aurland, 30/16 Vestland" at bounding box center [1043, 200] width 149 height 16
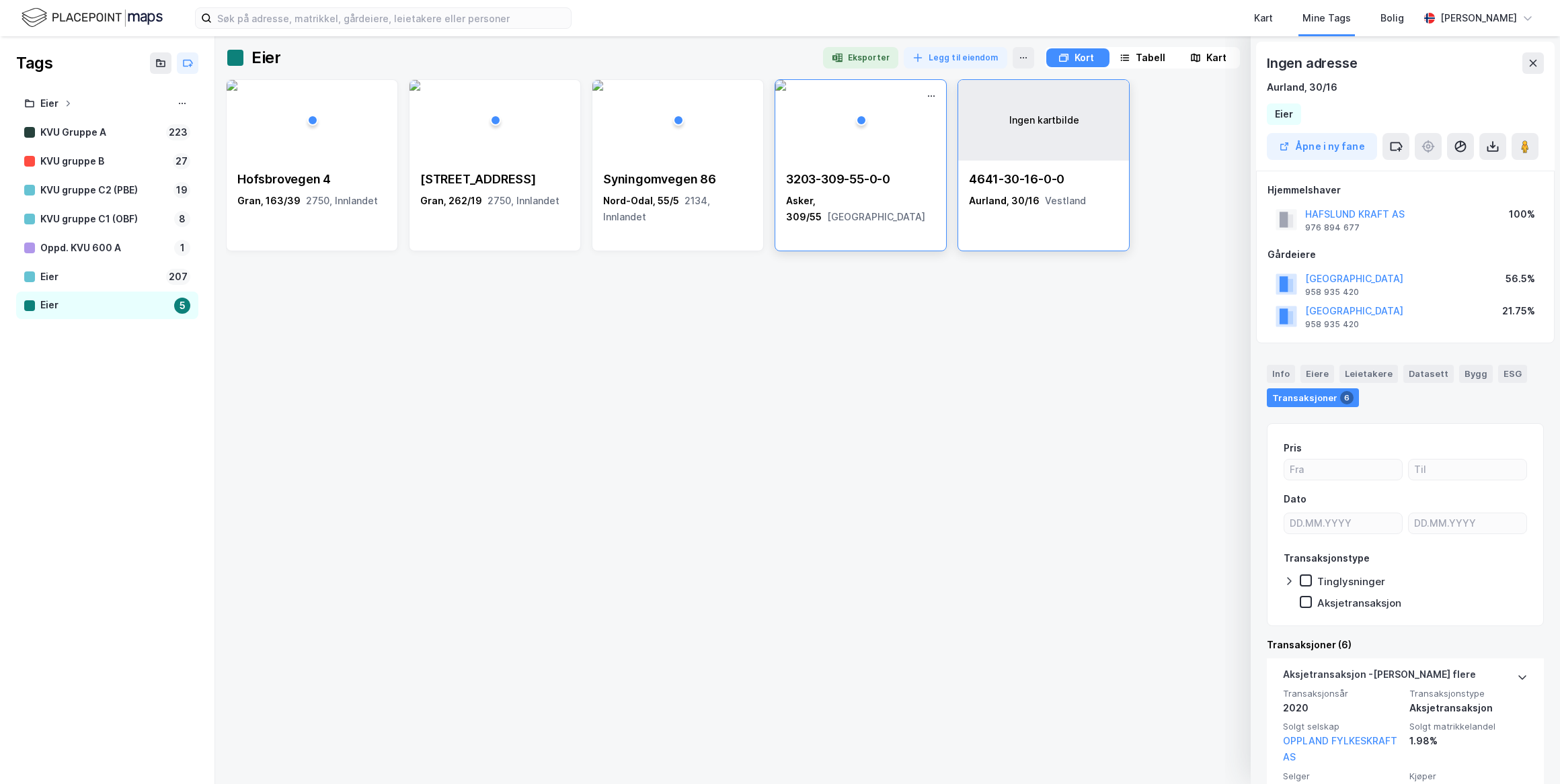
click at [844, 206] on div "Asker, 309/55 [GEOGRAPHIC_DATA]" at bounding box center [861, 209] width 149 height 33
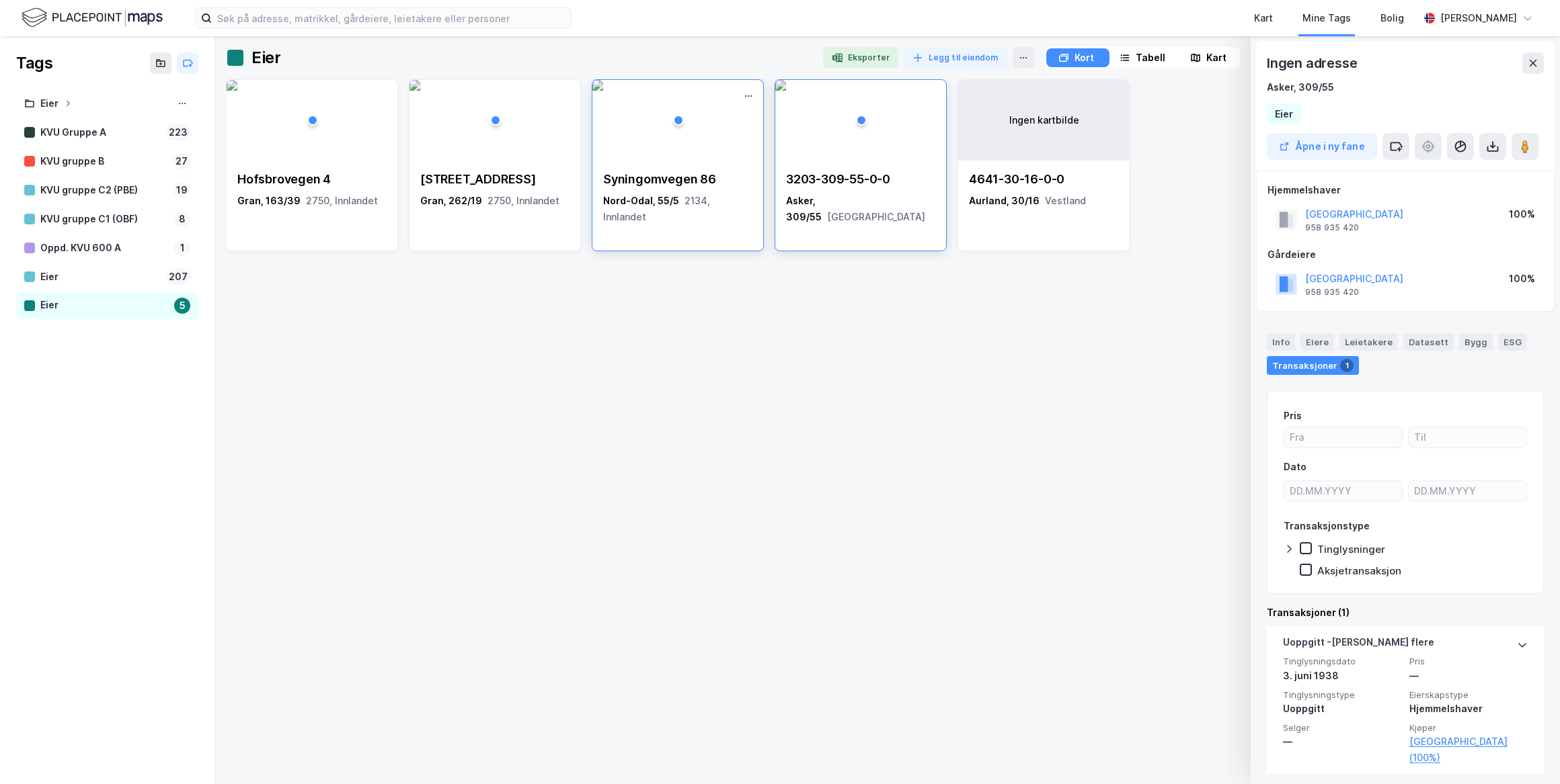
click at [655, 177] on div "Syningomvegen 86" at bounding box center [678, 179] width 149 height 16
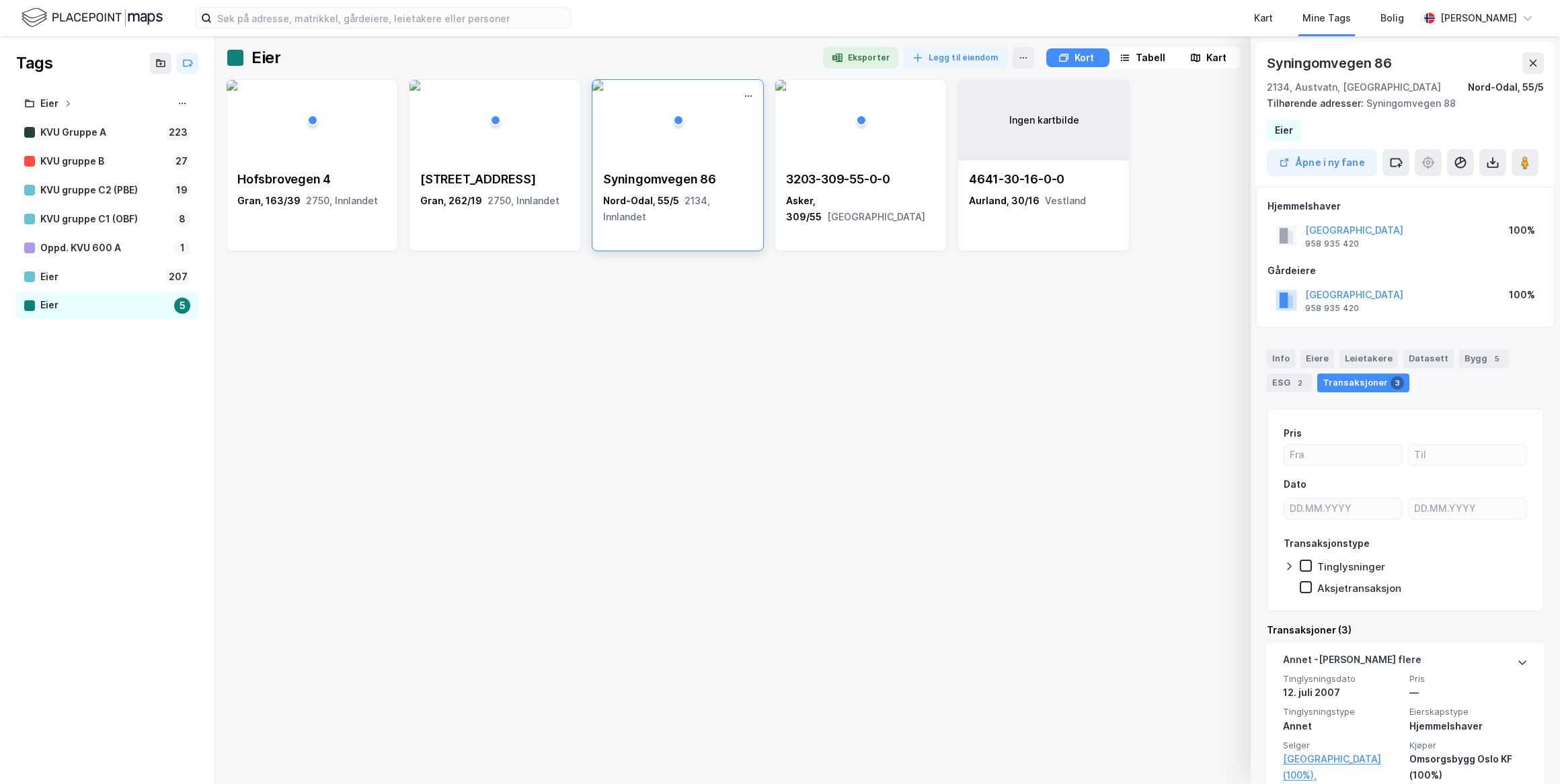
click at [603, 91] on img at bounding box center [597, 85] width 11 height 11
click at [1305, 179] on div "Syningomvegen [STREET_ADDRESS], Innlandet Nord-[GEOGRAPHIC_DATA], 55/5 Tilhøren…" at bounding box center [1405, 114] width 298 height 145
click at [1305, 164] on button "Åpne i ny fane" at bounding box center [1322, 162] width 111 height 27
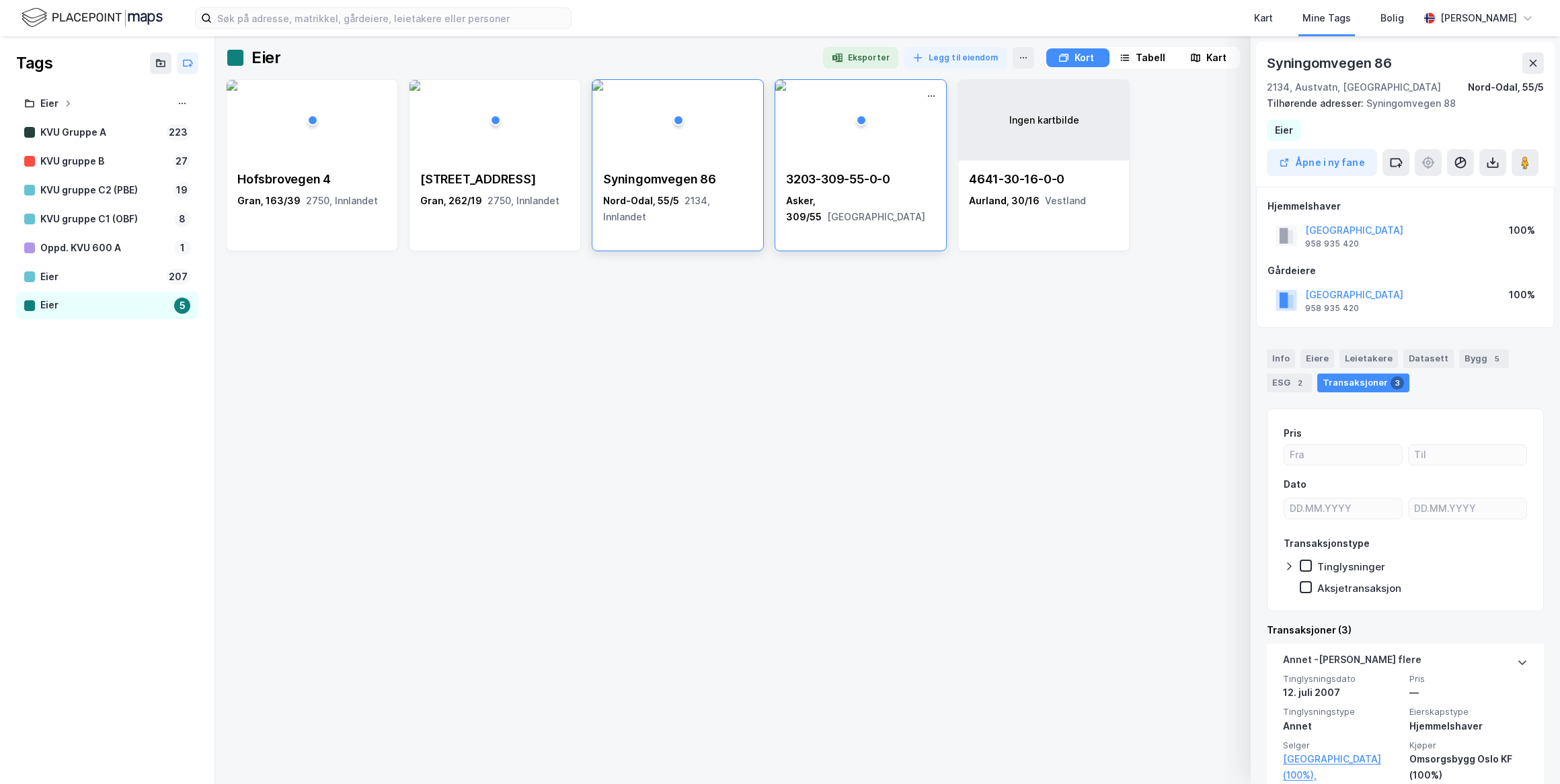
click at [829, 181] on div "3203-309-55-0-0" at bounding box center [861, 179] width 149 height 16
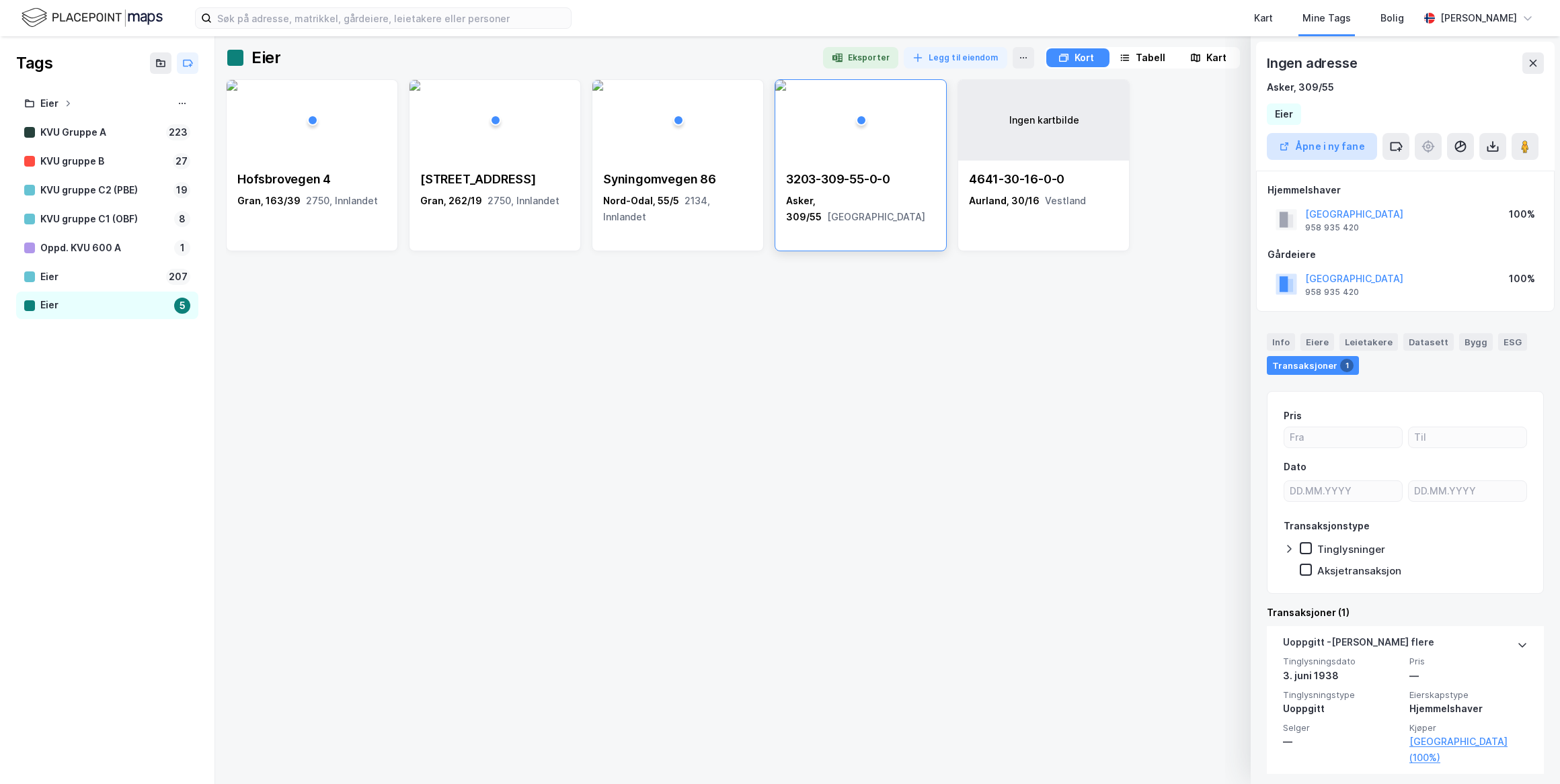
click at [1311, 151] on button "Åpne i ny fane" at bounding box center [1322, 146] width 111 height 27
drag, startPoint x: 1534, startPoint y: 61, endPoint x: 1535, endPoint y: 52, distance: 9.1
click at [1534, 62] on icon at bounding box center [1533, 63] width 11 height 11
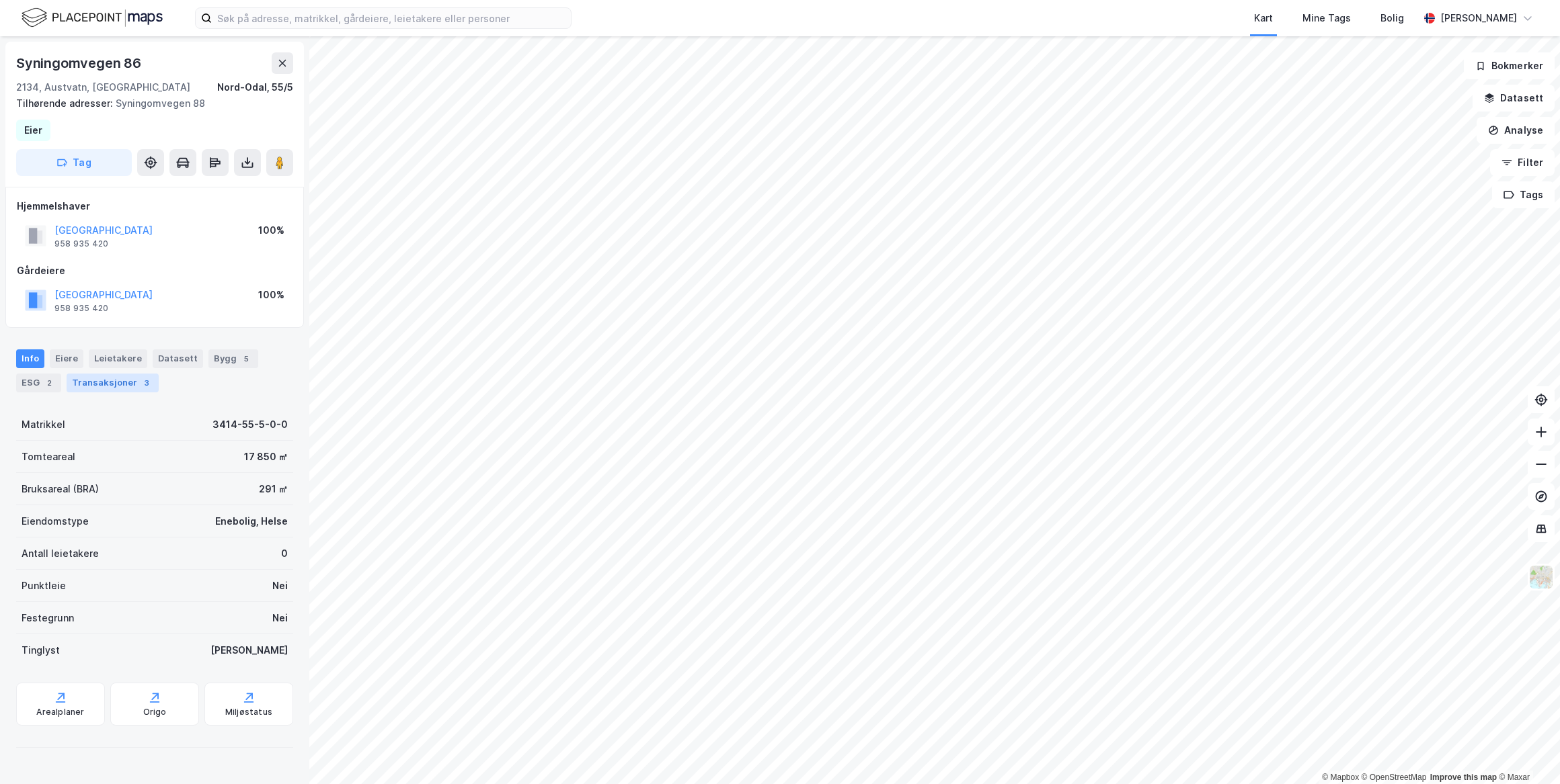
click at [133, 381] on div "Transaksjoner 3" at bounding box center [112, 383] width 92 height 19
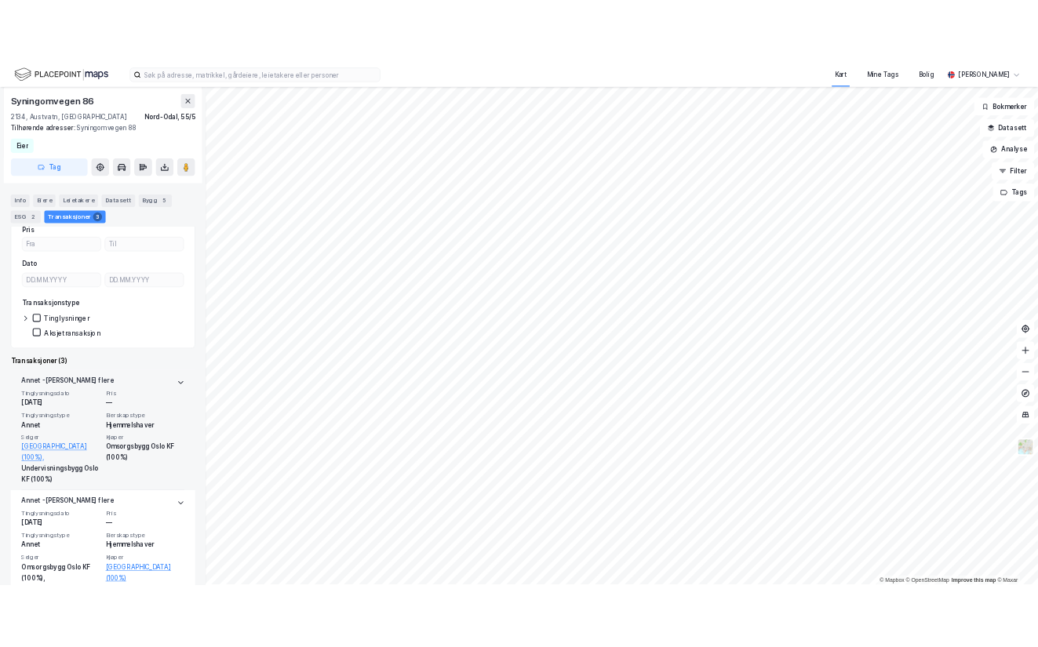
scroll to position [285, 0]
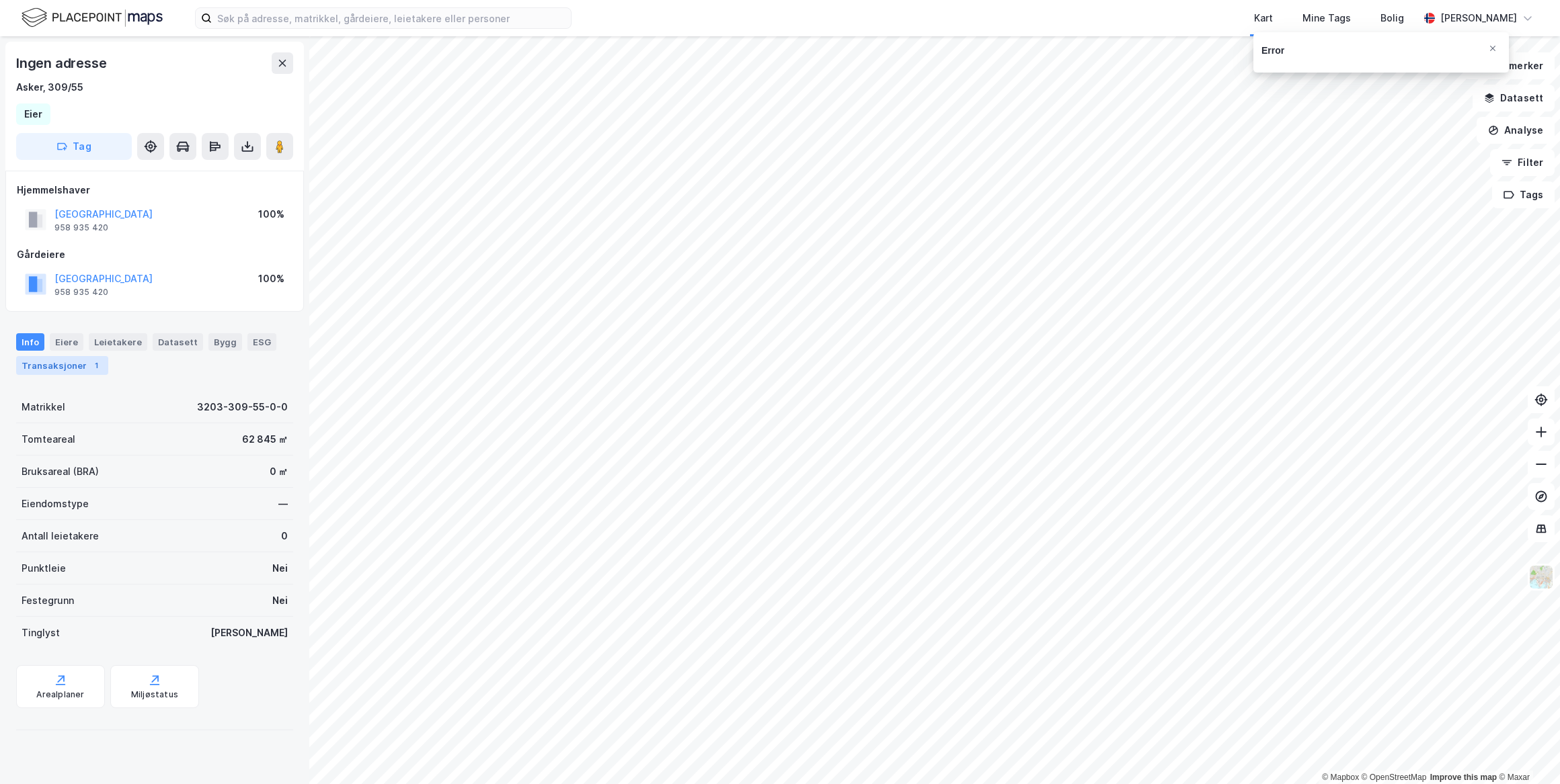
click at [77, 361] on div "Transaksjoner 1" at bounding box center [62, 366] width 92 height 19
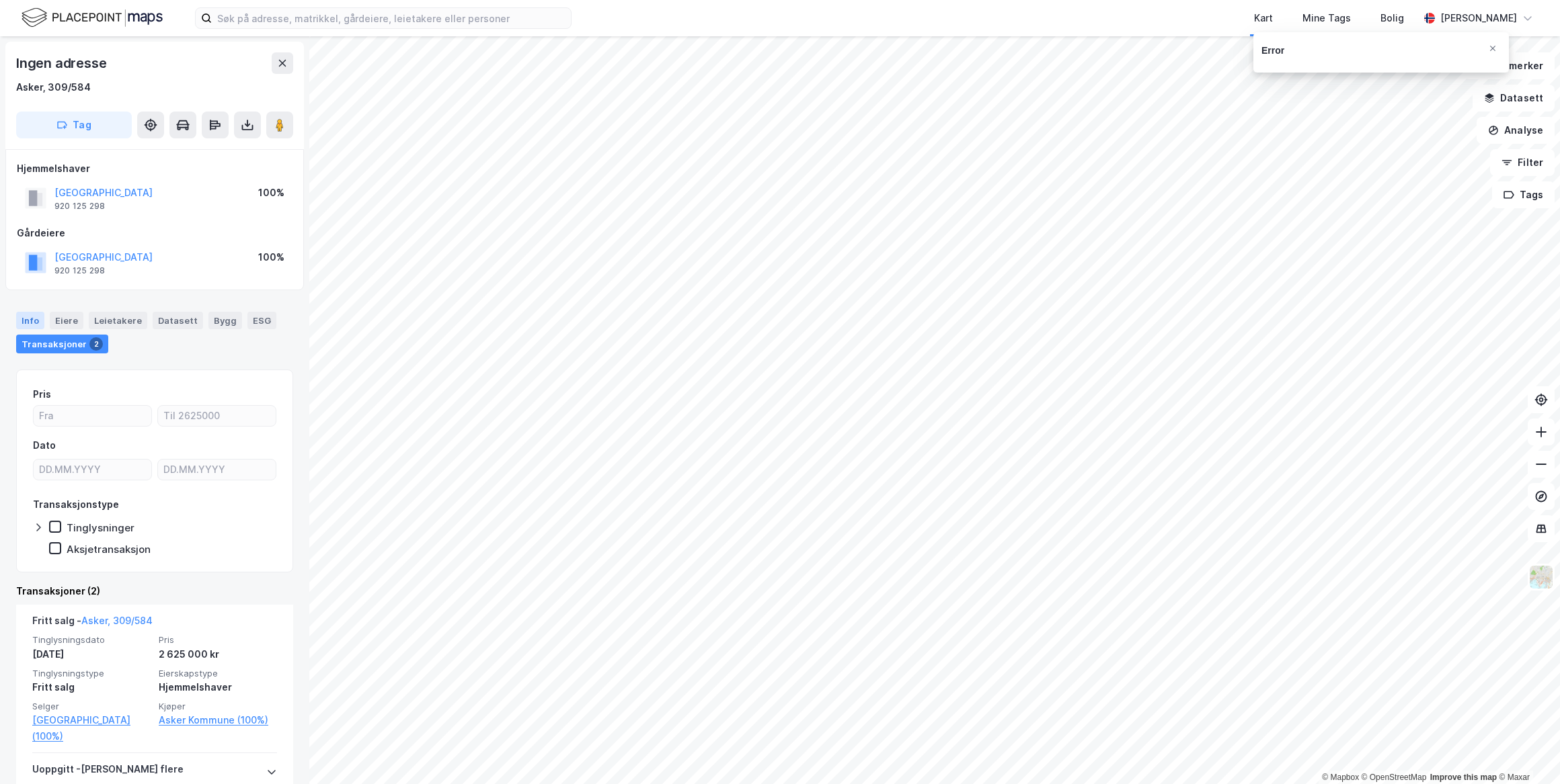
click at [31, 320] on div "Info" at bounding box center [30, 320] width 28 height 17
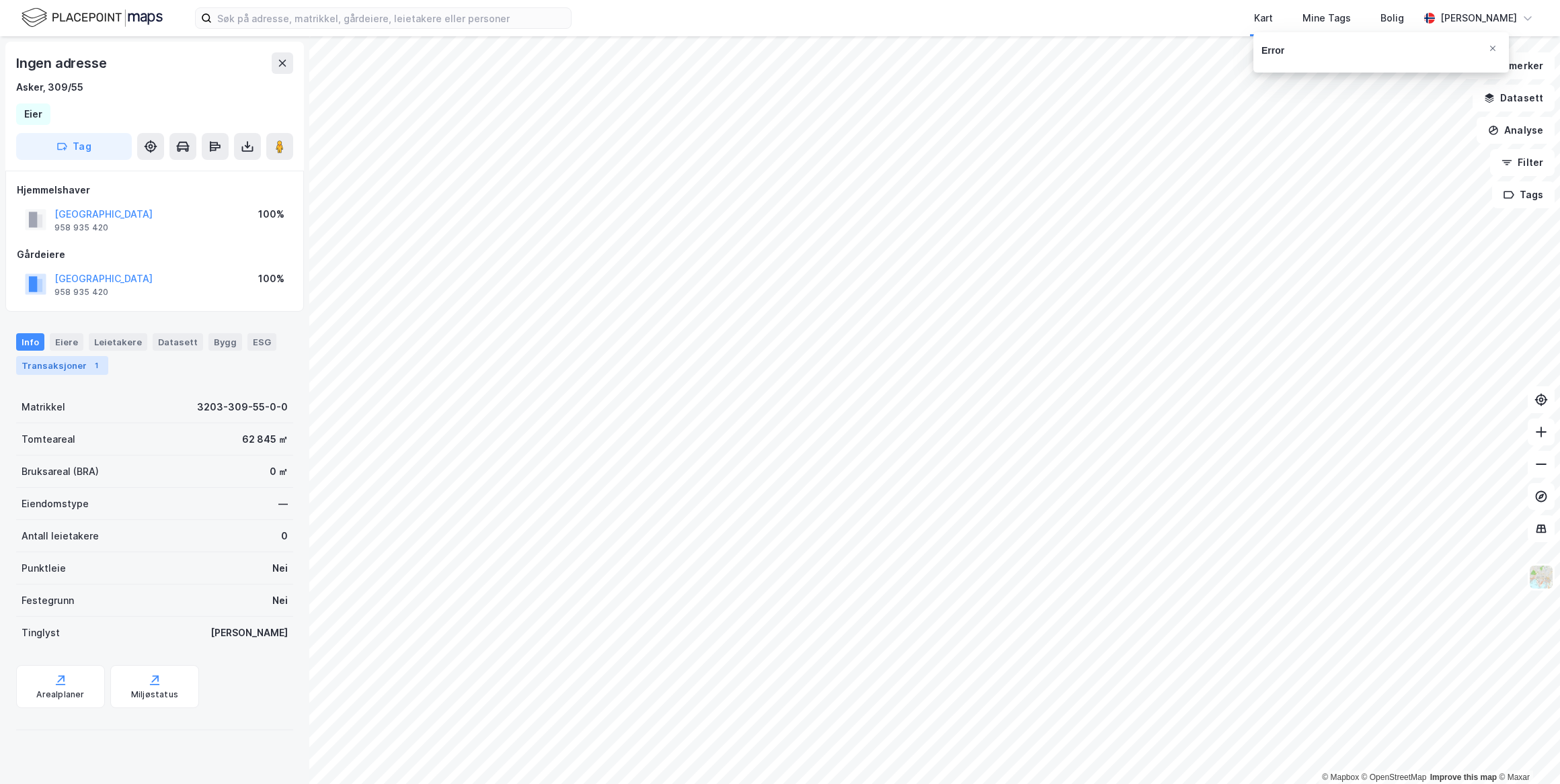
click at [89, 363] on div "1" at bounding box center [96, 366] width 14 height 14
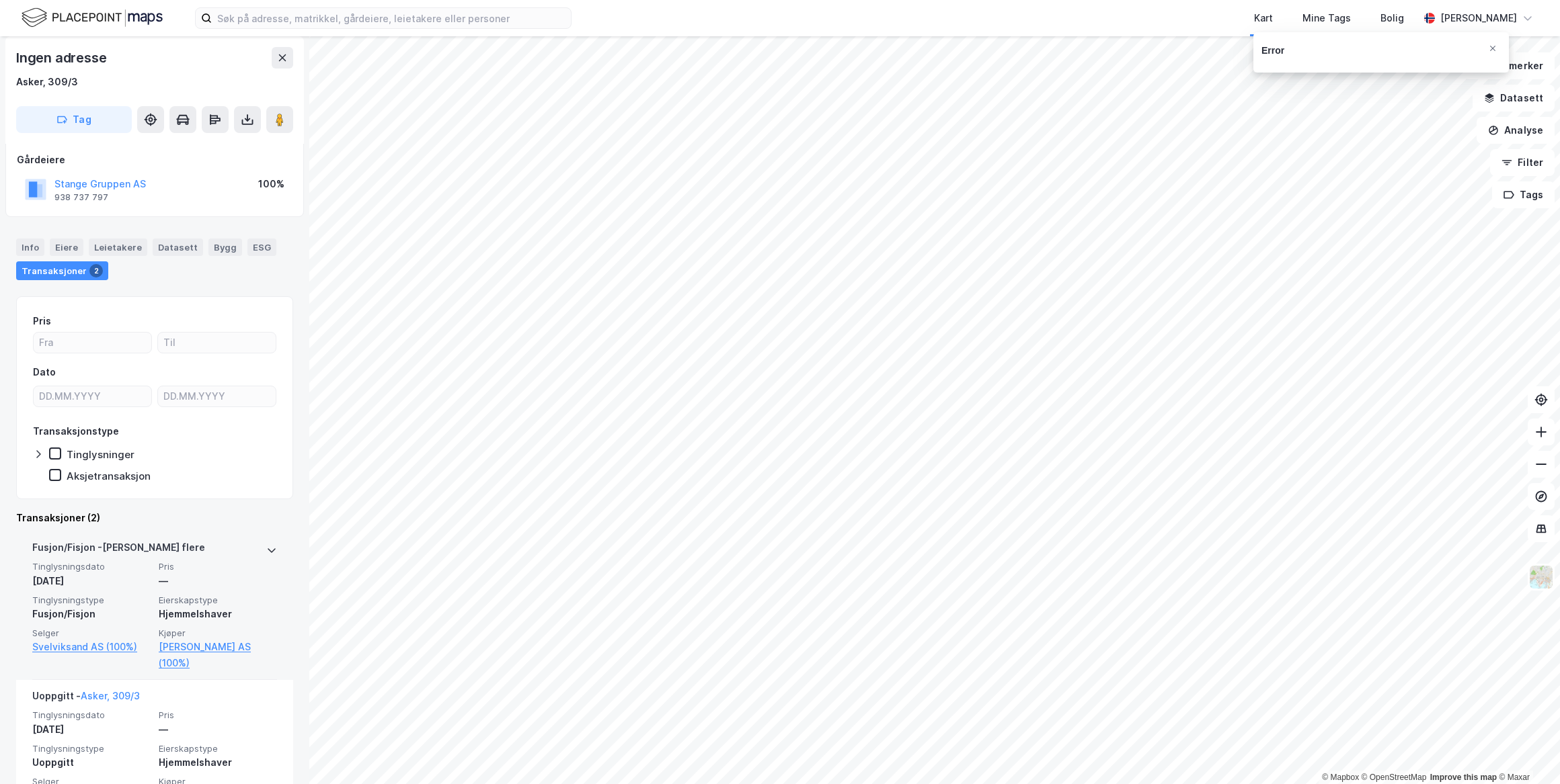
scroll to position [100, 0]
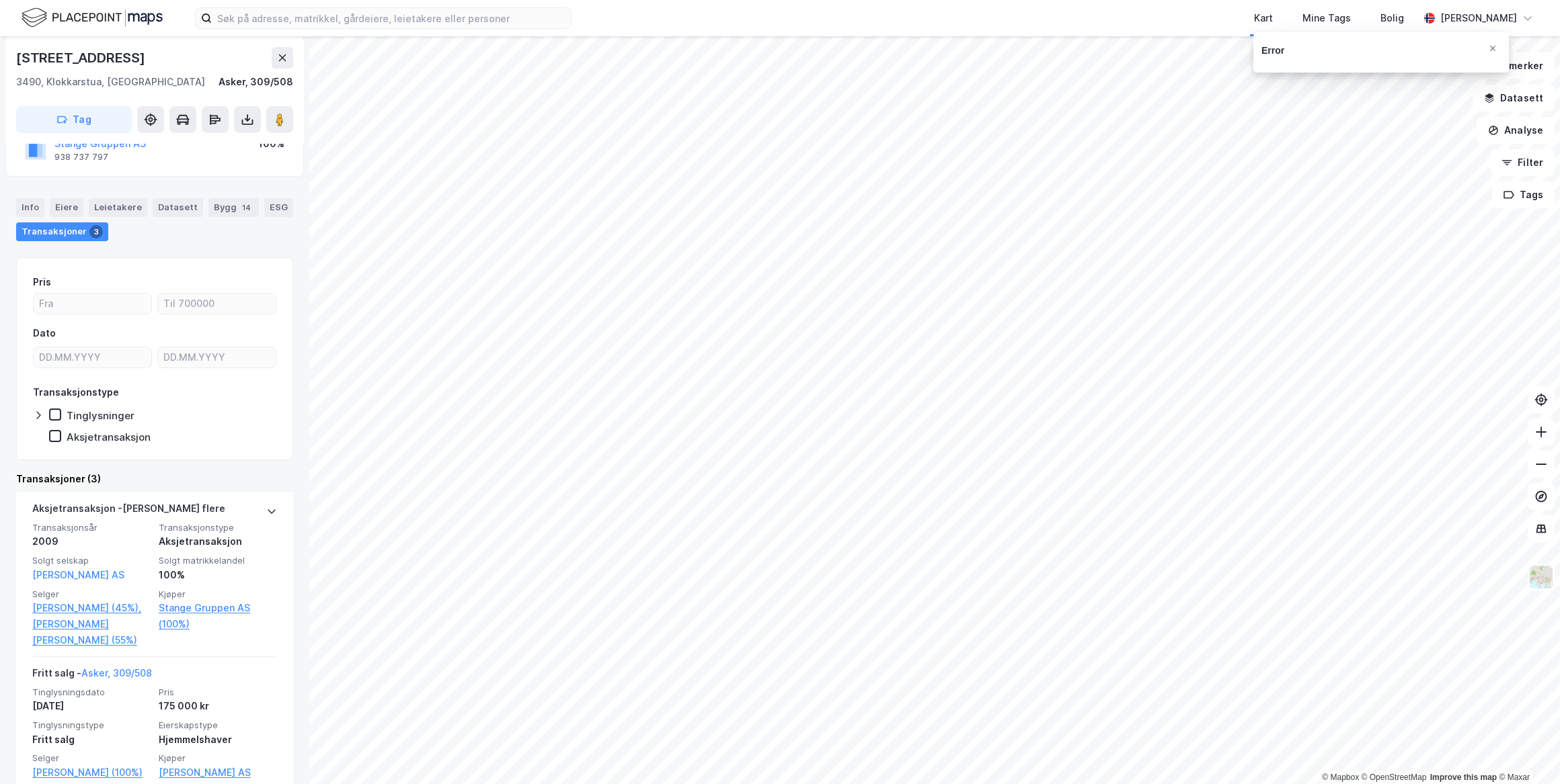
scroll to position [266, 0]
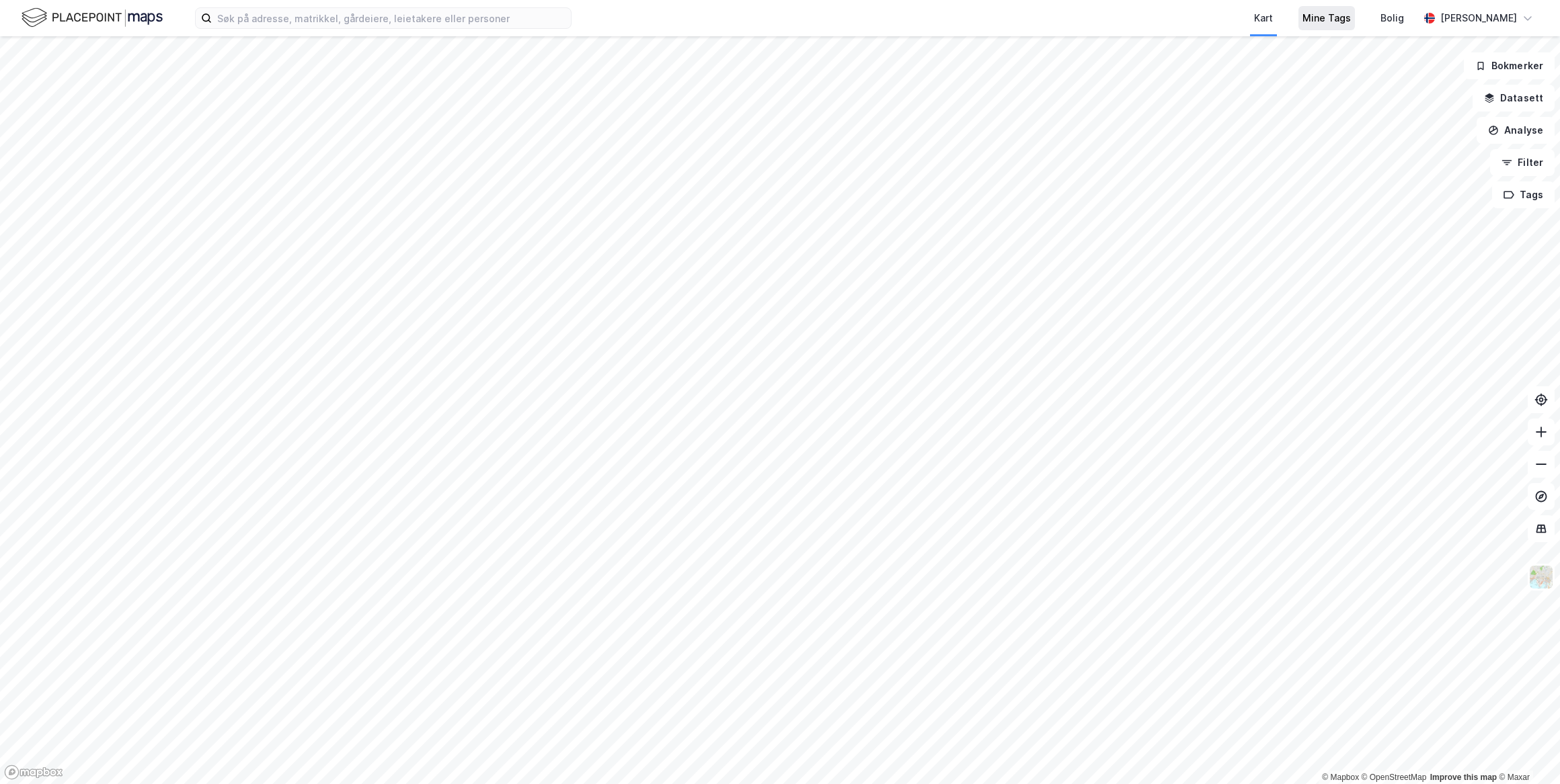
click at [889, 27] on div "Mine Tags" at bounding box center [1326, 18] width 57 height 24
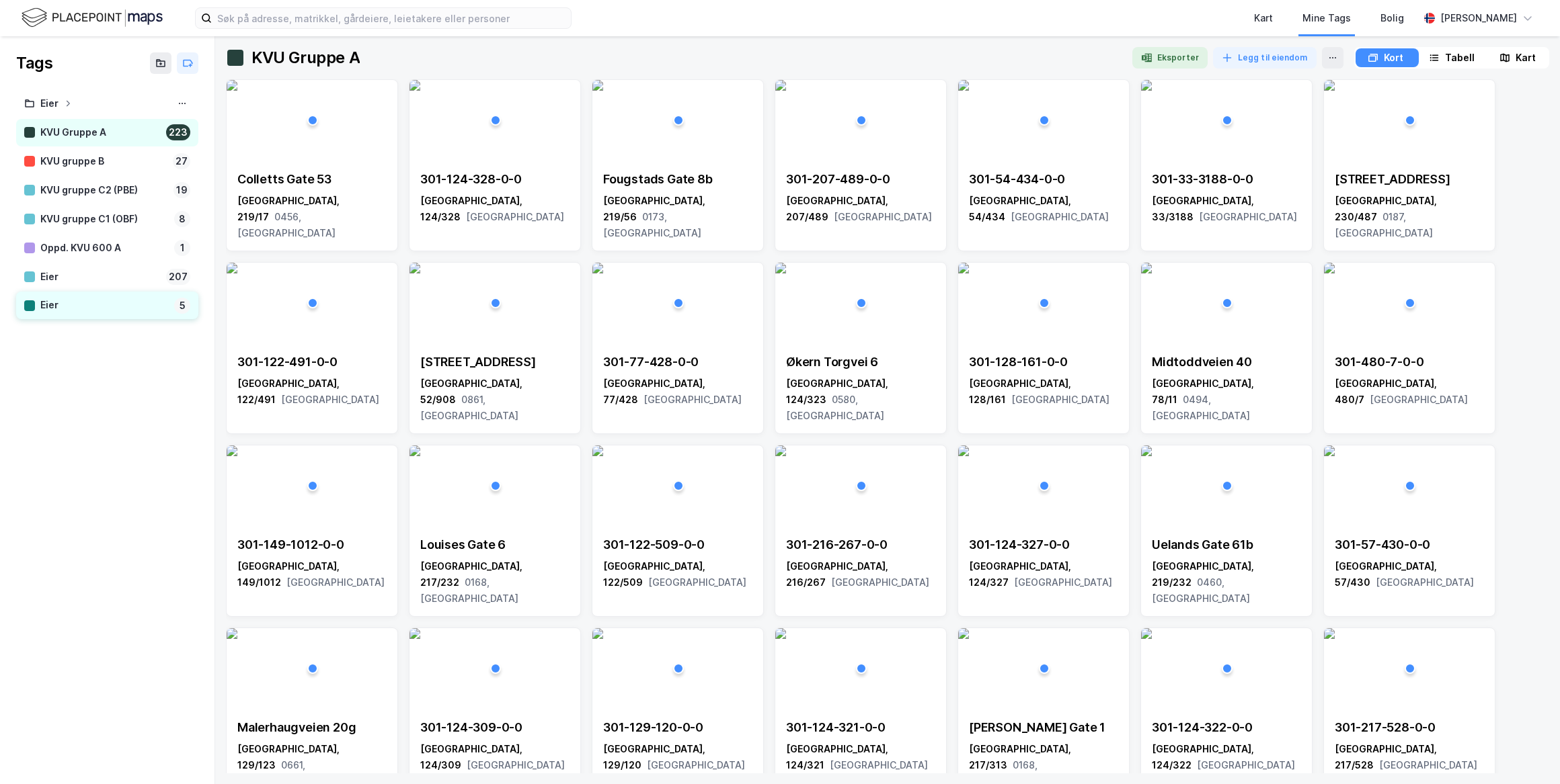
click at [129, 308] on div "Eier" at bounding box center [105, 306] width 129 height 17
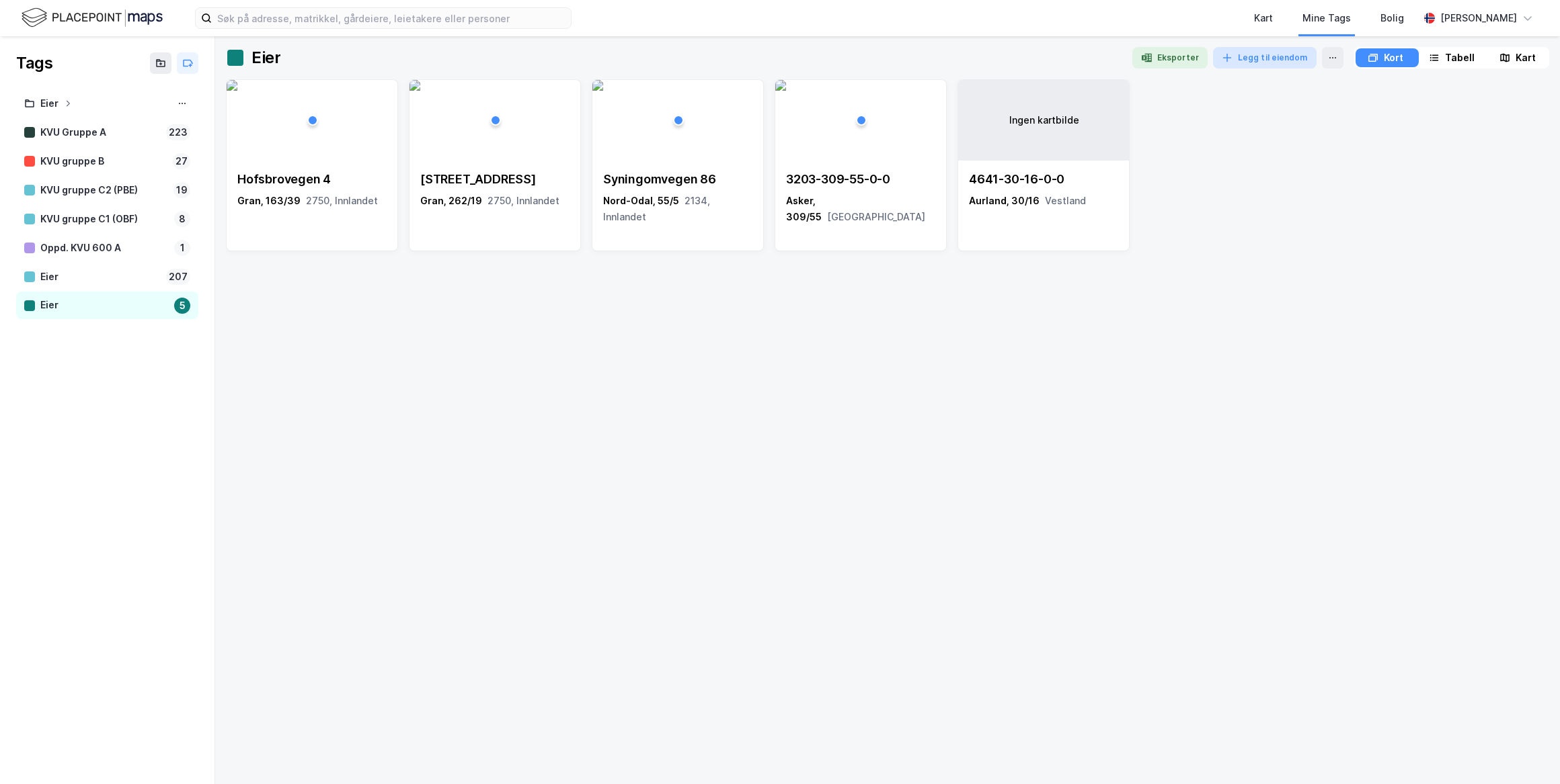
click at [889, 59] on button "Legg til eiendom" at bounding box center [1264, 57] width 104 height 21
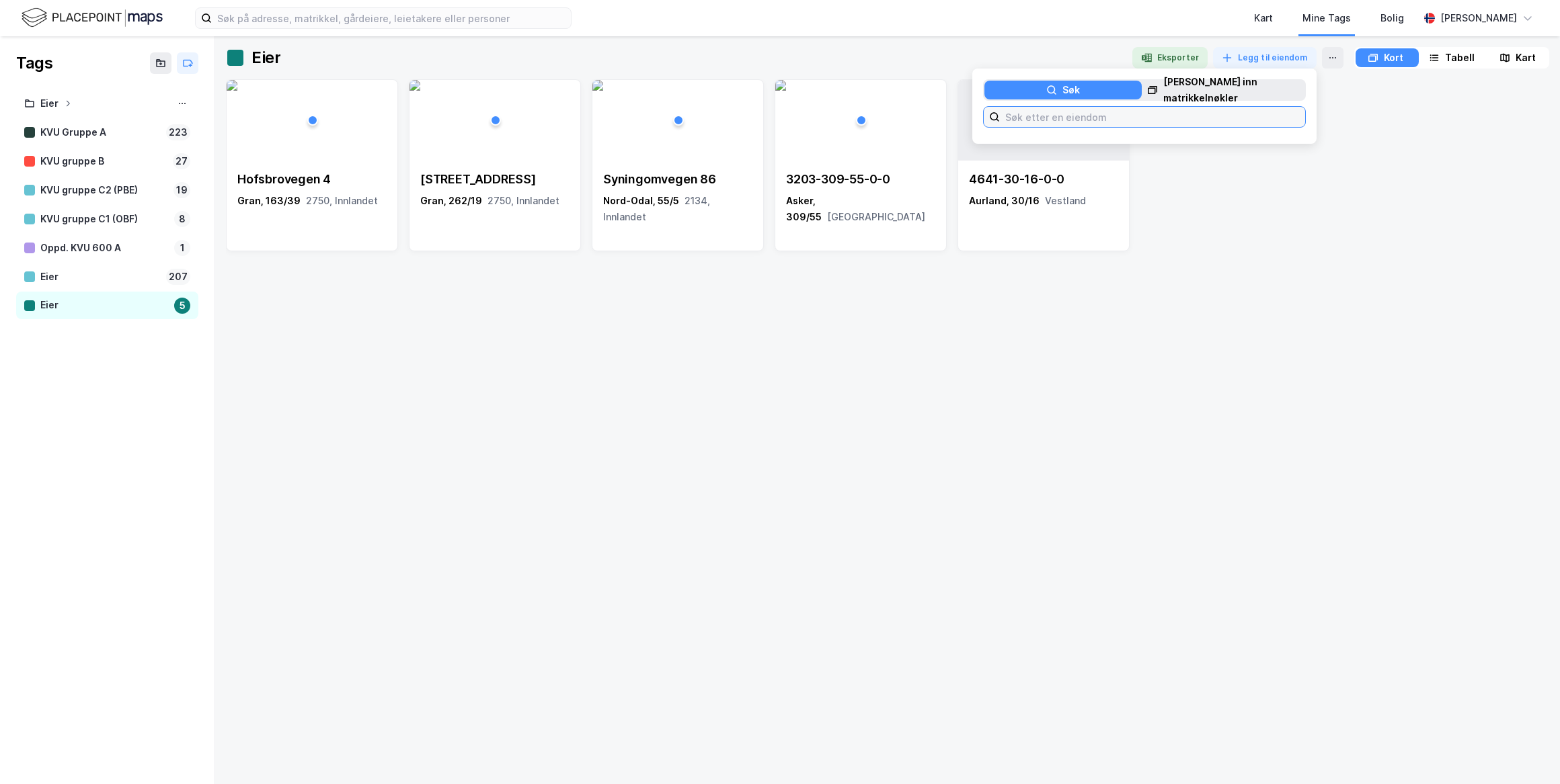
click at [889, 113] on input at bounding box center [1152, 117] width 305 height 21
paste input "3103-1/3306/0/0 3103-1/3313/0/0 3103-1/3546/0/0 3103-164/153/0/0 3305-1/57/0/0 …"
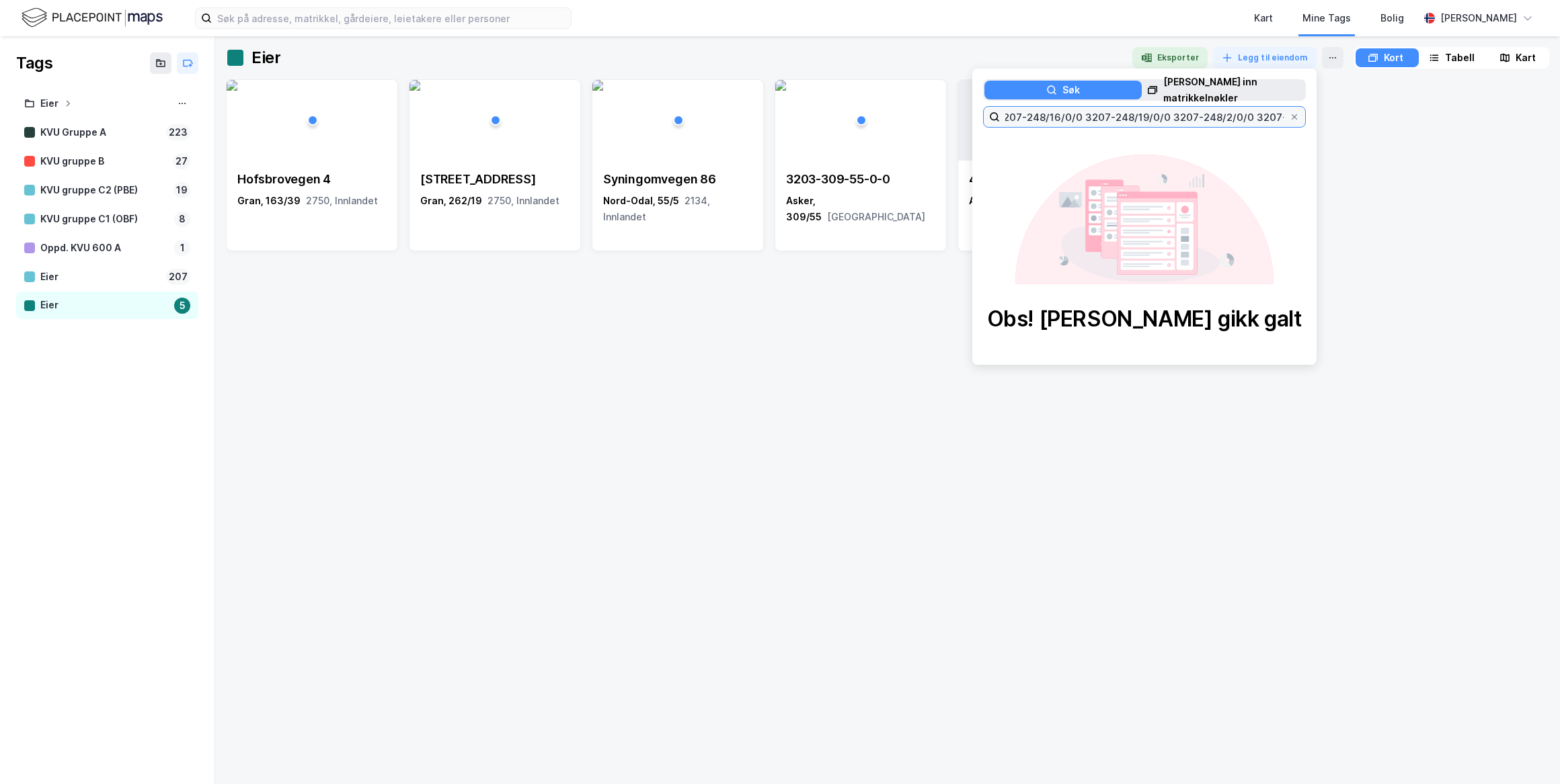
type input "3103-1/3306/0/0 3103-1/3313/0/0 3103-1/3546/0/0 3103-164/153/0/0 3305-1/57/0/0 …"
click at [889, 96] on div "[PERSON_NAME] inn matrikkelnøkler" at bounding box center [1233, 90] width 141 height 33
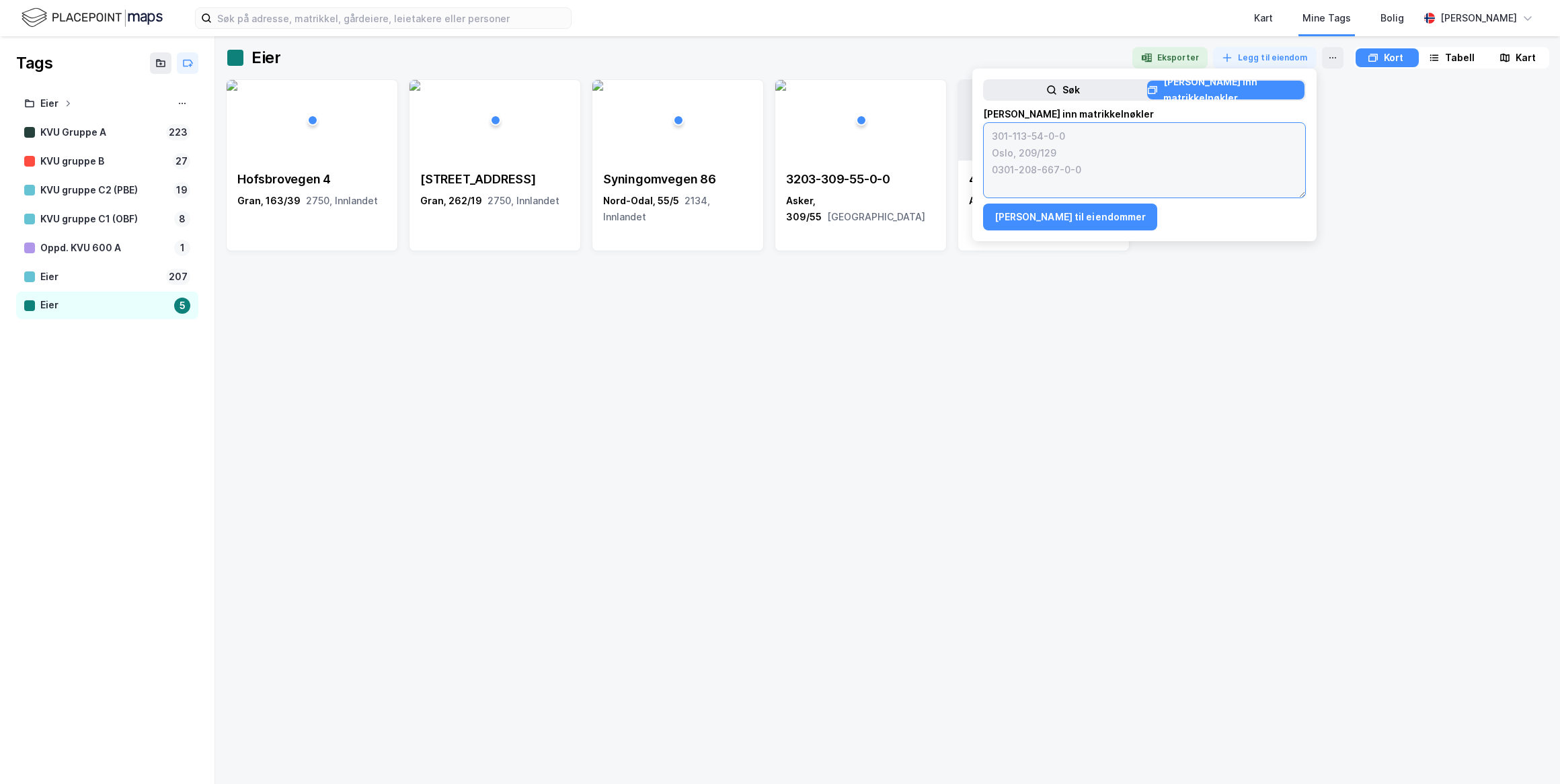
click at [889, 141] on textarea at bounding box center [1143, 160] width 321 height 75
paste textarea "3103-1/3306/0/0 3103-1/3313/0/0 3103-1/3546/0/0 3103-164/153/0/0 3305-1/57/0/0 …"
type textarea "3103-1/3306/0/0 3103-1/3313/0/0 3103-1/3546/0/0 3103-164/153/0/0 3305-1/57/0/0 …"
click at [889, 215] on button "[PERSON_NAME] til eiendommer" at bounding box center [1071, 217] width 175 height 27
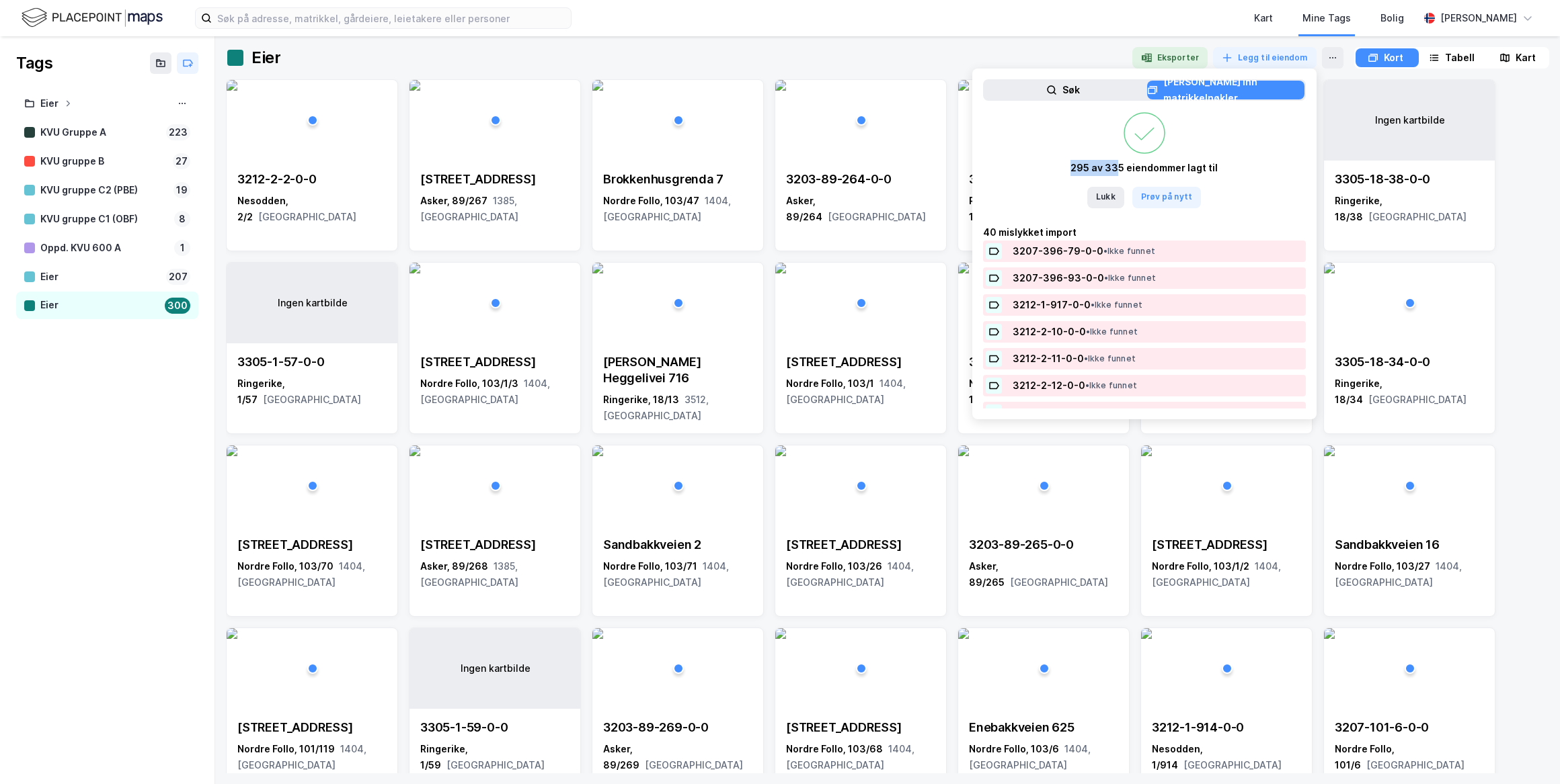
drag, startPoint x: 1066, startPoint y: 167, endPoint x: 1112, endPoint y: 168, distance: 46.0
click at [889, 168] on div "295 av 335 eiendommer lagt til" at bounding box center [1144, 168] width 147 height 16
drag, startPoint x: 1112, startPoint y: 168, endPoint x: 1080, endPoint y: 193, distance: 40.6
click at [889, 193] on div "Lukk Prøv på nytt" at bounding box center [1144, 197] width 147 height 21
click at [889, 48] on div at bounding box center [716, 57] width 810 height 21
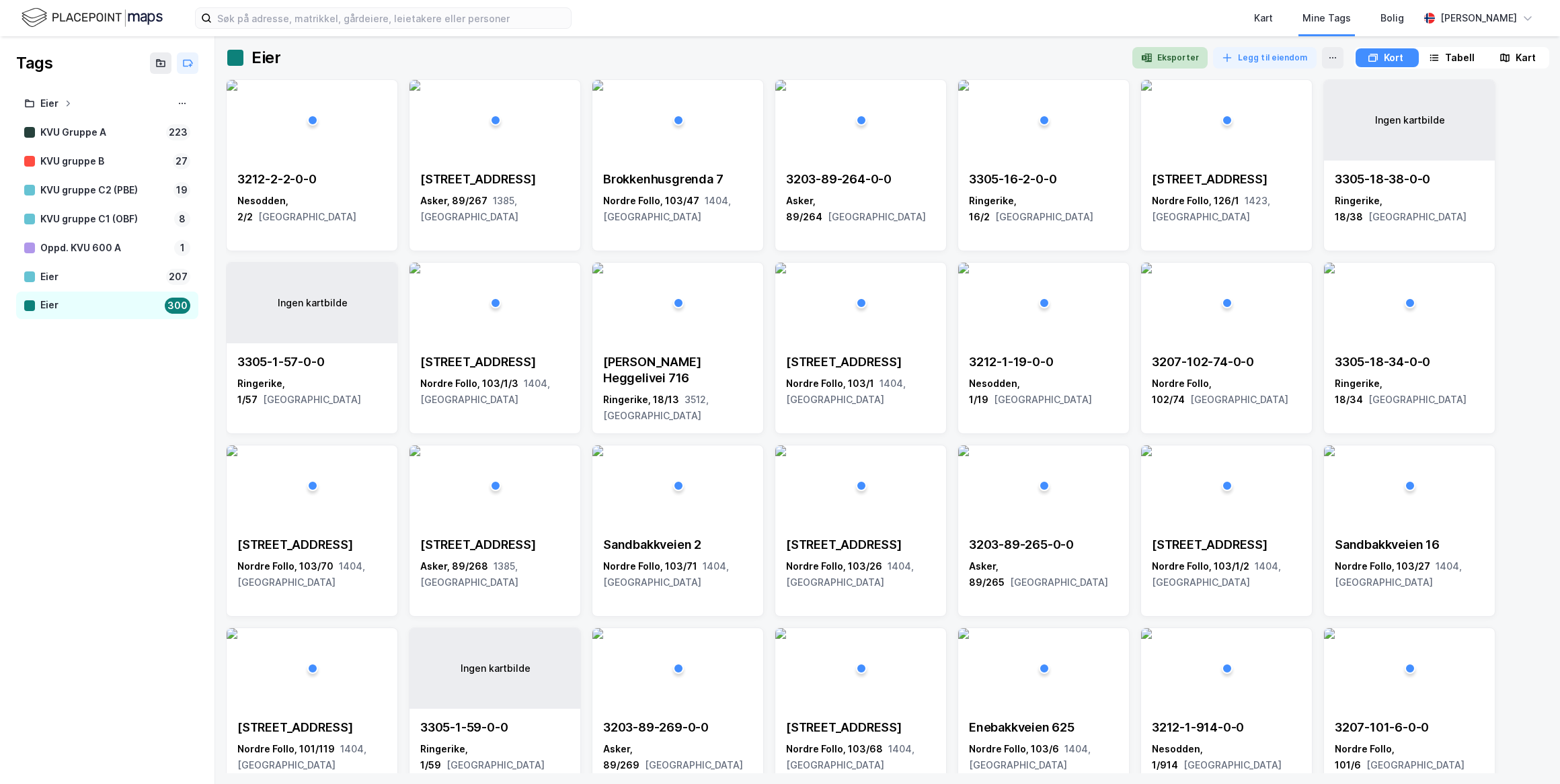
click at [889, 61] on button "Eksporter" at bounding box center [1170, 57] width 75 height 21
